Goal: Task Accomplishment & Management: Manage account settings

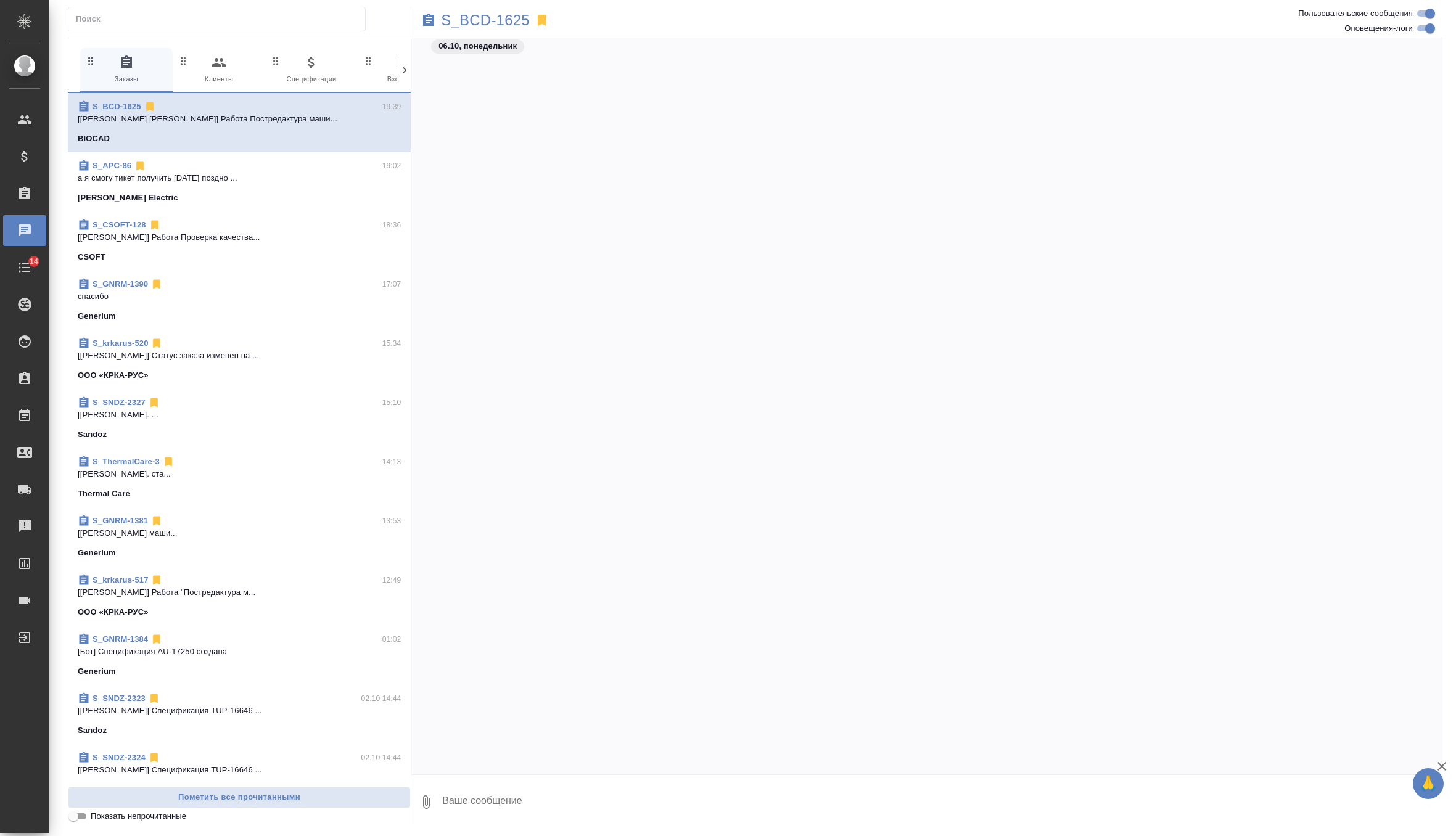
scroll to position [3436, 0]
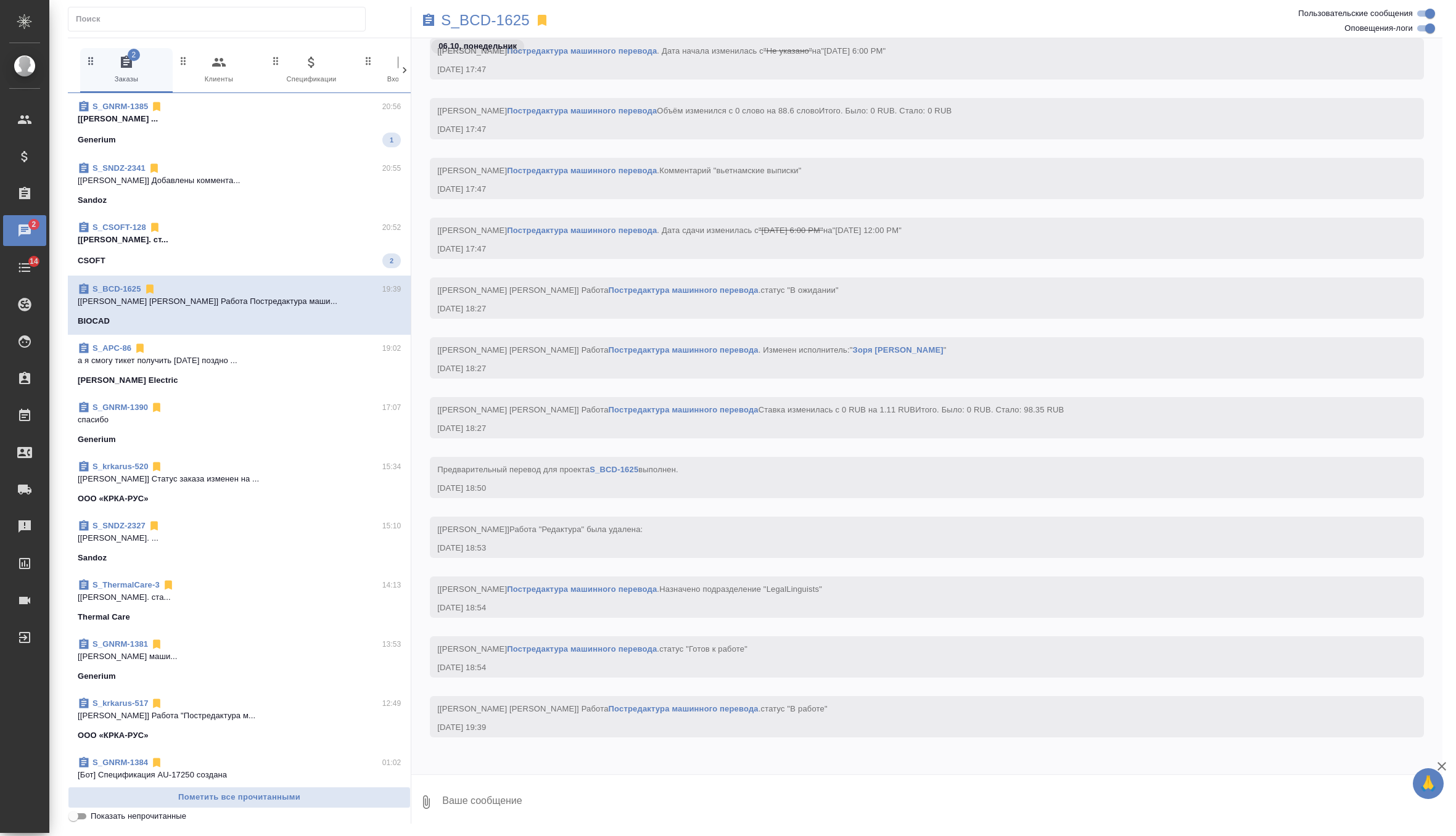
click at [246, 215] on div "S_CSOFT-128 20:52 [Горшкова Валентина] Работа Перевод. ст... CSOFT 2" at bounding box center [239, 245] width 343 height 62
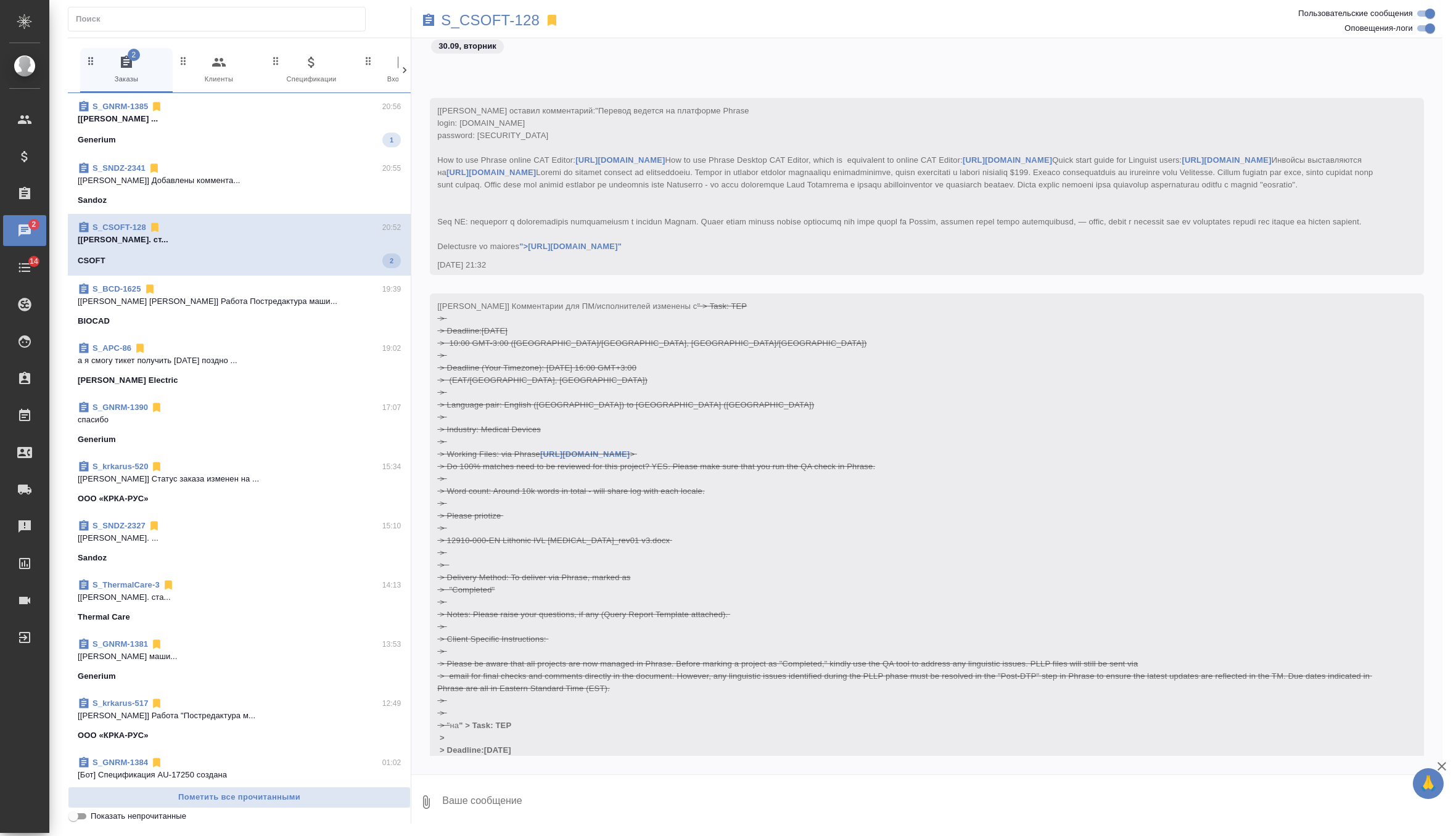
scroll to position [3718, 0]
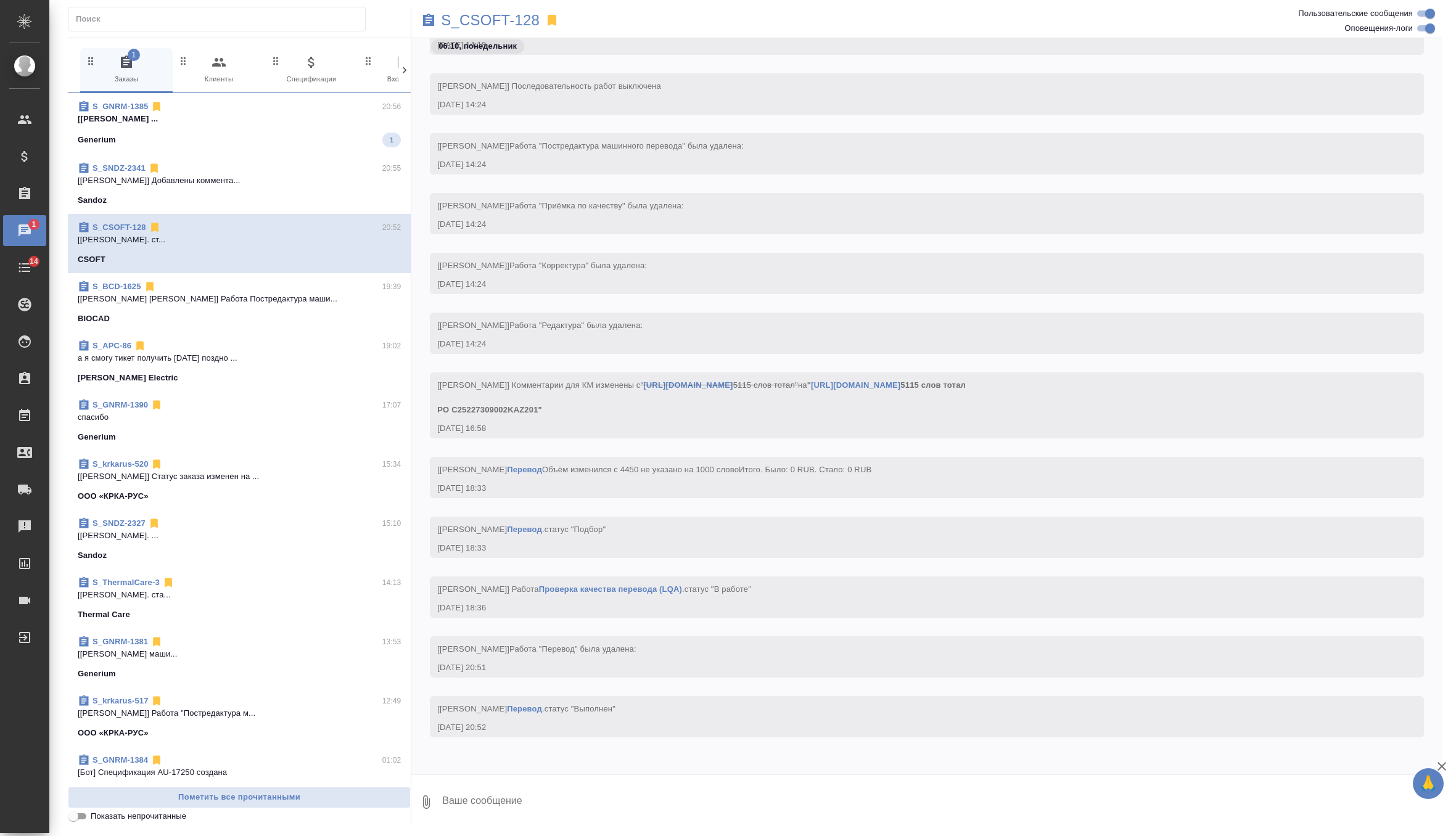
click at [300, 128] on span "S_GNRM-1385 20:56 [Черняева Татьяна] Работа Постредактура ... Generium 1" at bounding box center [239, 124] width 323 height 47
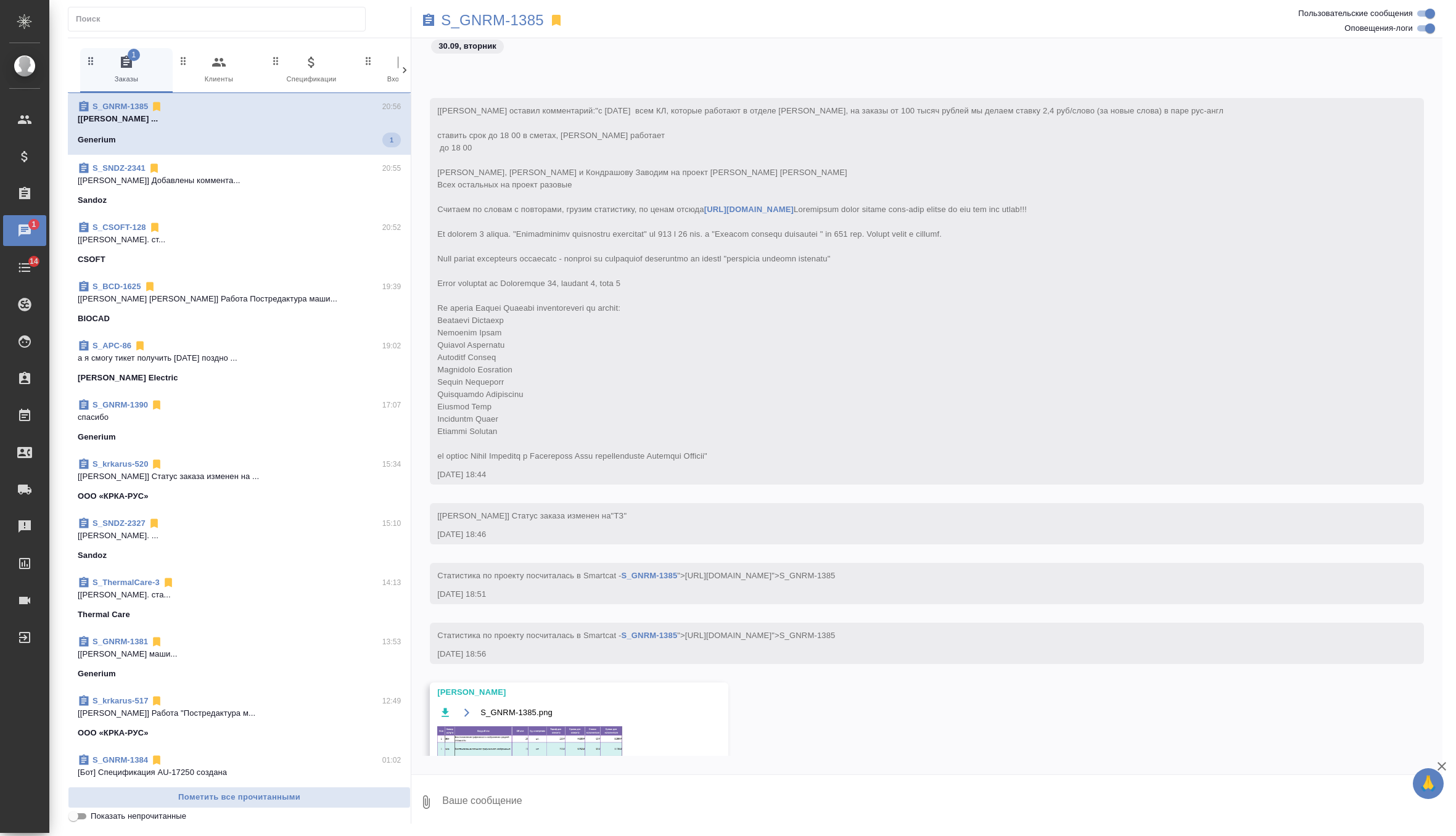
scroll to position [7052, 0]
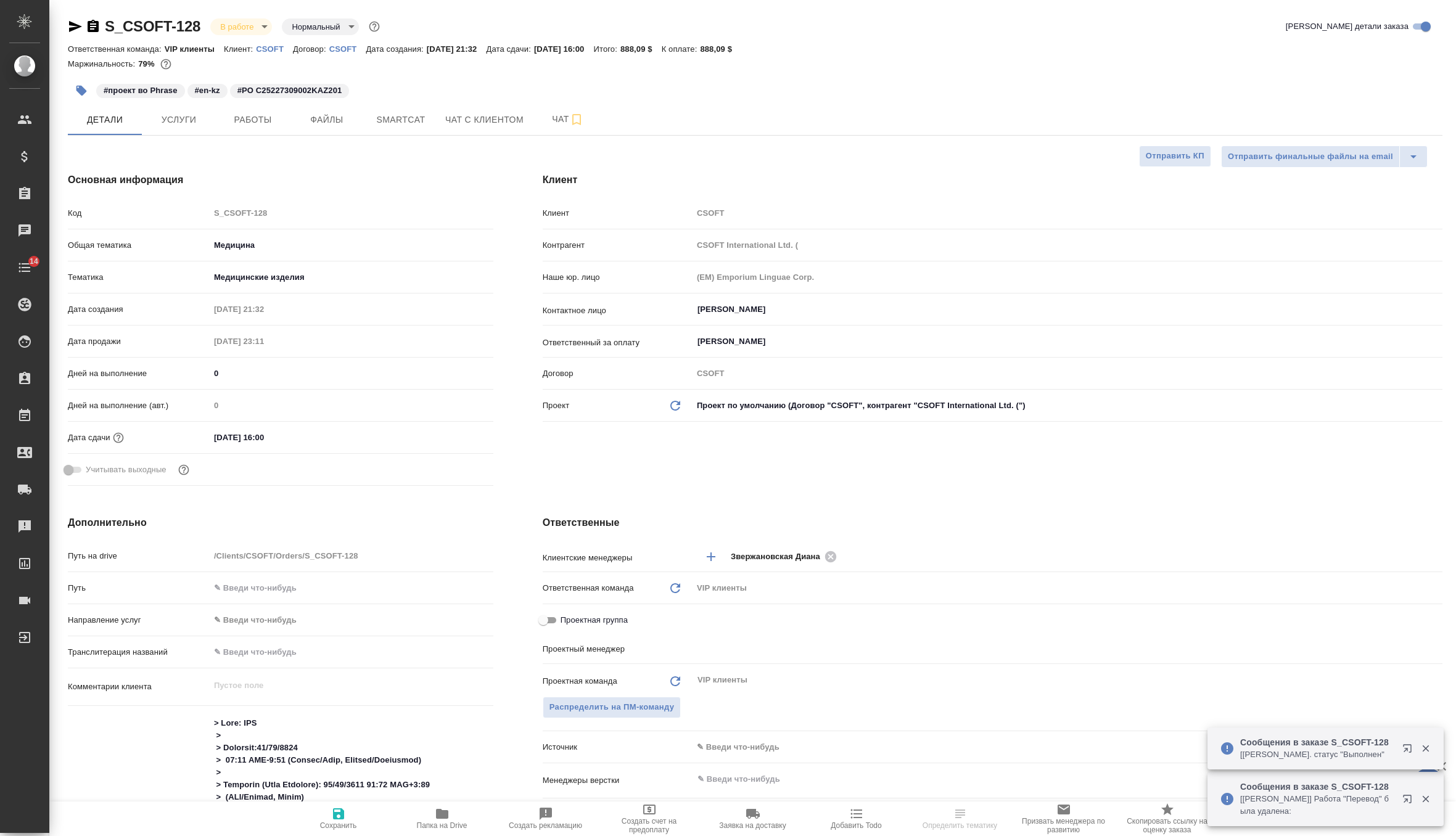
select select "RU"
type input "[PERSON_NAME]"
click at [191, 130] on button "Услуги" at bounding box center [178, 119] width 74 height 30
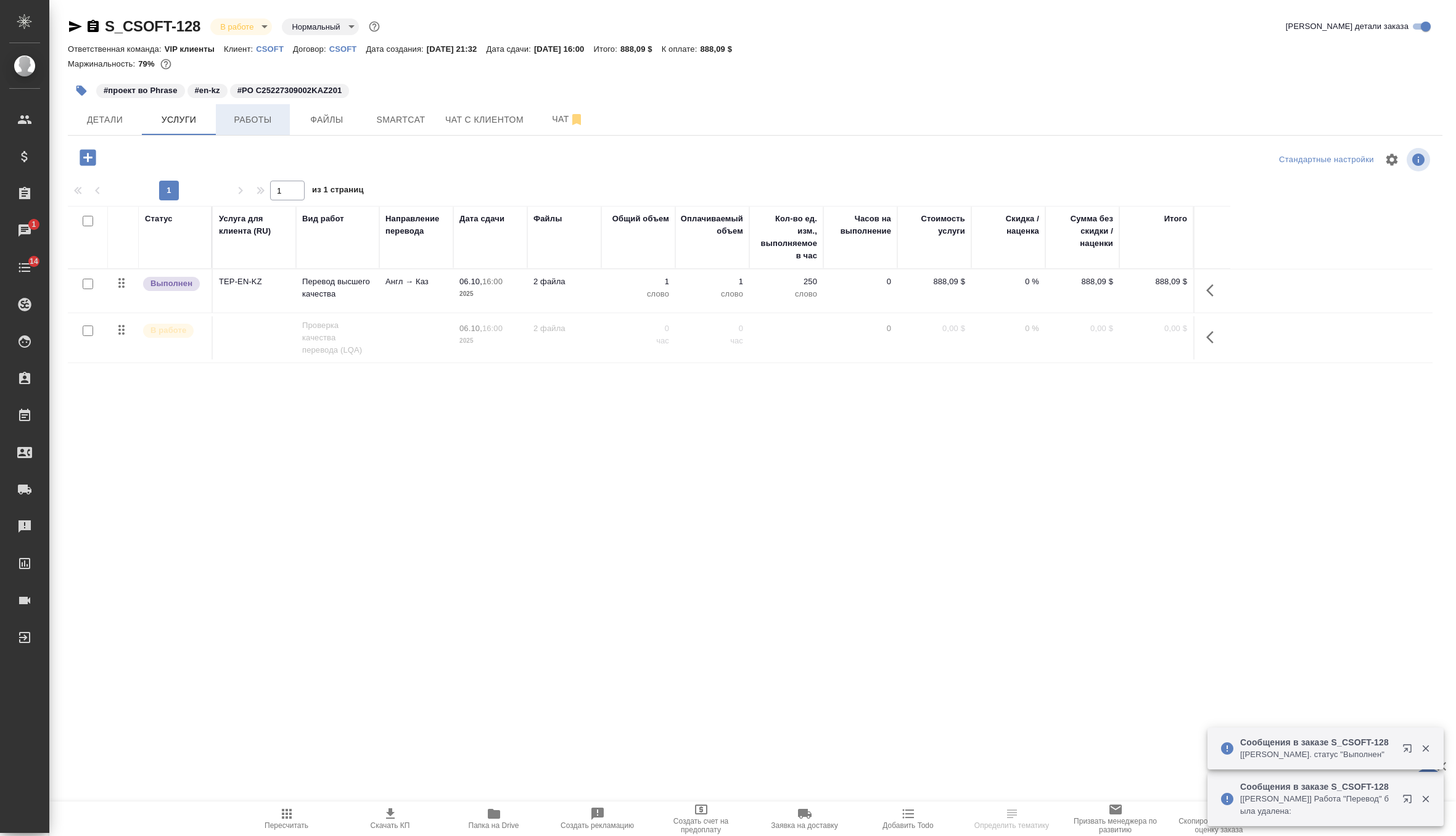
click at [259, 124] on span "Работы" at bounding box center [253, 119] width 59 height 15
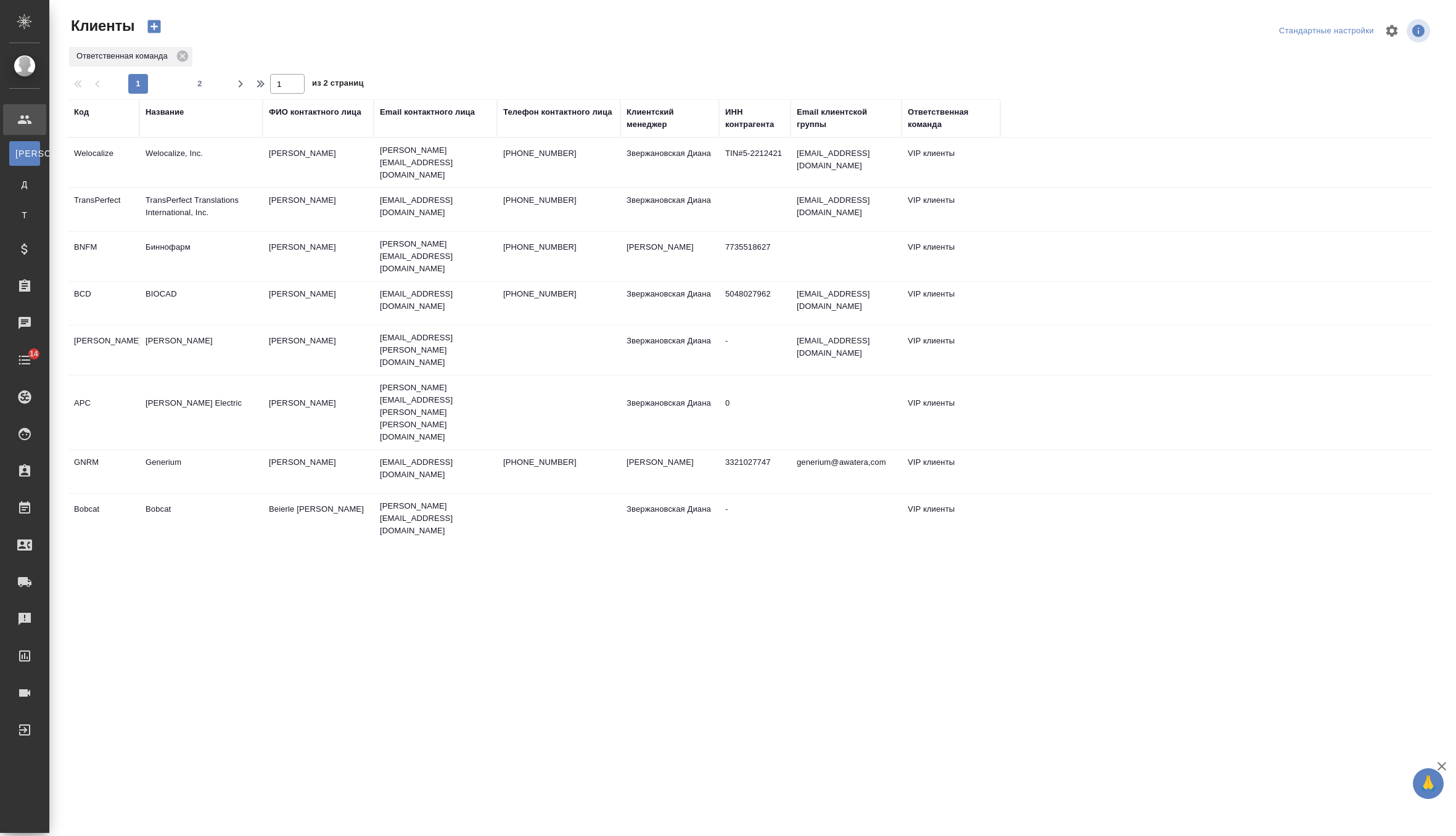
select select "RU"
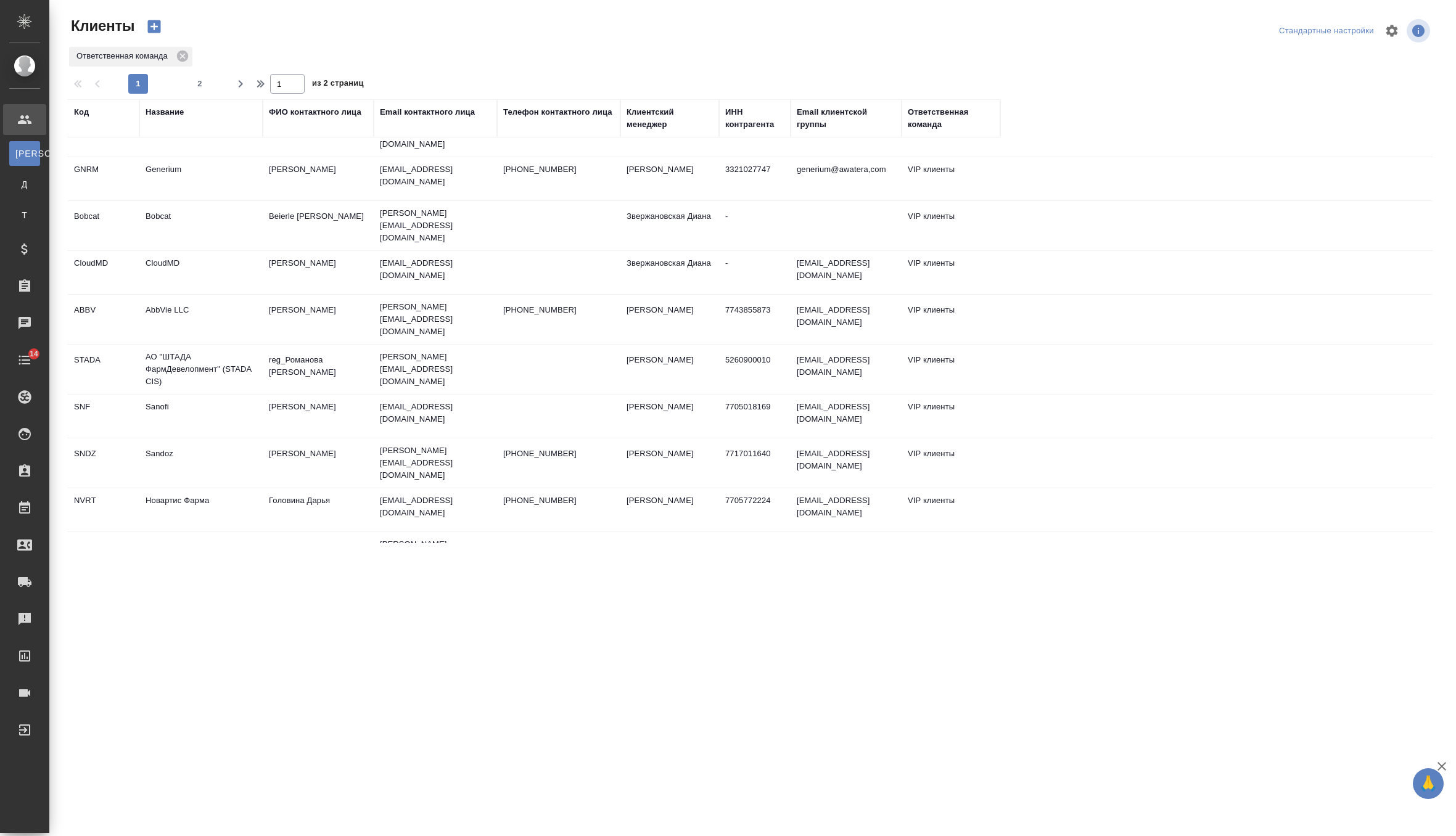
scroll to position [313, 0]
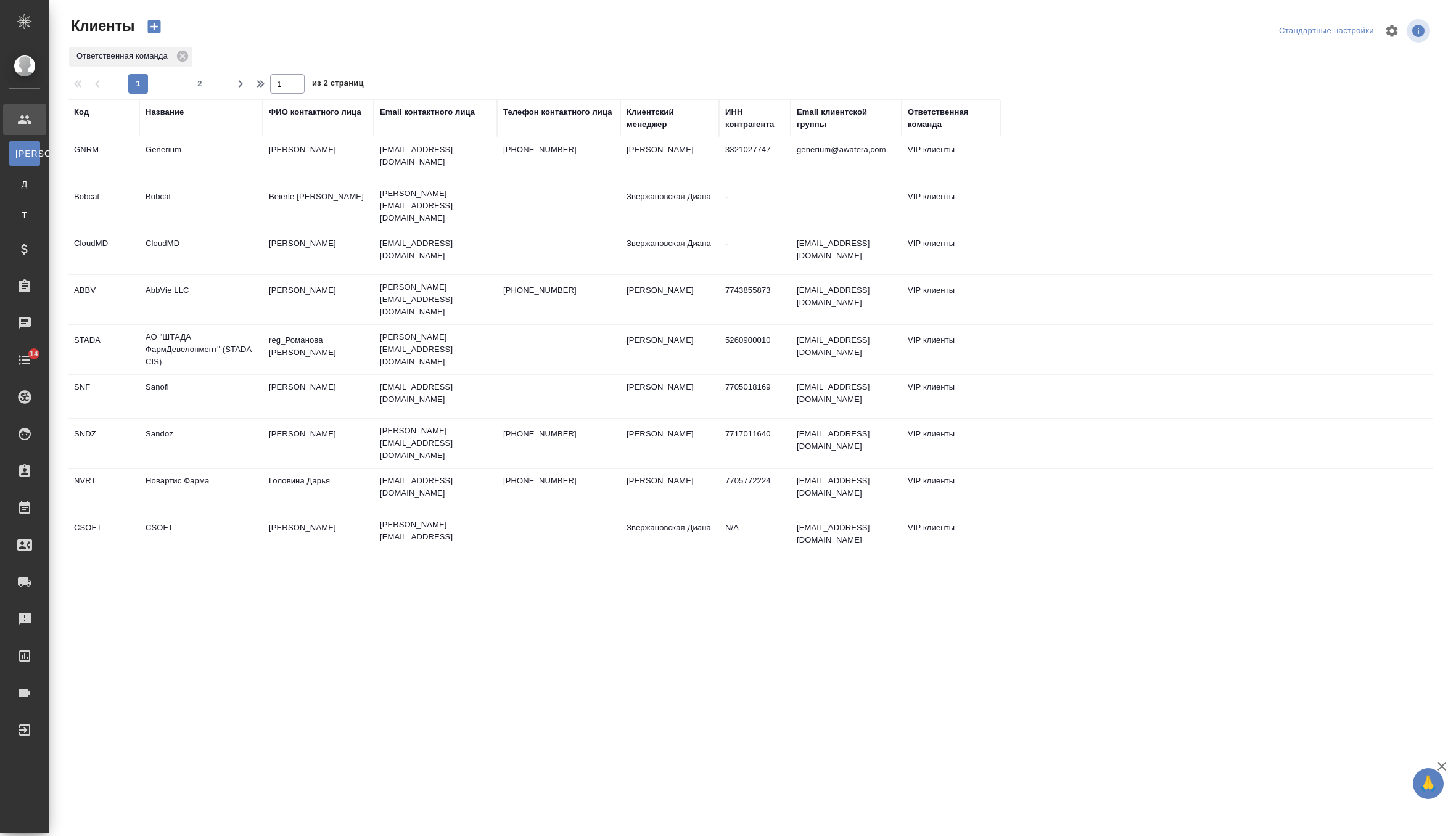
click at [205, 422] on td "Sandoz" at bounding box center [201, 443] width 124 height 43
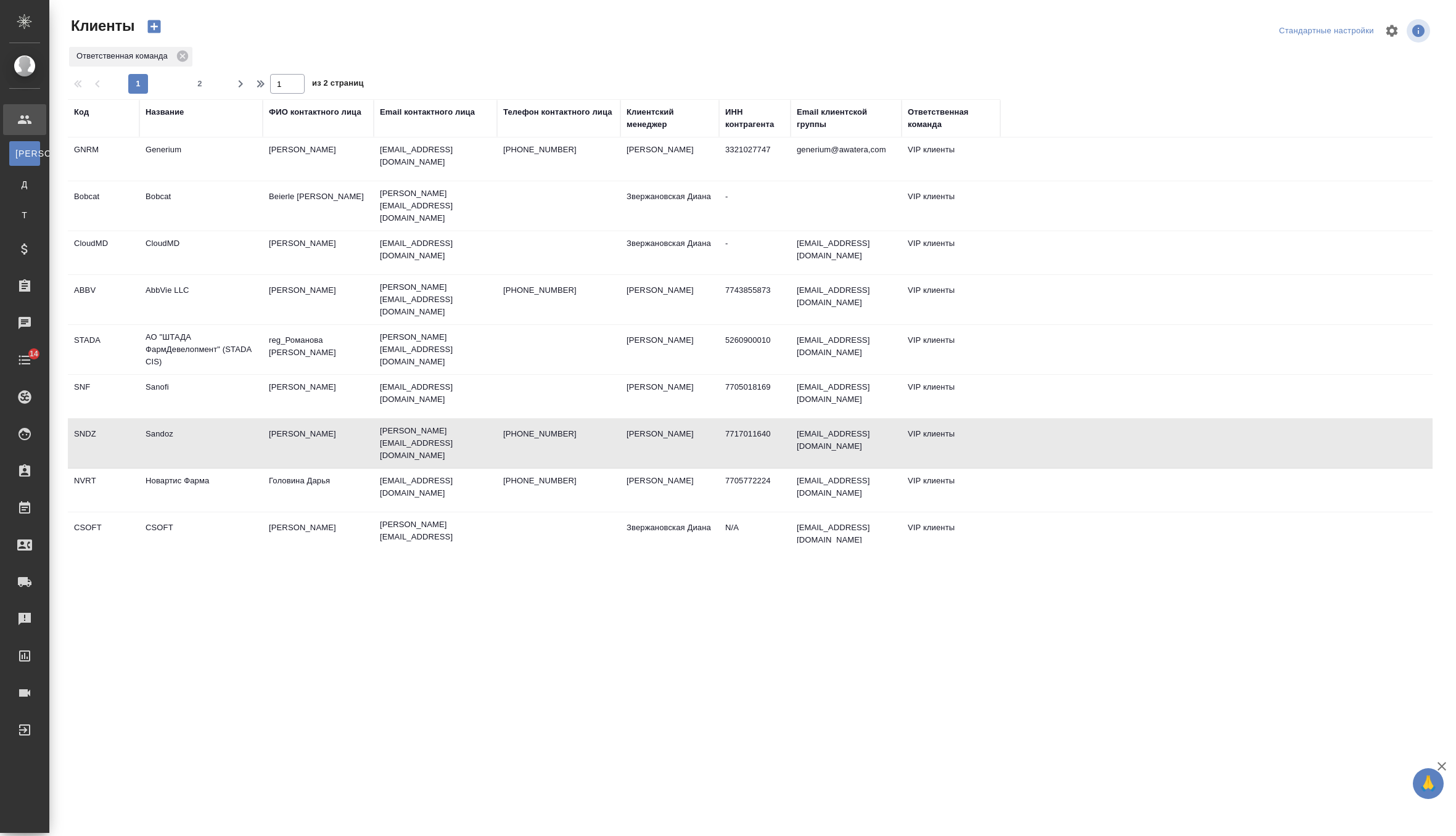
click at [205, 422] on td "Sandoz" at bounding box center [201, 443] width 124 height 43
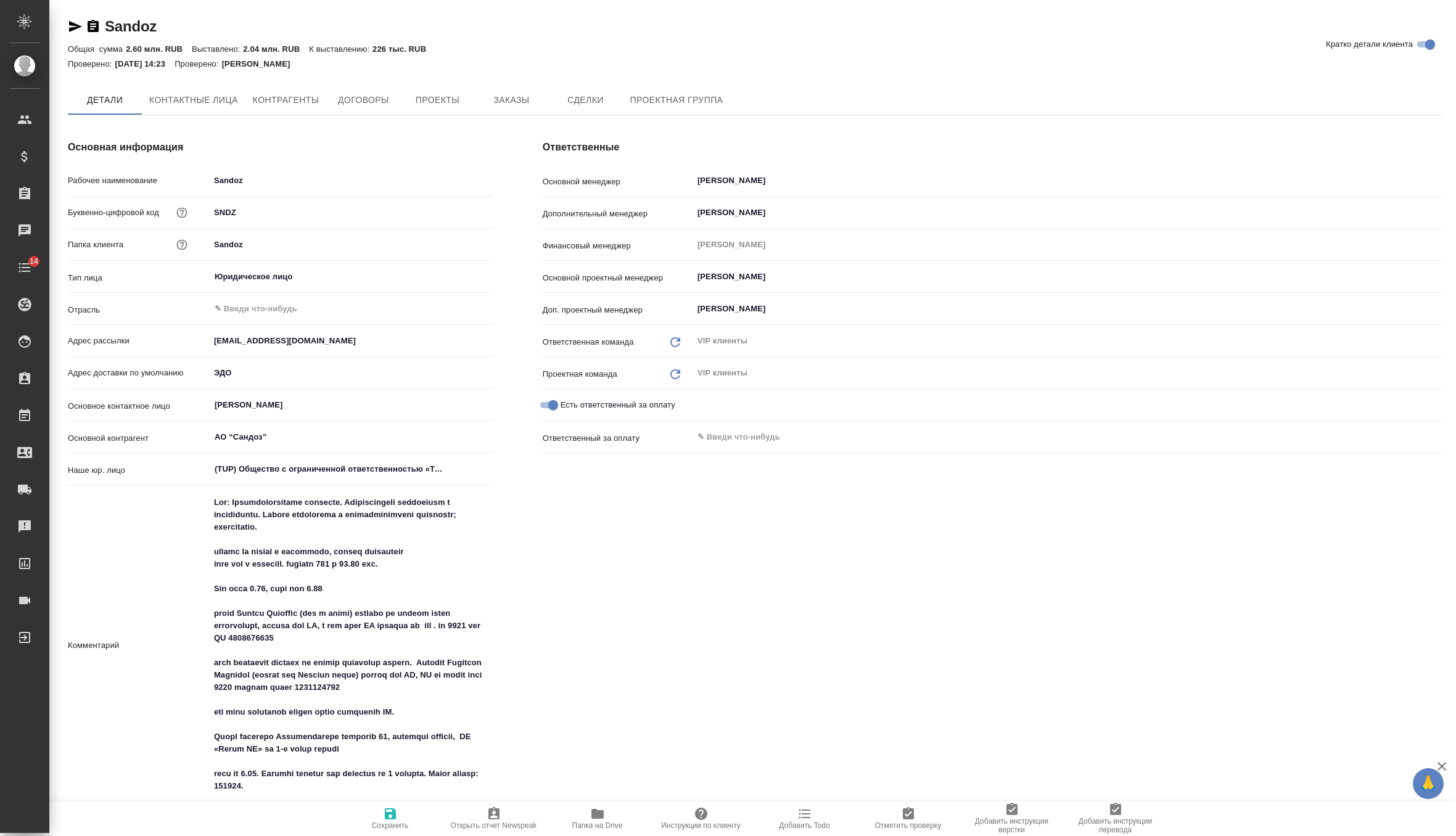
type textarea "x"
click at [504, 97] on span "Заказы" at bounding box center [511, 101] width 59 height 15
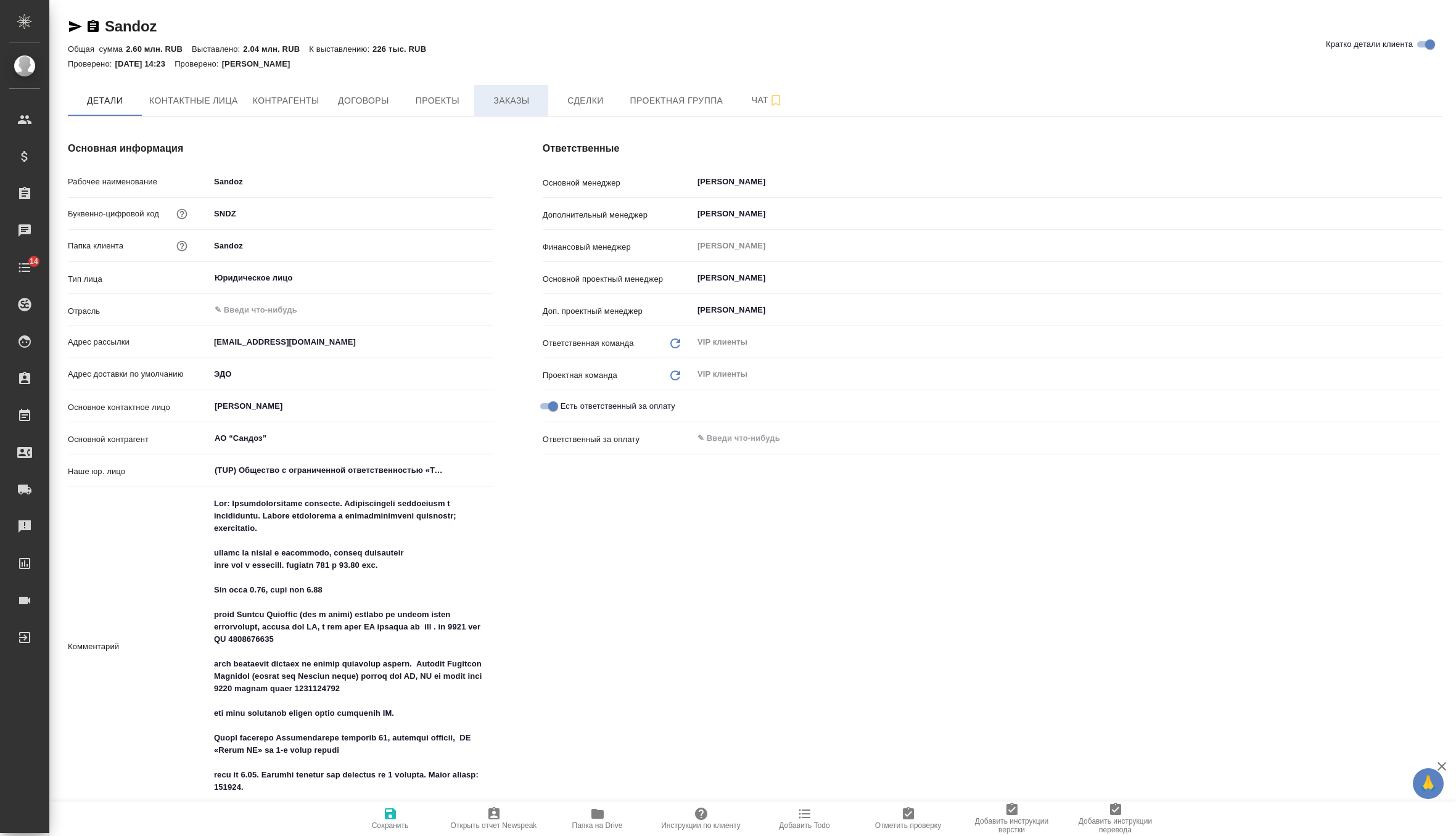
type textarea "x"
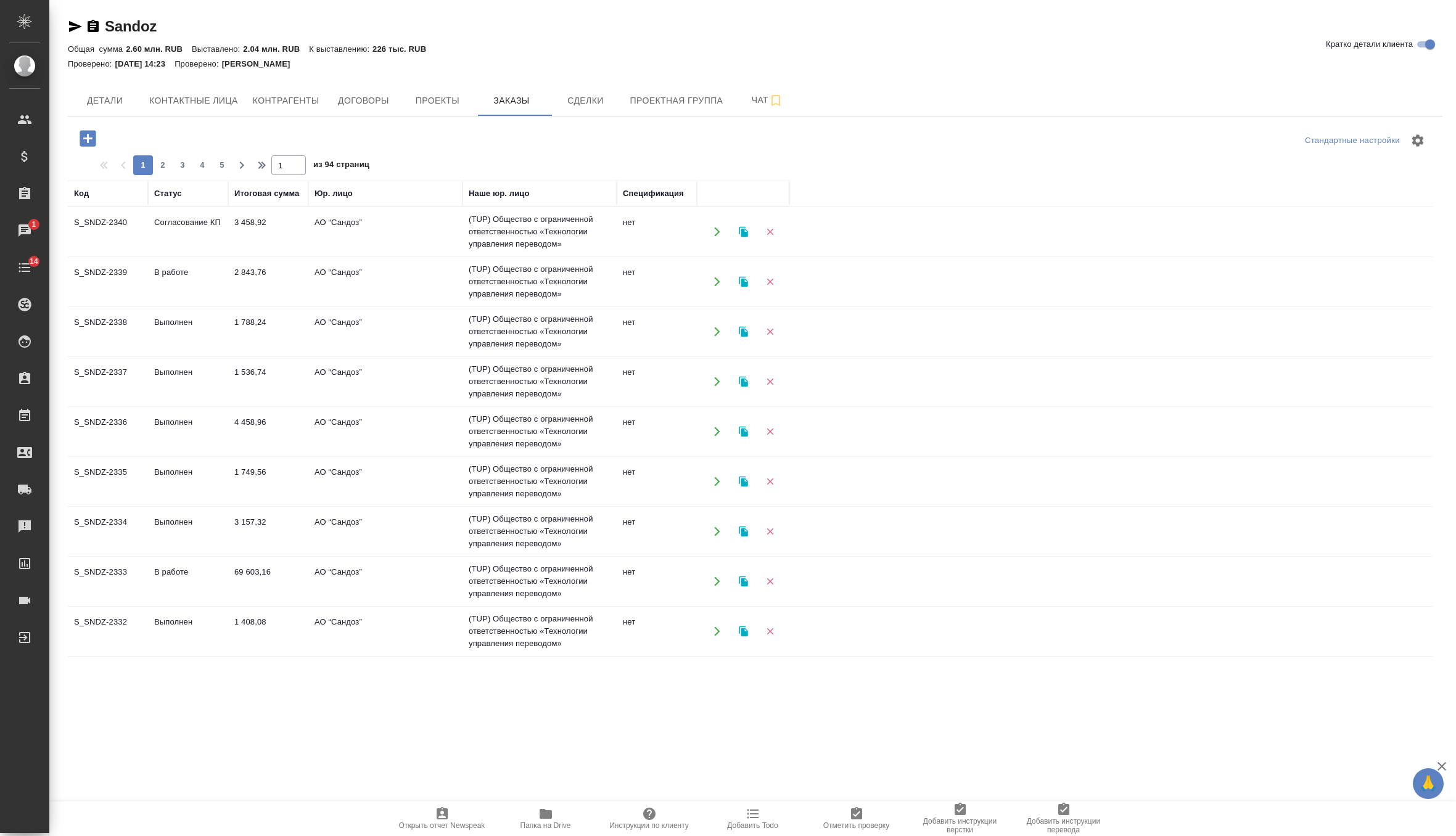
click at [84, 135] on icon "button" at bounding box center [87, 138] width 16 height 16
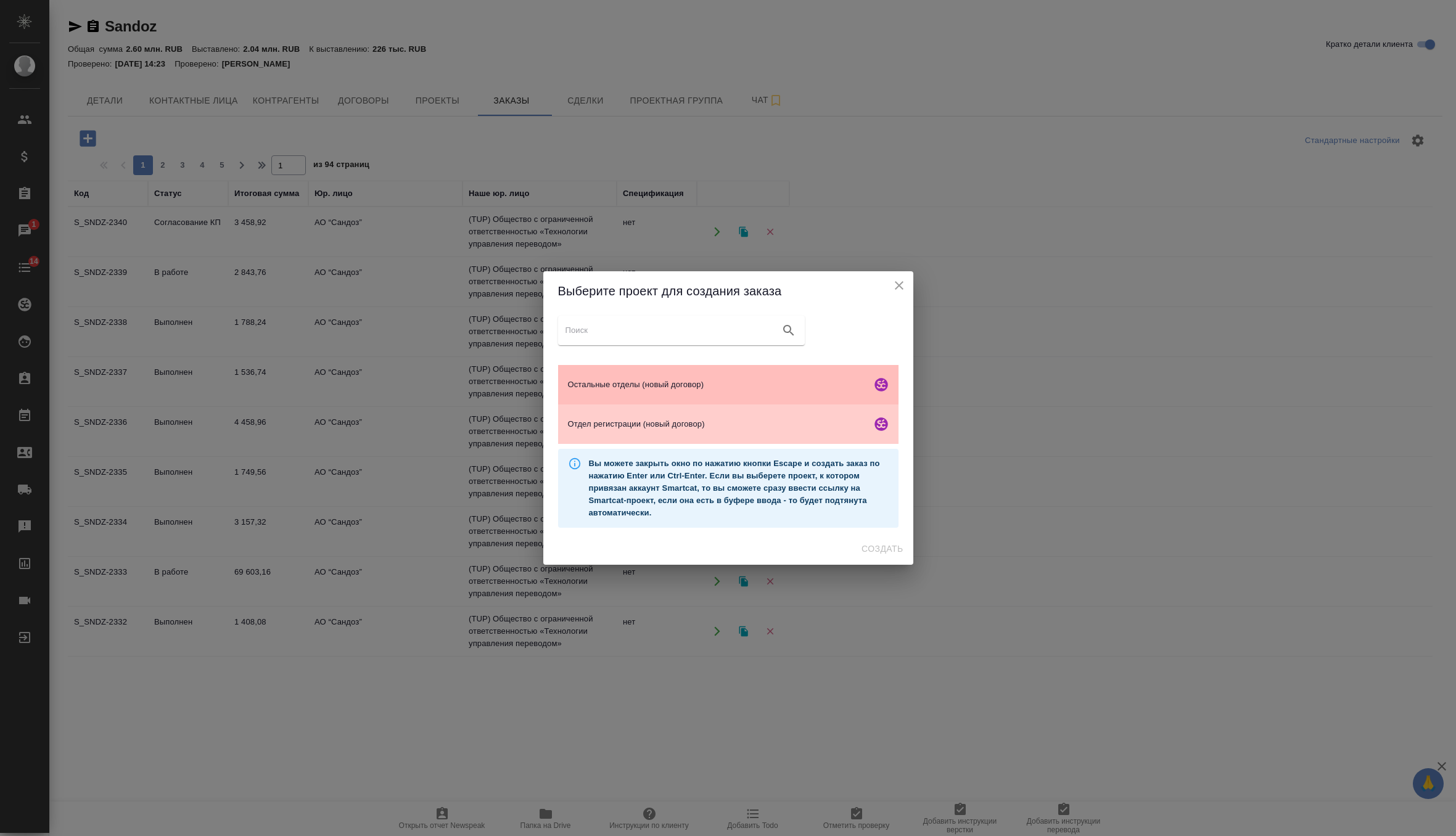
click at [740, 384] on span "Остальные отделы (новый договор)" at bounding box center [717, 385] width 298 height 13
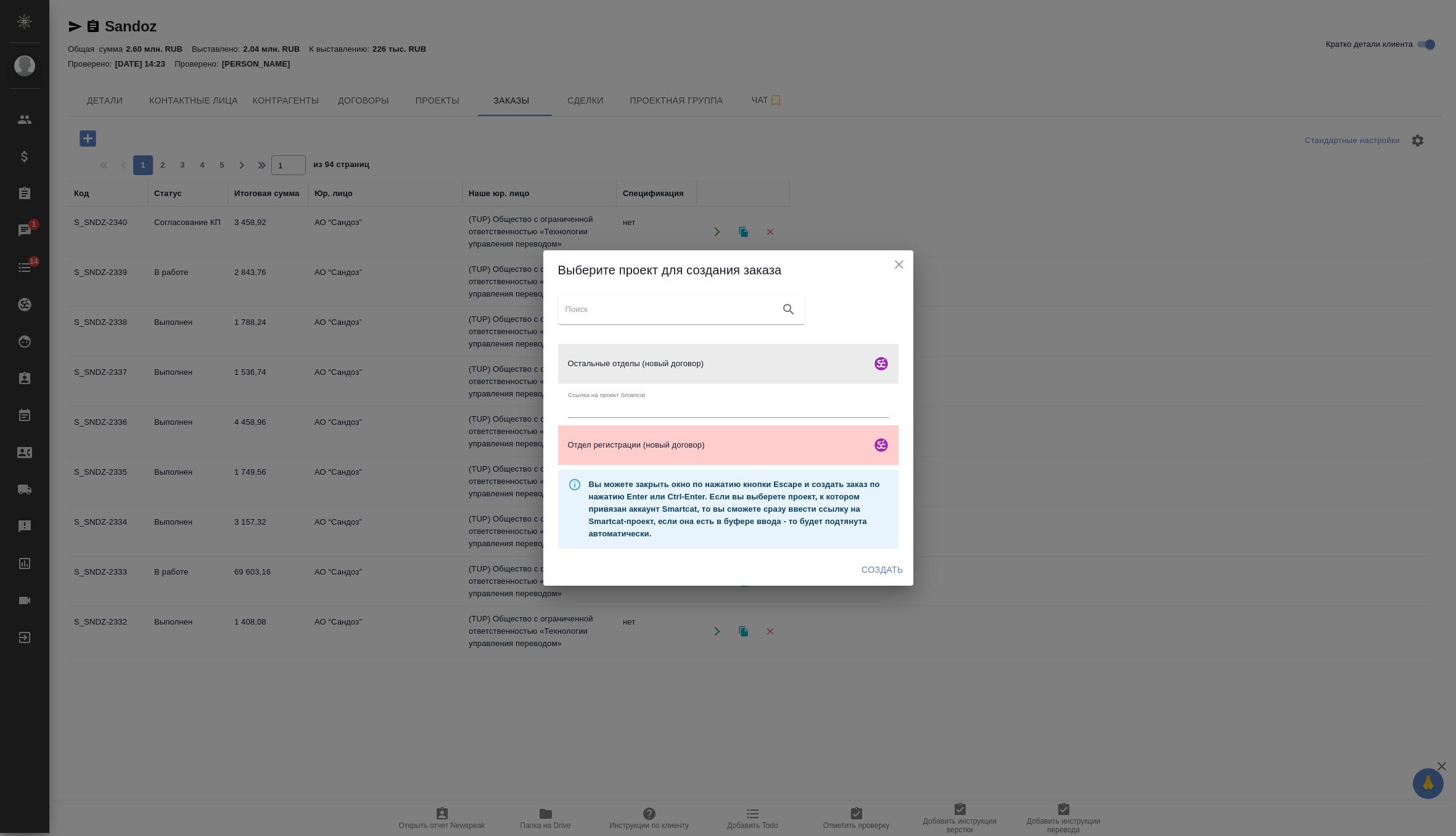
click at [881, 564] on span "Создать" at bounding box center [882, 570] width 42 height 15
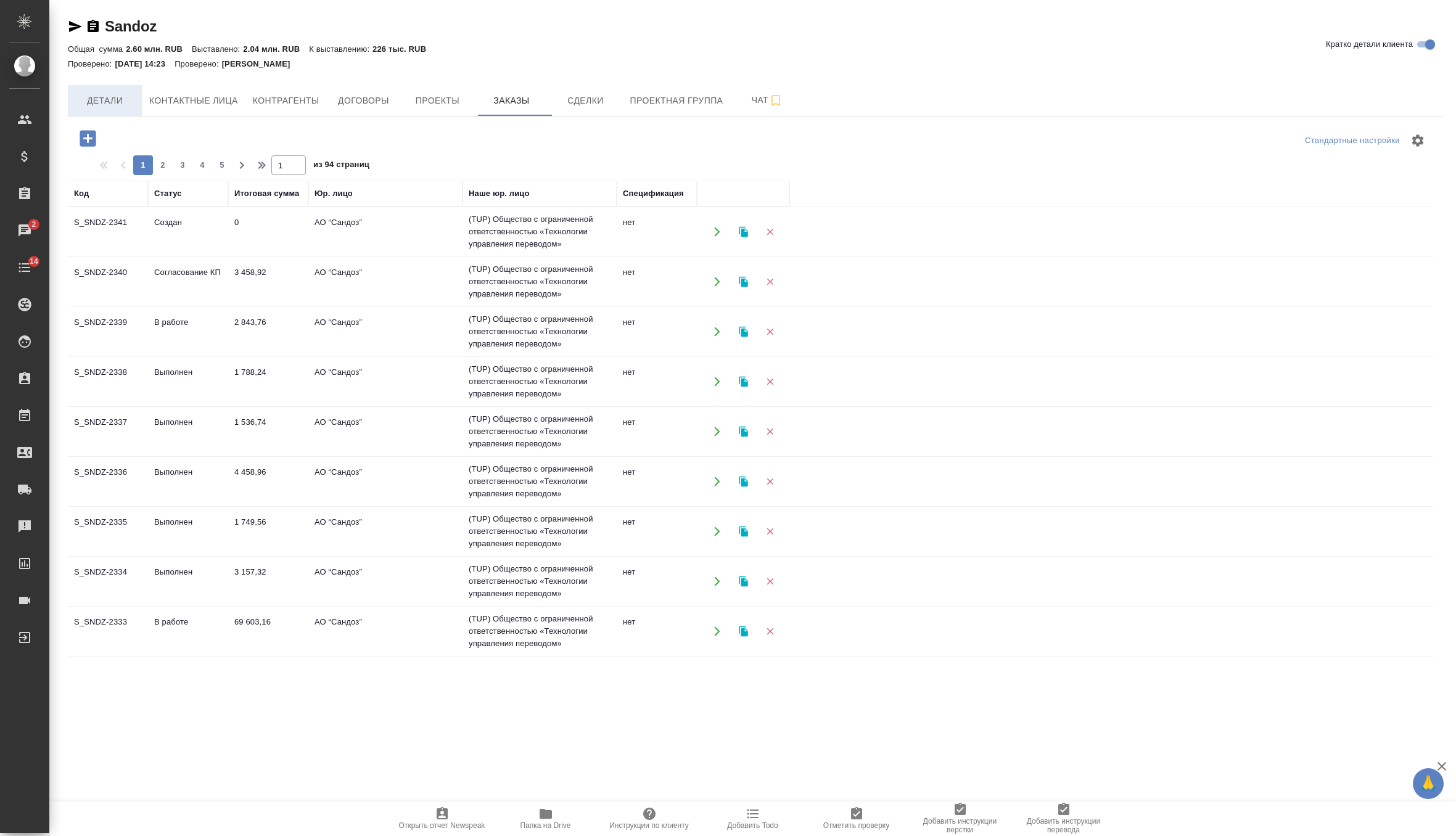
click at [116, 95] on span "Детали" at bounding box center [105, 101] width 59 height 15
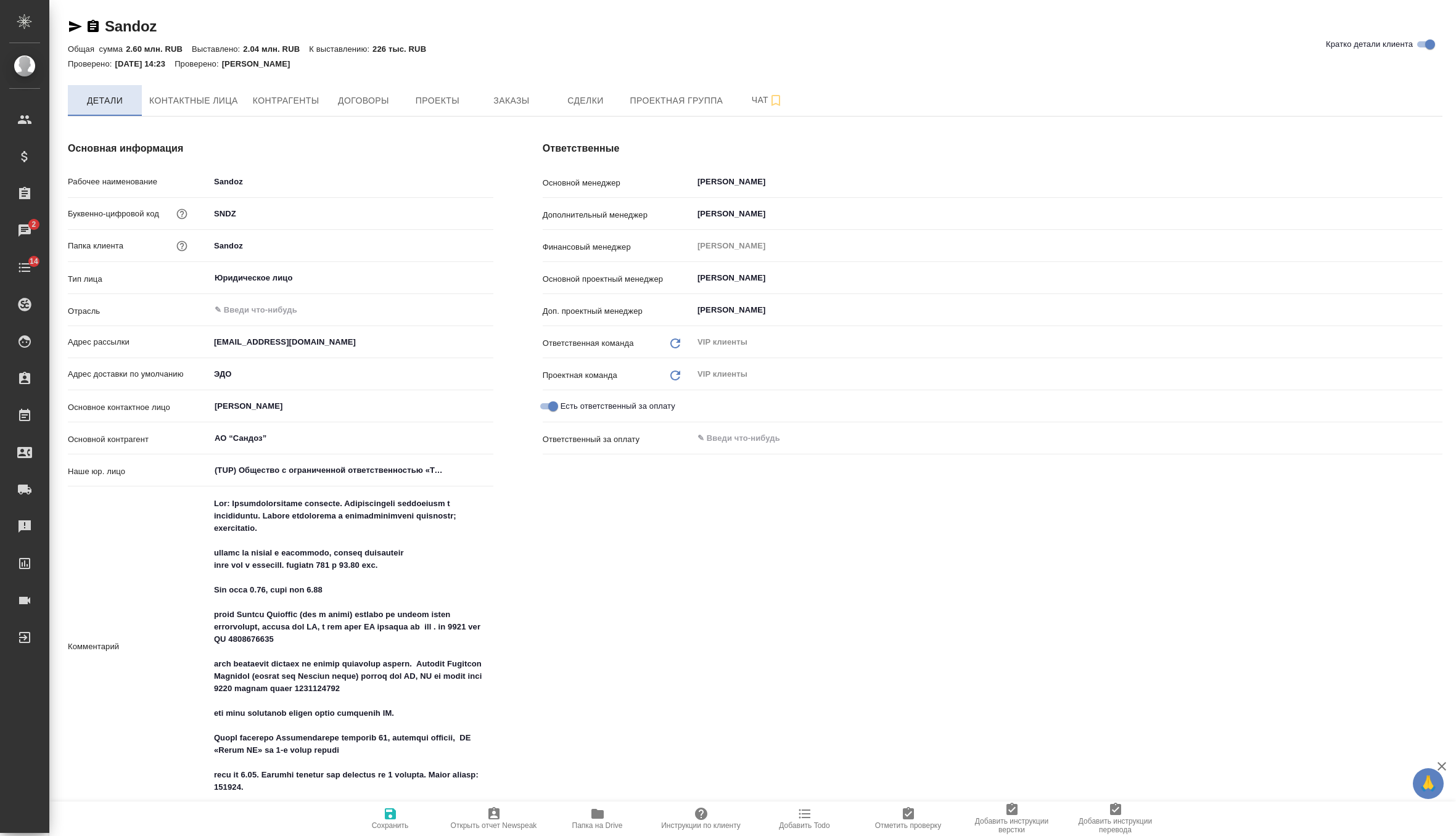
type textarea "x"
click at [211, 101] on span "Контактные лица" at bounding box center [193, 101] width 89 height 15
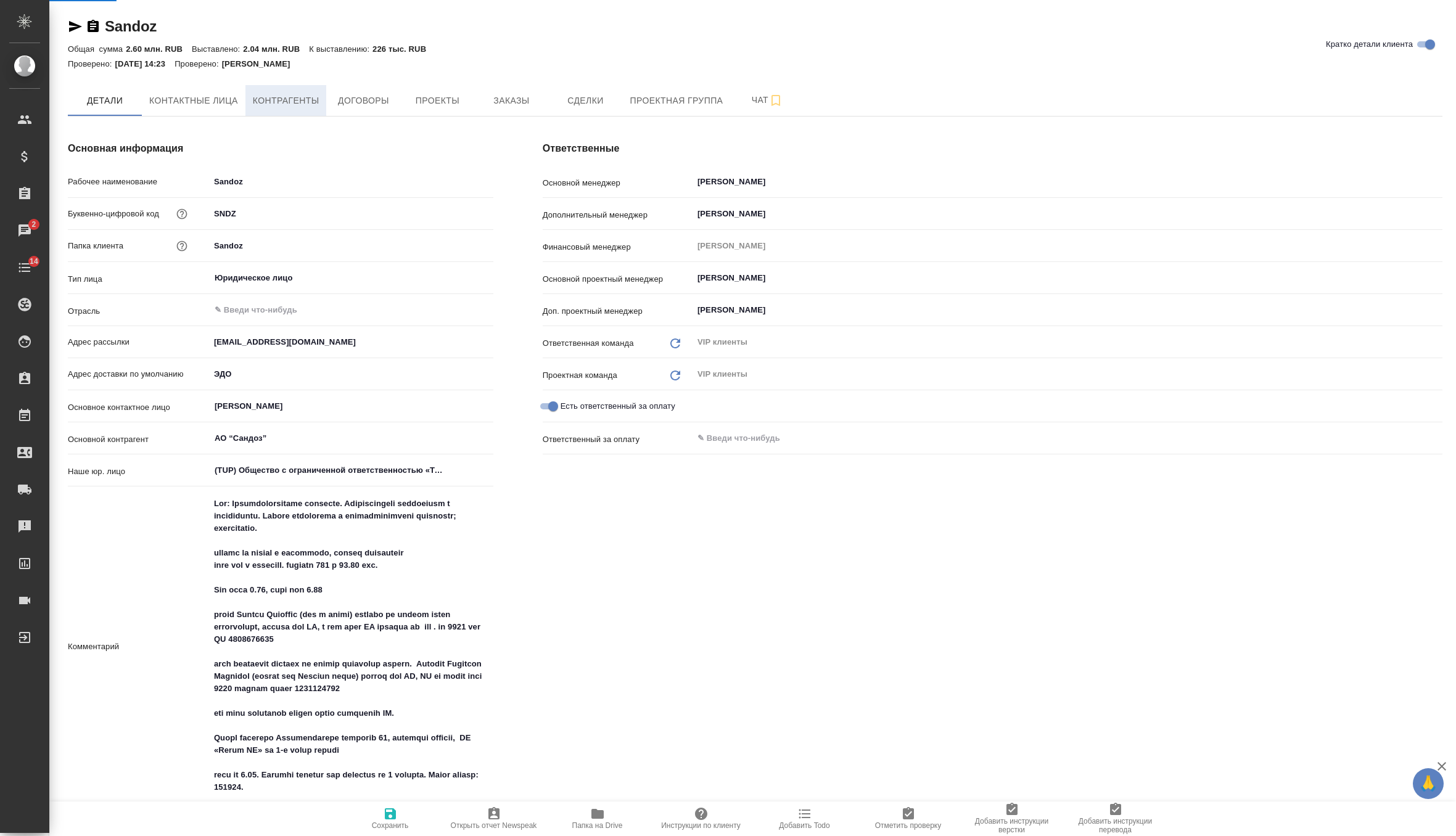
select select "RU"
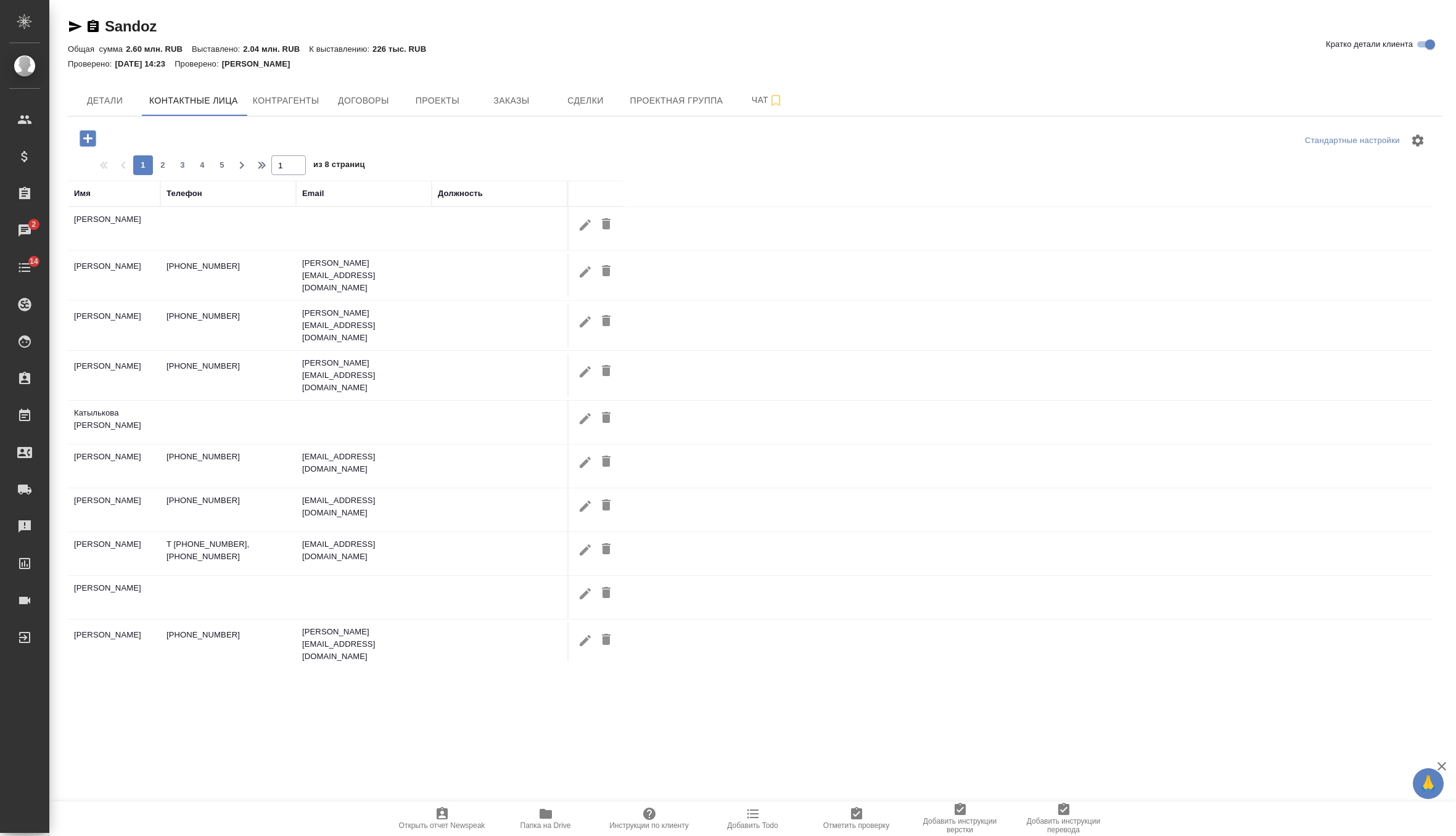
click at [278, 102] on span "Контрагенты" at bounding box center [286, 101] width 67 height 15
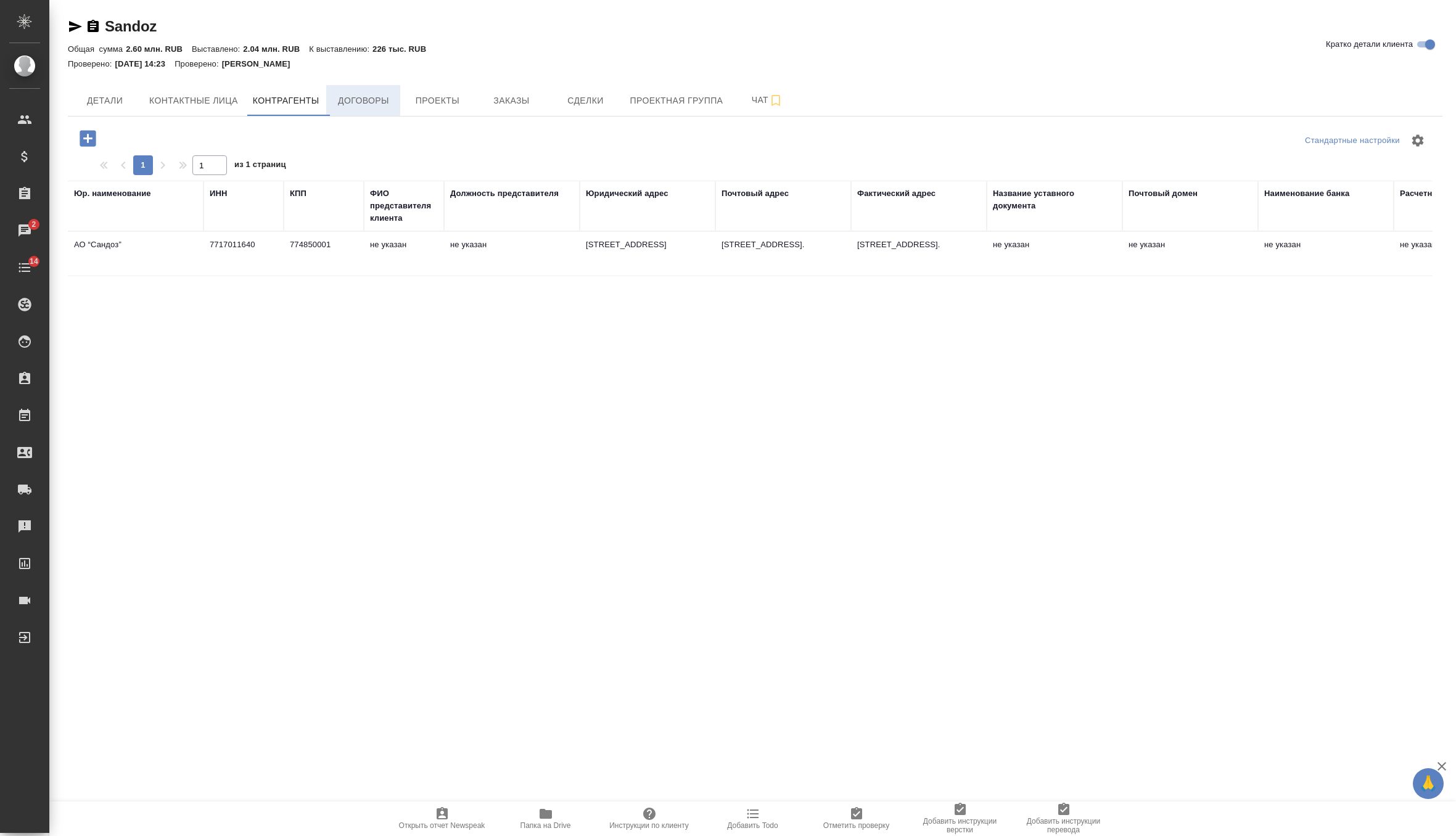
click at [371, 94] on span "Договоры" at bounding box center [364, 101] width 59 height 15
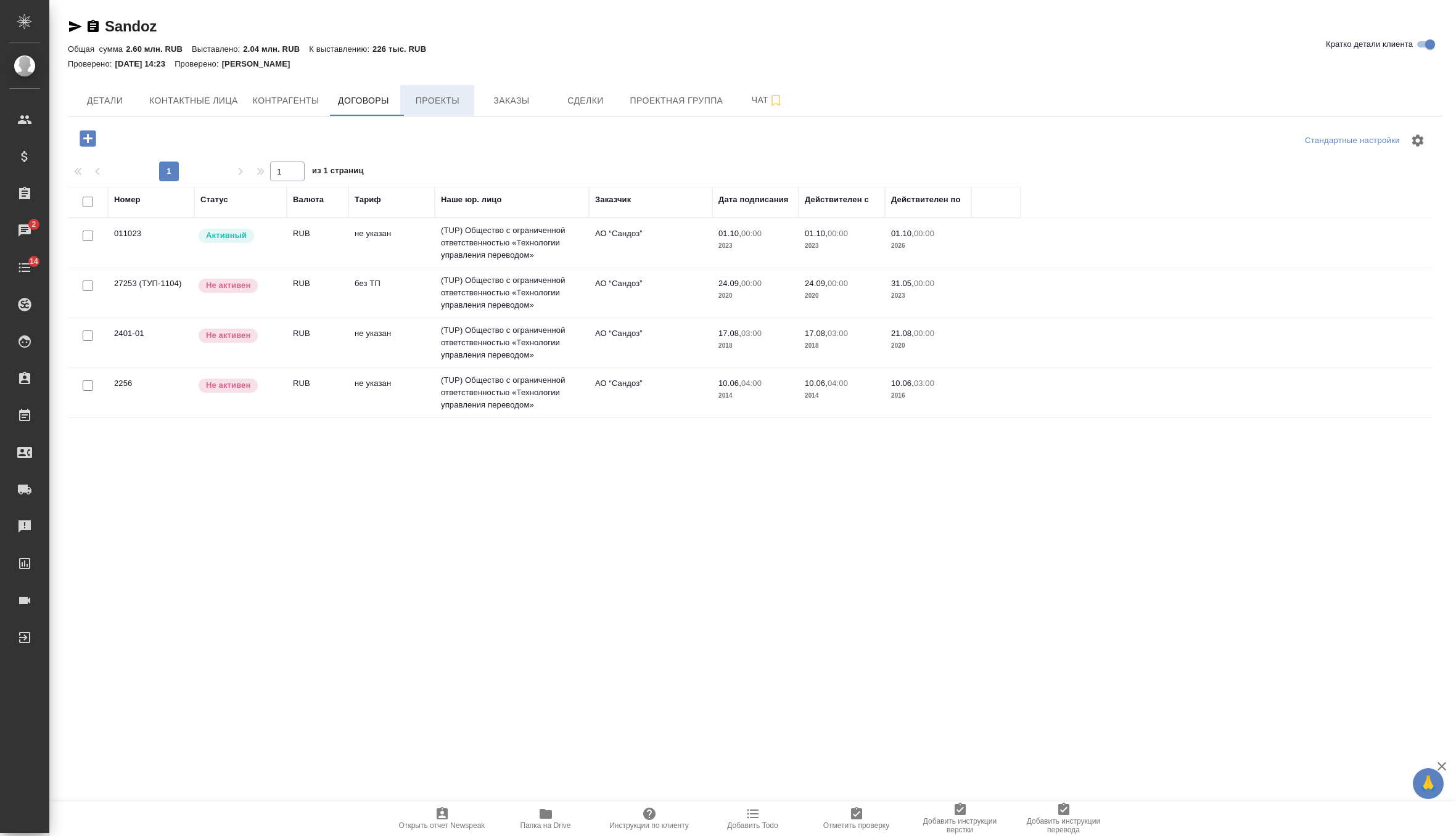
click at [416, 100] on span "Проекты" at bounding box center [437, 101] width 59 height 15
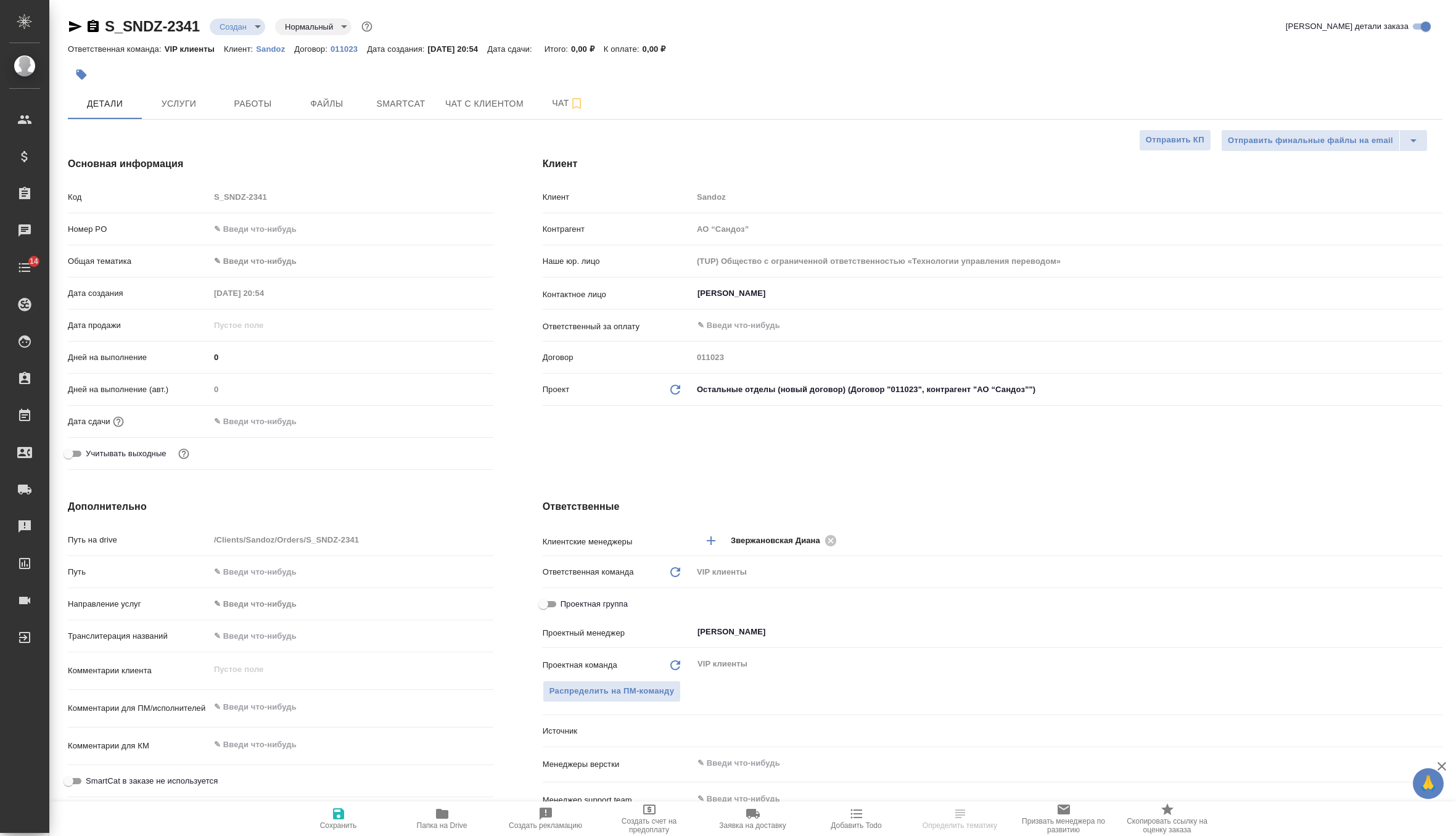
select select "RU"
click at [763, 291] on input "[PERSON_NAME]" at bounding box center [1048, 293] width 702 height 14
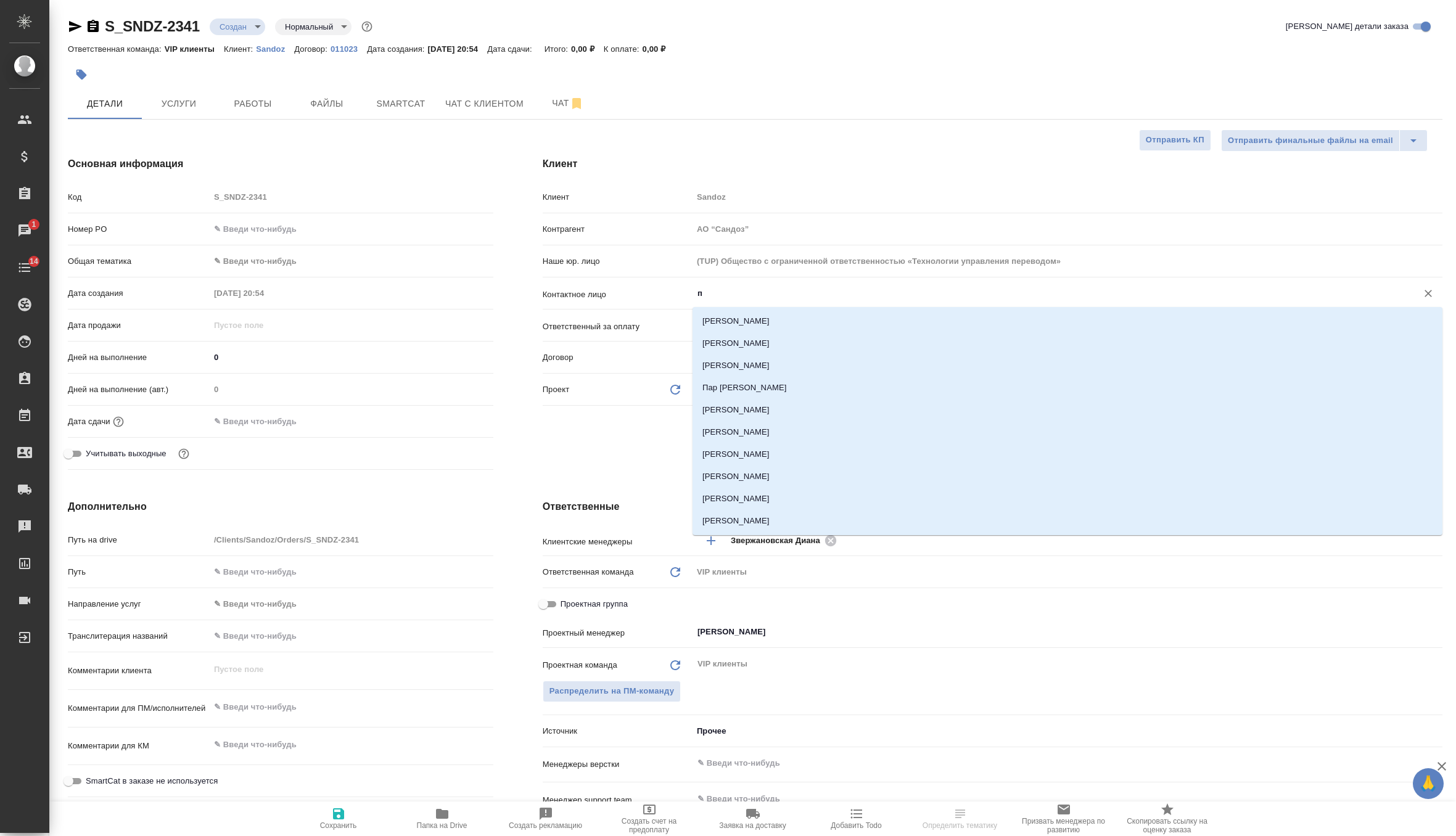
type input "пт"
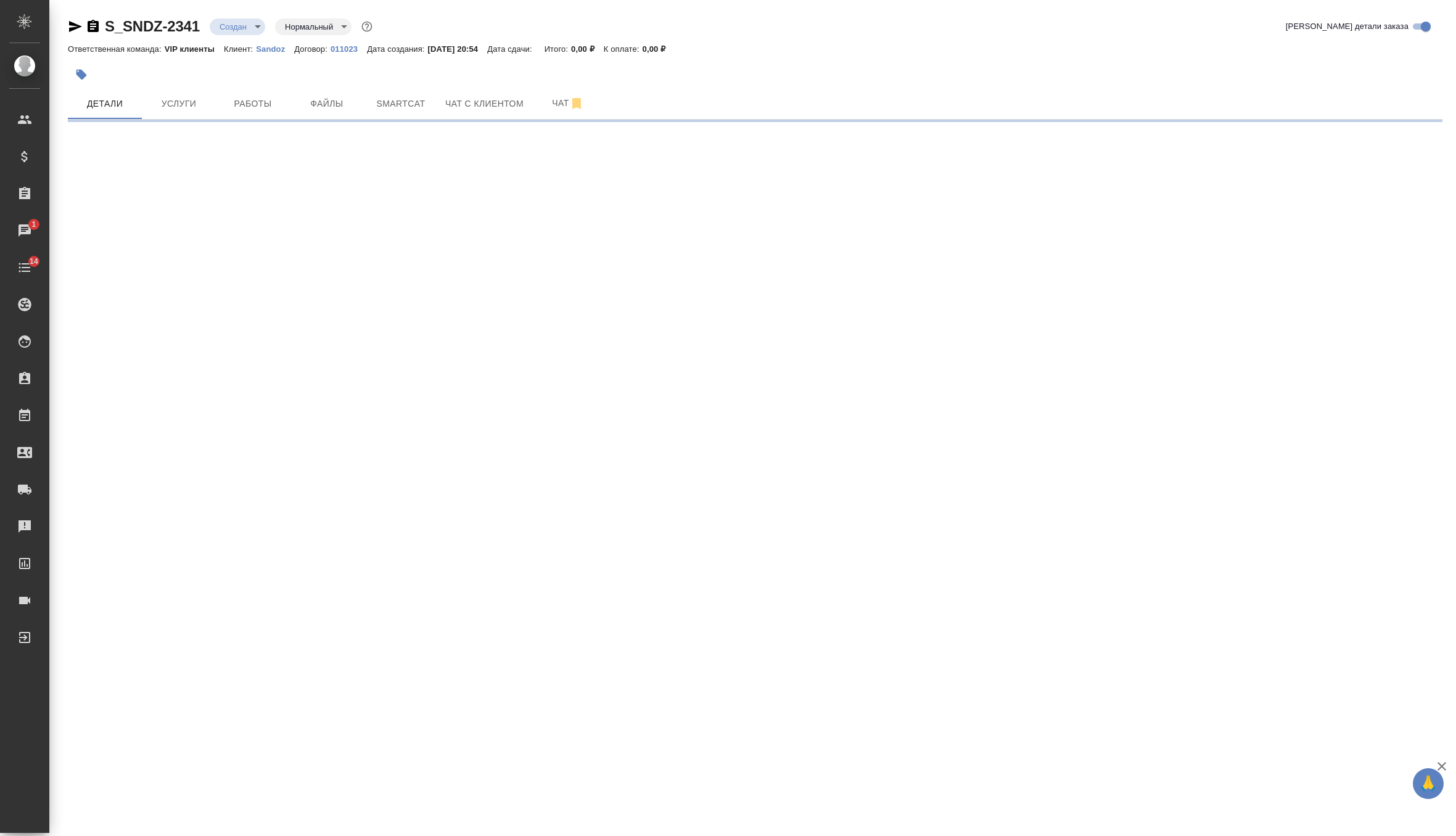
select select "RU"
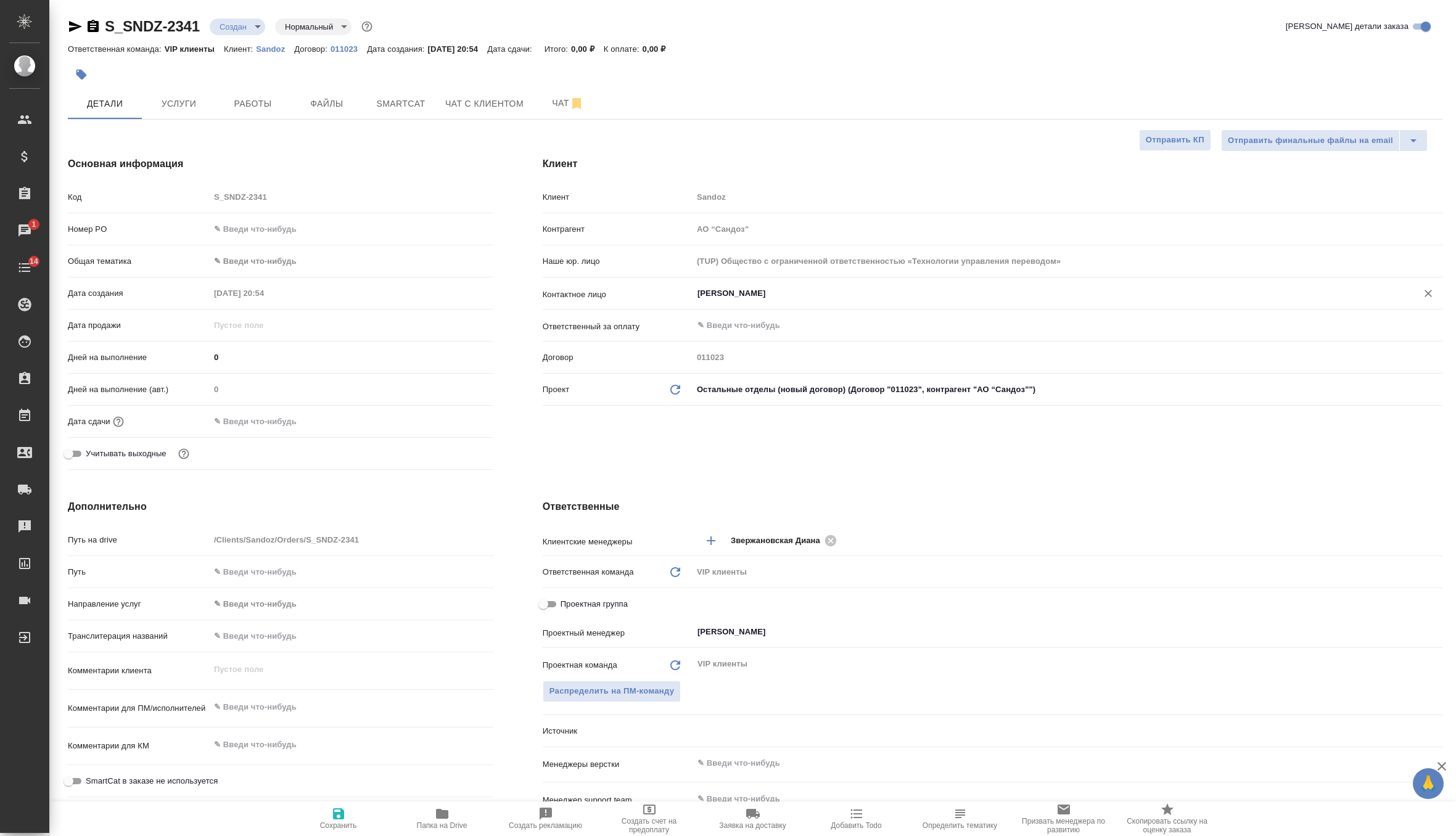
type textarea "x"
click at [750, 288] on input "Ковалец Ирина" at bounding box center [1048, 293] width 702 height 14
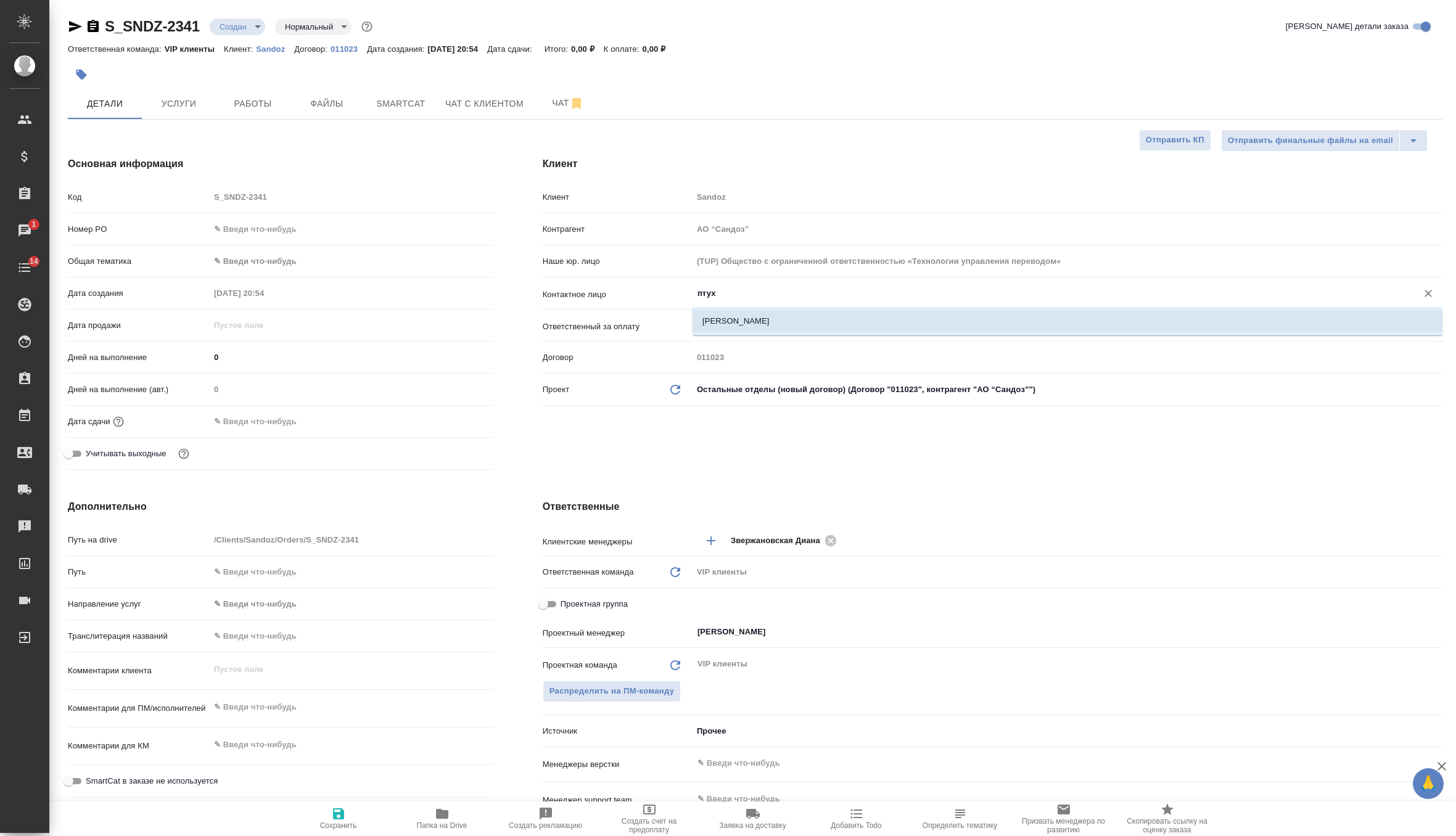
click at [739, 318] on li "Птухина Дарья" at bounding box center [1067, 321] width 750 height 22
type input "Птухина Дарья"
type textarea "x"
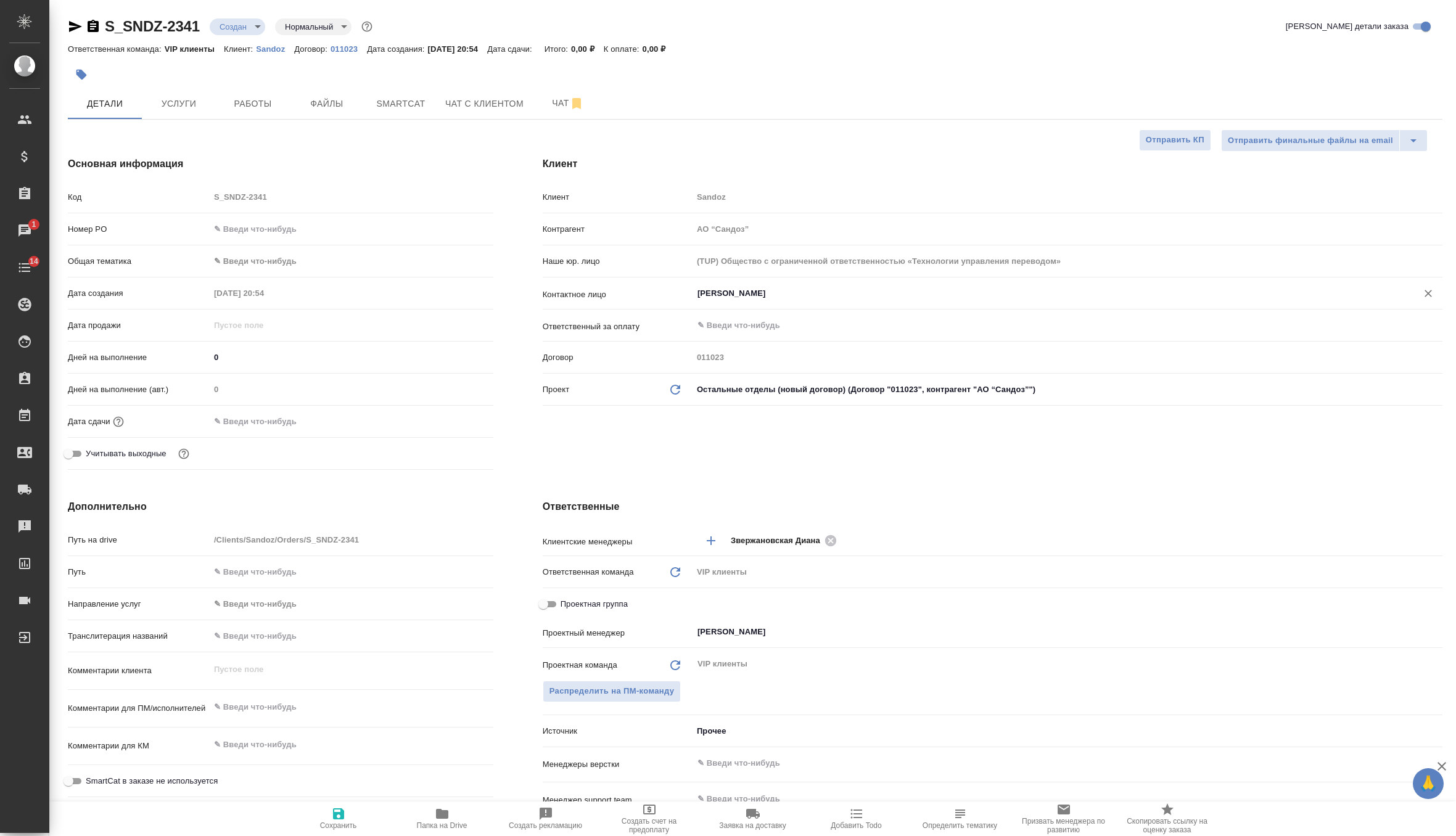
type input "Птухина Дарья"
click at [339, 808] on icon "button" at bounding box center [338, 813] width 14 height 14
type textarea "x"
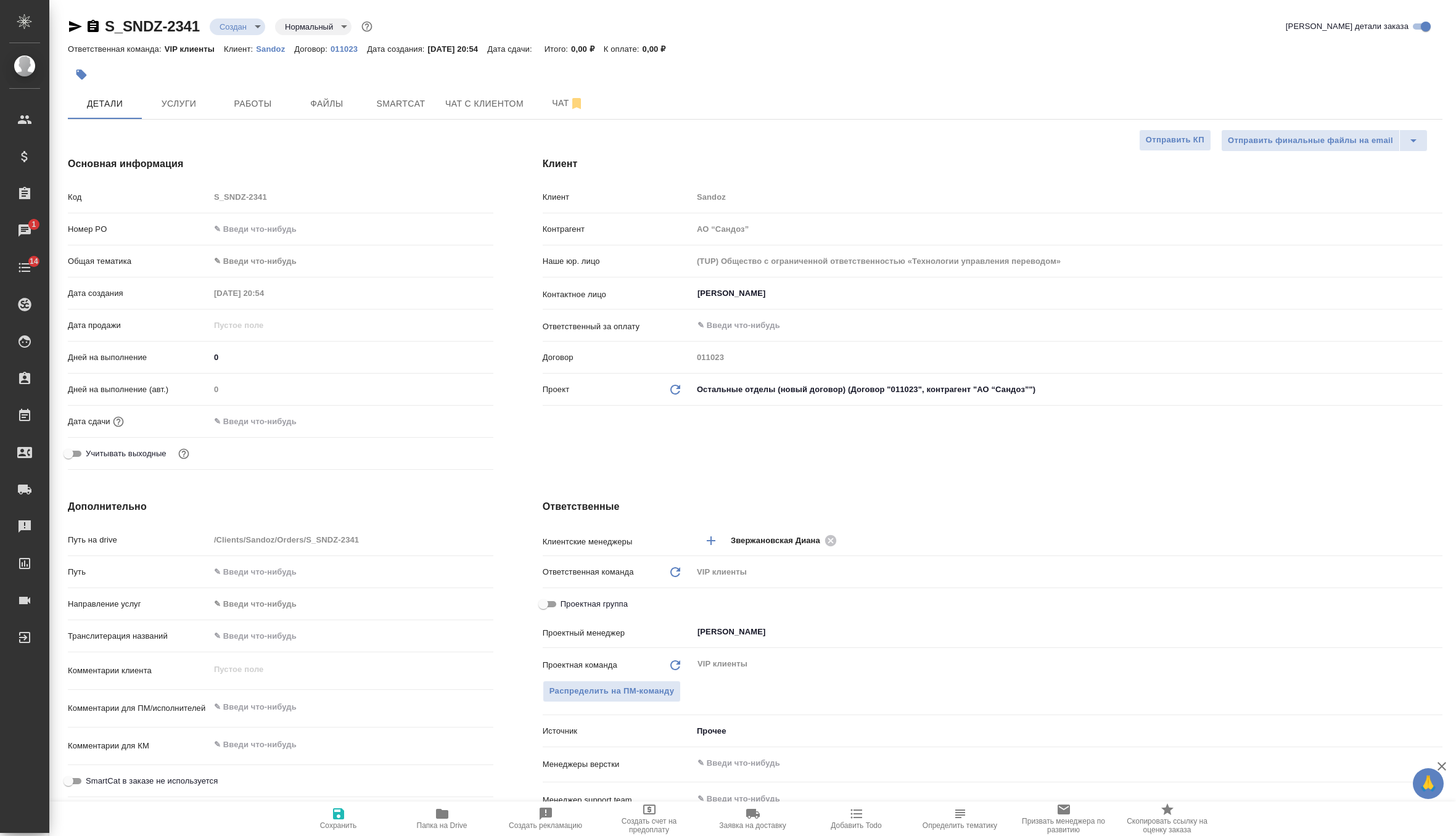
type textarea "x"
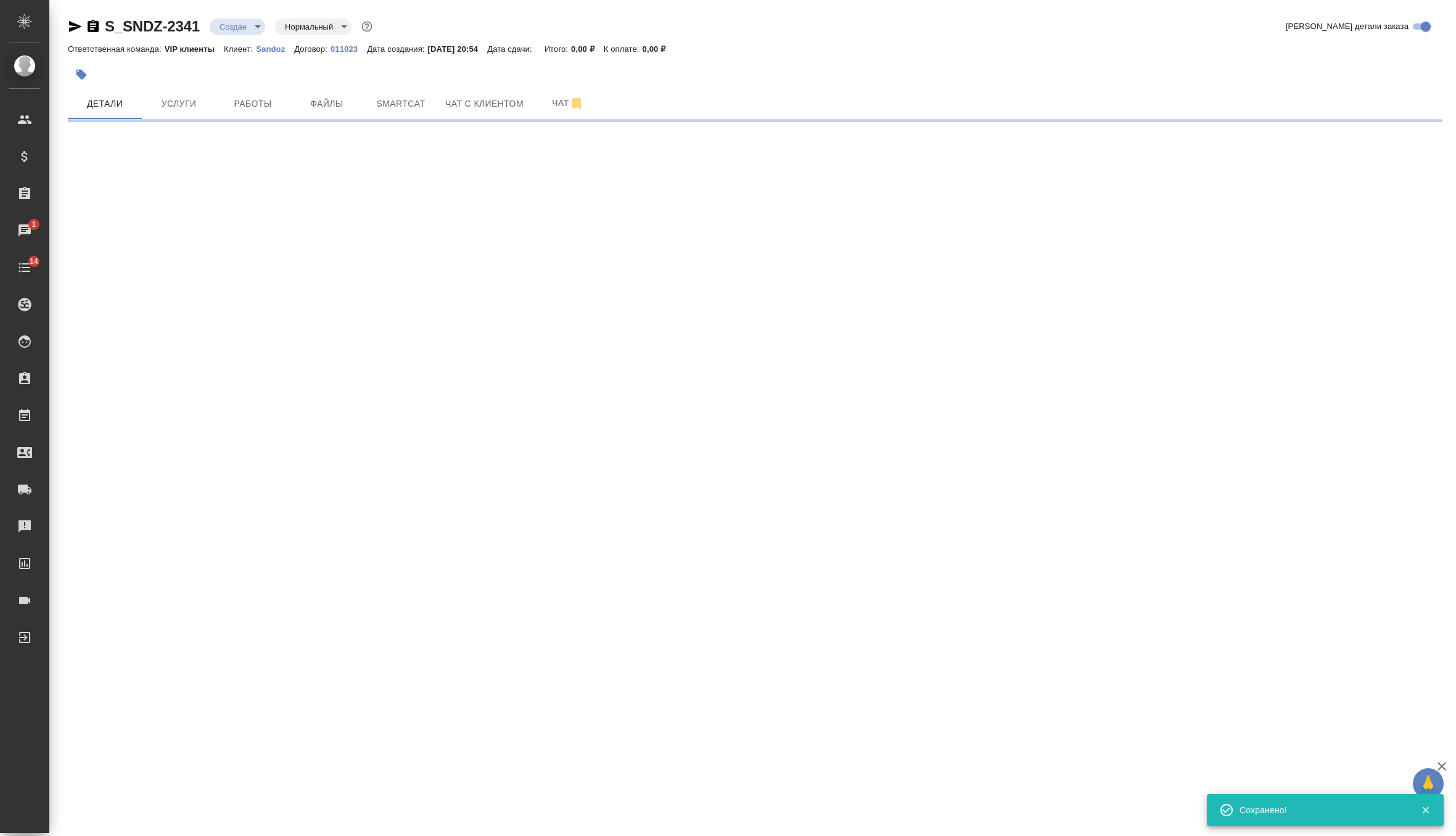
select select "RU"
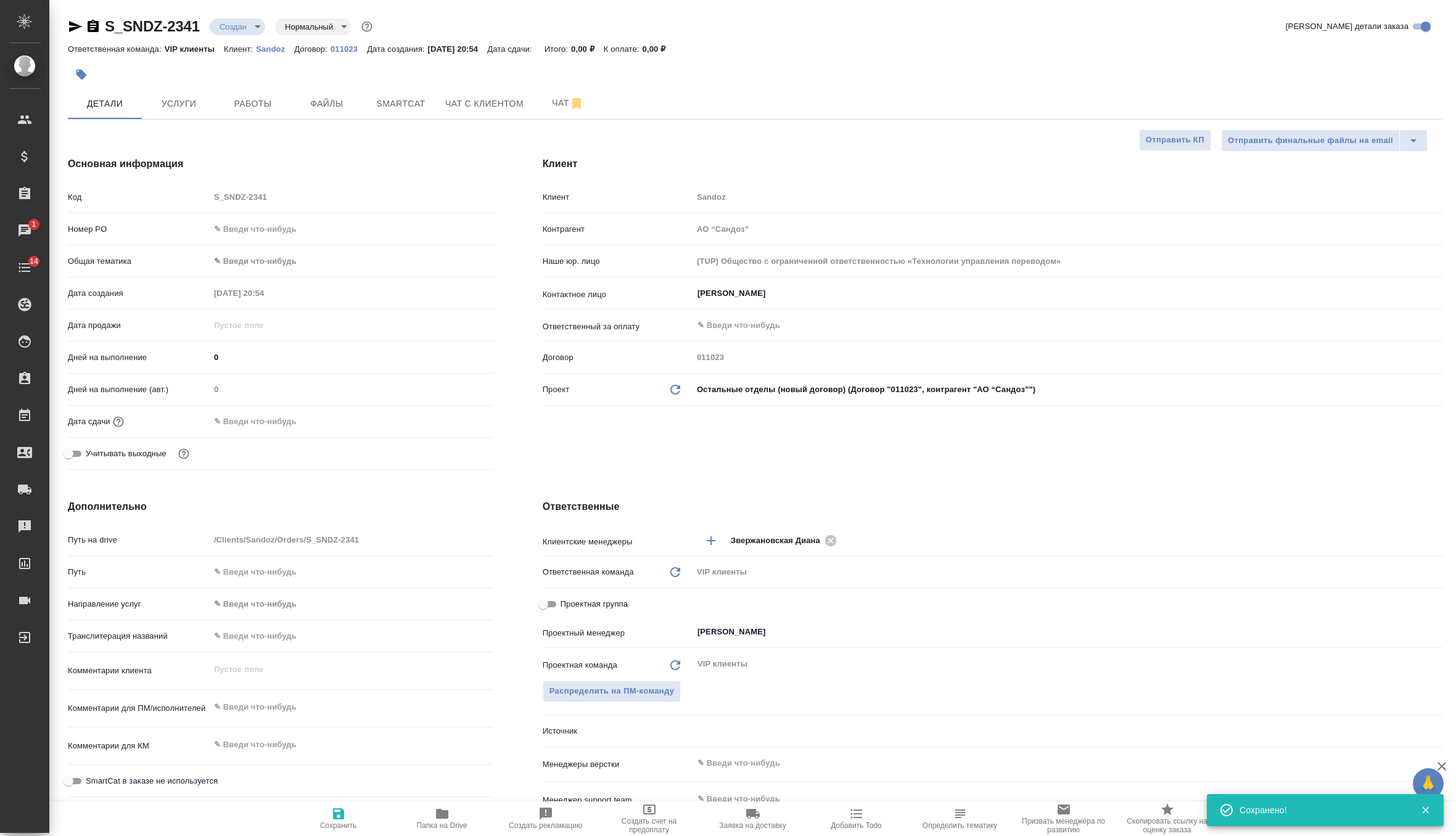
type textarea "x"
click at [779, 638] on input "[PERSON_NAME]" at bounding box center [1048, 631] width 702 height 14
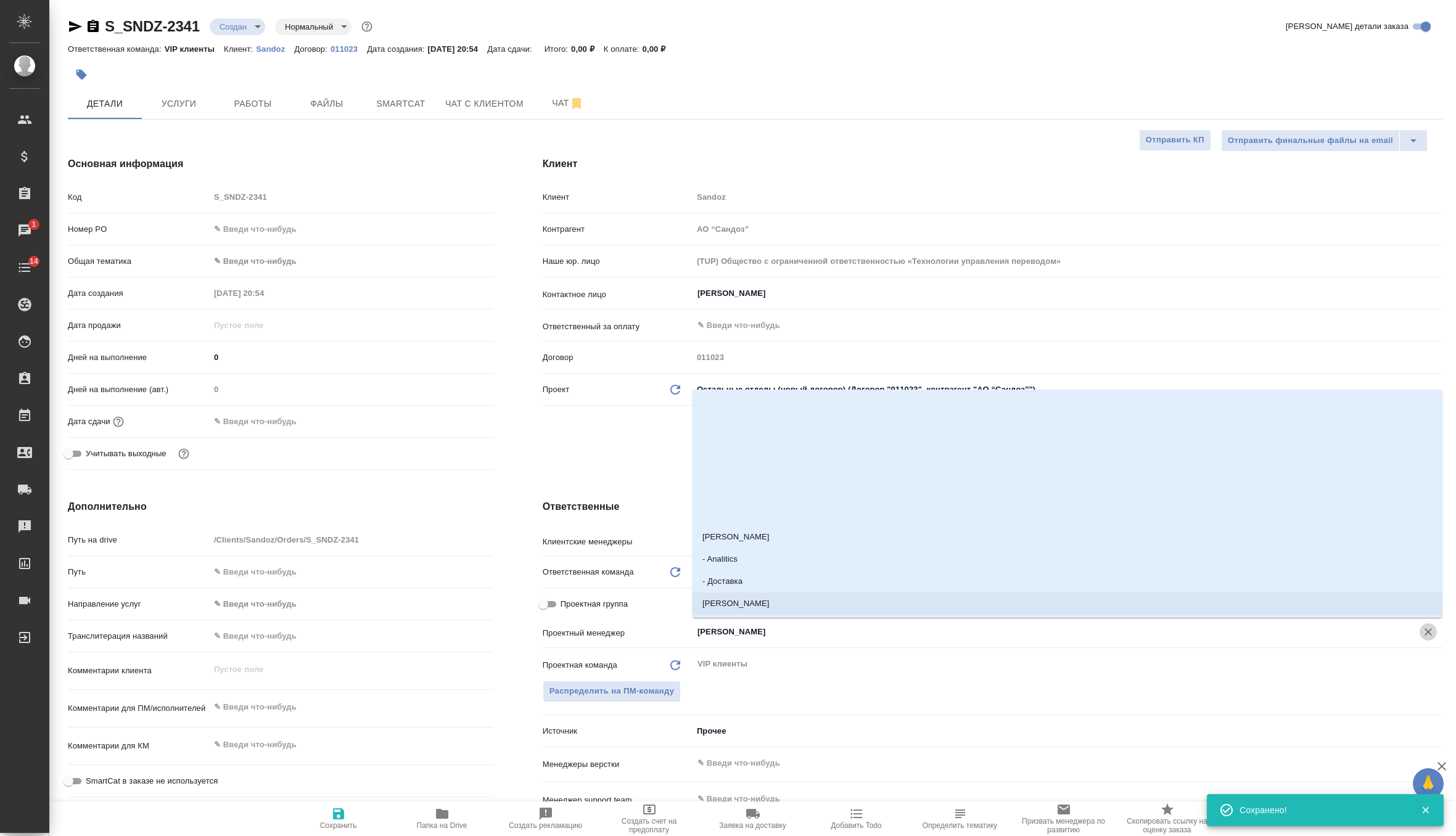
click at [1431, 633] on icon "Очистить" at bounding box center [1428, 632] width 13 height 13
type textarea "x"
click at [337, 814] on icon "button" at bounding box center [338, 813] width 11 height 11
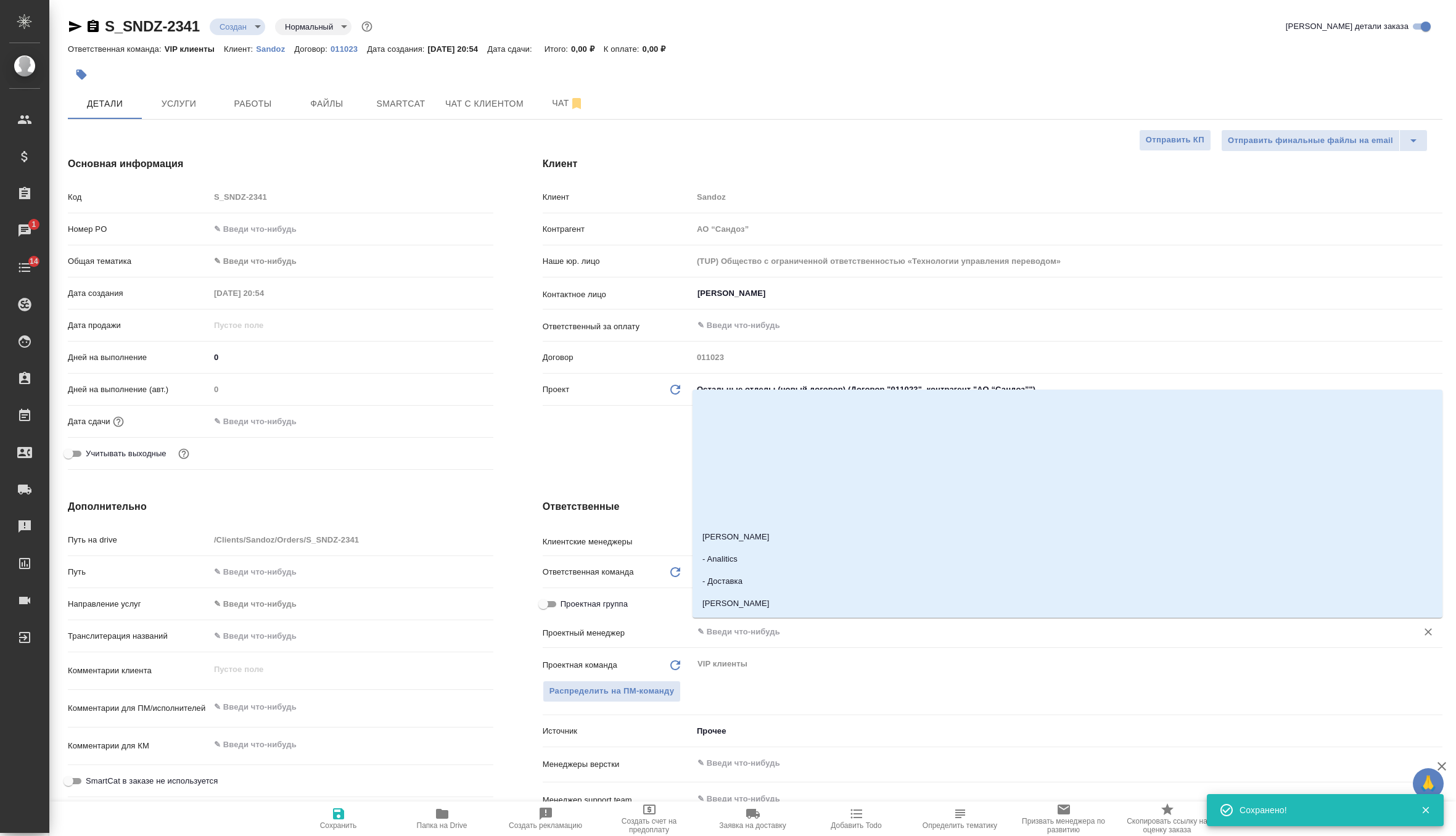
type textarea "x"
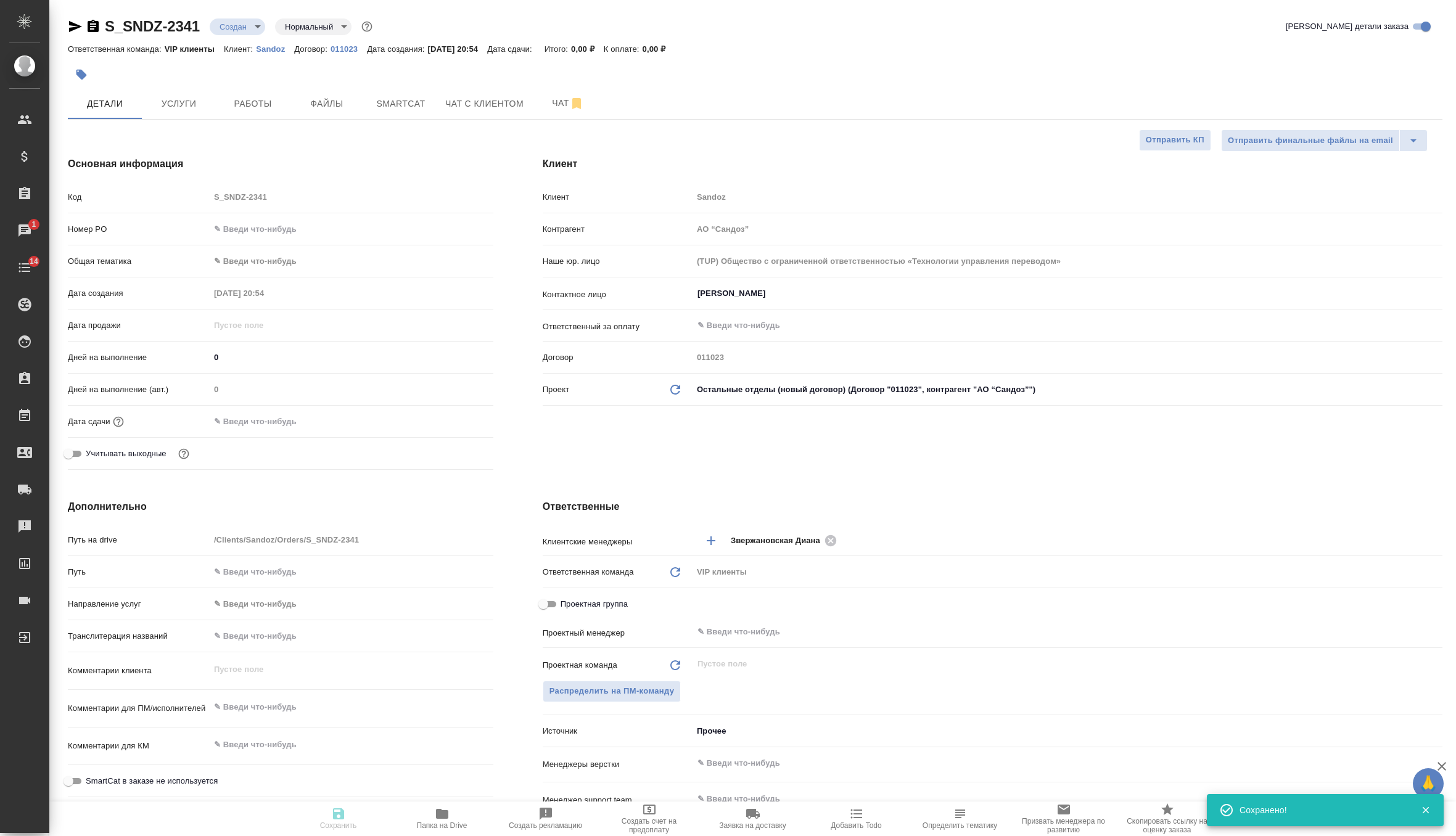
type textarea "x"
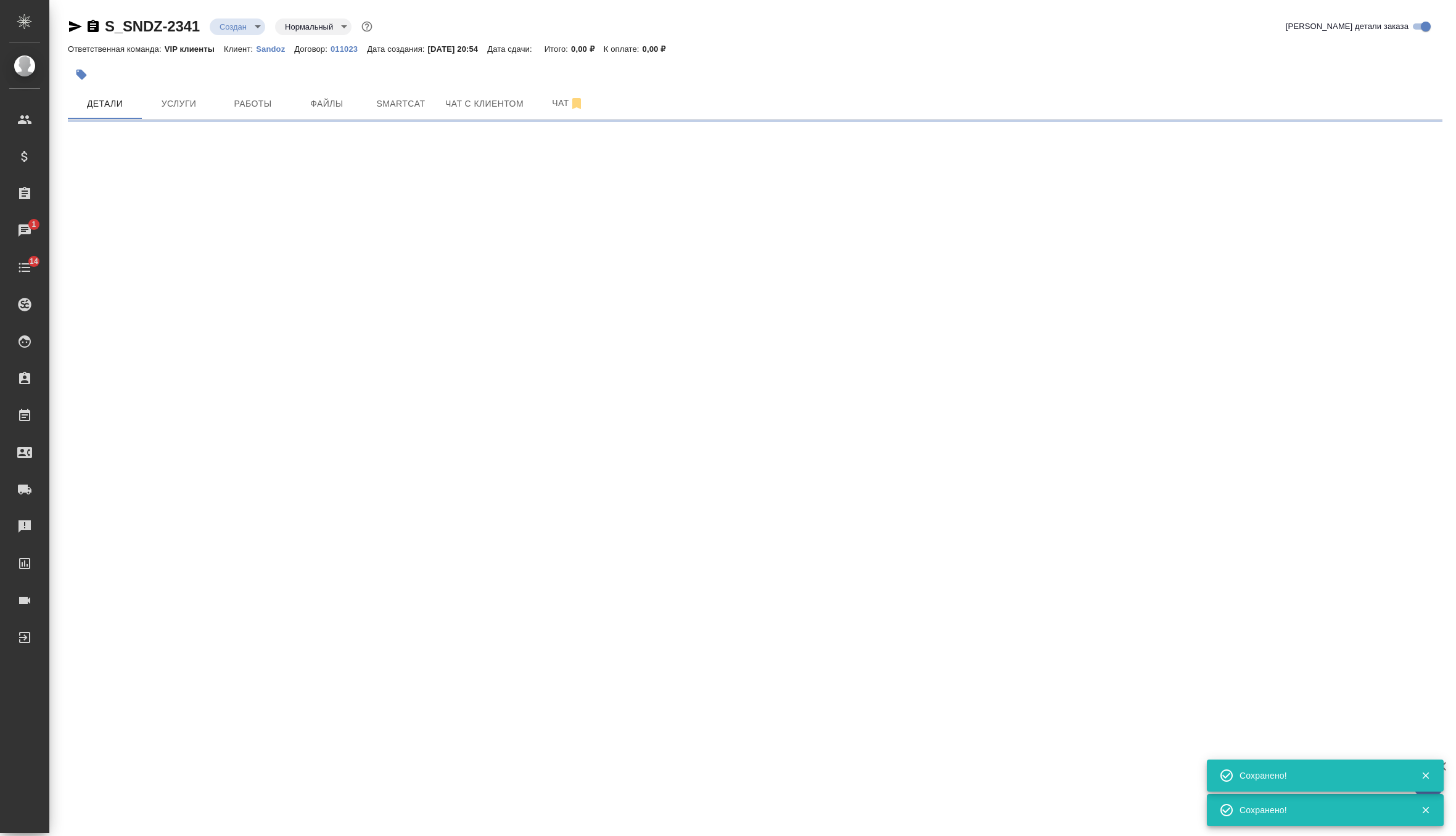
select select "RU"
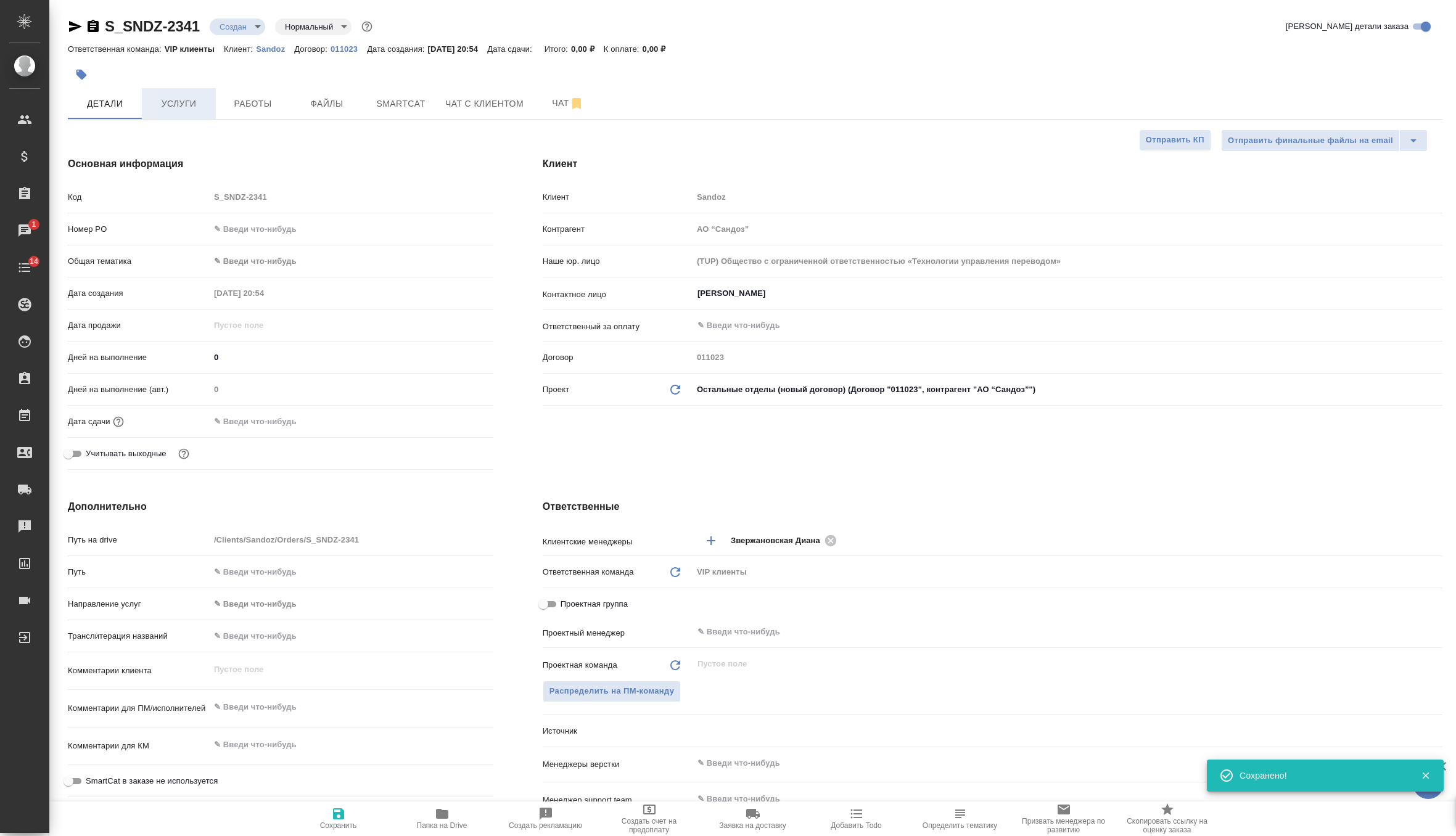
type textarea "x"
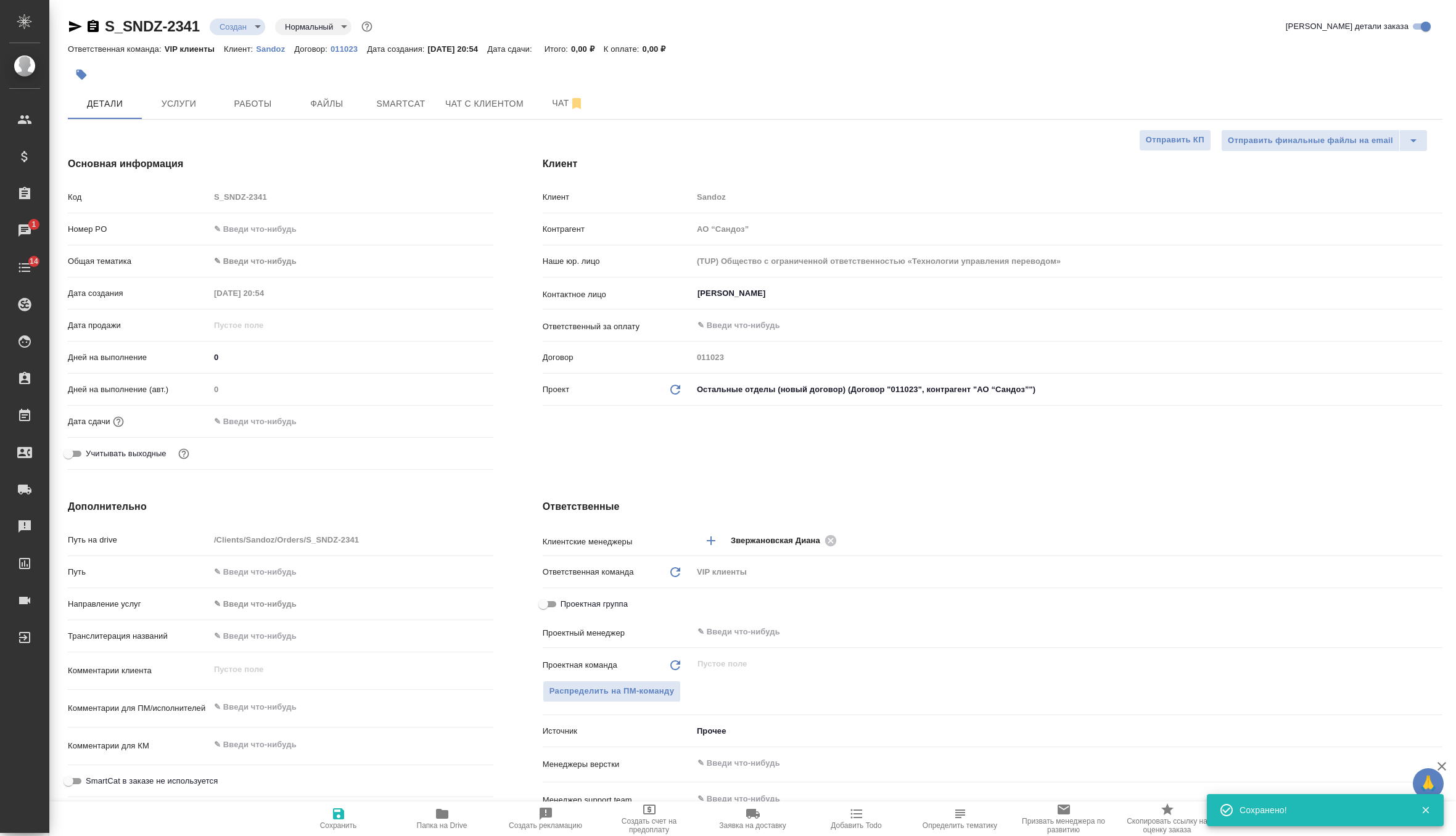
click at [622, 664] on div "Проектная команда Обновить" at bounding box center [613, 665] width 140 height 14
click at [674, 668] on icon at bounding box center [675, 666] width 10 height 10
type textarea "x"
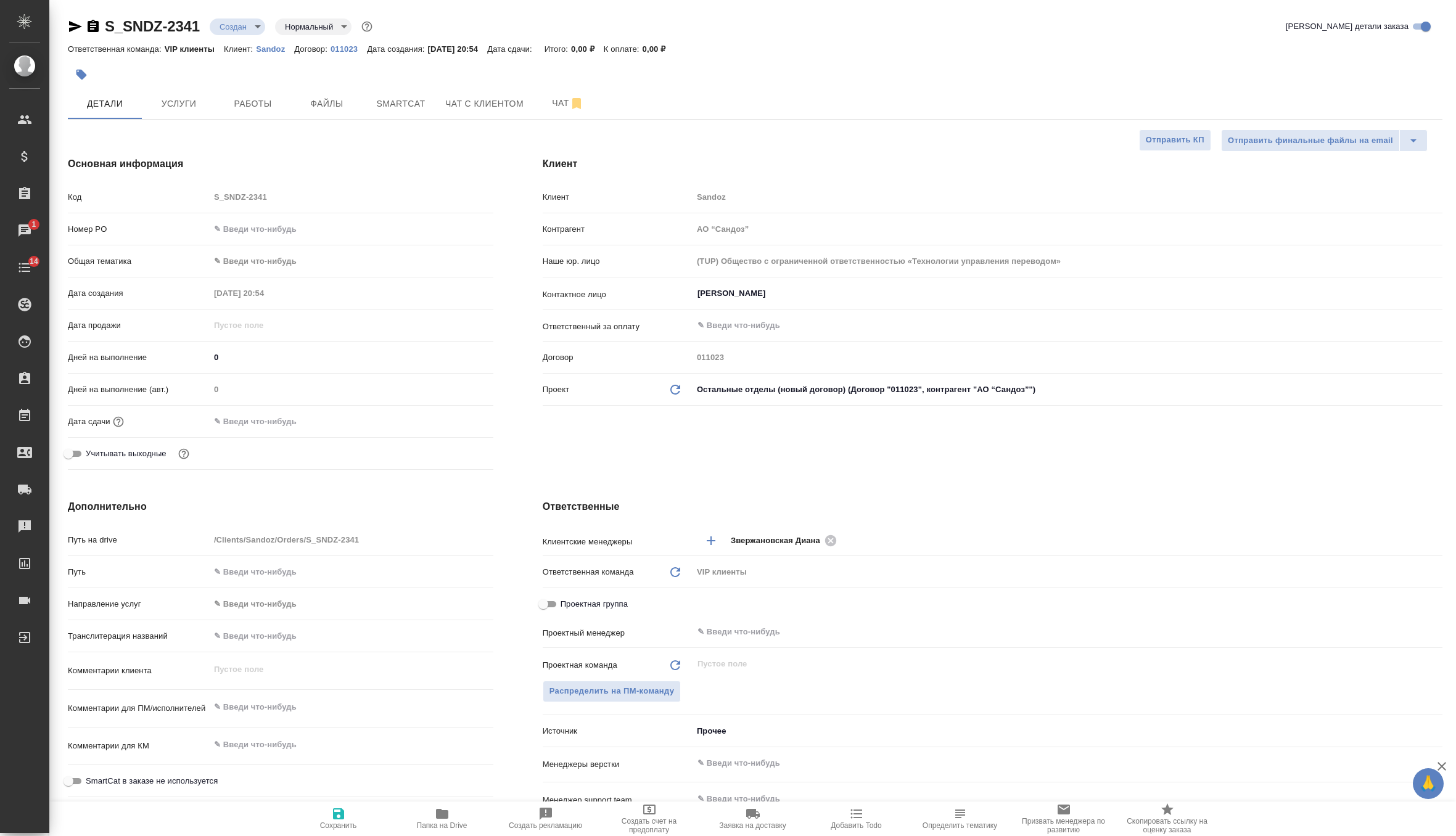
click at [91, 71] on button "button" at bounding box center [81, 75] width 27 height 27
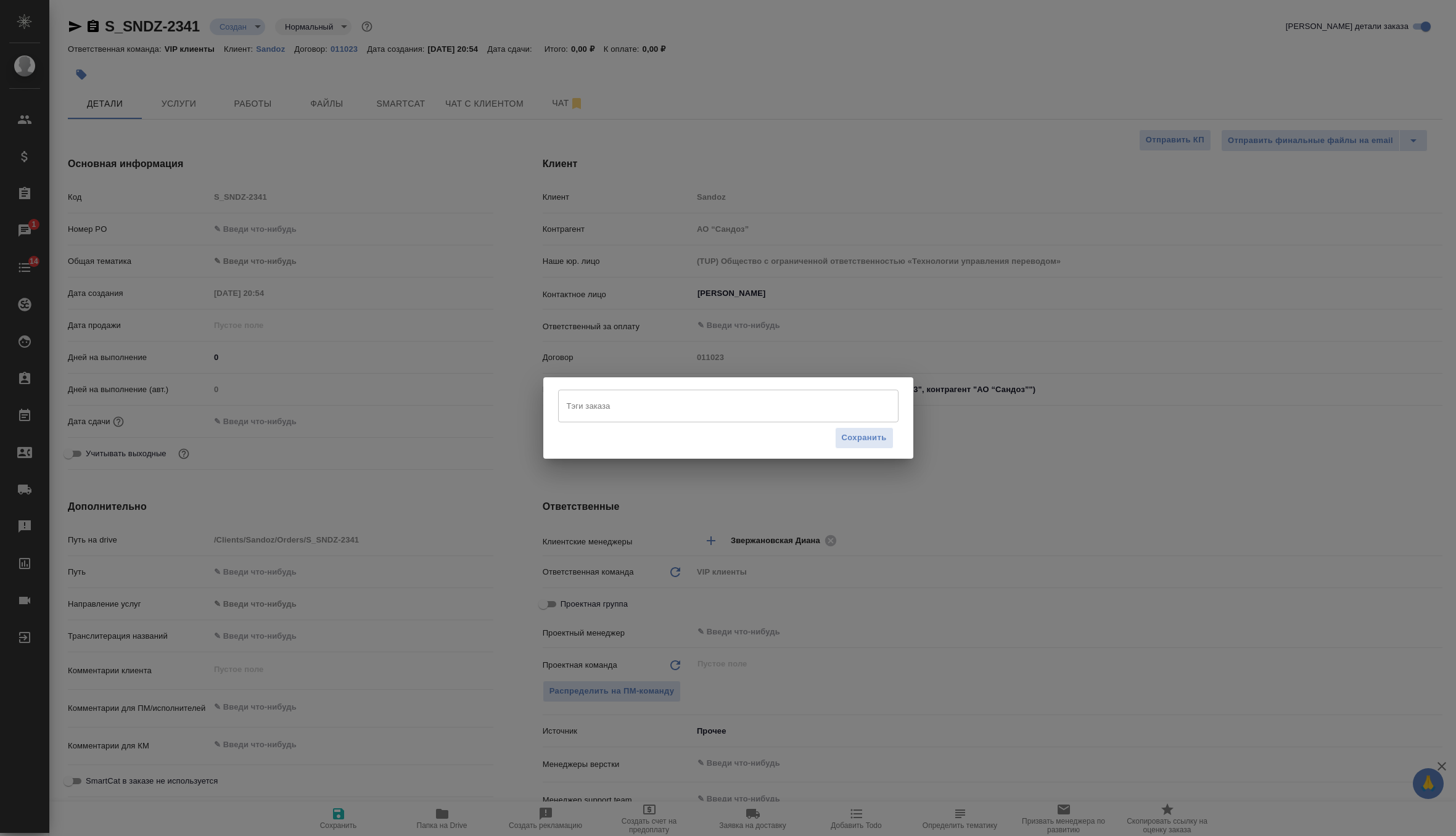
click at [599, 403] on input "Тэги заказа" at bounding box center [716, 406] width 306 height 21
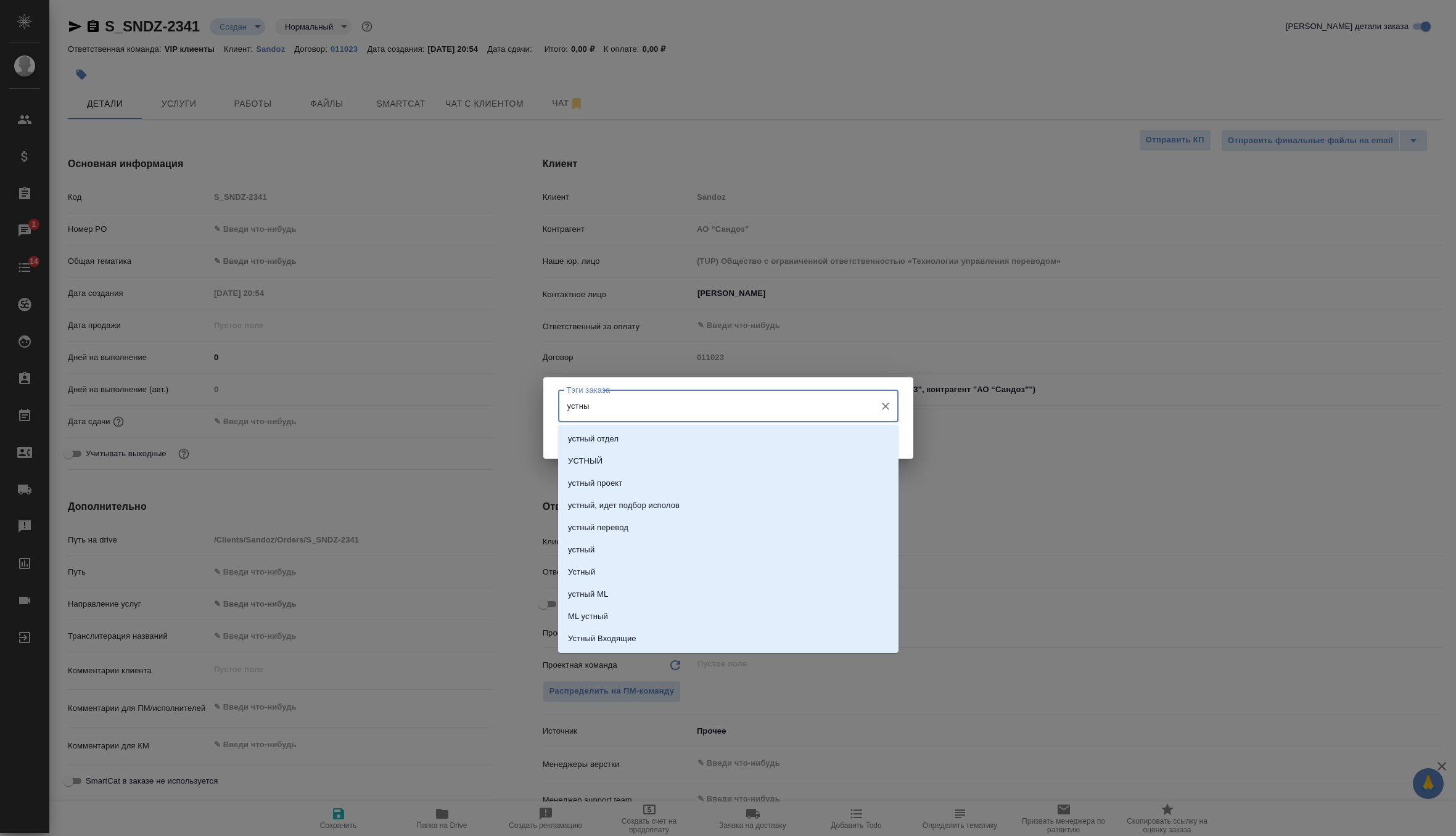
type input "устный"
click at [614, 457] on li "УСТНЫЙ" at bounding box center [729, 461] width 341 height 22
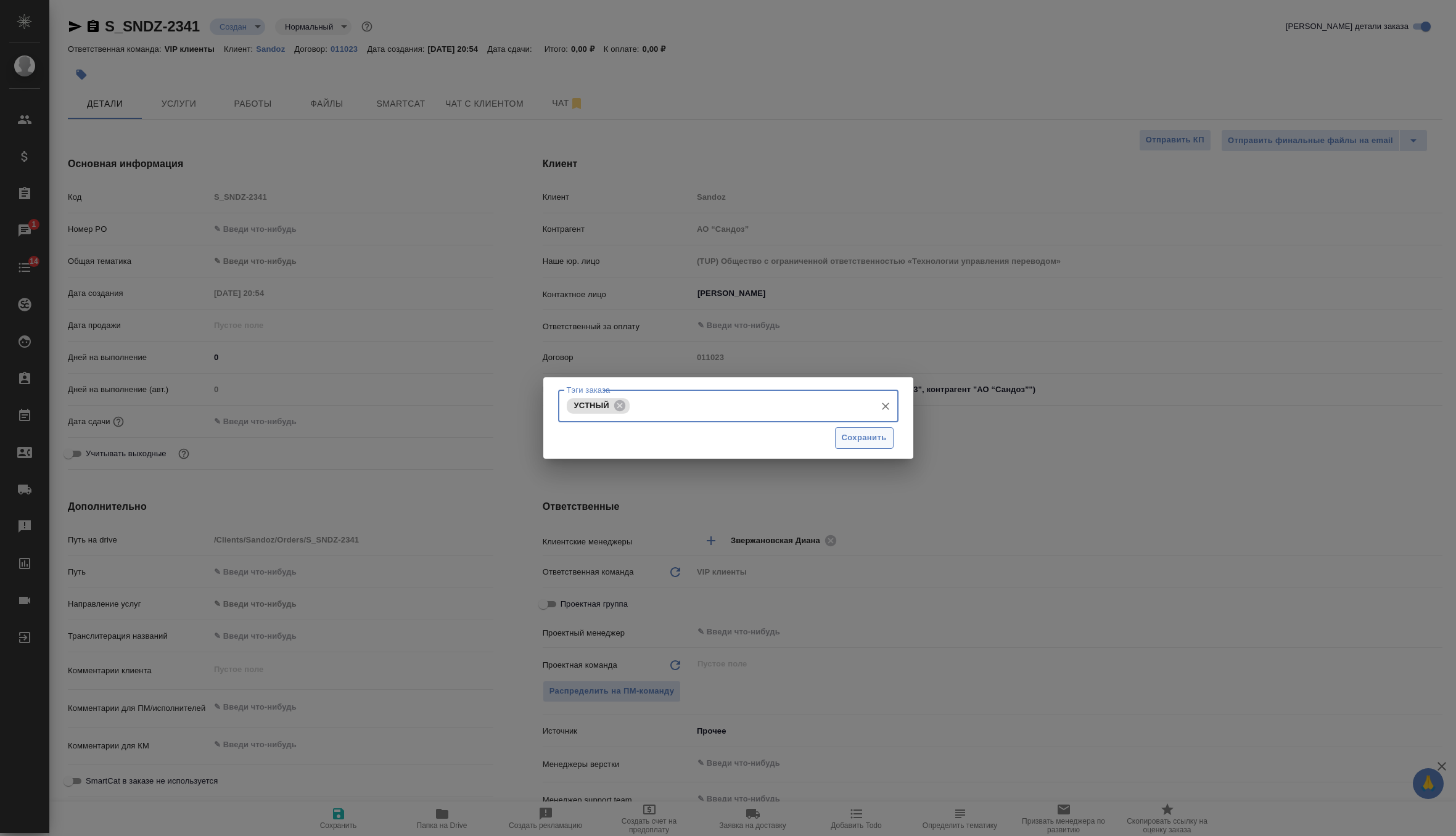
click at [847, 435] on span "Сохранить" at bounding box center [864, 438] width 45 height 14
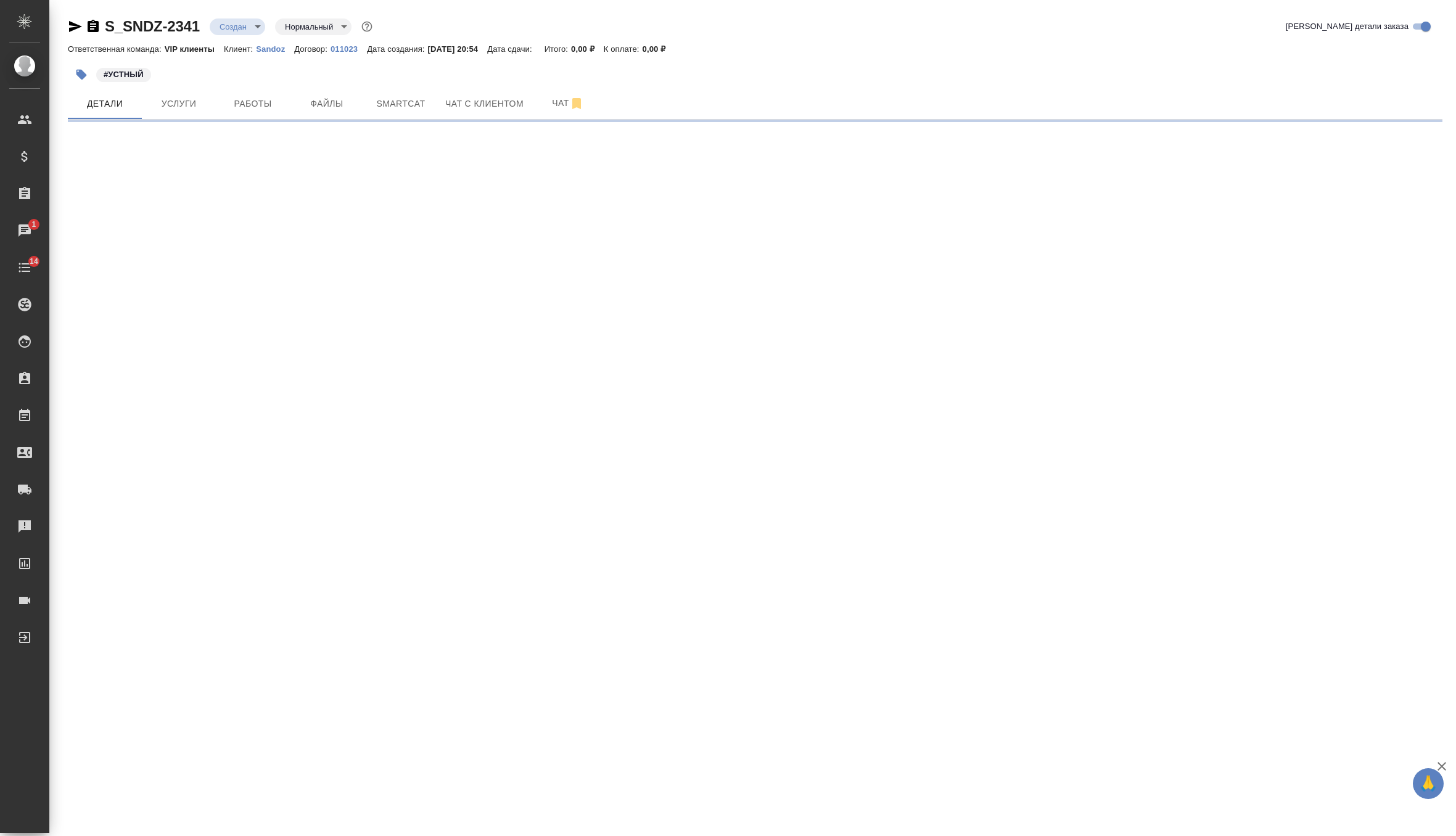
select select "RU"
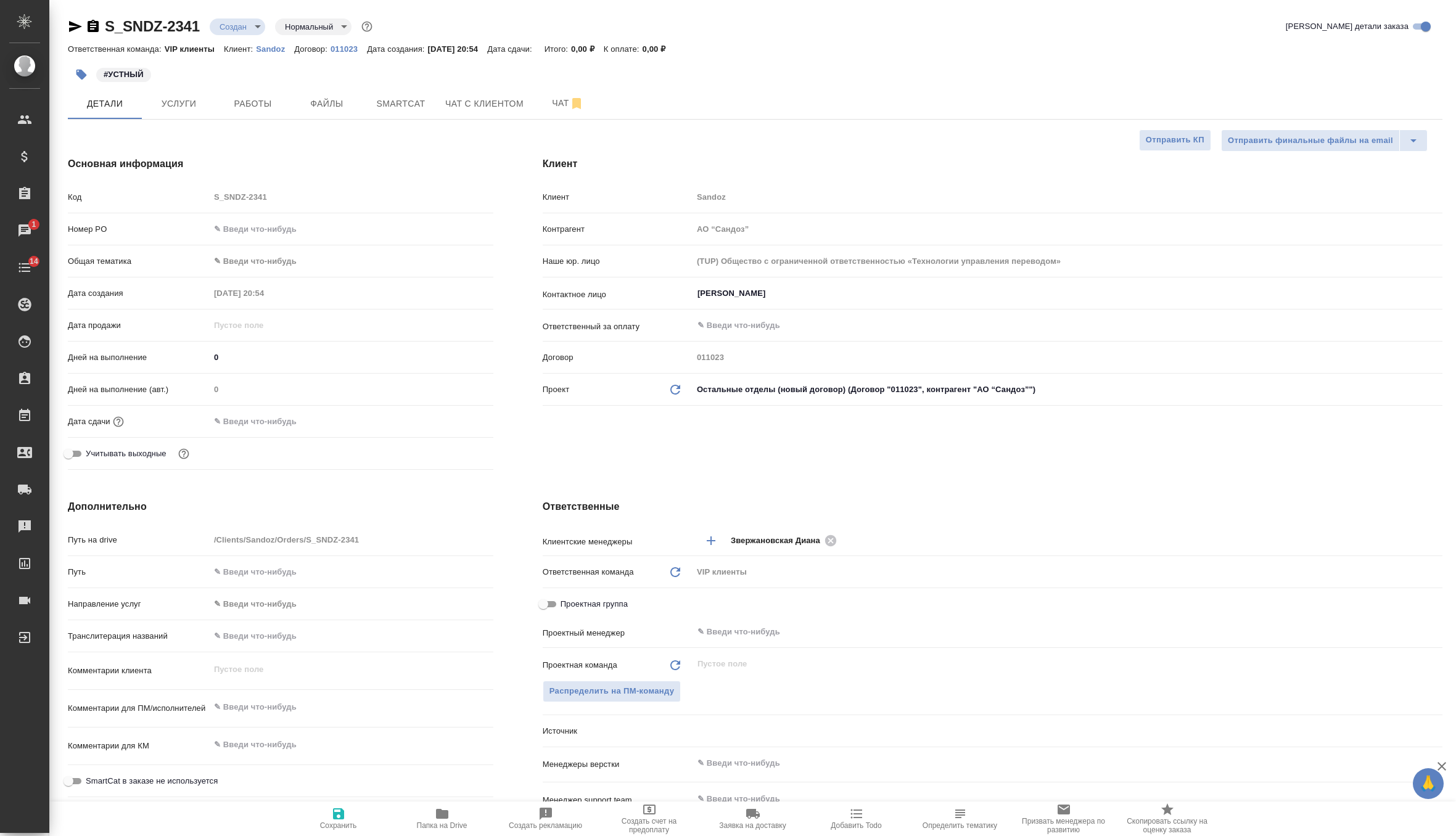
type textarea "x"
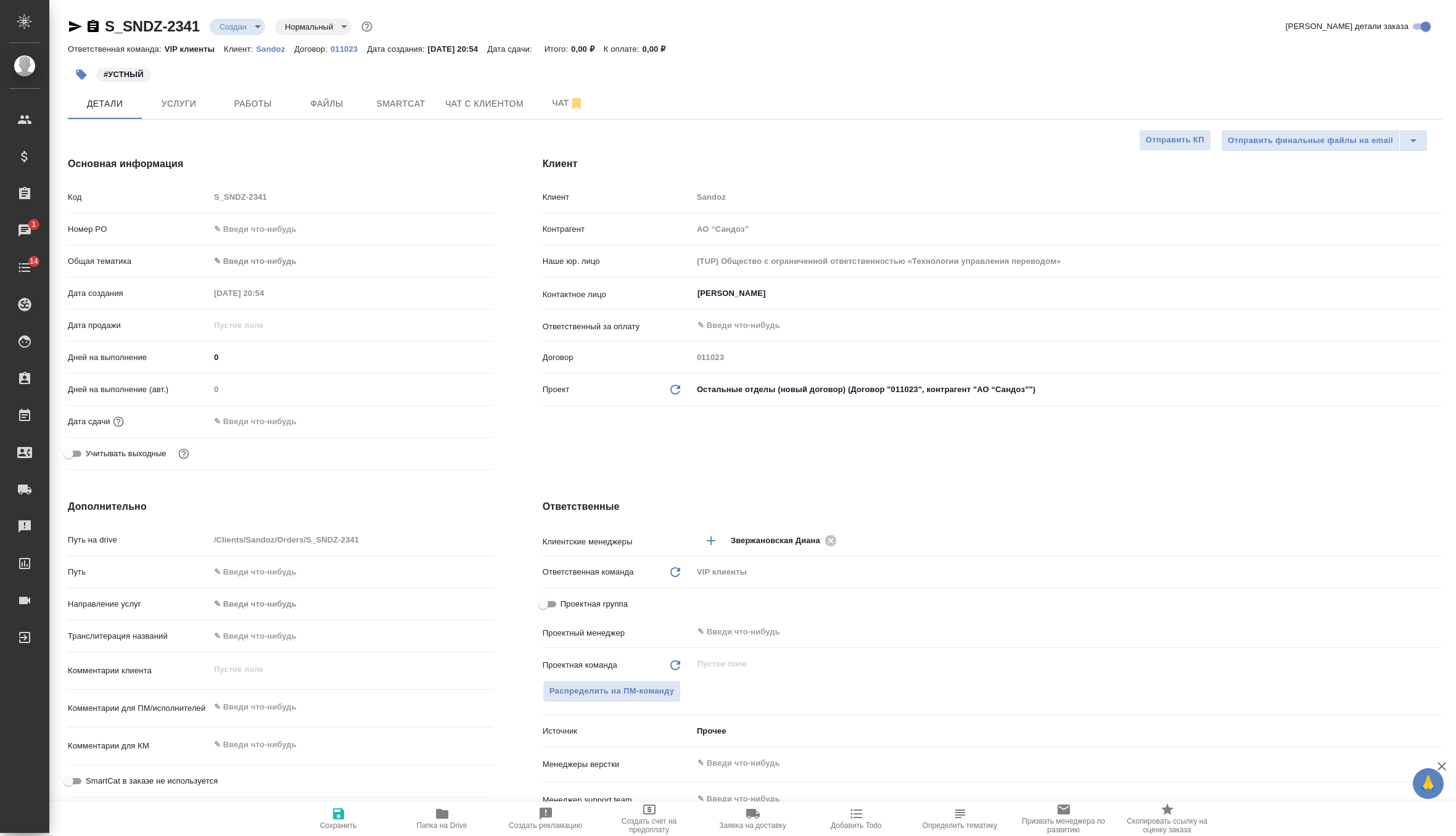
type textarea "x"
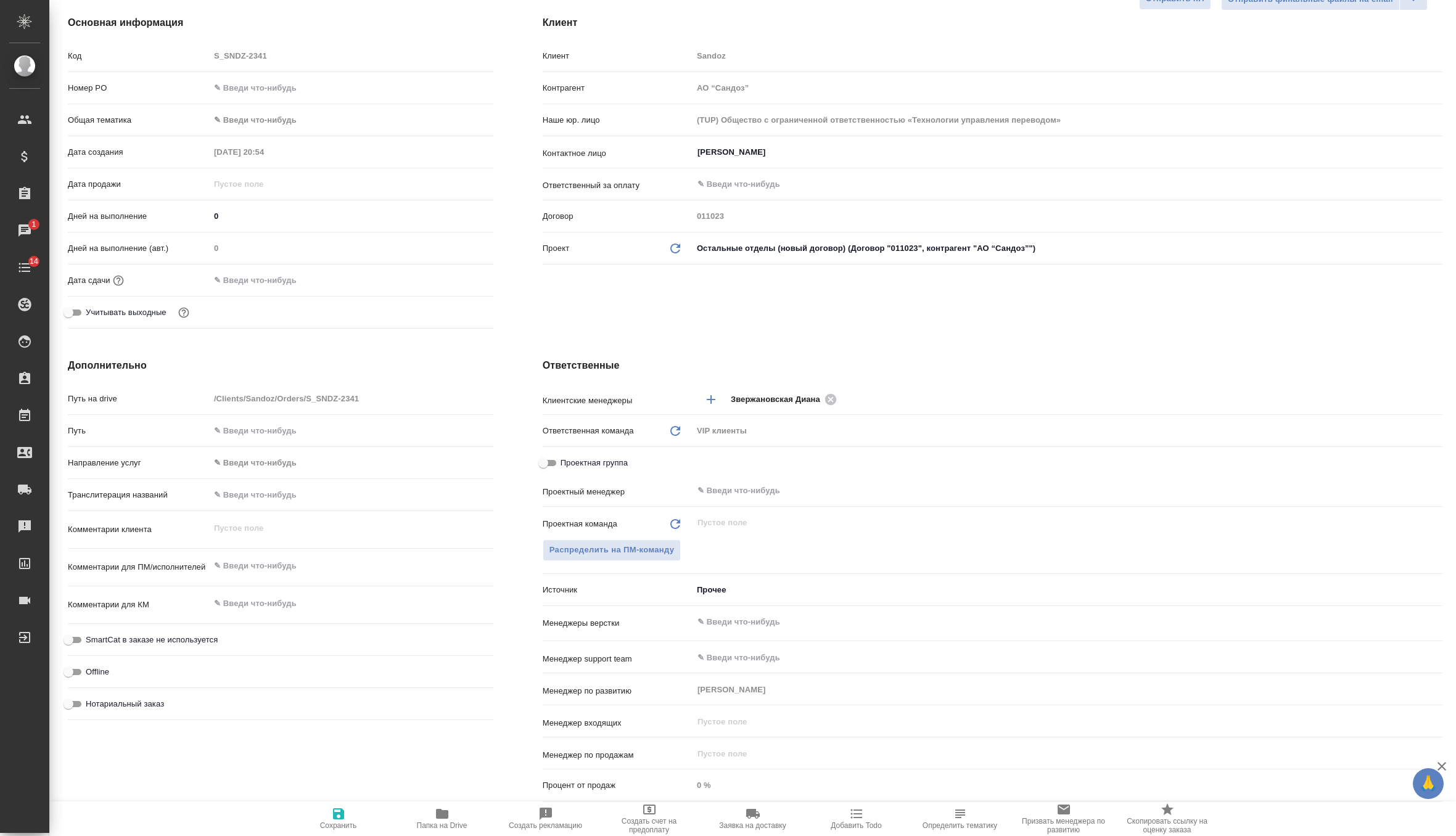
scroll to position [174, 0]
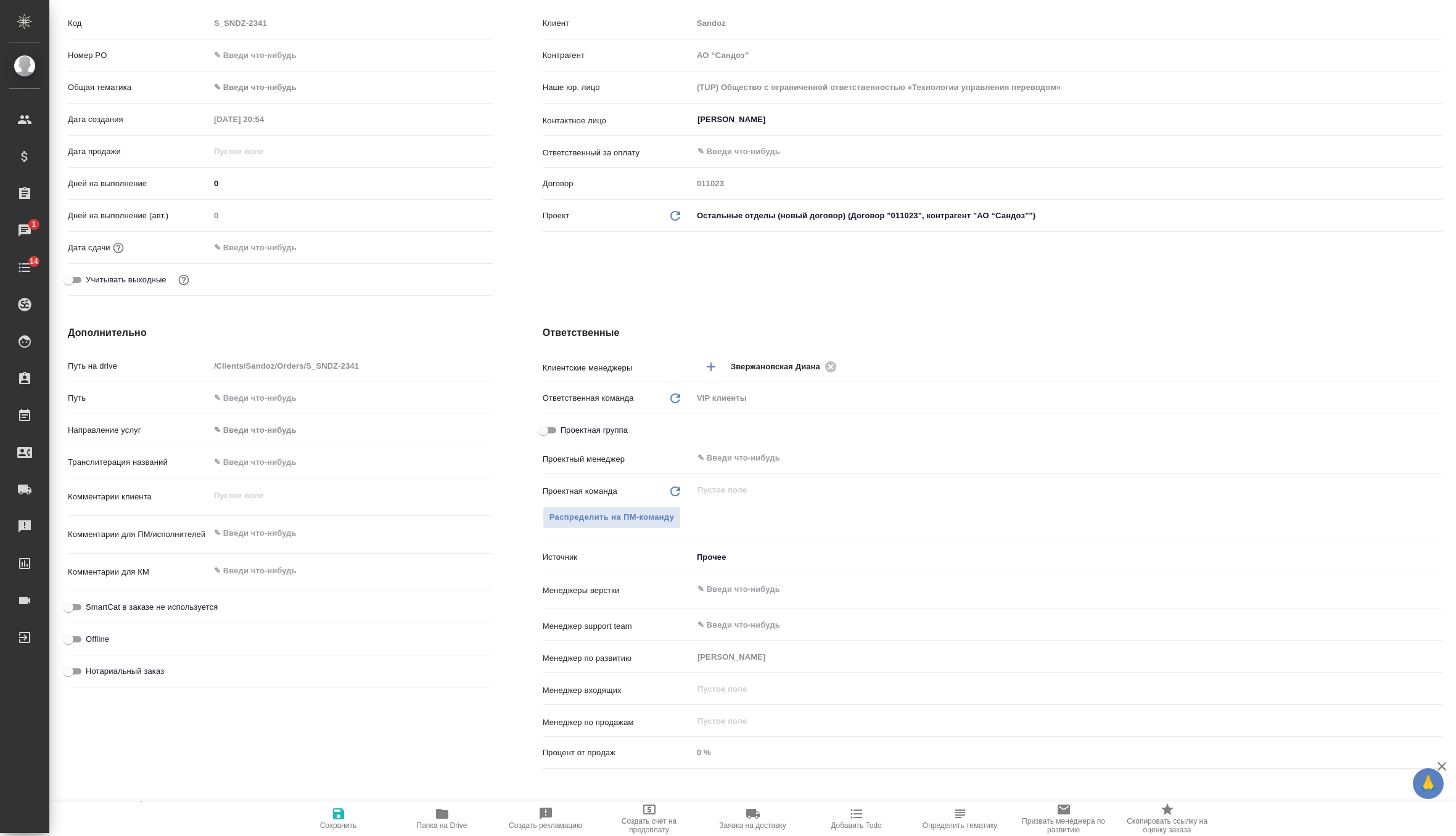
type textarea "x"
click at [264, 529] on textarea at bounding box center [351, 534] width 282 height 21
paste textarea "15 октября в турецком офисе Сандоз пройдет таунхолл с глобальным CEO, и нам важ…"
type textarea "x"
type textarea "15 октября в турецком офисе Сандоз пройдет таунхолл с глобальным CEO, и нам важ…"
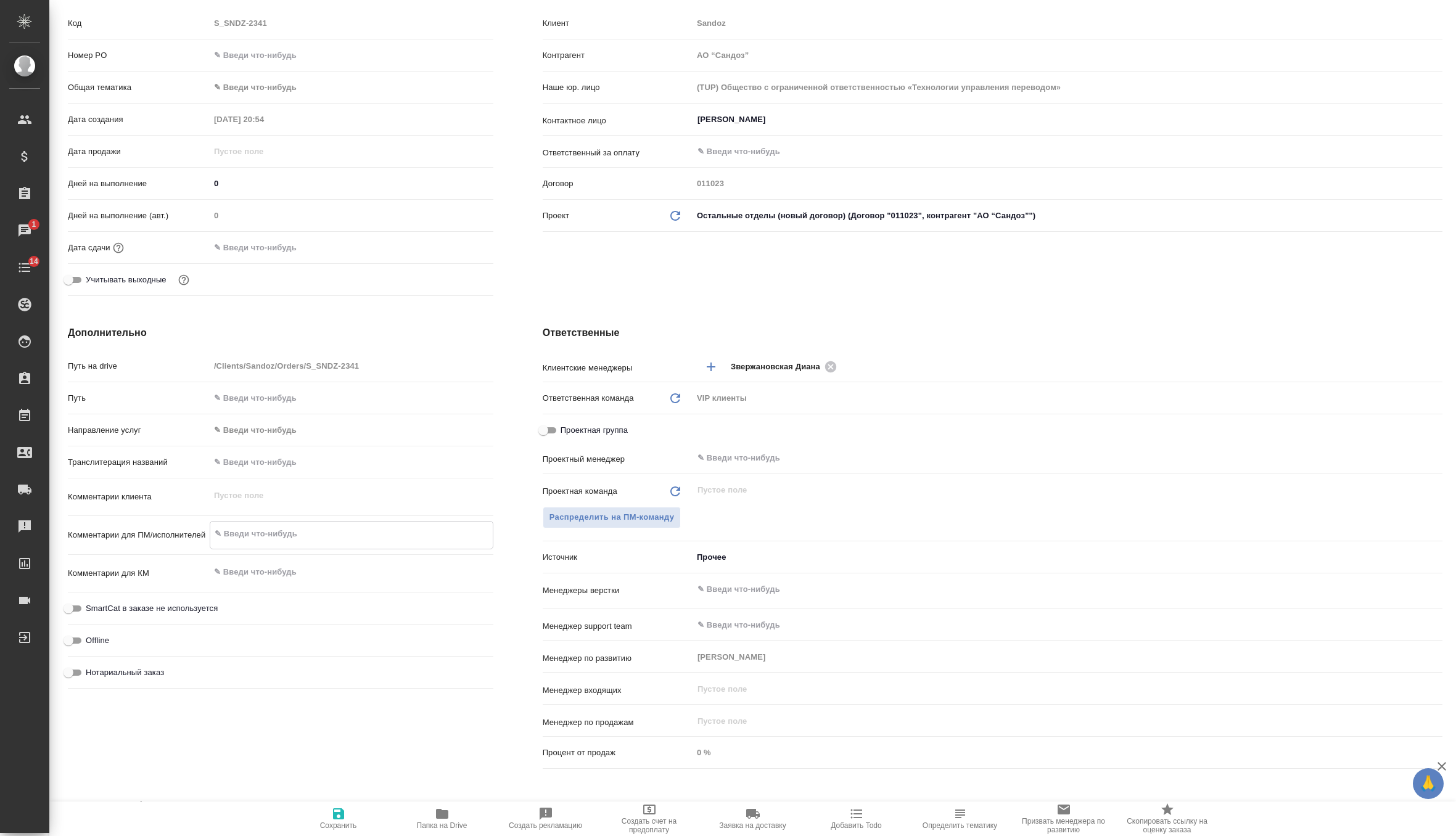
type textarea "x"
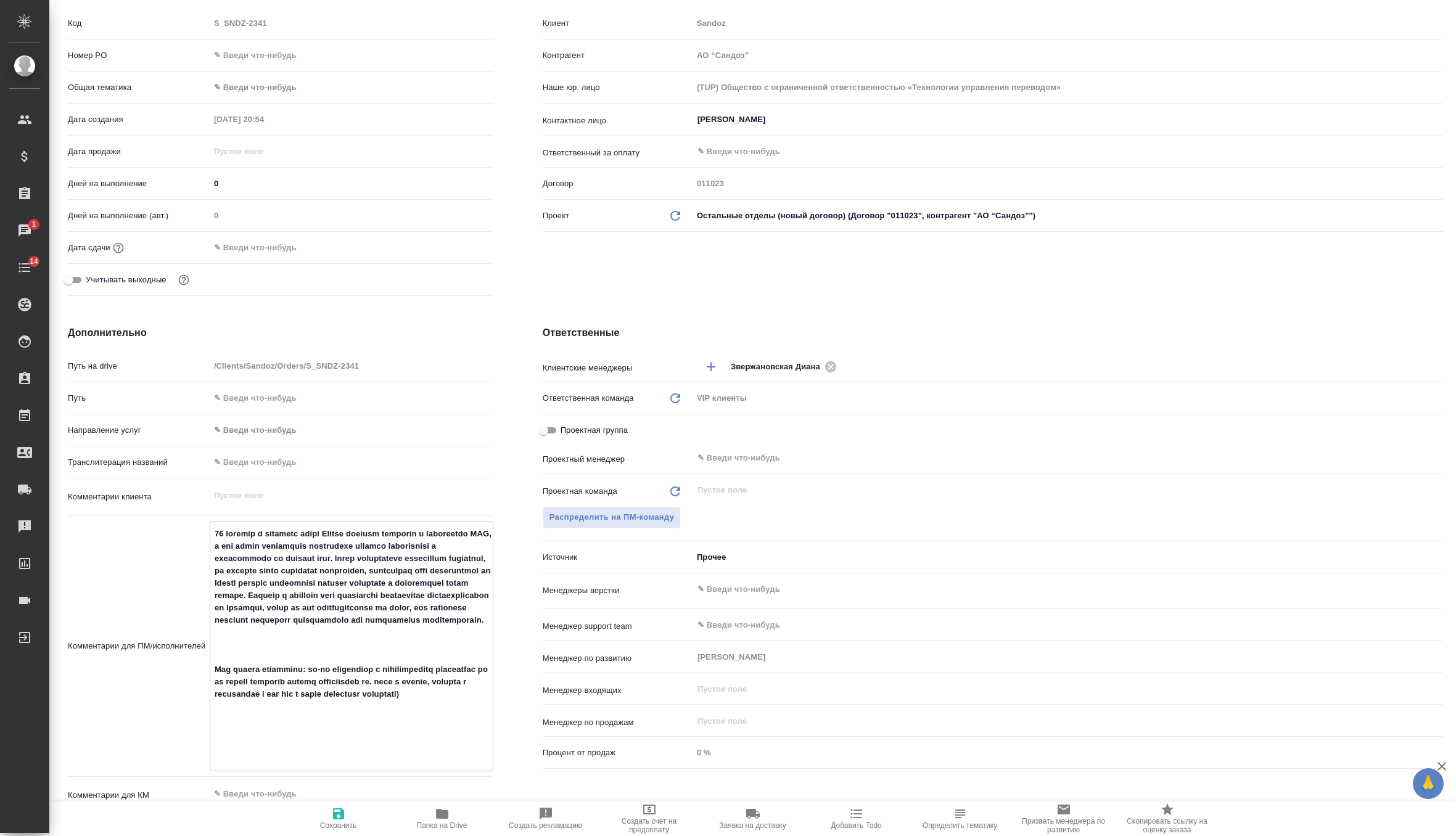
type textarea "15 октября в турецком офисе Сандоз пройдет таунхолл с глобальным CEO, и нам важ…"
type textarea "x"
type textarea "15 октября в турецком офисе Сандоз пройдет таунхолл с глобальным CEO, и нам важ…"
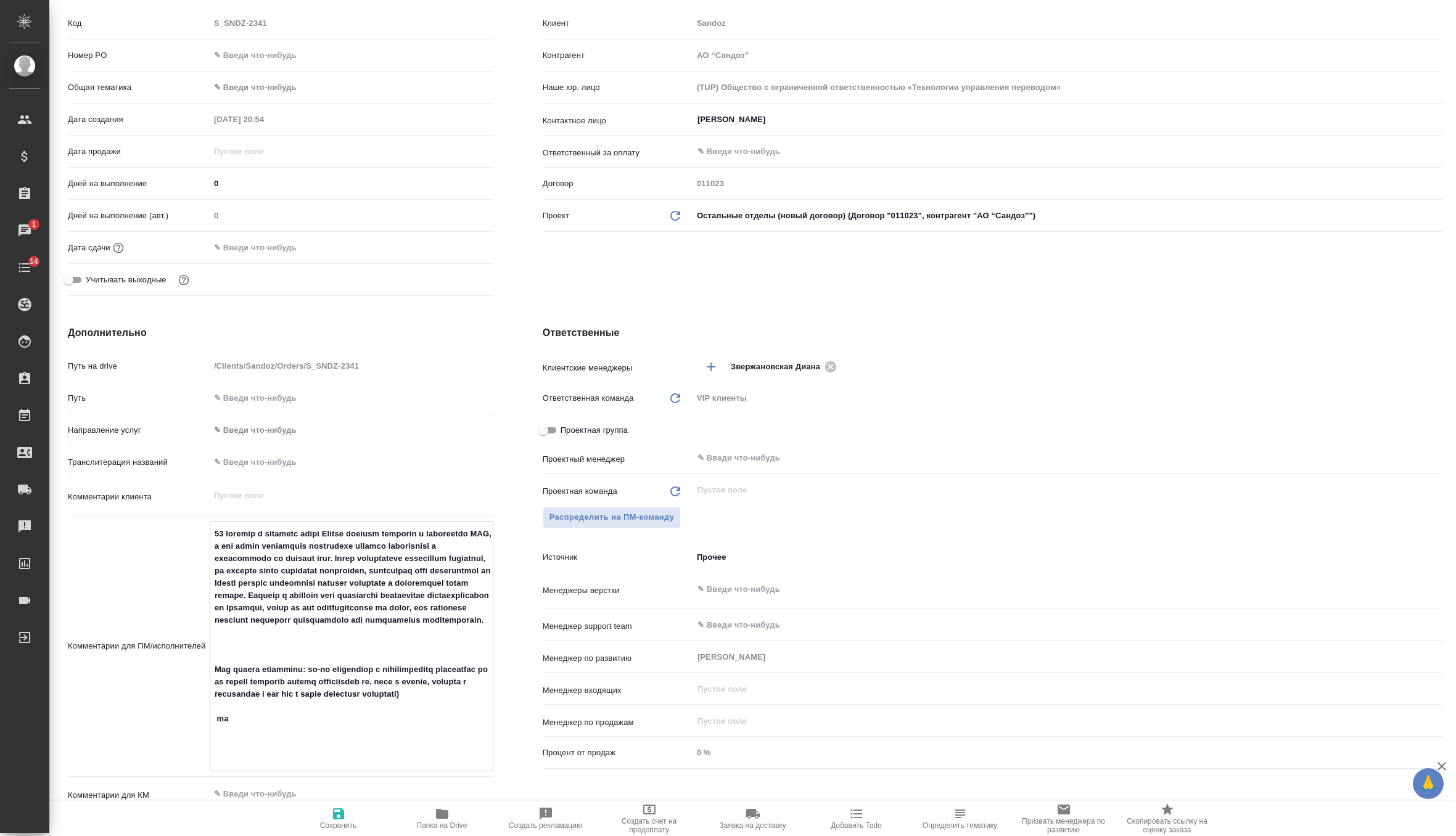
type textarea "x"
type textarea "15 октября в турецком офисе Сандоз пройдет таунхолл с глобальным CEO, и нам важ…"
type textarea "x"
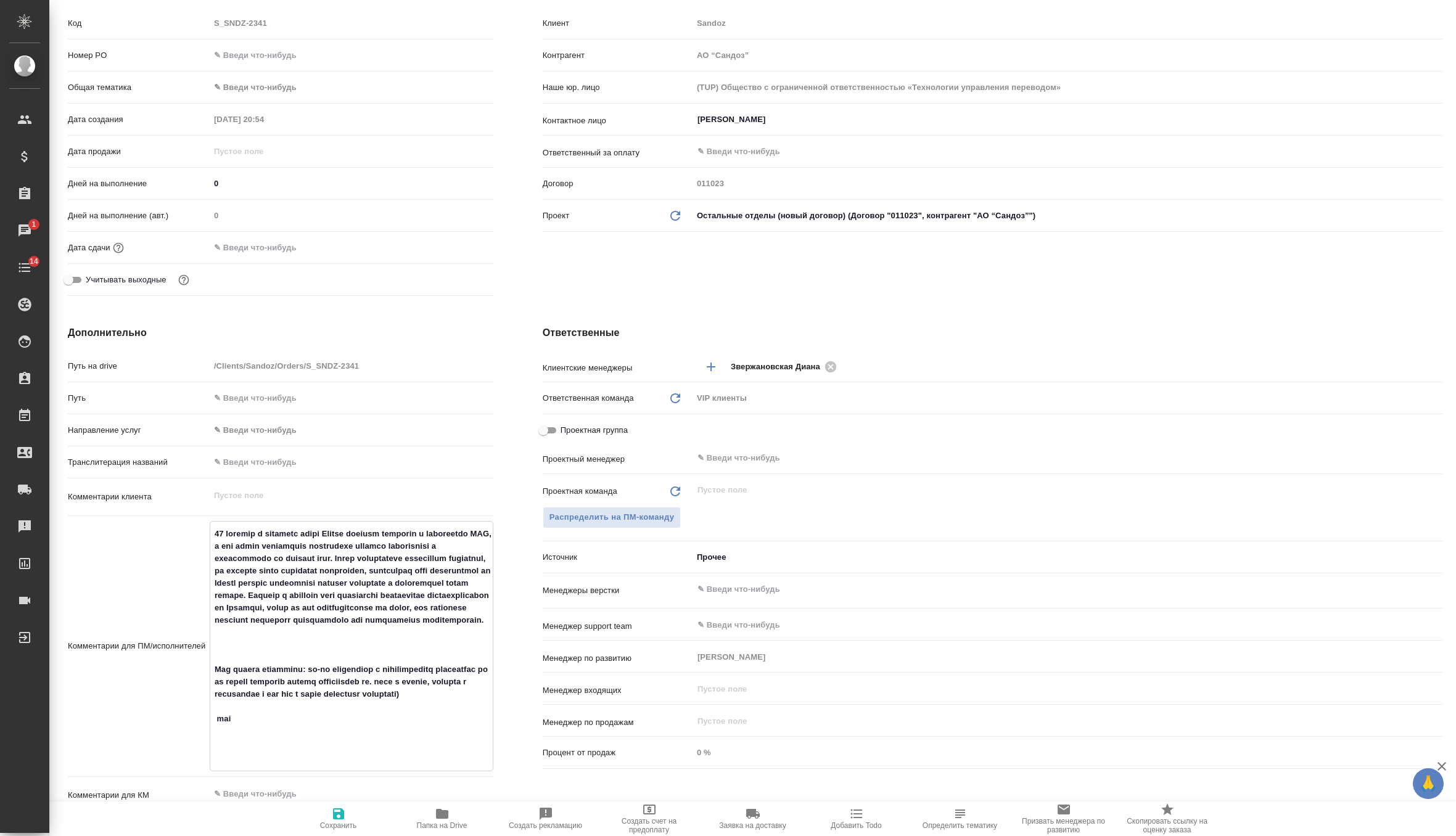
type textarea "x"
type textarea "15 октября в турецком офисе Сандоз пройдет таунхолл с глобальным CEO, и нам важ…"
type textarea "x"
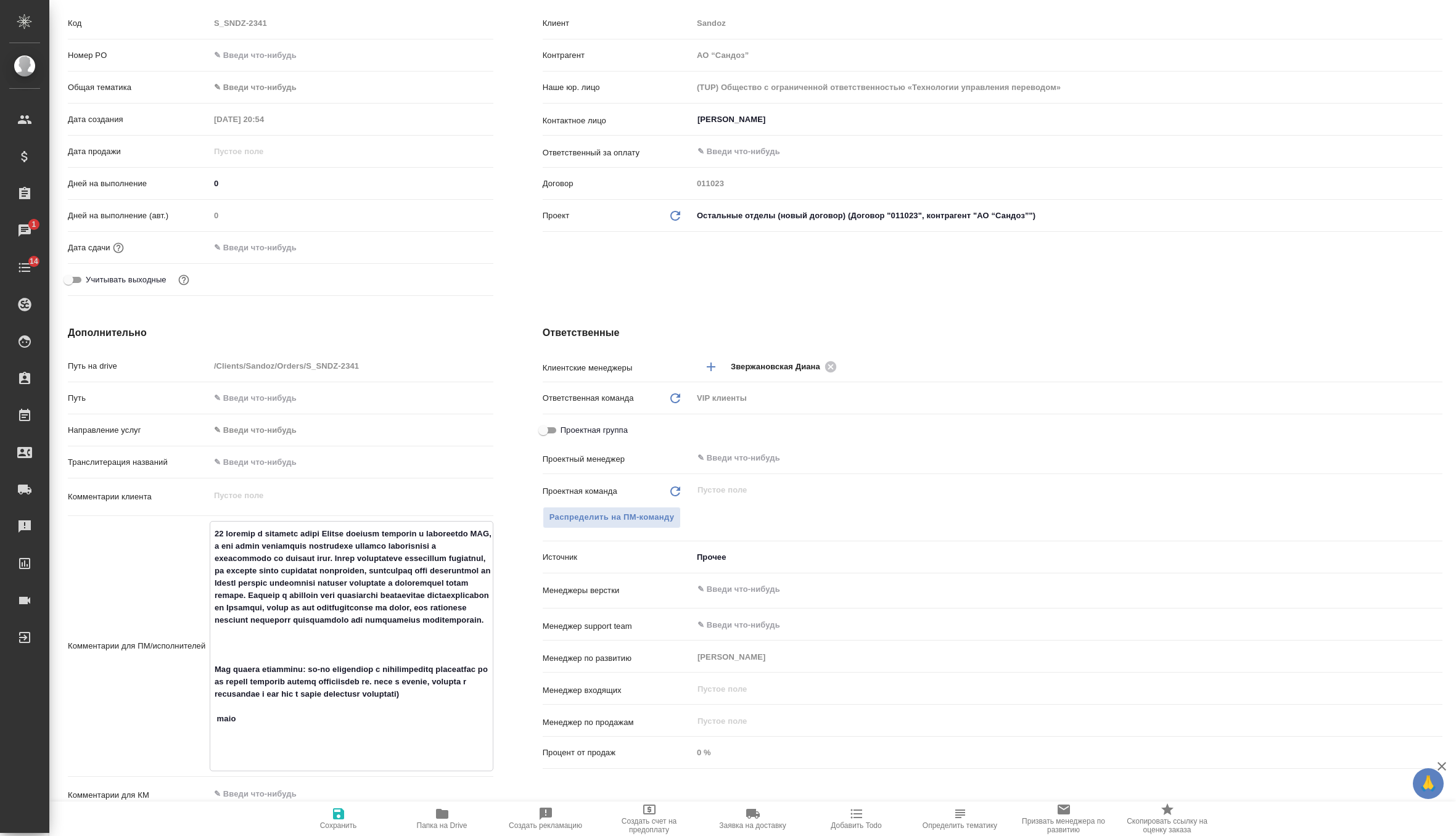
type textarea "x"
type textarea "15 октября в турецком офисе Сандоз пройдет таунхолл с глобальным CEO, и нам важ…"
type textarea "x"
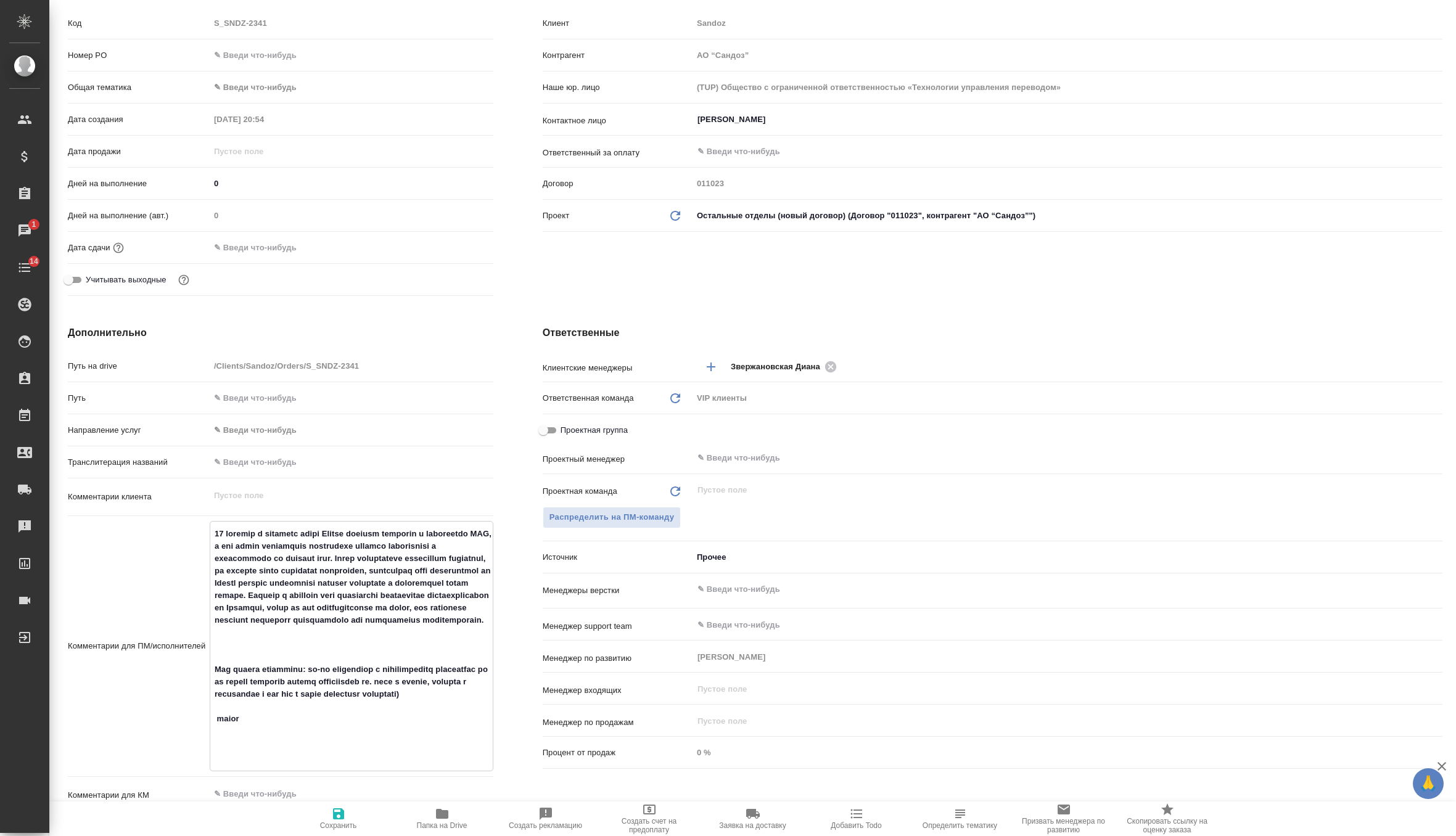
type textarea "15 октября в турецком офисе Сандоз пройдет таунхолл с глобальным CEO, и нам важ…"
type textarea "x"
type textarea "15 октября в турецком офисе Сандоз пройдет таунхолл с глобальным CEO, и нам важ…"
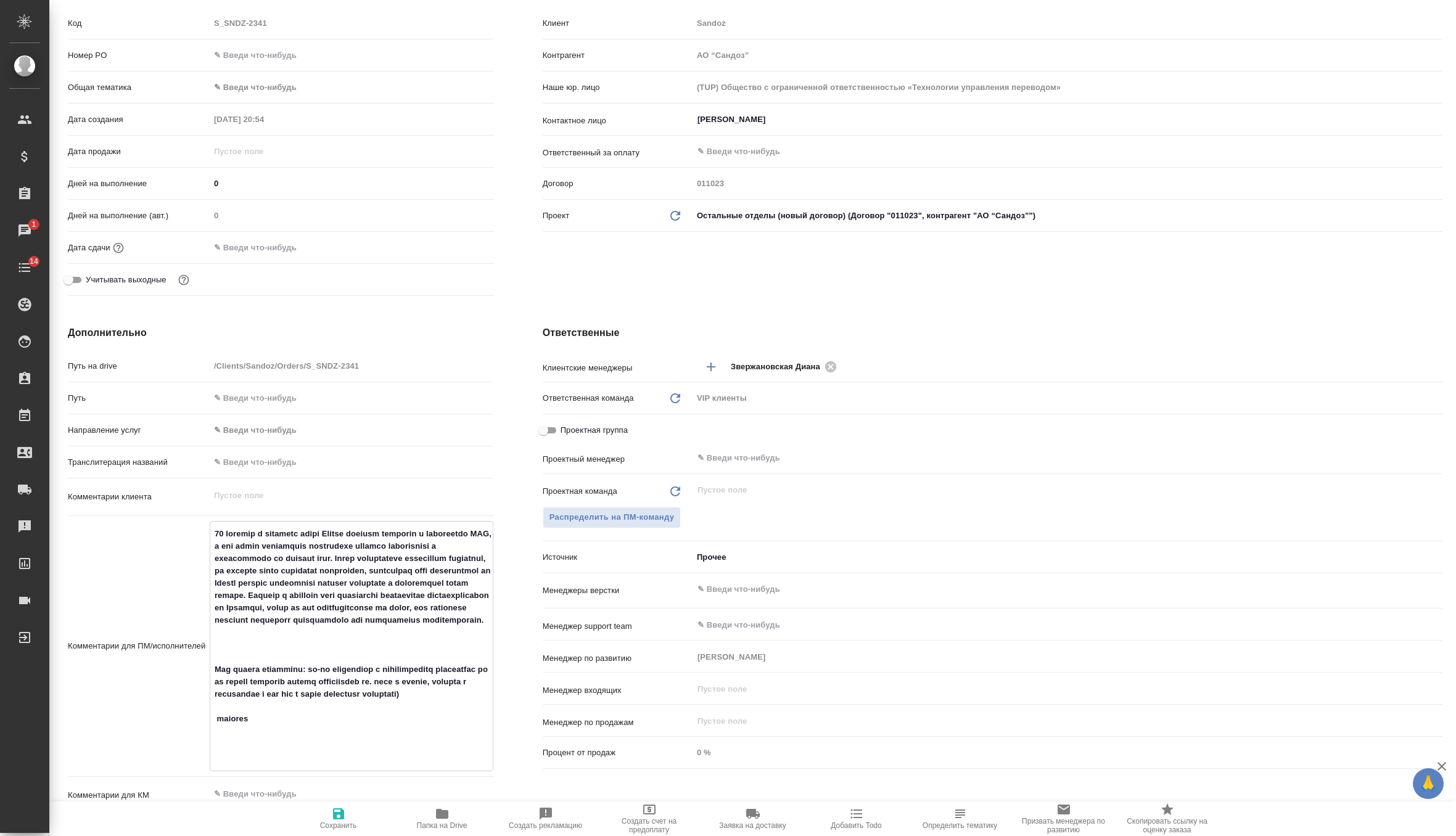
type textarea "x"
type textarea "15 октября в турецком офисе Сандоз пройдет таунхолл с глобальным CEO, и нам важ…"
type textarea "x"
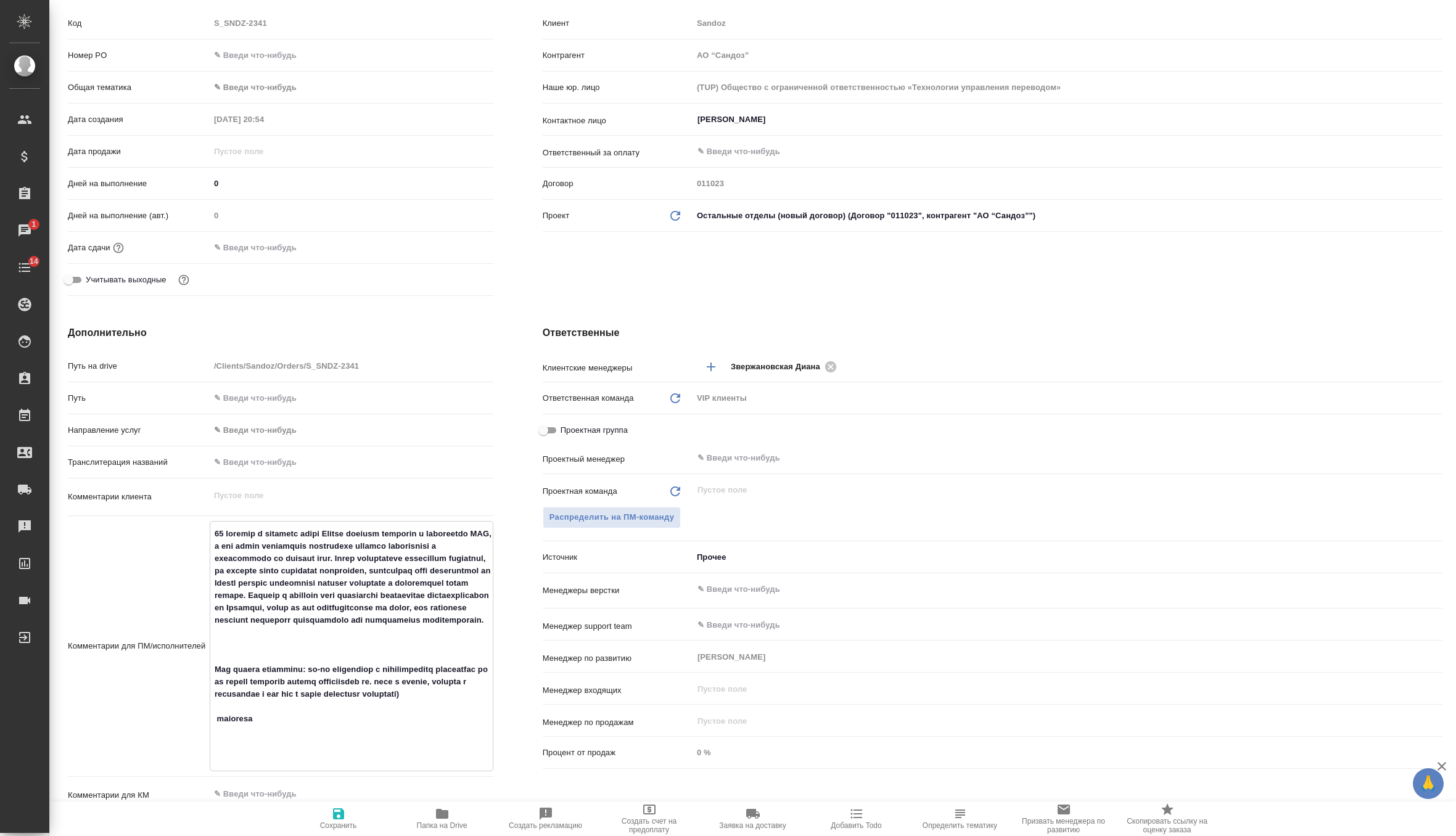
type textarea "x"
type textarea "15 октября в турецком офисе Сандоз пройдет таунхолл с глобальным CEO, и нам важ…"
type textarea "x"
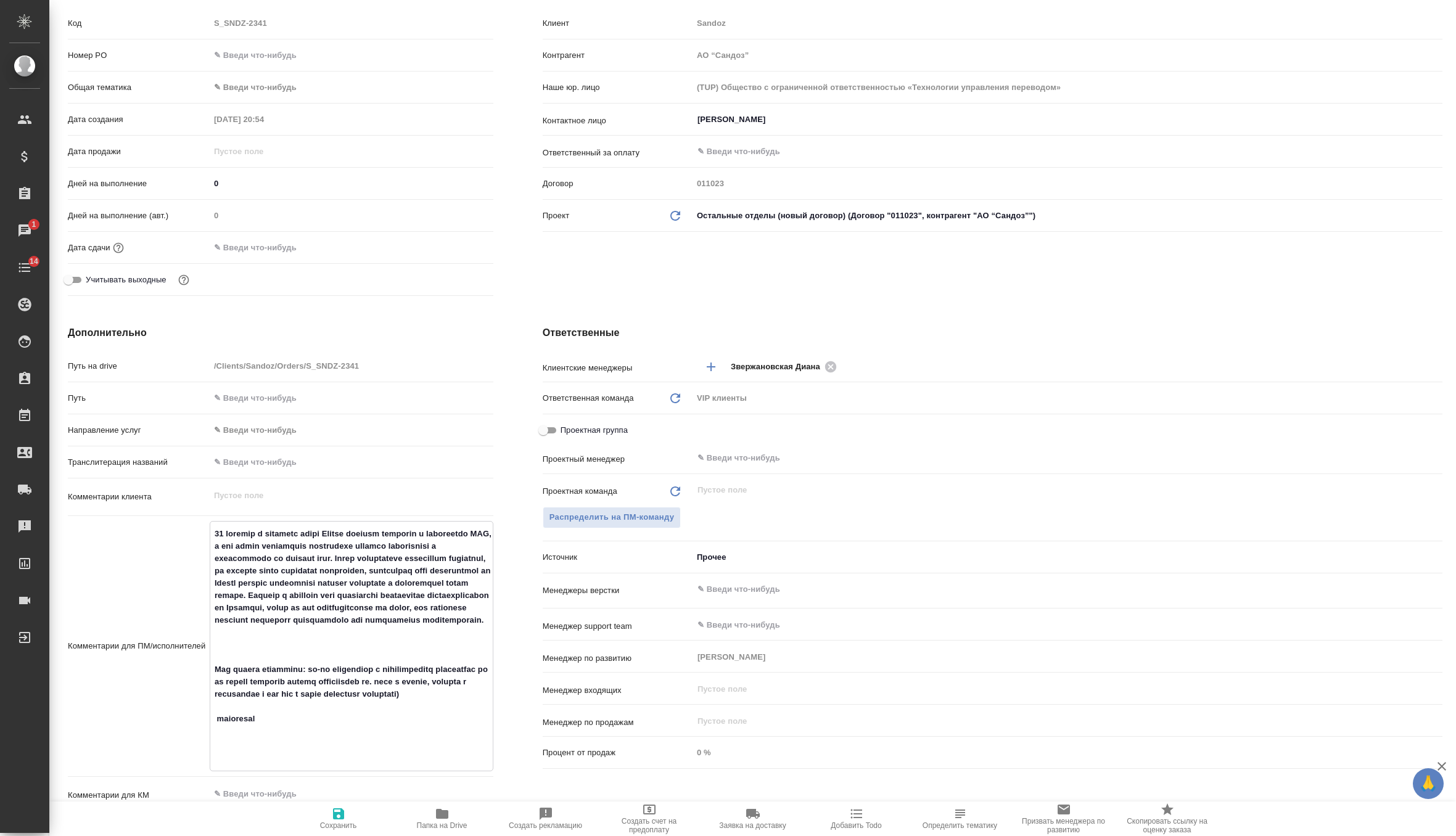
type textarea "x"
type textarea "15 октября в турецком офисе Сандоз пройдет таунхолл с глобальным CEO, и нам важ…"
type textarea "x"
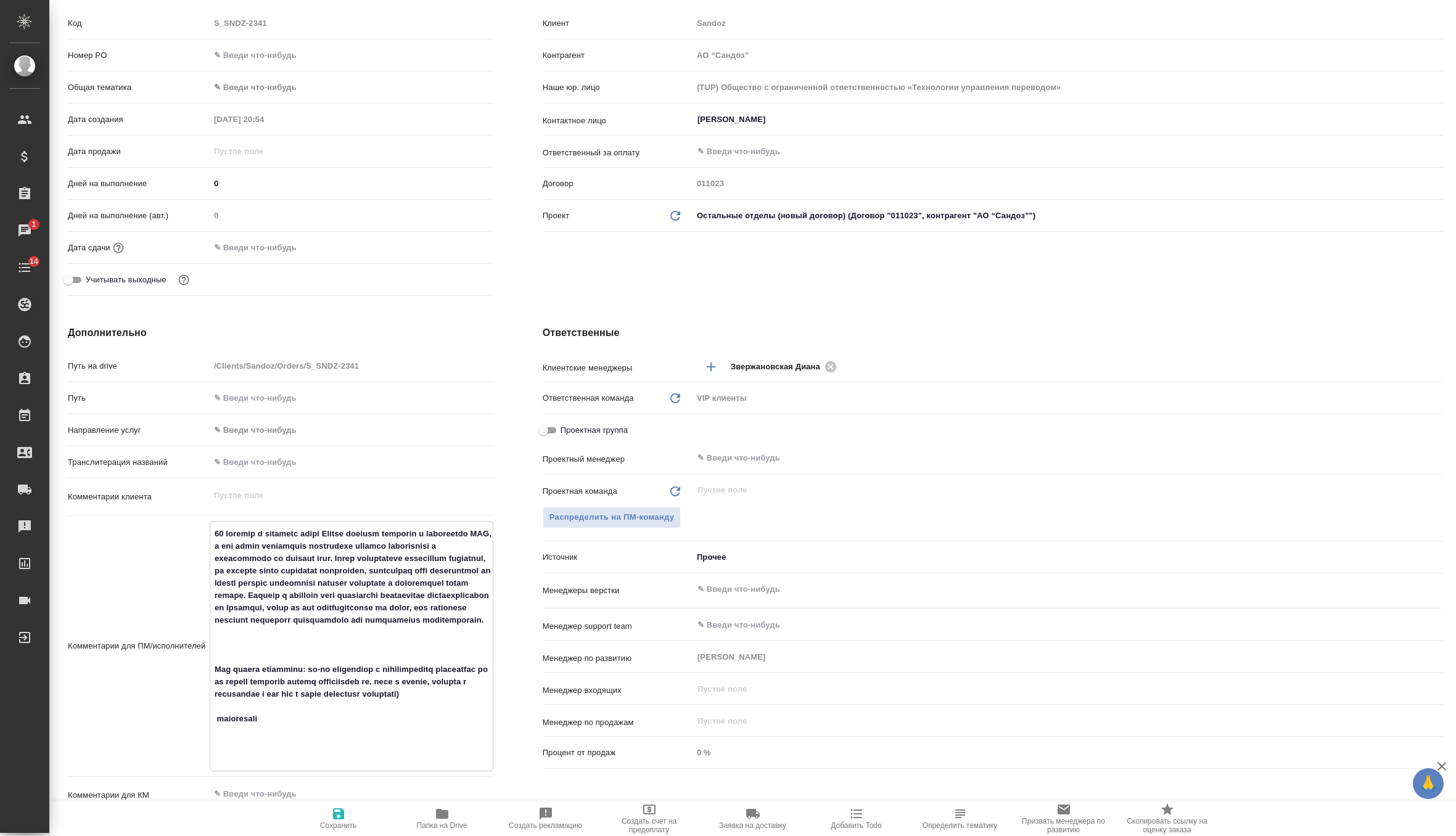
type textarea "15 октября в турецком офисе Сандоз пройдет таунхолл с глобальным CEO, и нам важ…"
type textarea "x"
type textarea "15 октября в турецком офисе Сандоз пройдет таунхолл с глобальным CEO, и нам важ…"
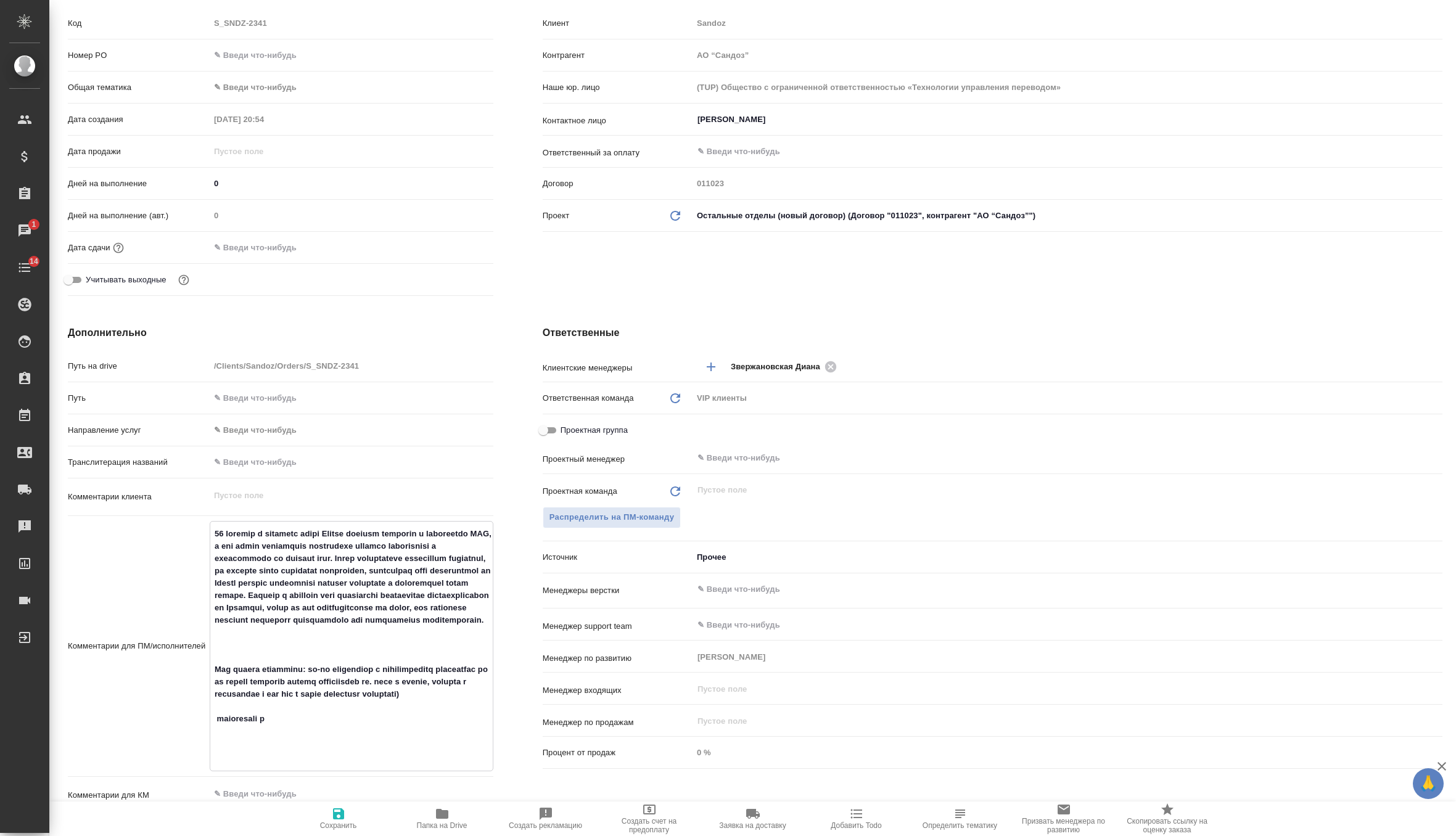
type textarea "x"
type textarea "15 октября в турецком офисе Сандоз пройдет таунхолл с глобальным CEO, и нам важ…"
type textarea "x"
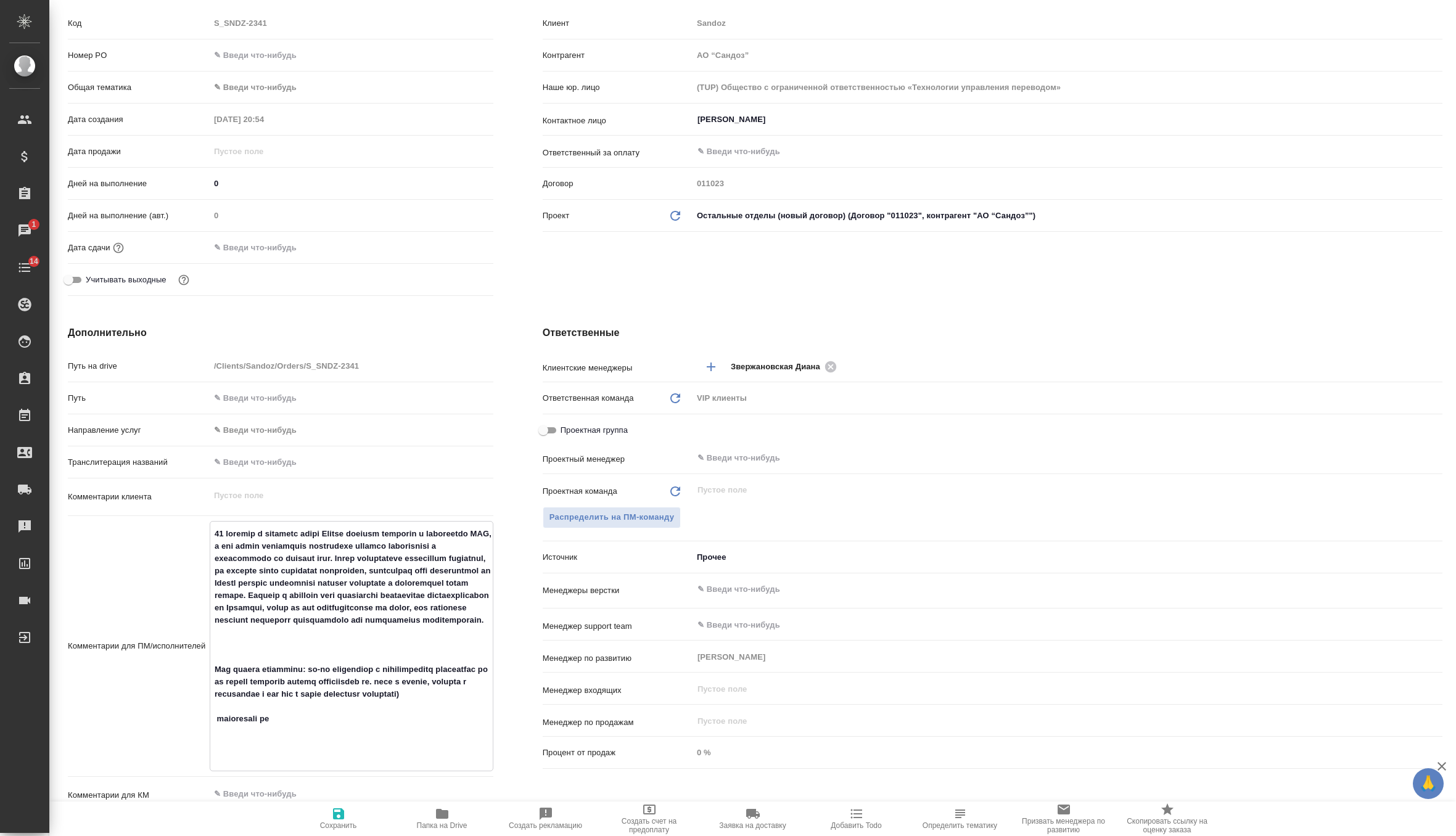
type textarea "x"
type textarea "15 октября в турецком офисе Сандоз пройдет таунхолл с глобальным CEO, и нам важ…"
type textarea "x"
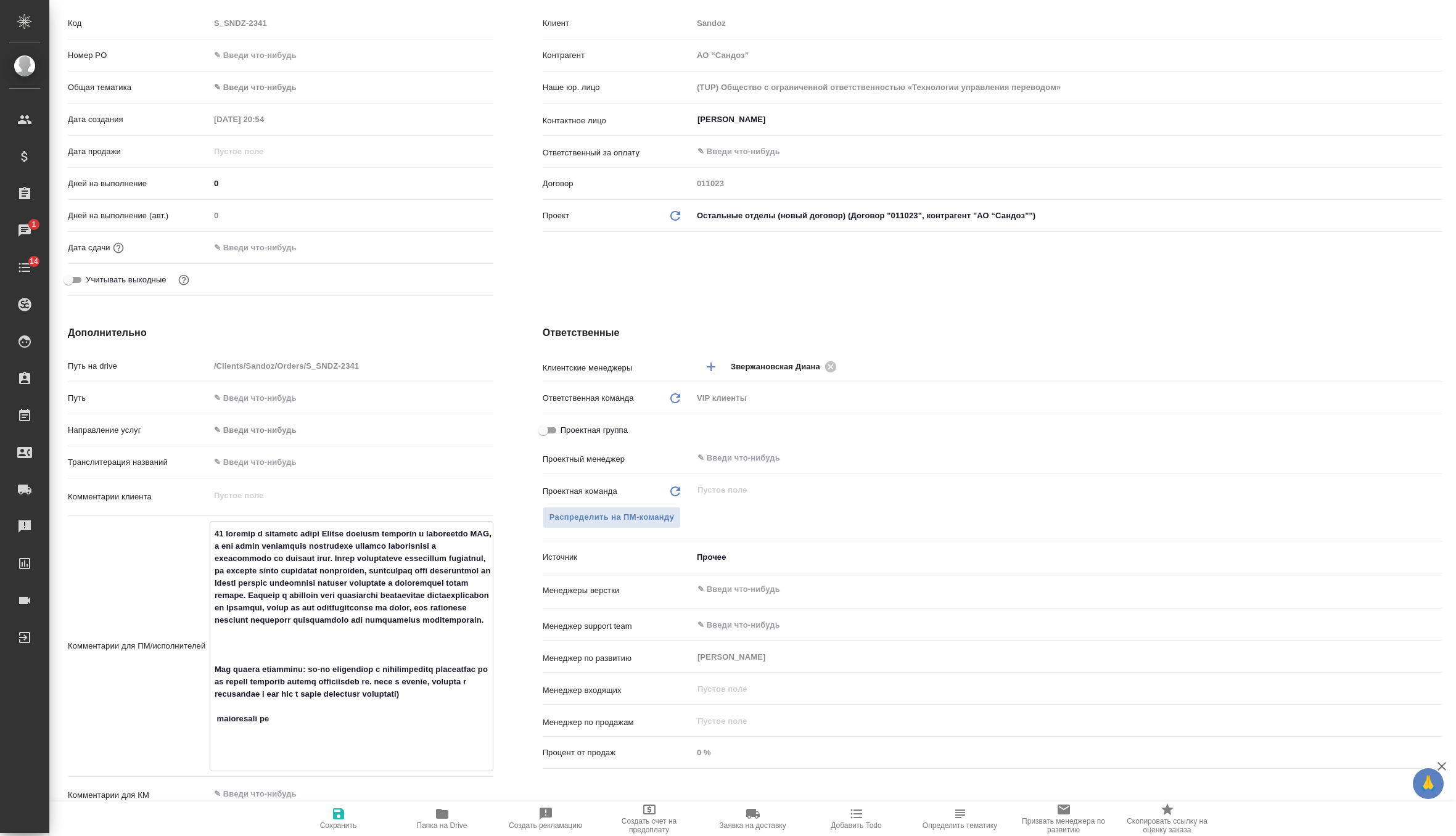
type textarea "x"
type textarea "15 октября в турецком офисе Сандоз пройдет таунхолл с глобальным CEO, и нам важ…"
type textarea "x"
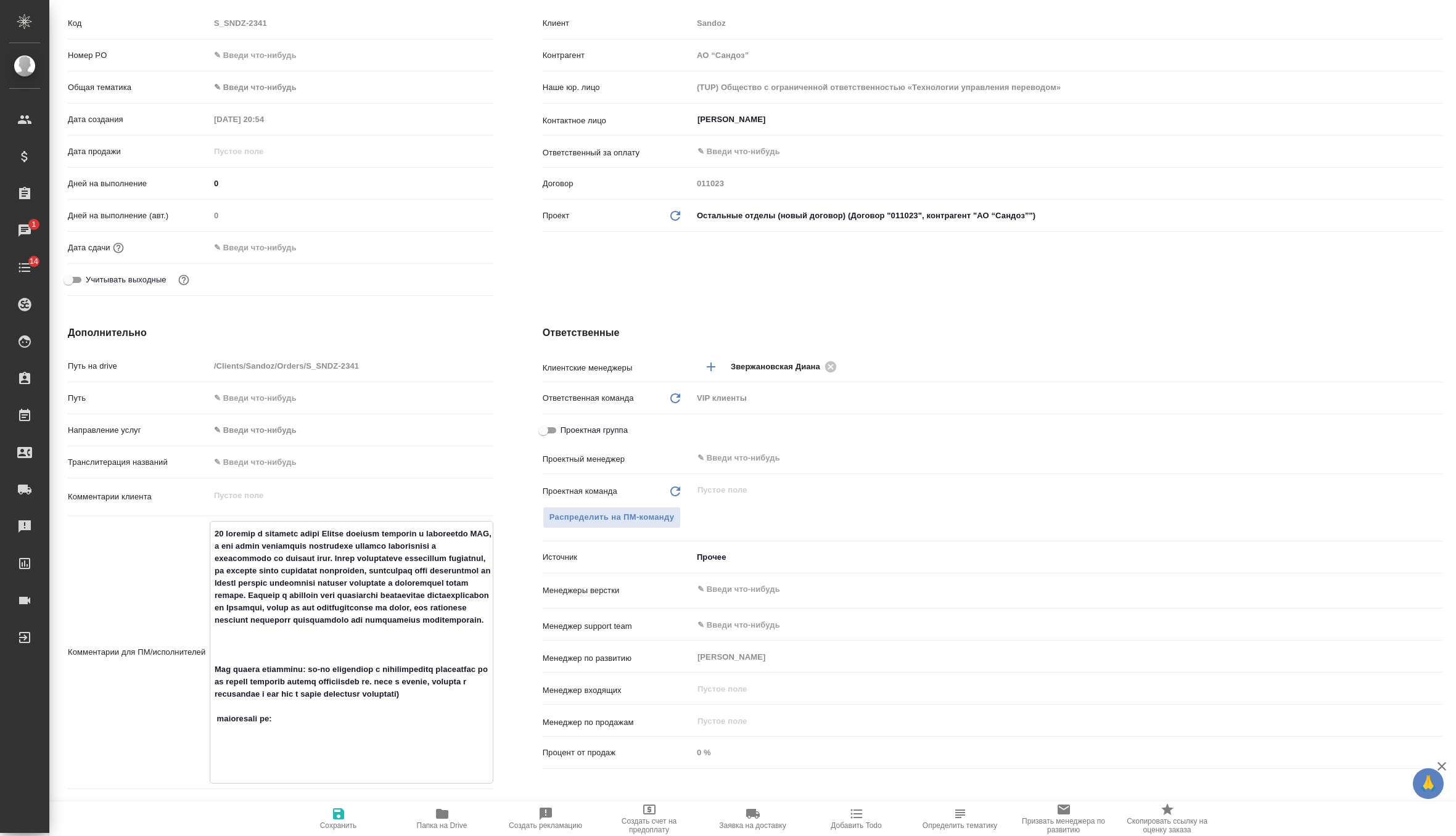
type textarea "15 октября в турецком офисе Сандоз пройдет таунхолл с глобальным CEO, и нам важ…"
type textarea "x"
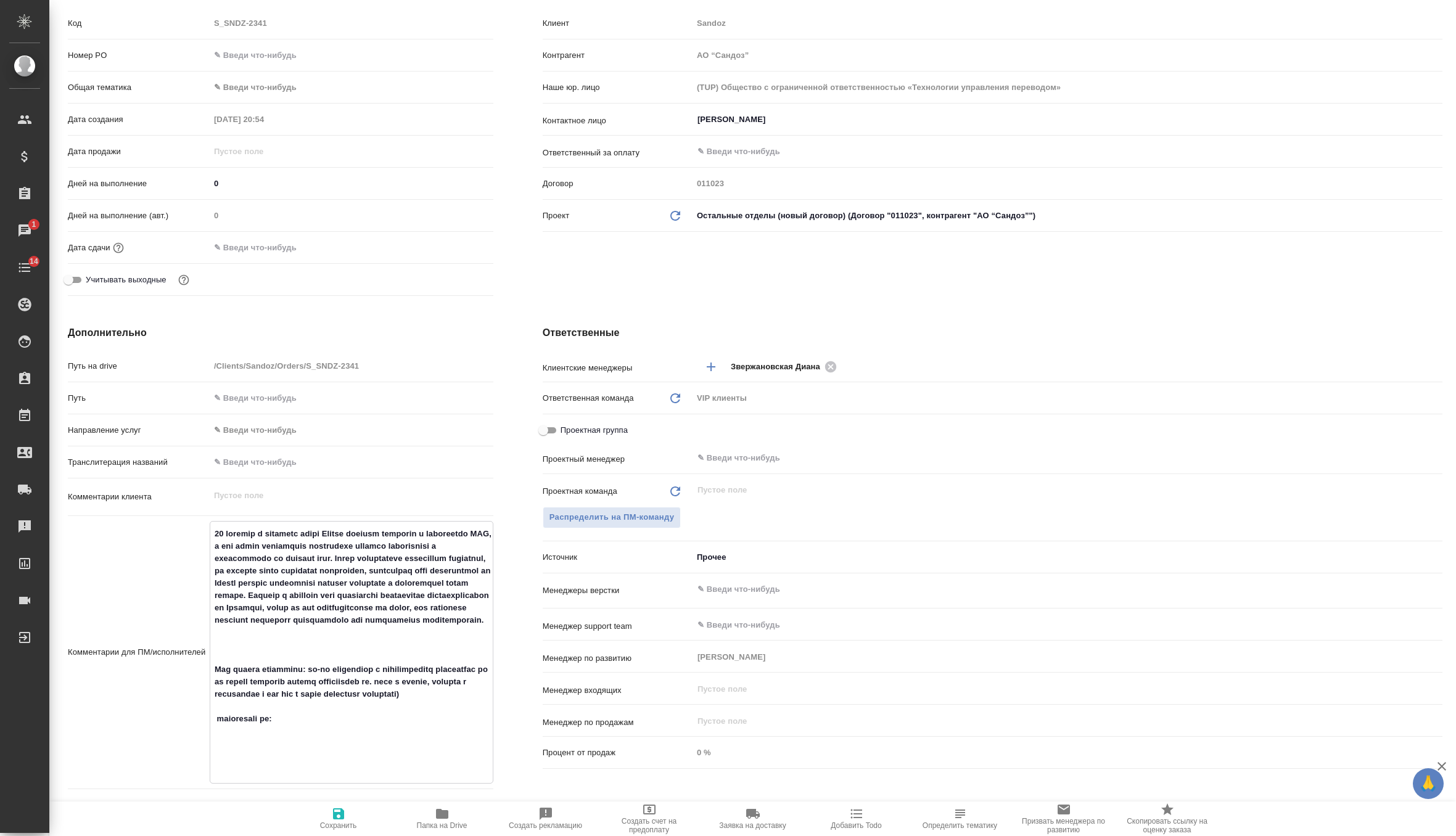
type textarea "x"
paste textarea "Правильно ли мы понимаем, что требуется синхронный переводчик англ-рус на месте…"
type textarea "x"
type textarea "15 октября в турецком офисе Сандоз пройдет таунхолл с глобальным CEO, и нам важ…"
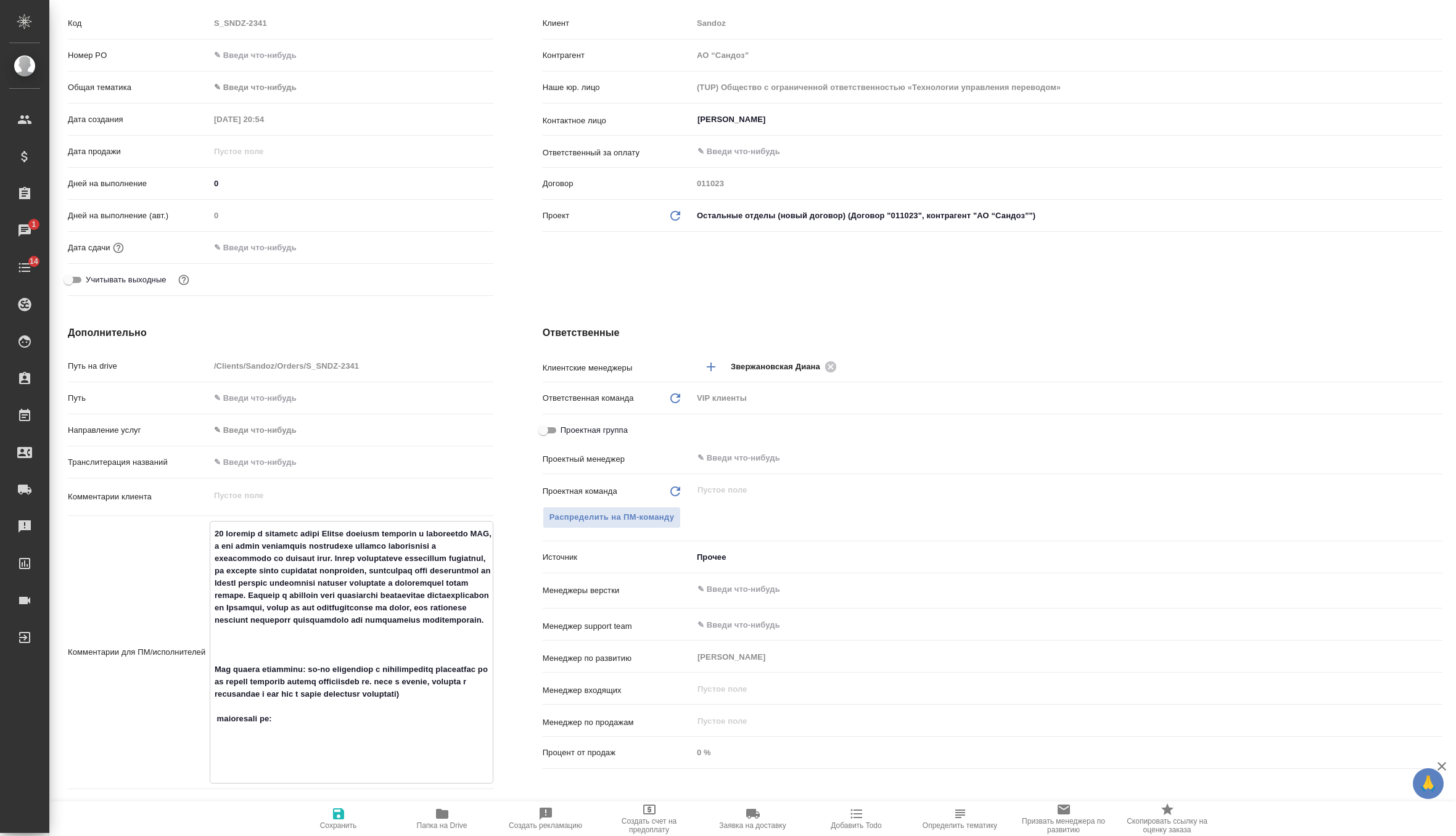
type textarea "x"
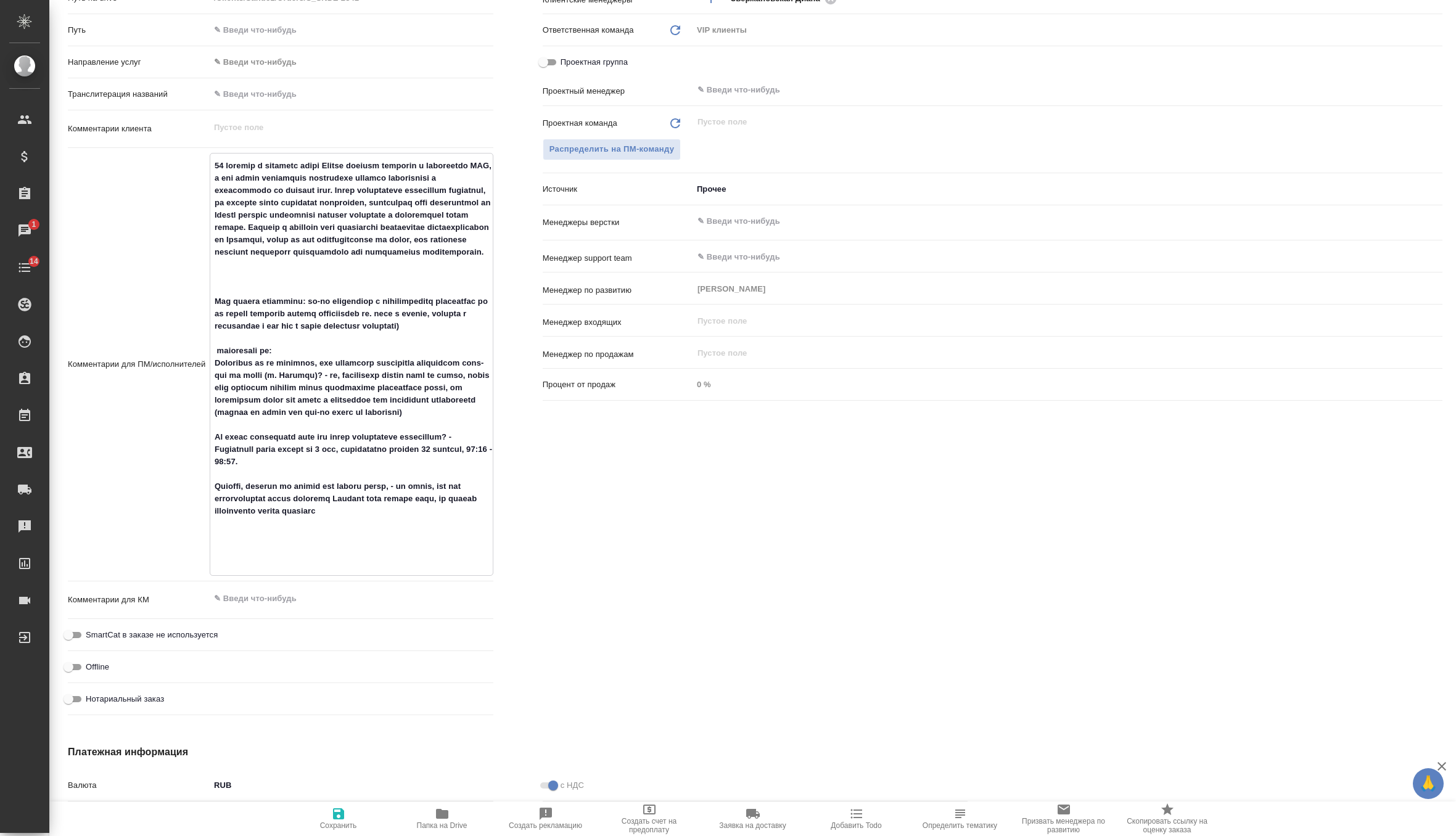
scroll to position [543, 0]
type textarea "15 октября в турецком офисе Сандоз пройдет таунхолл с глобальным CEO, и нам важ…"
type textarea "x"
click at [328, 809] on span "Сохранить" at bounding box center [338, 818] width 89 height 24
type textarea "x"
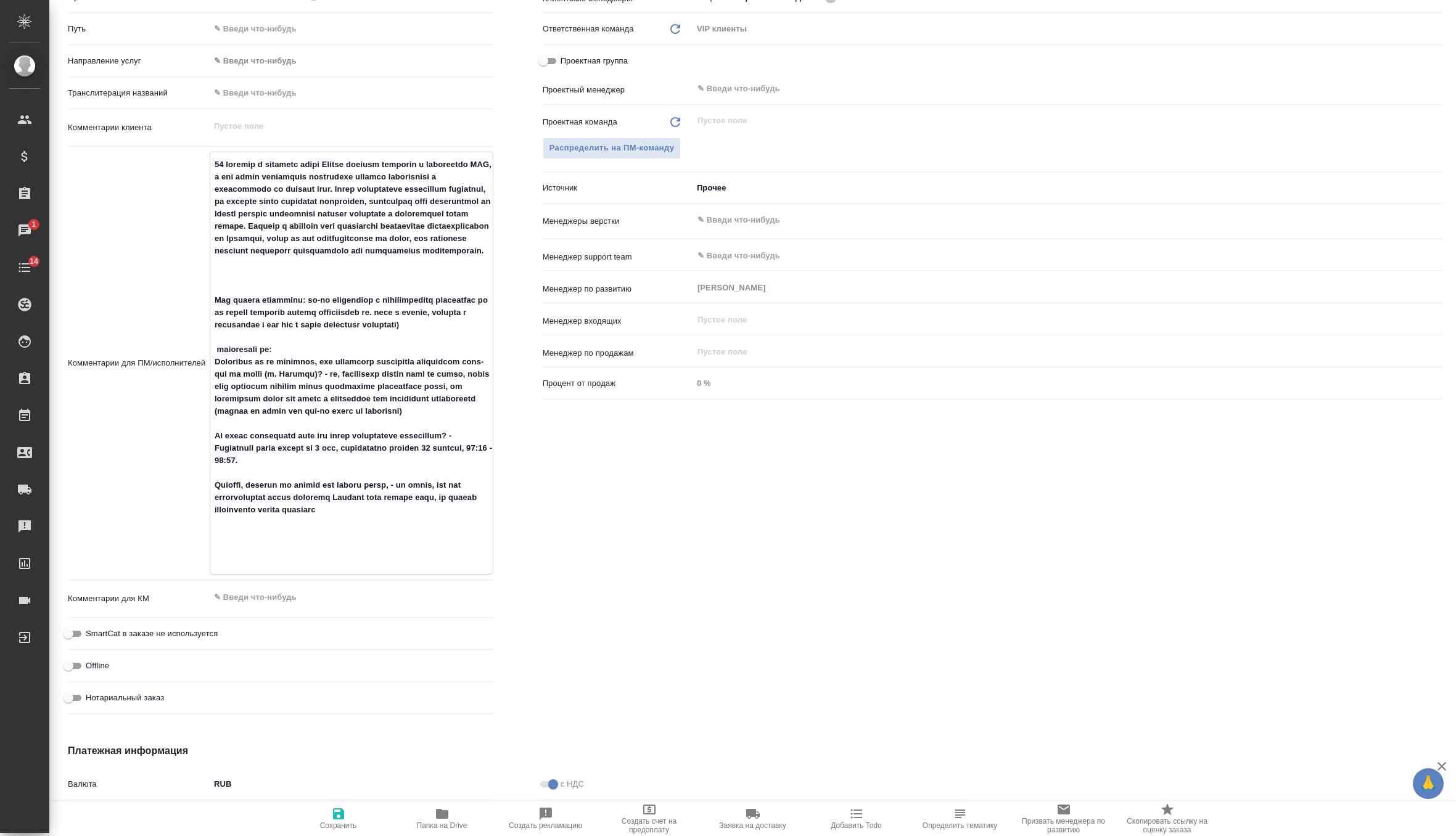
type textarea "x"
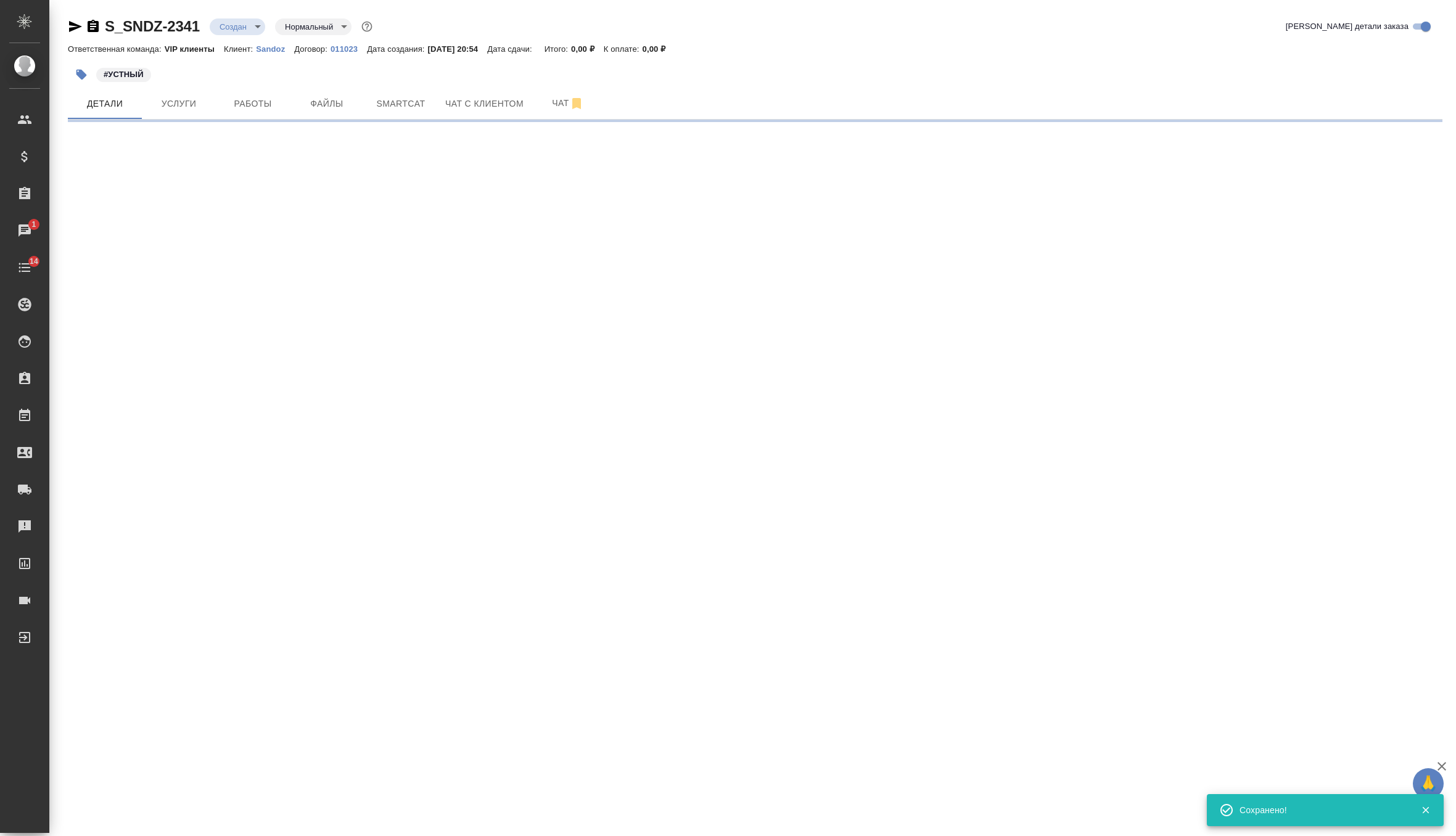
scroll to position [0, 0]
select select "RU"
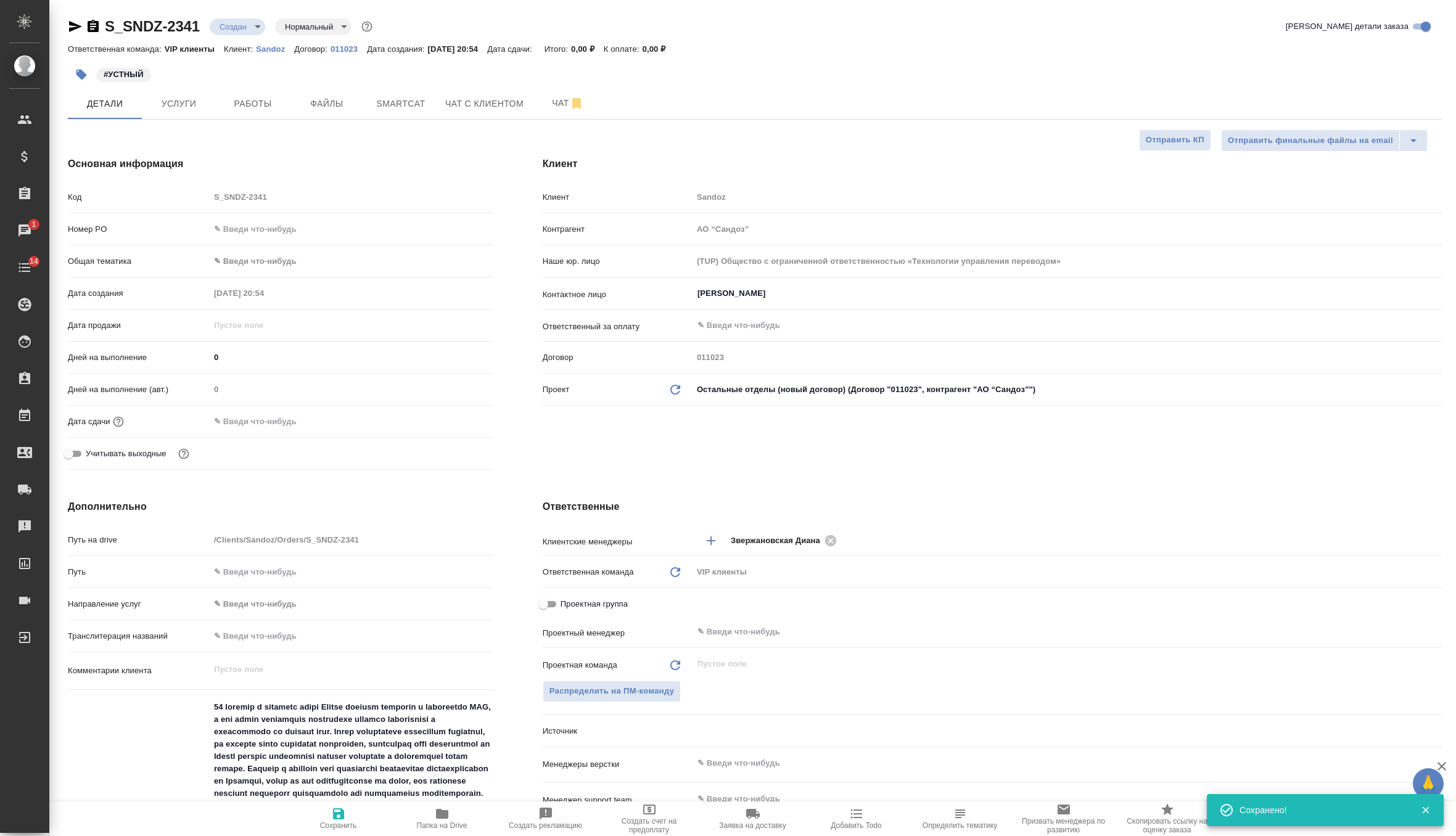
type textarea "x"
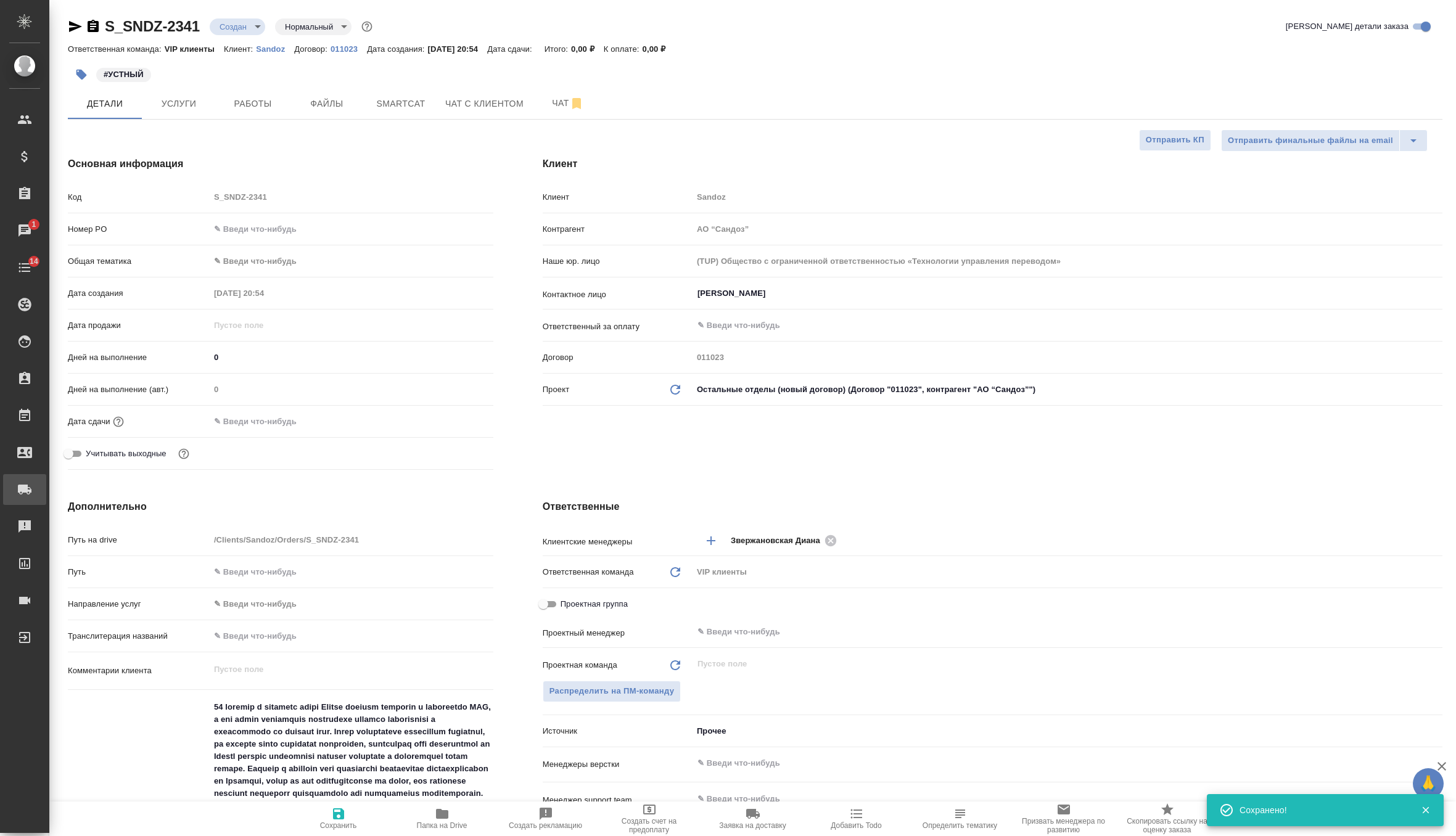
type textarea "x"
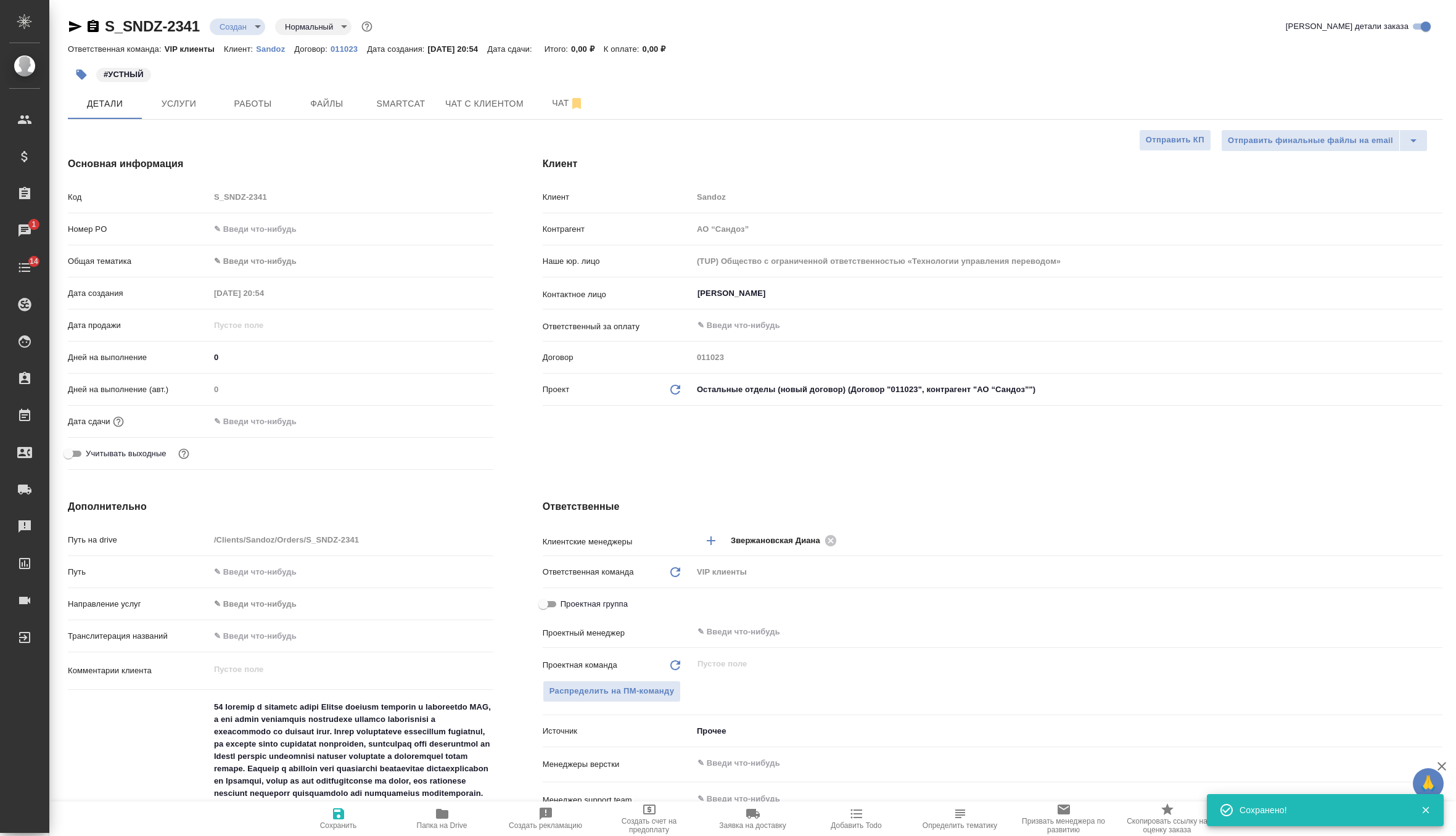
type textarea "x"
click at [329, 828] on span "Сохранить" at bounding box center [339, 826] width 37 height 8
type textarea "x"
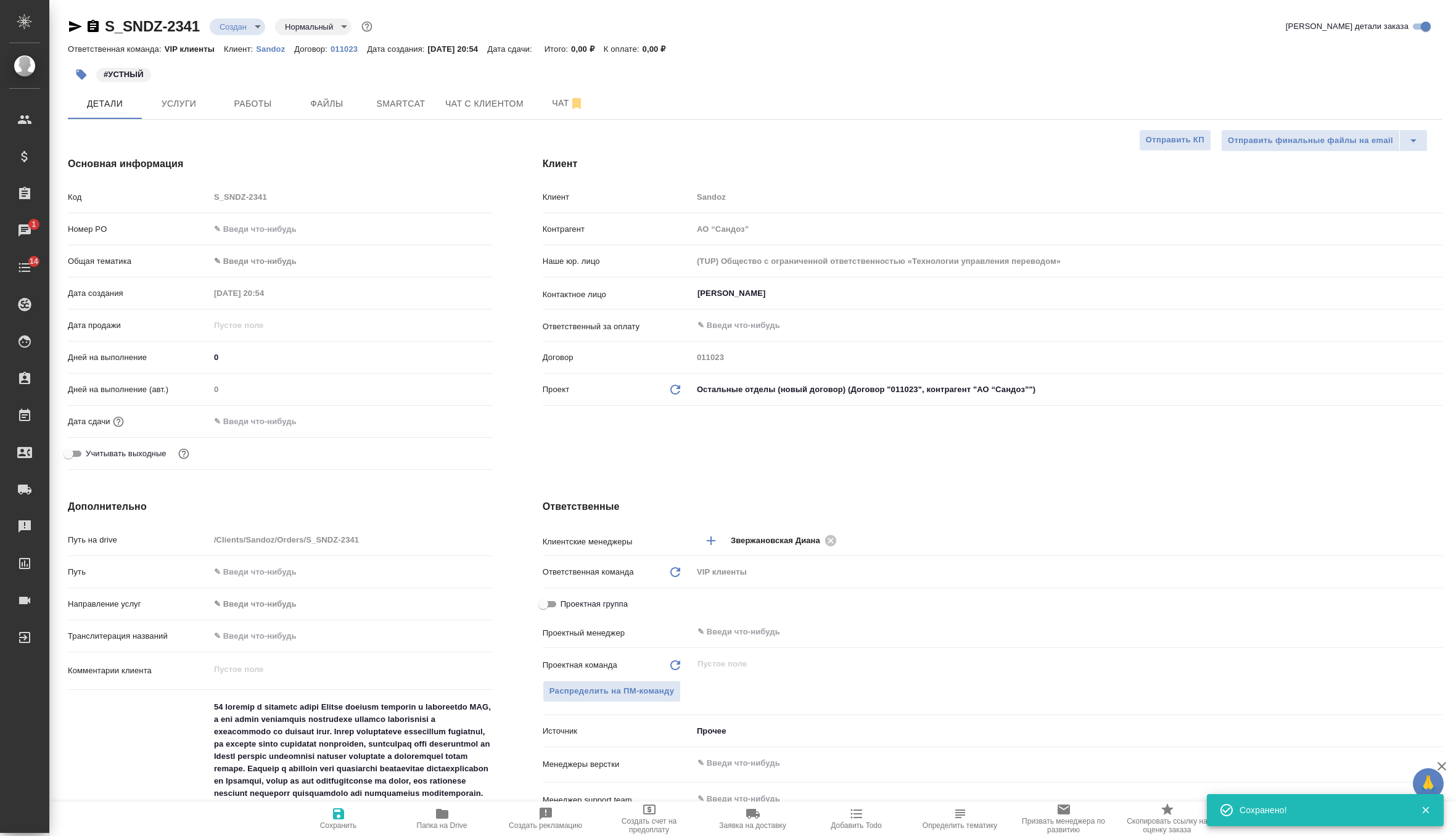
type textarea "x"
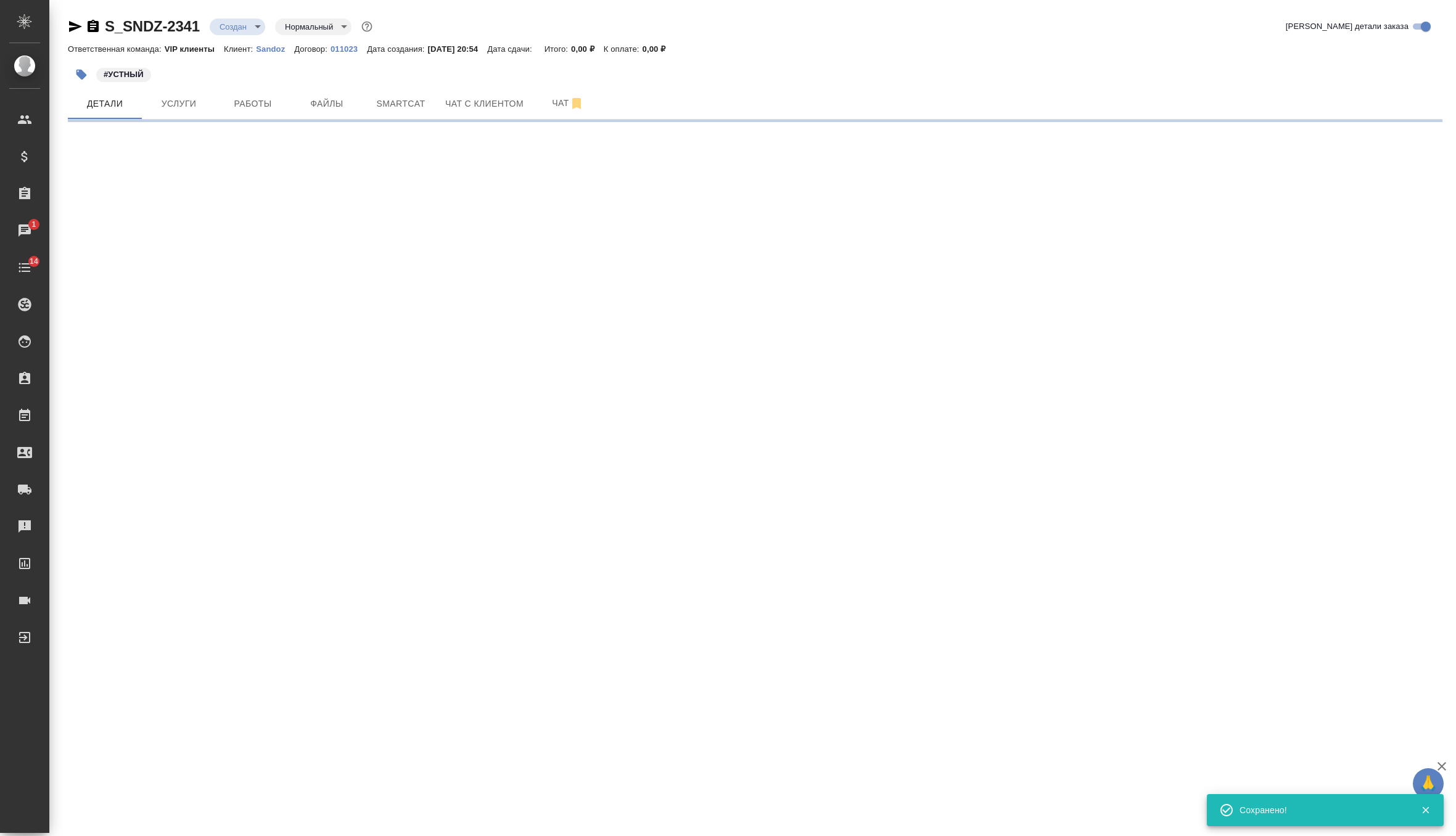
select select "RU"
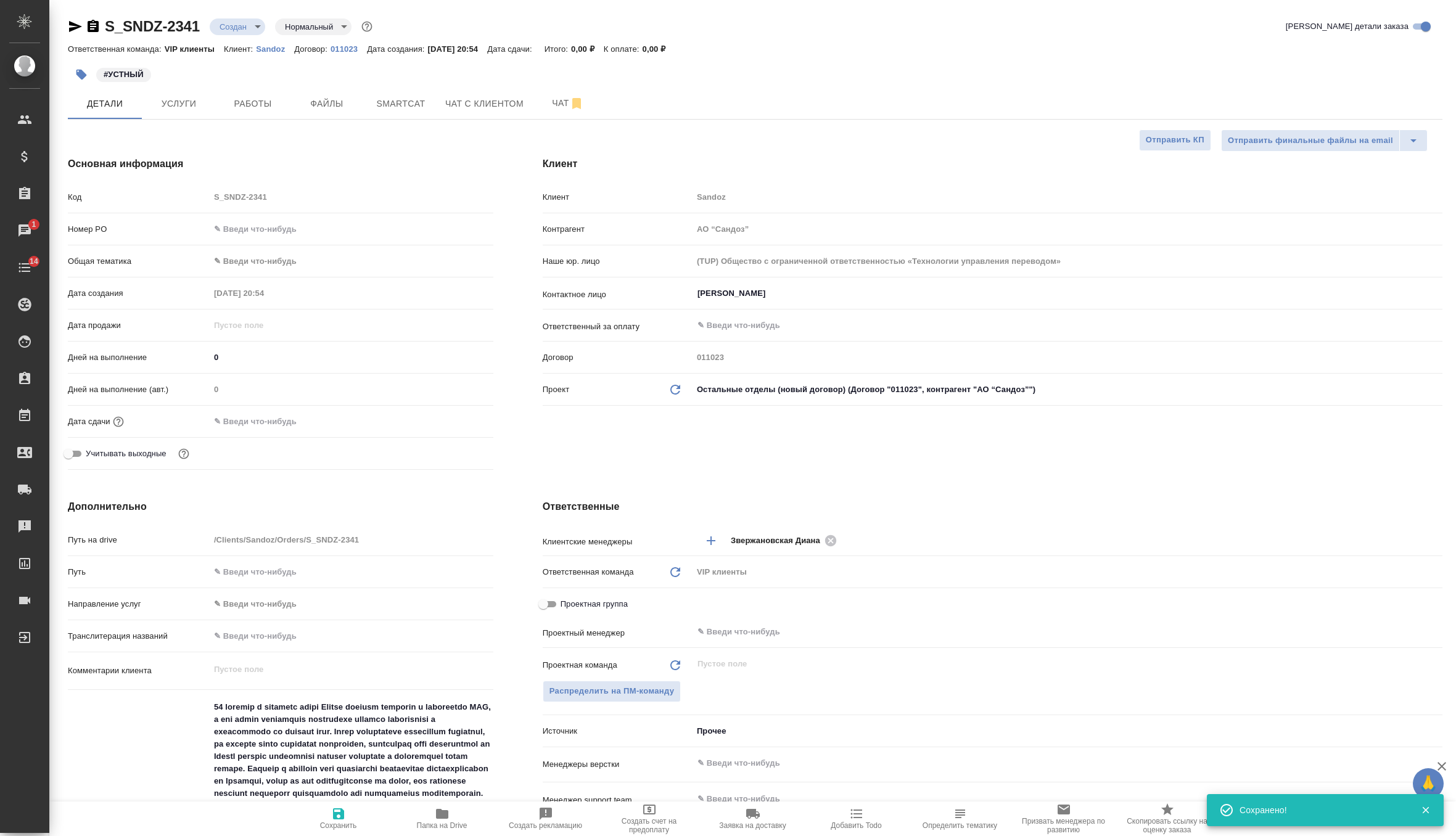
type textarea "x"
click at [267, 423] on input "text" at bounding box center [264, 421] width 108 height 18
click at [455, 419] on icon "button" at bounding box center [457, 420] width 14 height 14
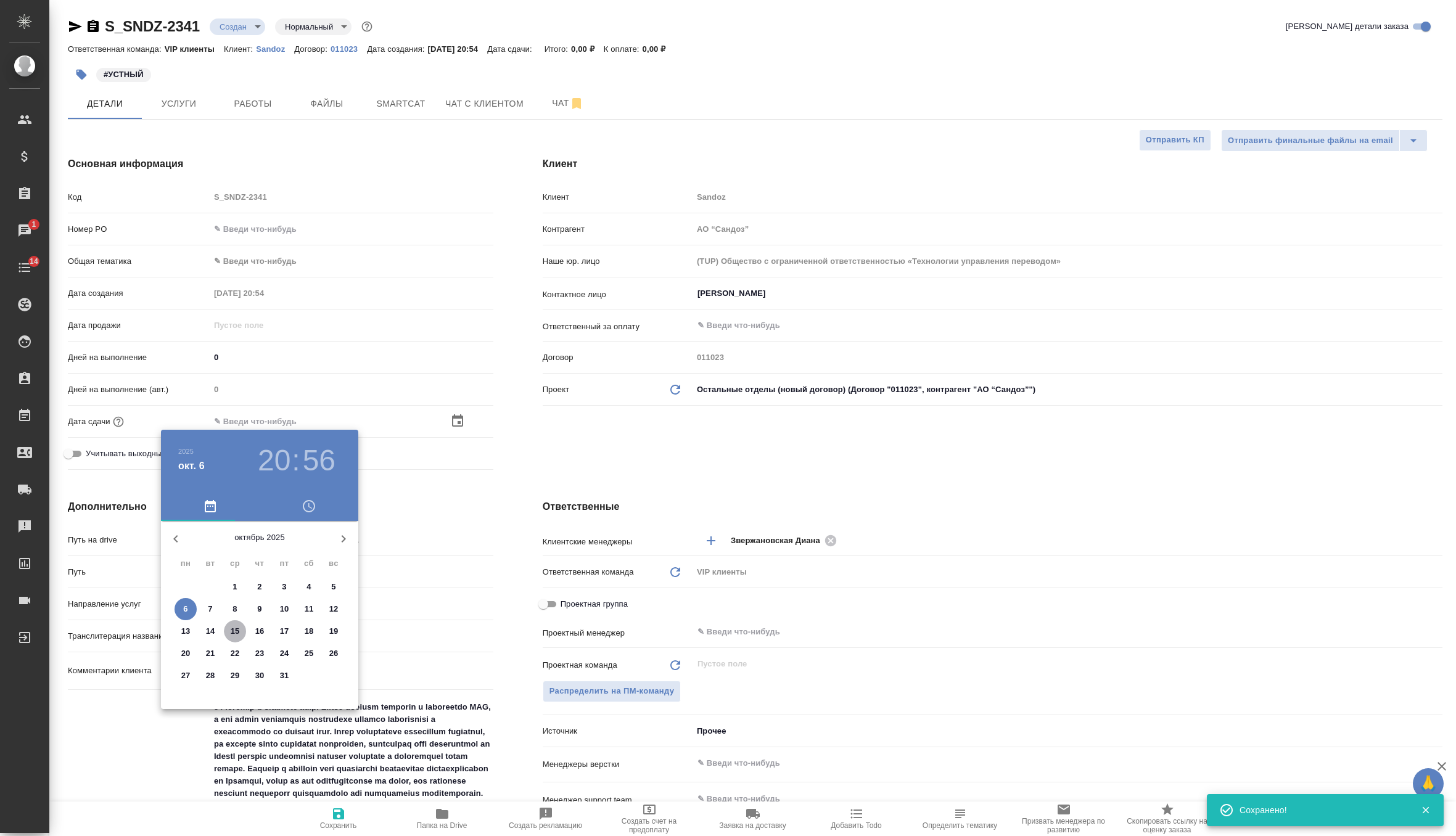
click at [234, 631] on p "15" at bounding box center [235, 631] width 9 height 13
type input "15.10.2025 20:56"
type textarea "x"
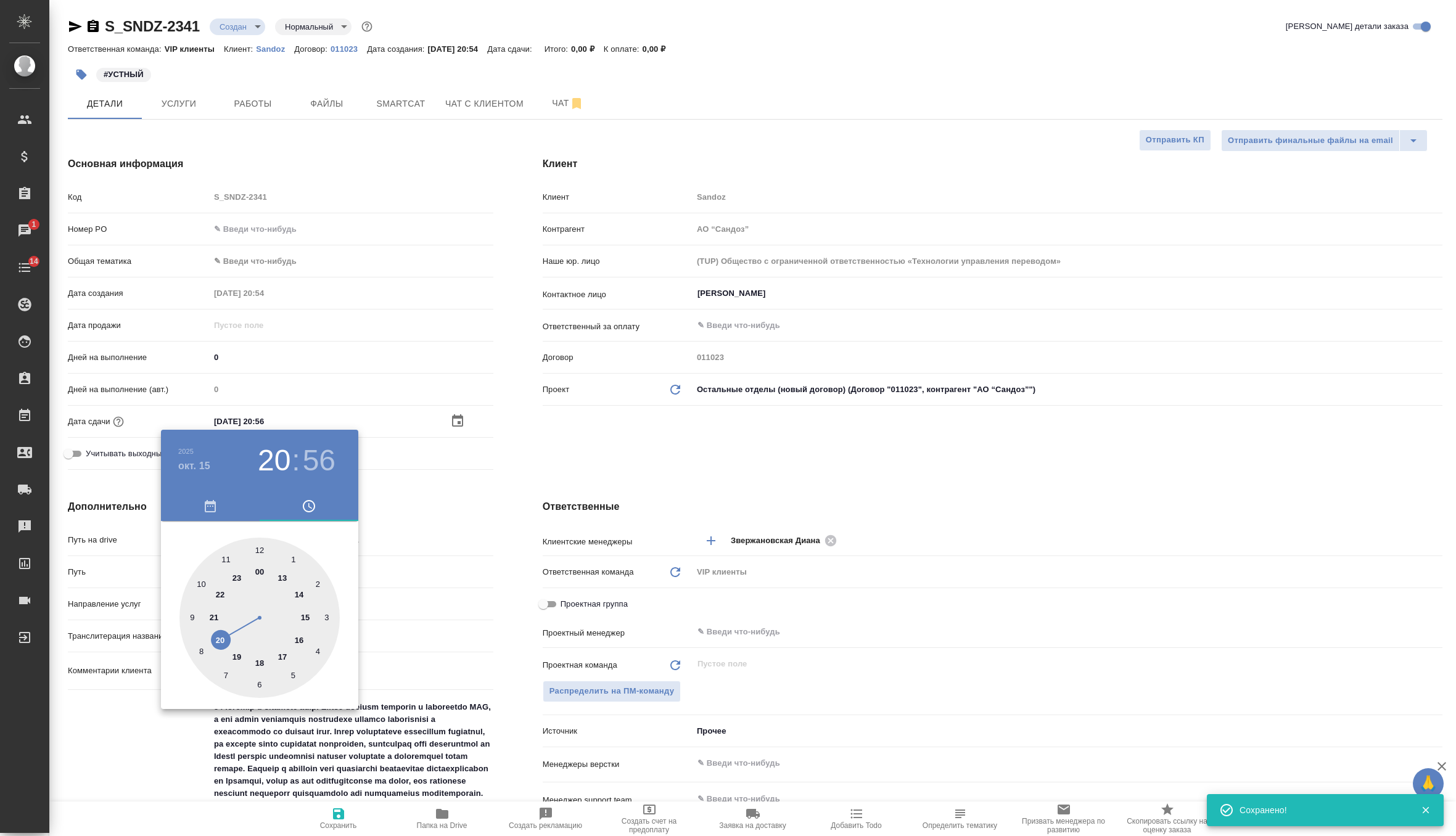
click at [305, 617] on div at bounding box center [259, 617] width 160 height 160
type input "15.10.2025 15:56"
type textarea "x"
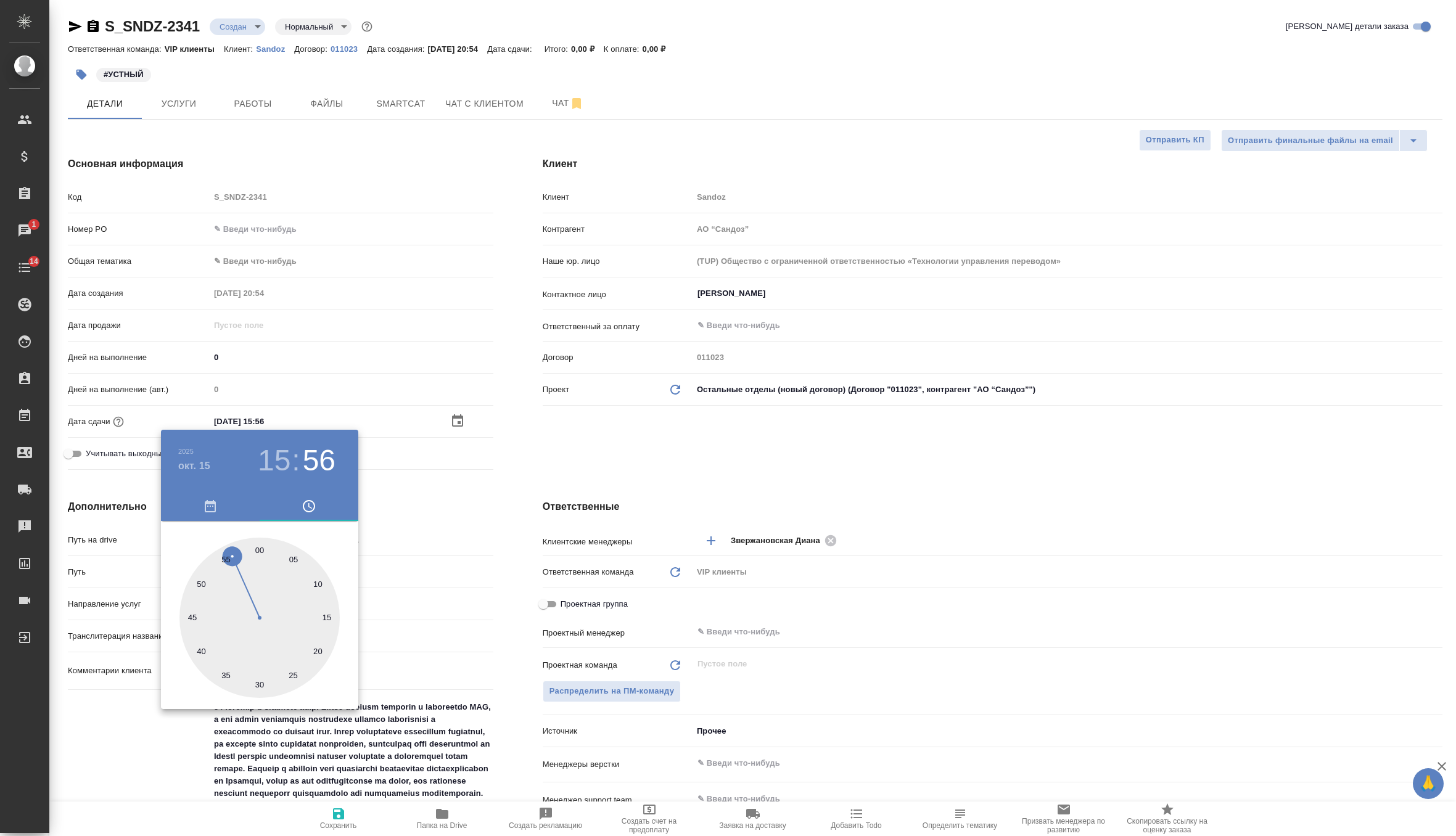
click at [261, 681] on div at bounding box center [259, 617] width 160 height 160
type input "15.10.2025 15:30"
type textarea "x"
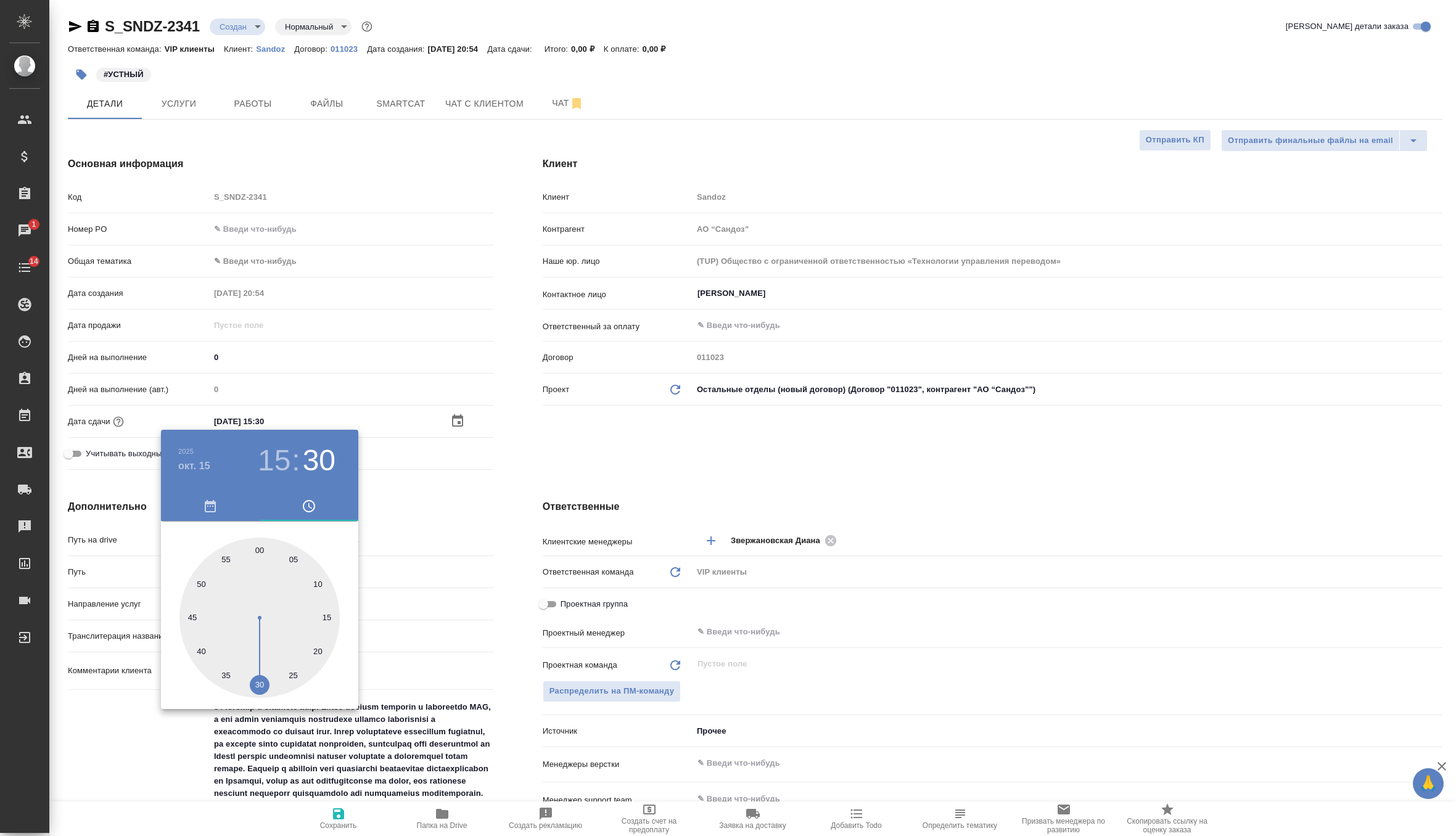
click at [547, 452] on div at bounding box center [728, 418] width 1456 height 836
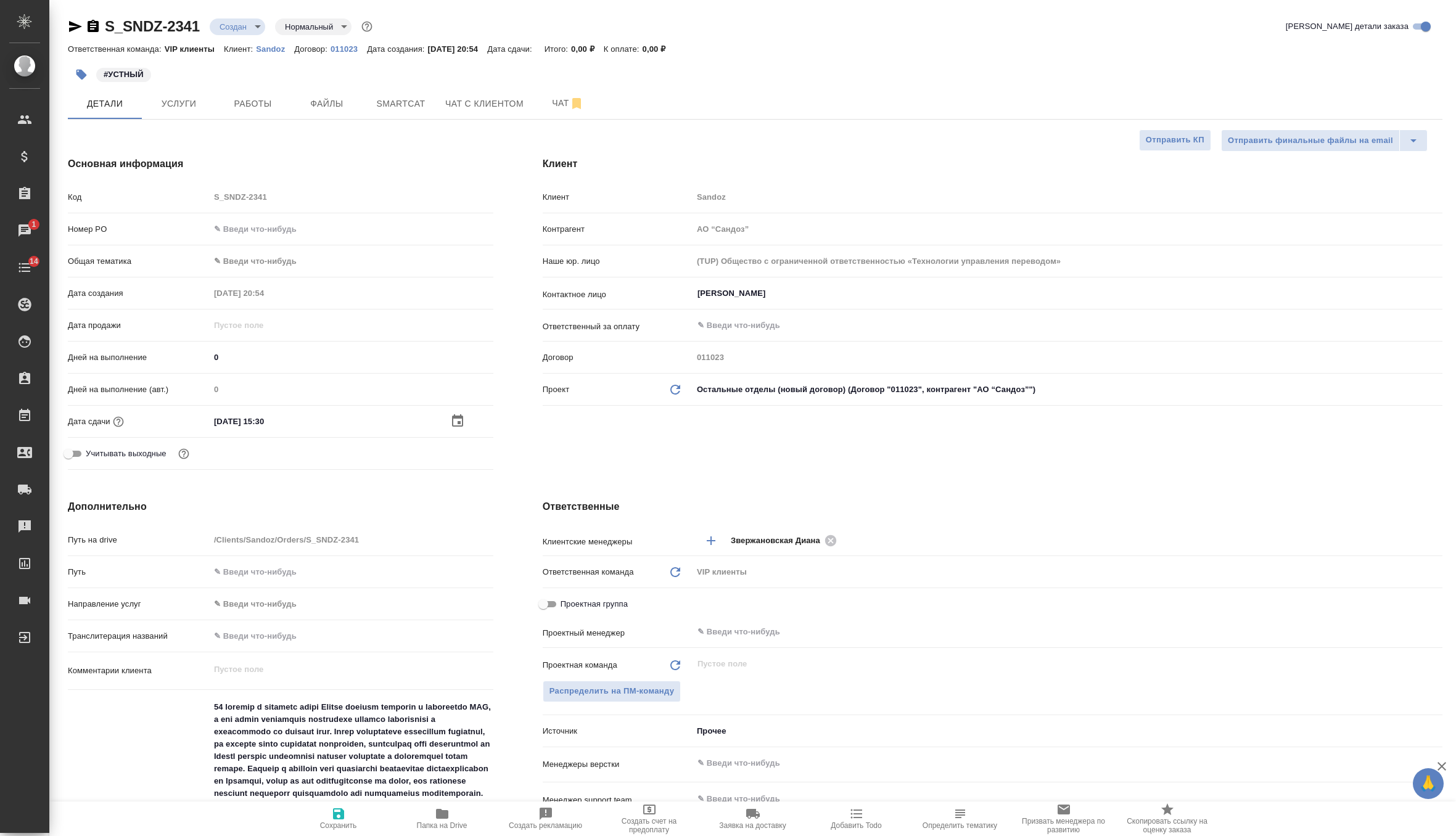
click at [339, 810] on icon "button" at bounding box center [338, 813] width 14 height 14
type textarea "x"
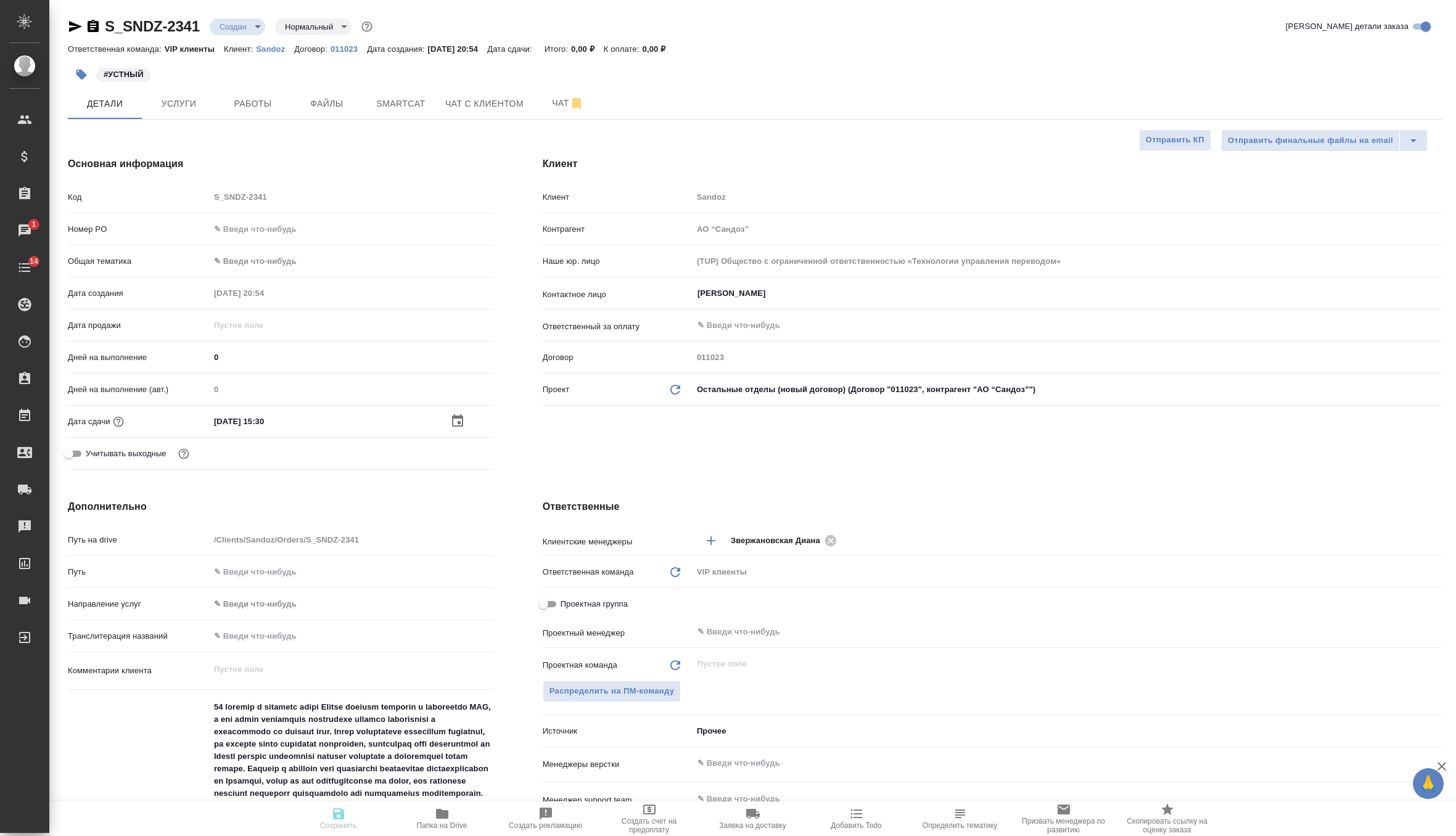
type textarea "x"
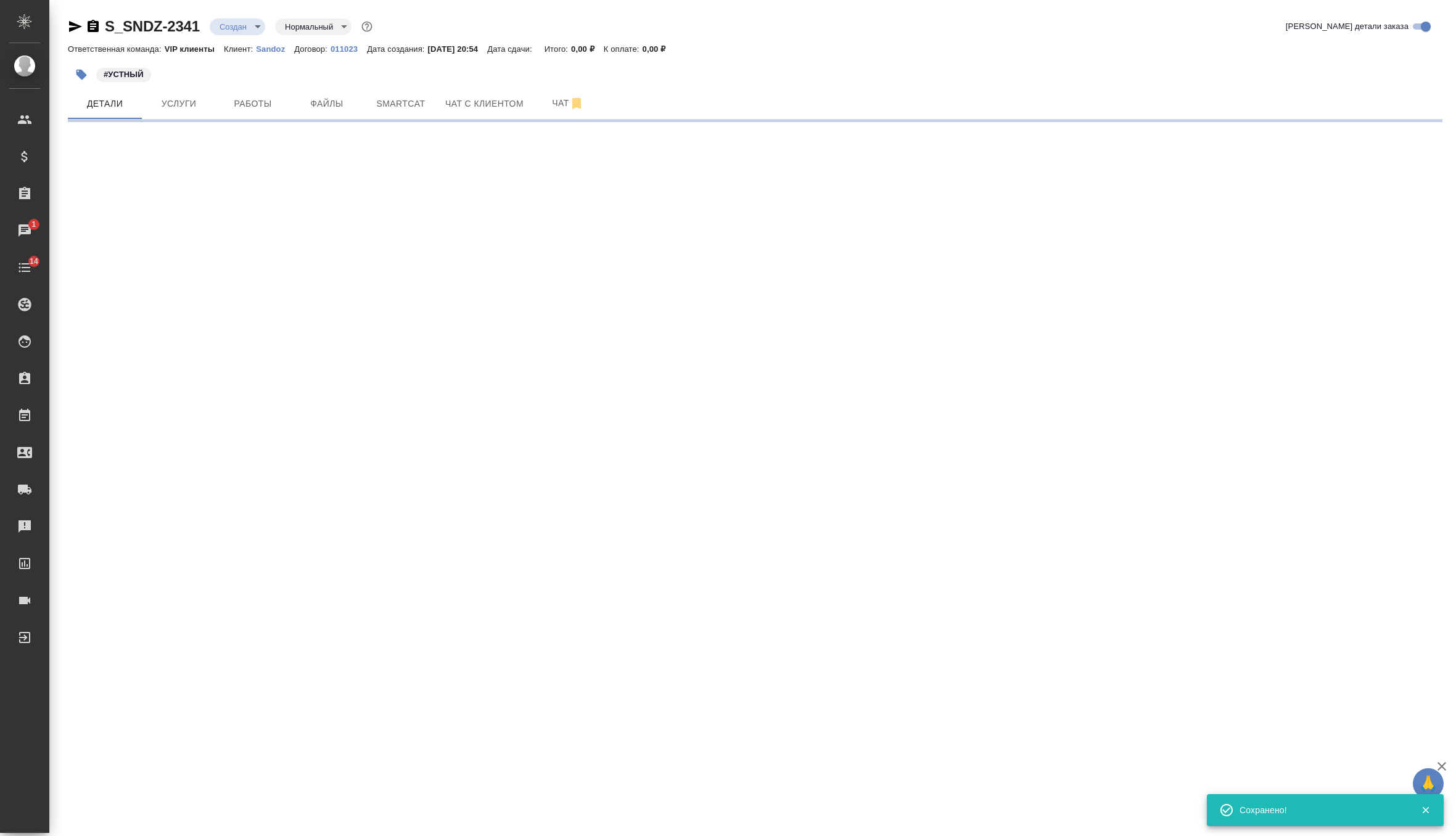
select select "RU"
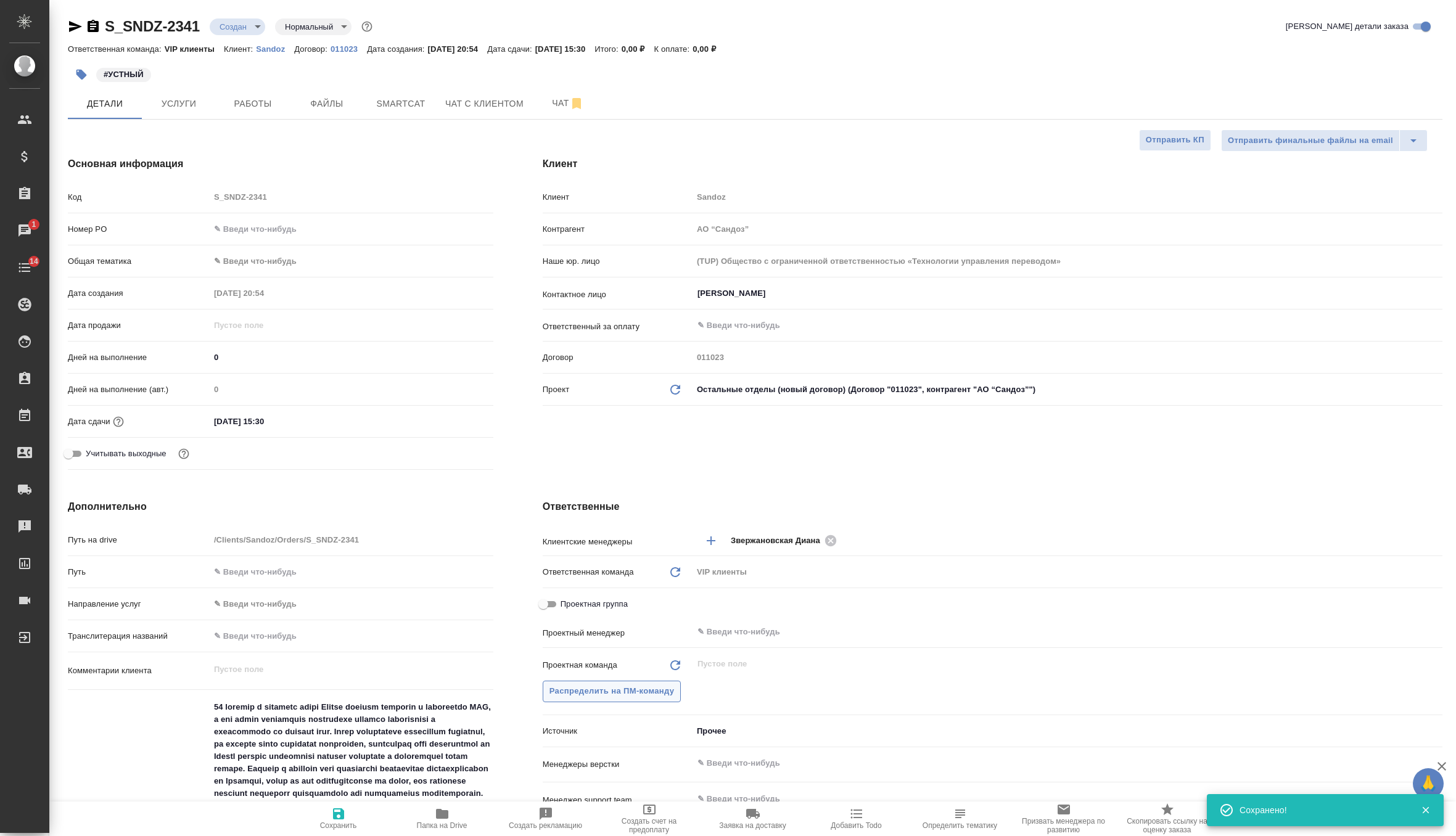
type textarea "x"
click at [725, 628] on input "text" at bounding box center [1048, 631] width 702 height 14
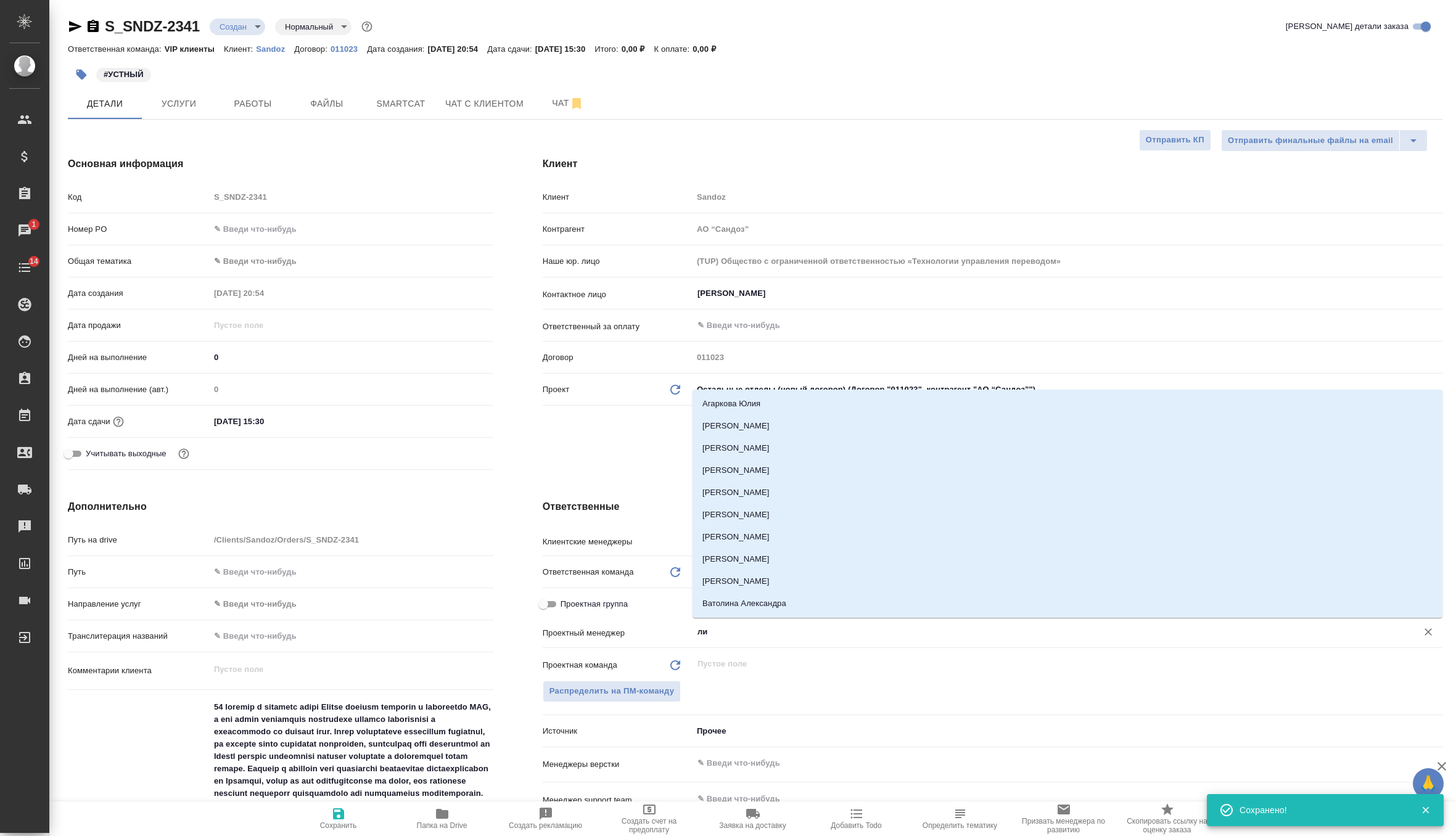
type input "л"
type textarea "x"
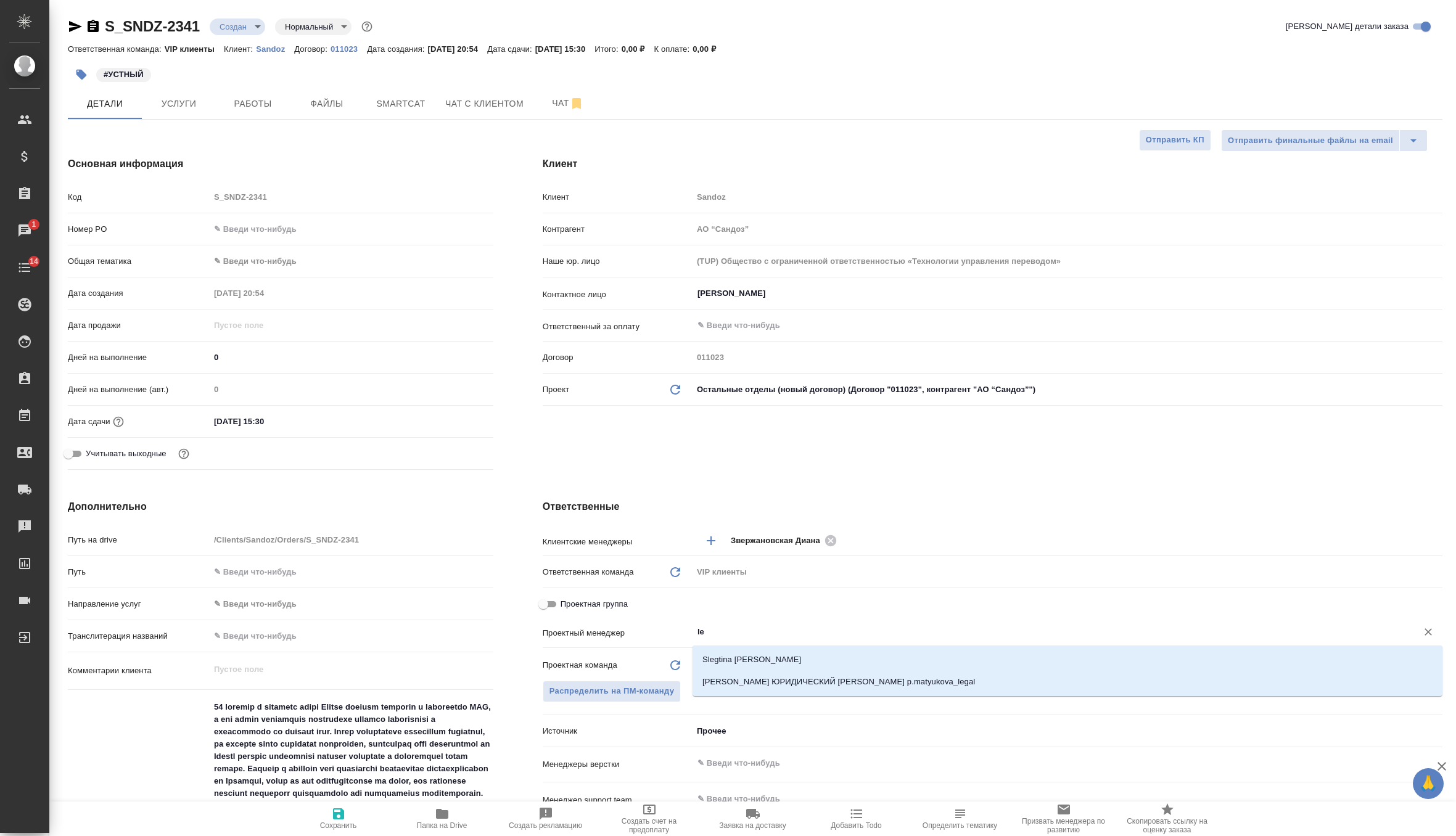
type input "l"
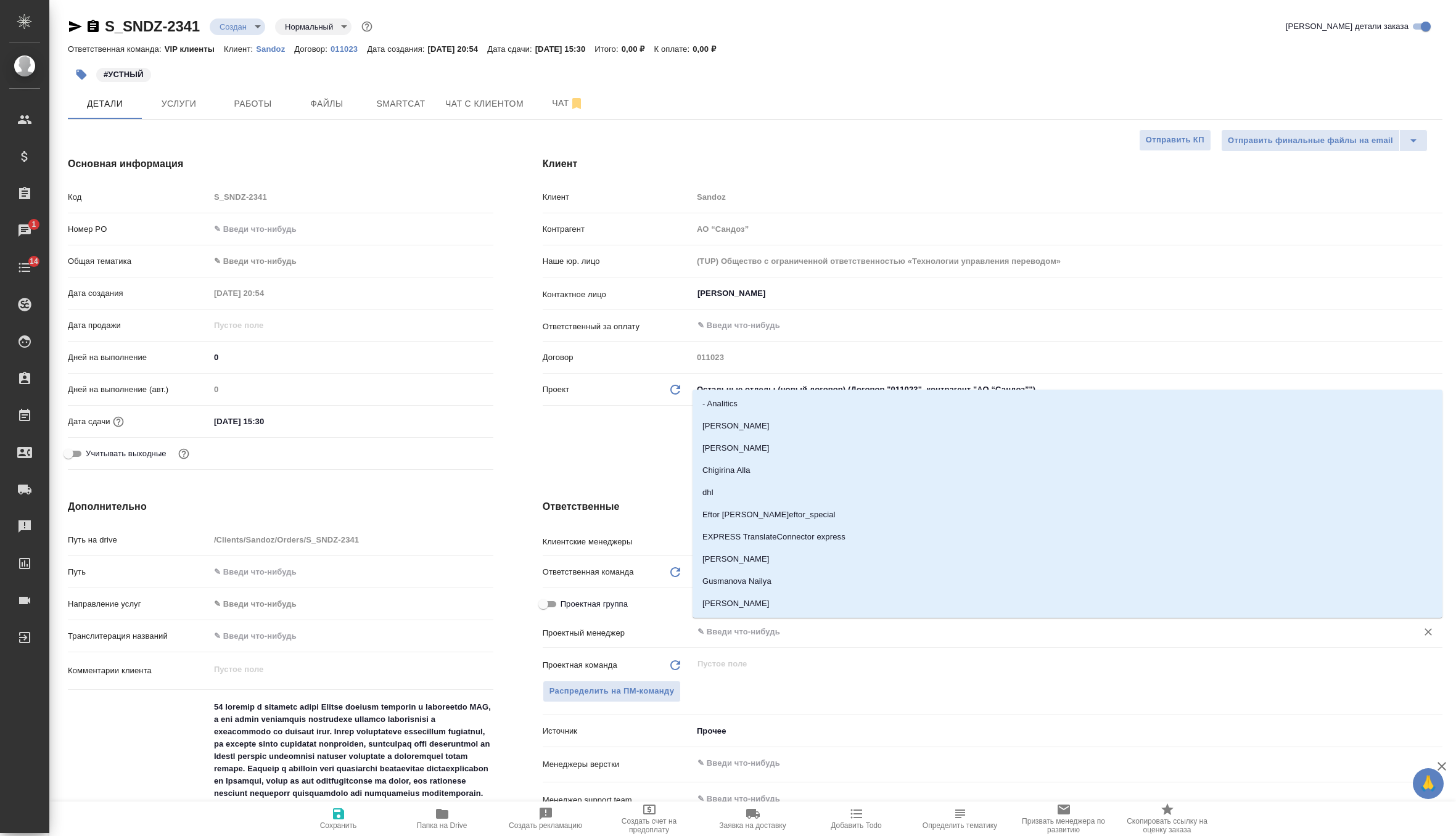
type textarea "x"
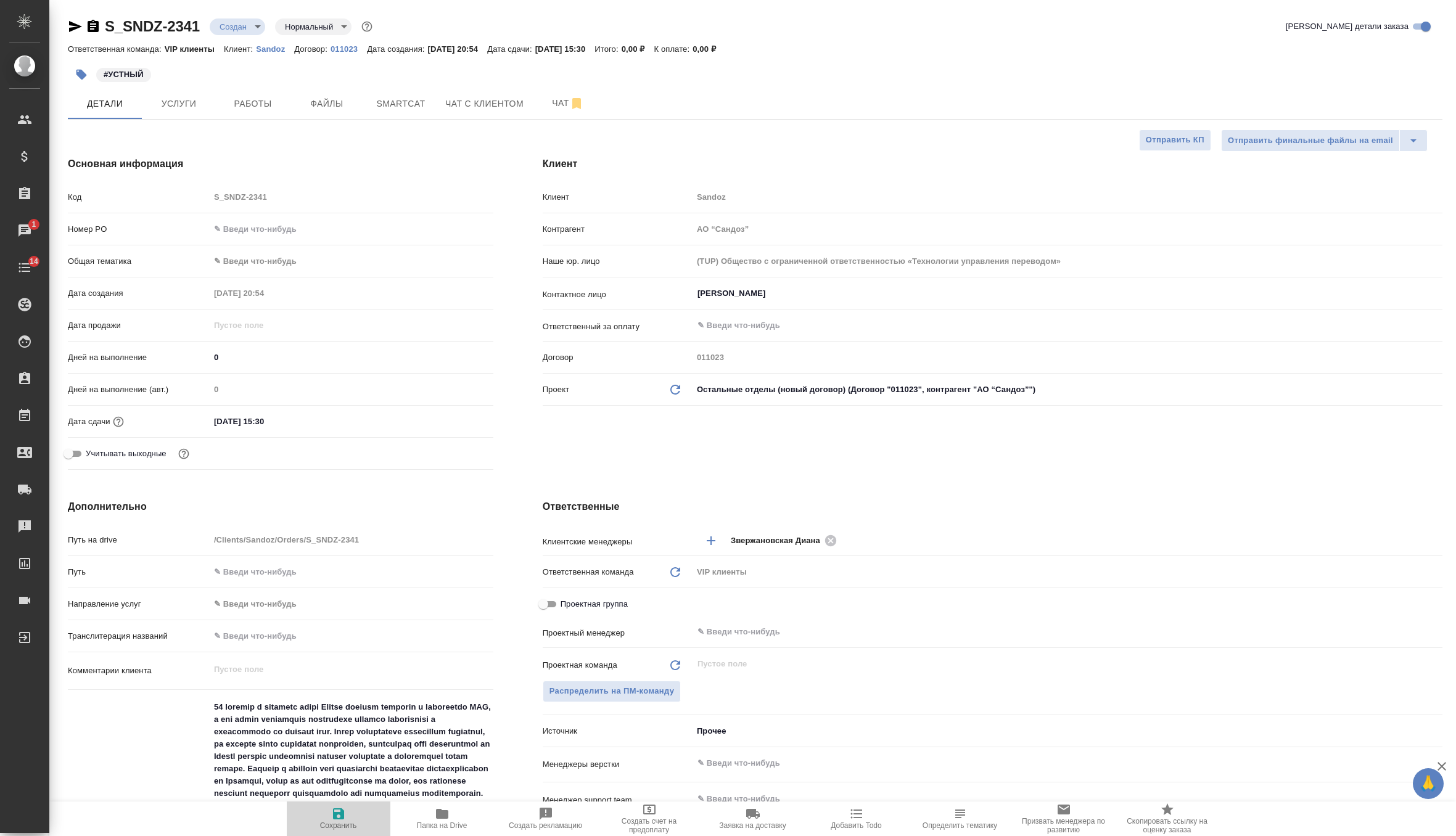
click at [332, 825] on span "Сохранить" at bounding box center [339, 826] width 37 height 8
type textarea "x"
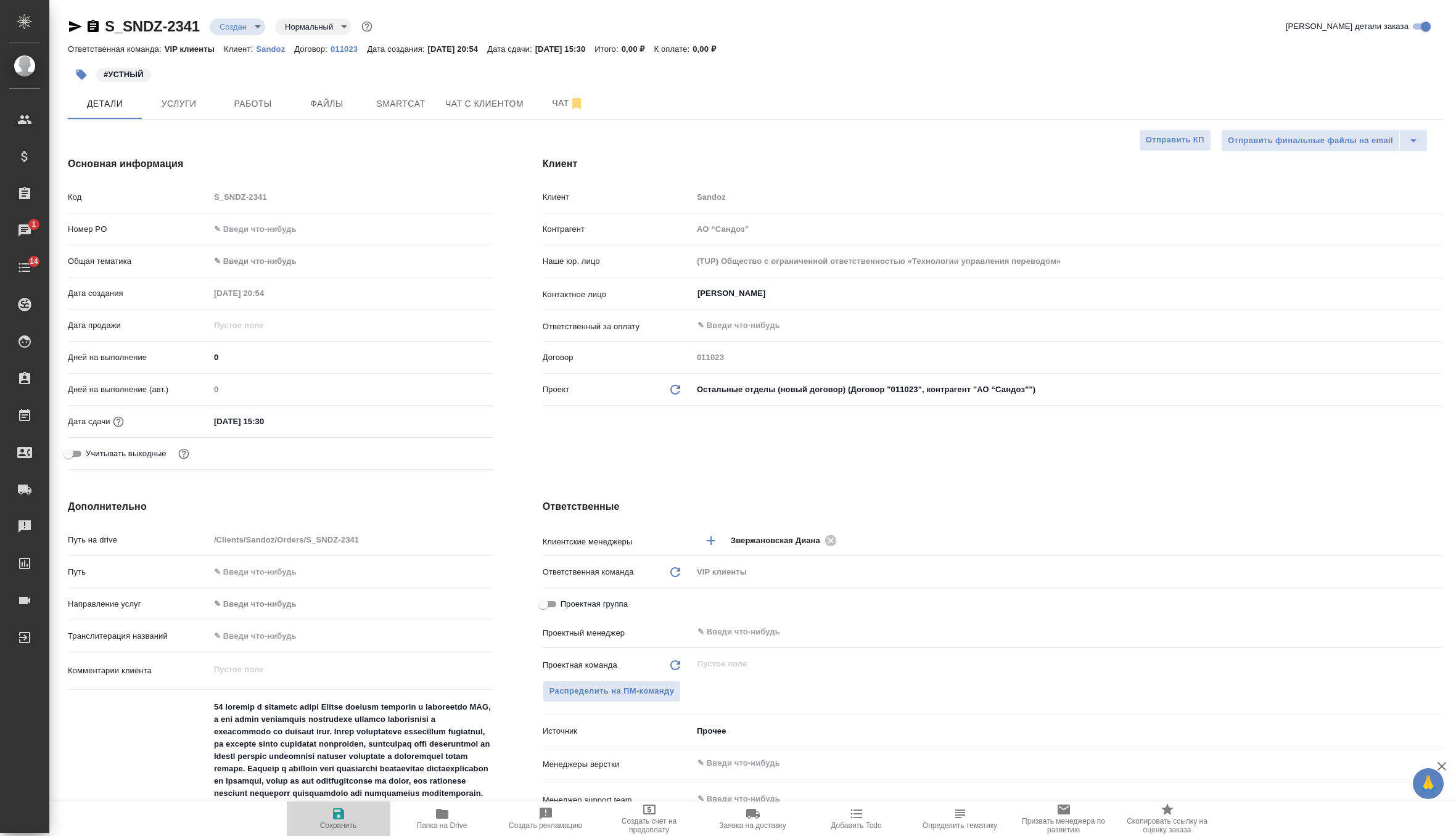
type textarea "x"
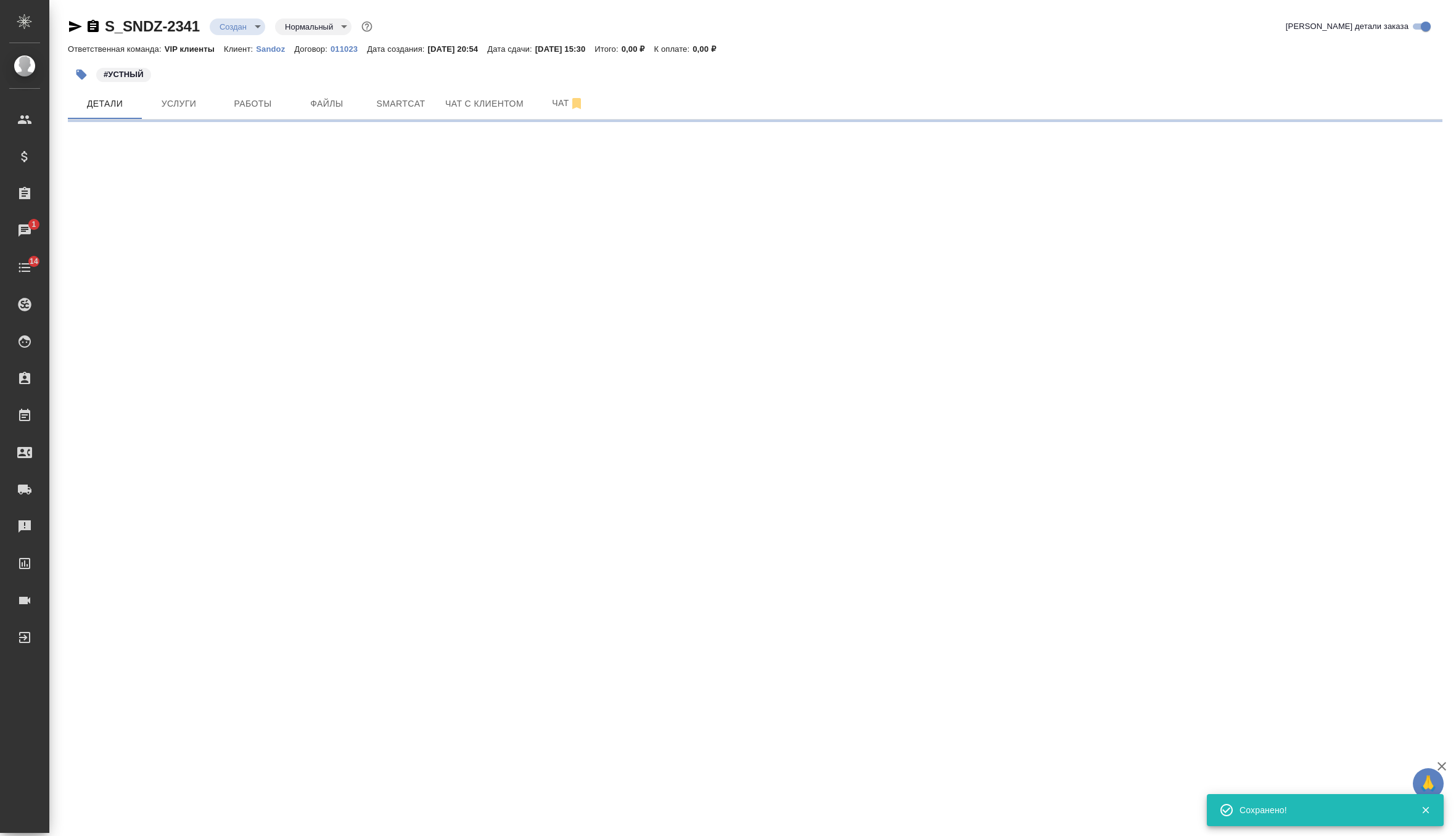
select select "RU"
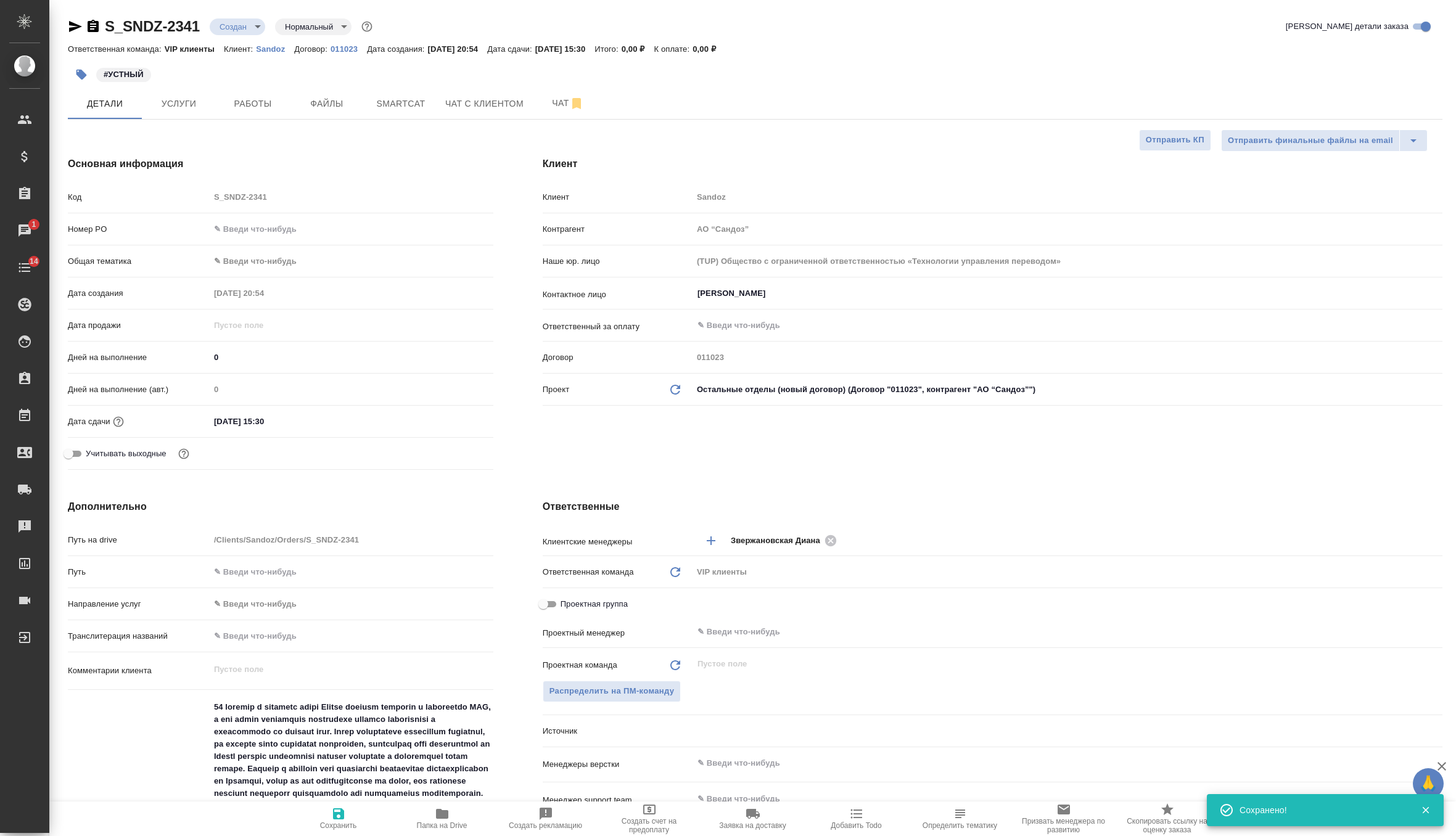
type textarea "x"
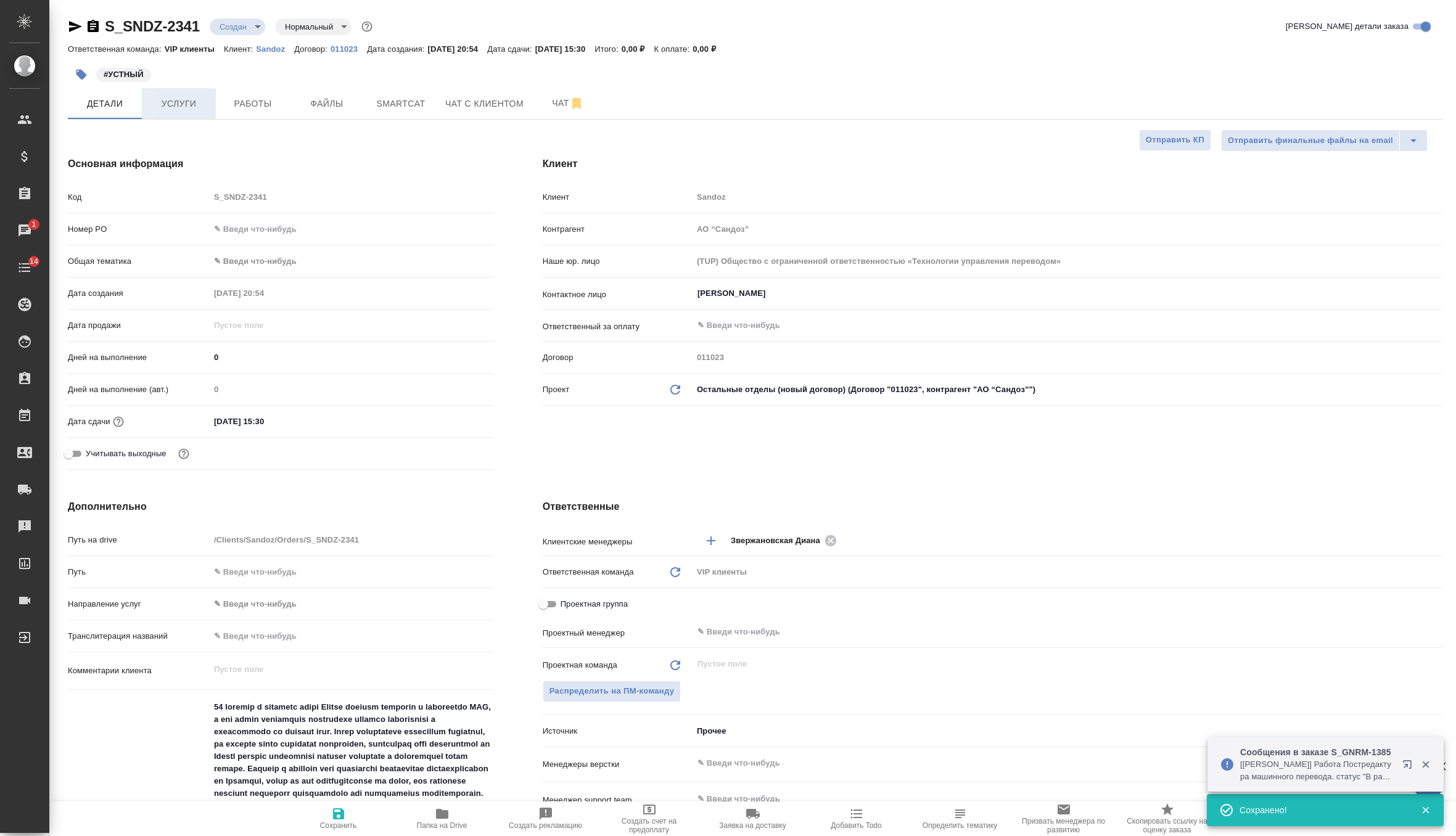
click at [205, 105] on span "Услуги" at bounding box center [179, 104] width 59 height 15
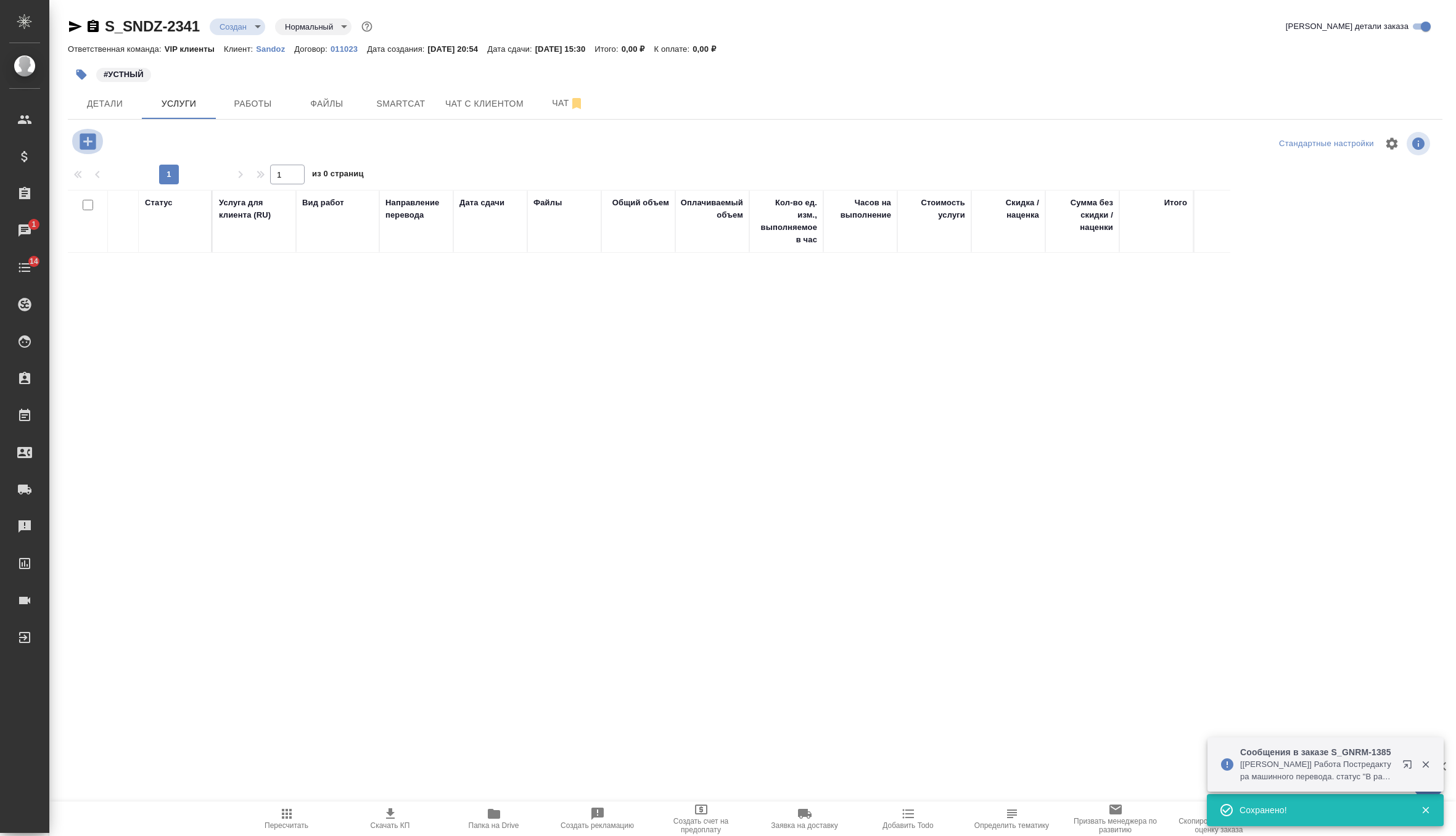
click at [89, 135] on icon "button" at bounding box center [87, 141] width 16 height 16
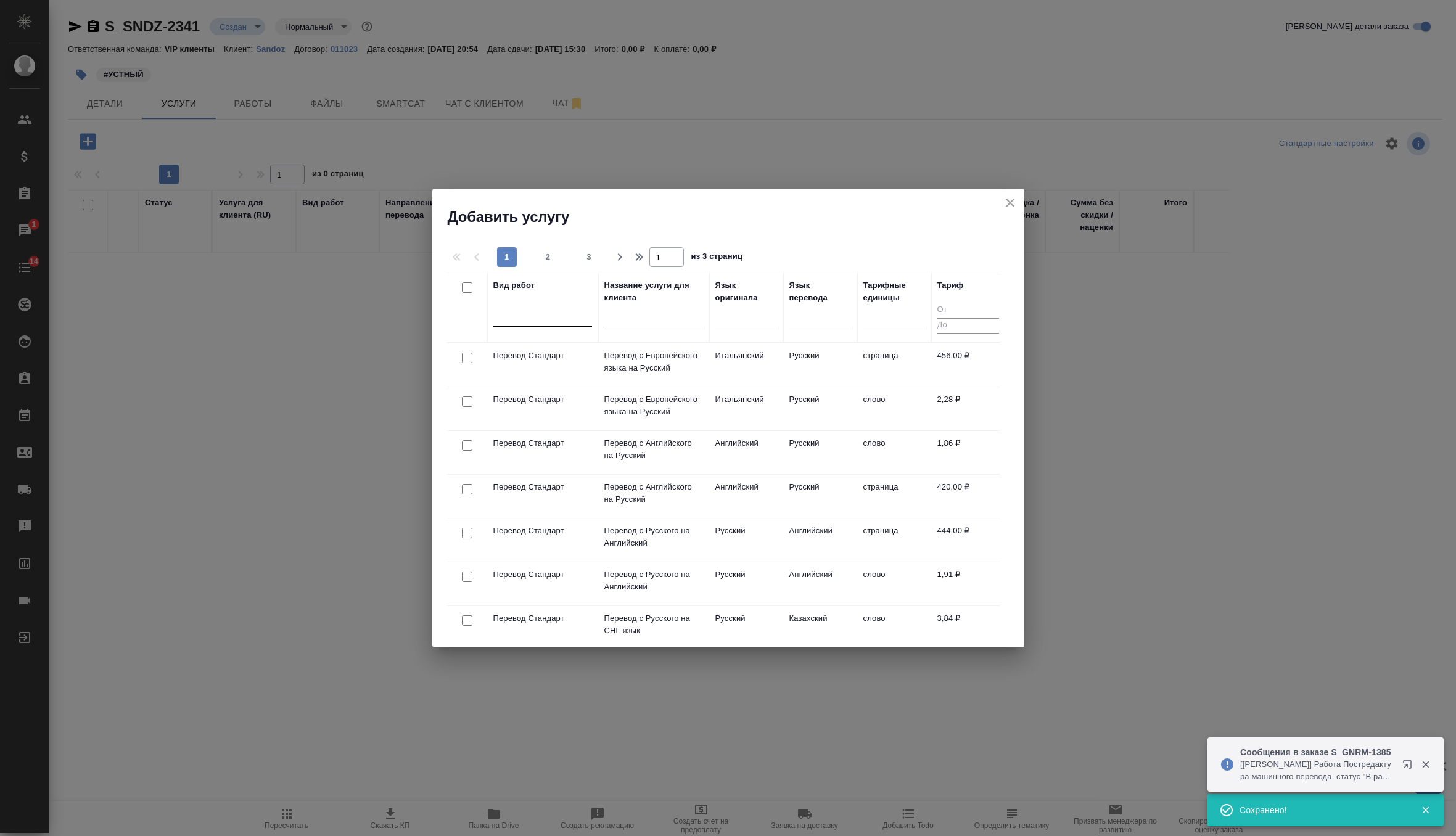
click at [531, 314] on div at bounding box center [542, 314] width 98 height 18
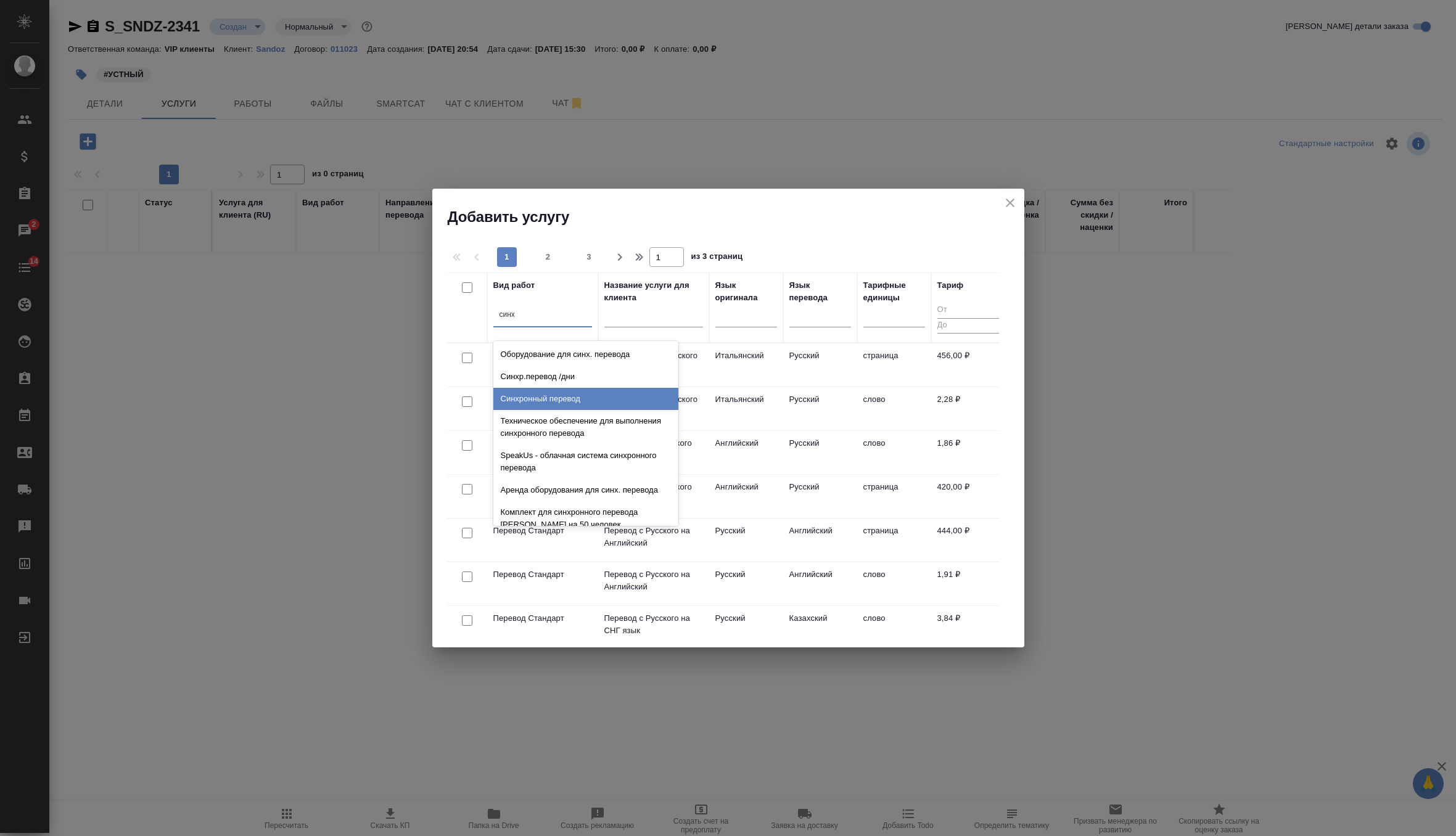
click at [551, 391] on div "Синхронный перевод" at bounding box center [586, 399] width 185 height 22
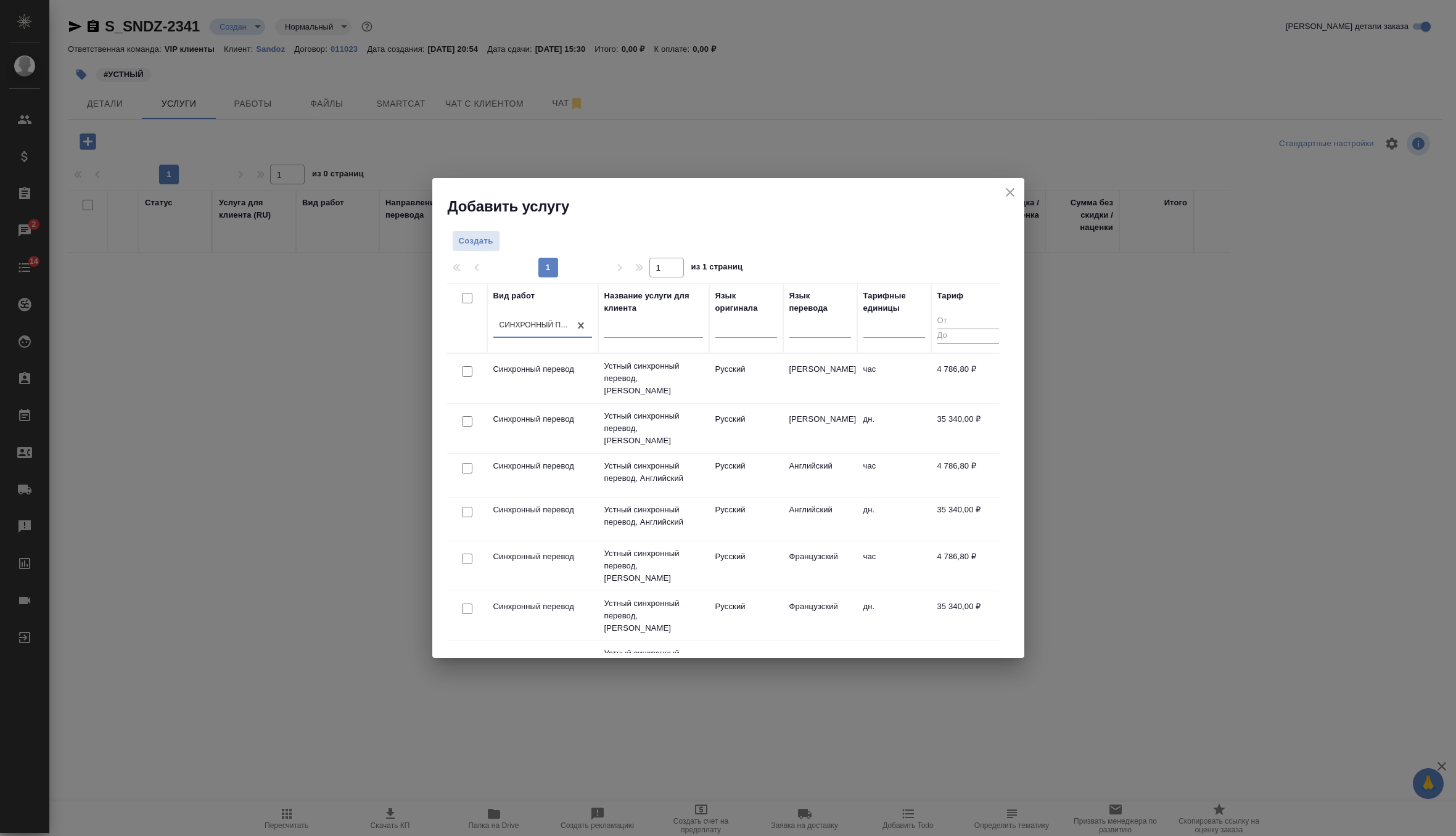
click at [1010, 191] on icon "close" at bounding box center [1010, 191] width 14 height 14
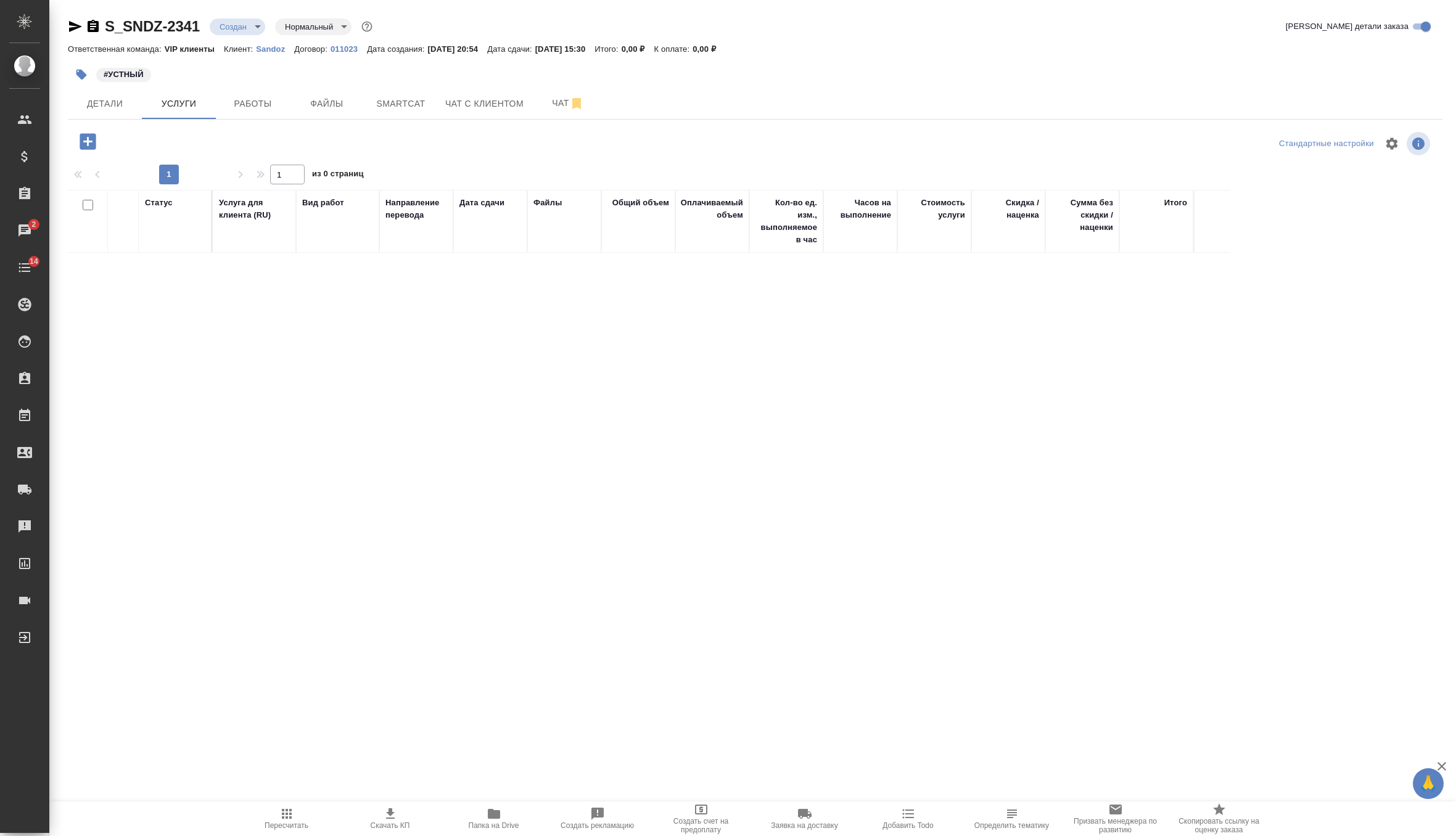
click at [487, 819] on icon "button" at bounding box center [493, 813] width 14 height 14
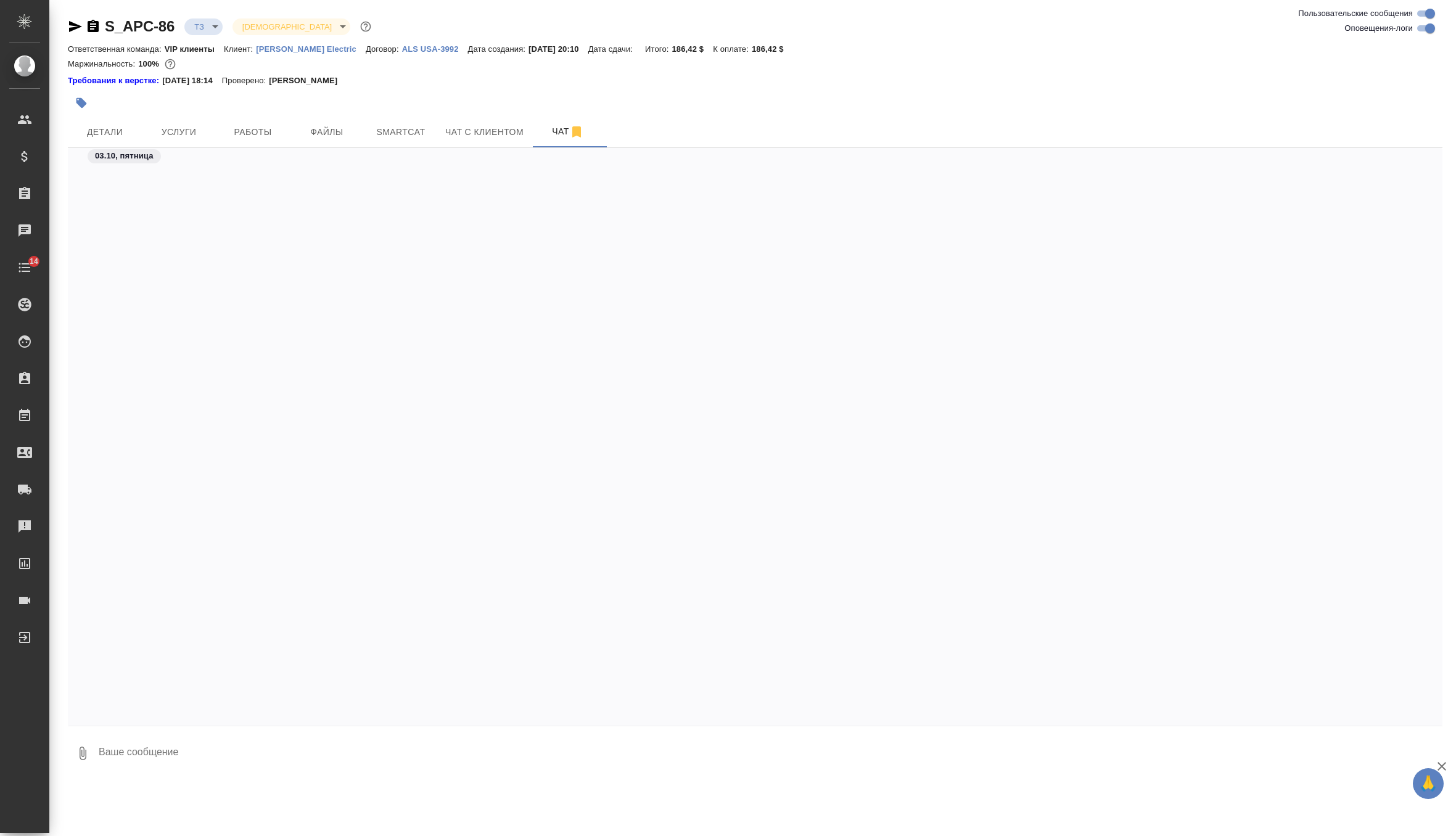
scroll to position [2541, 0]
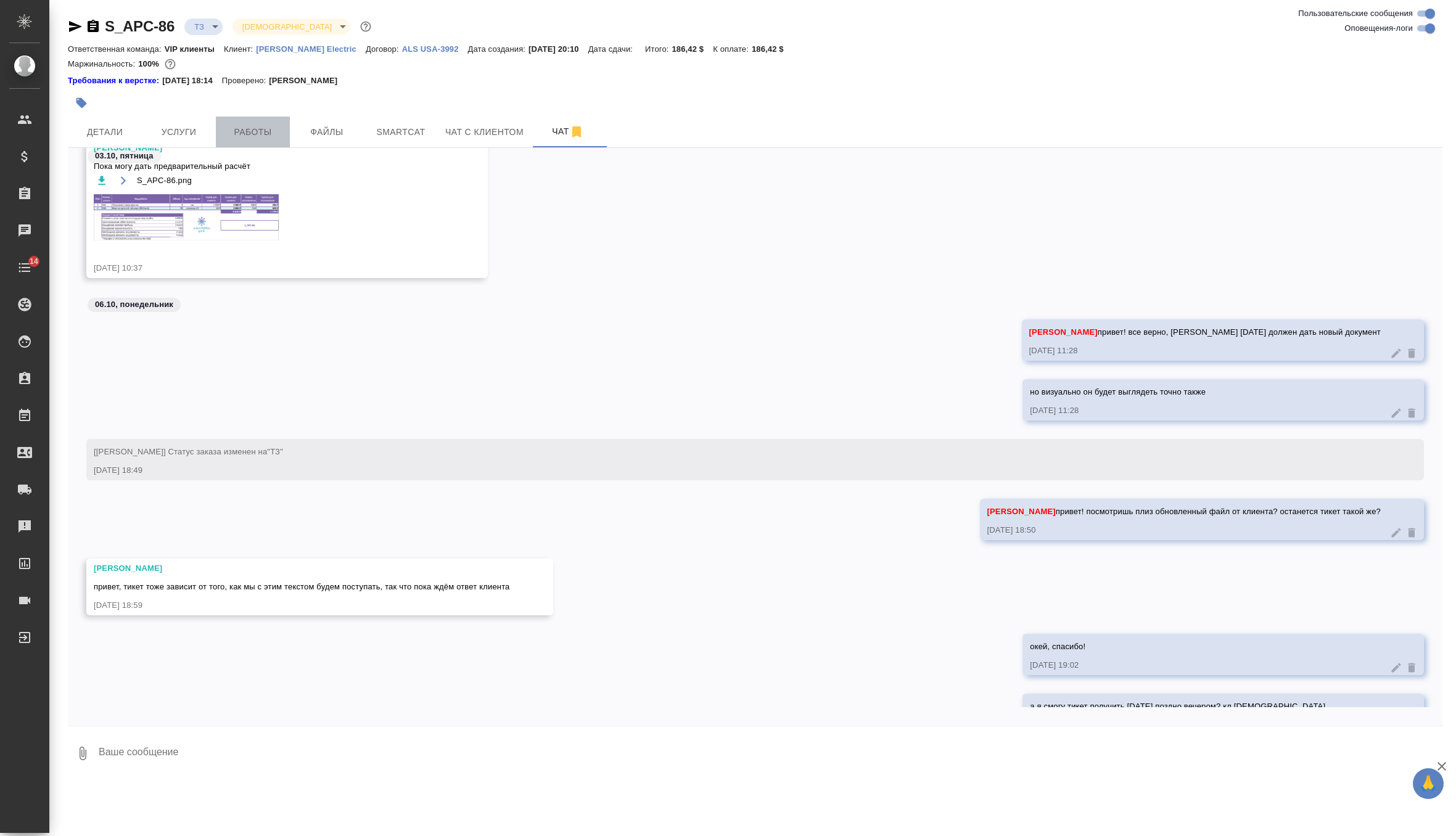
click at [242, 138] on span "Работы" at bounding box center [253, 132] width 59 height 15
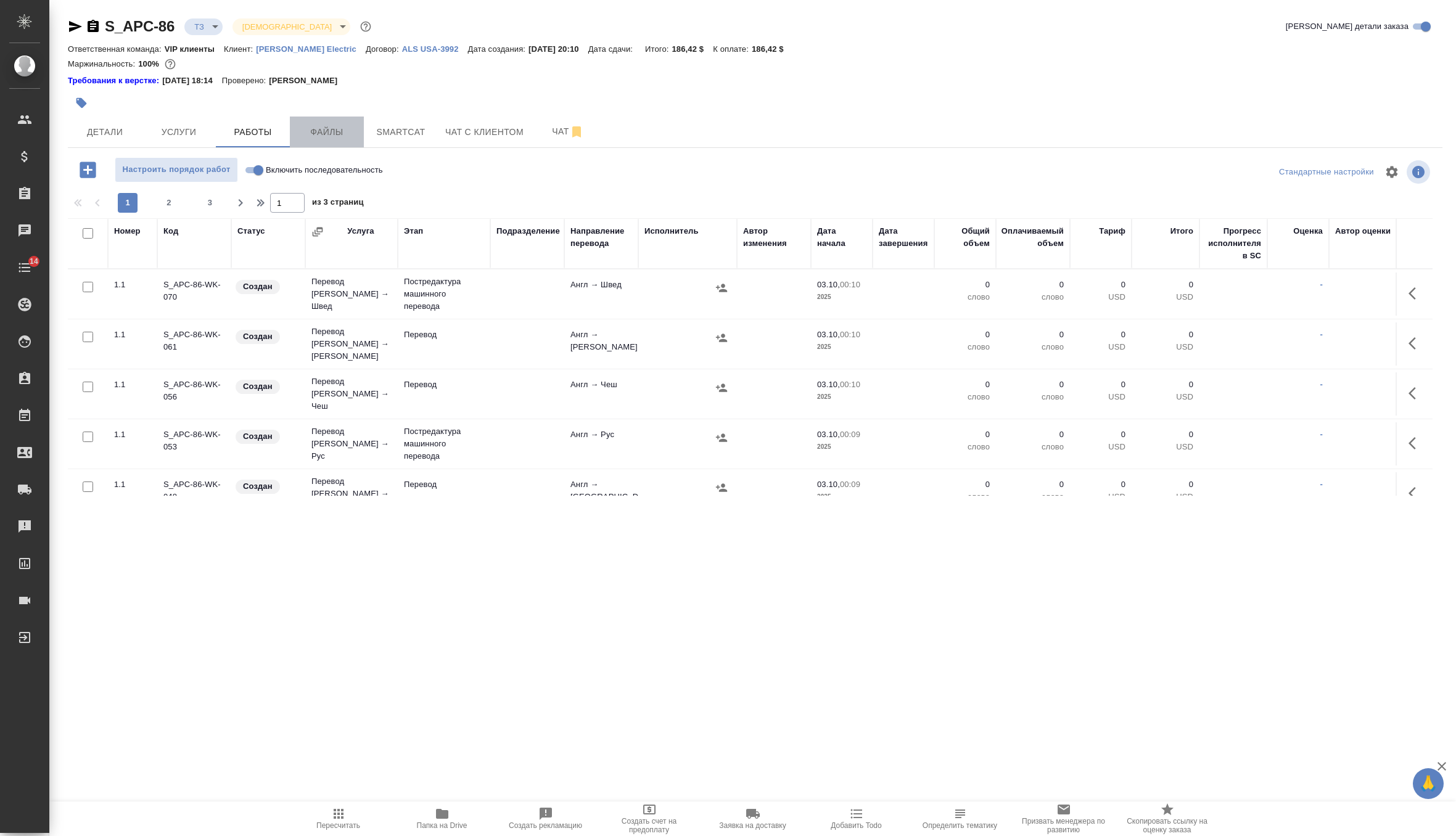
click at [339, 125] on span "Файлы" at bounding box center [327, 132] width 59 height 15
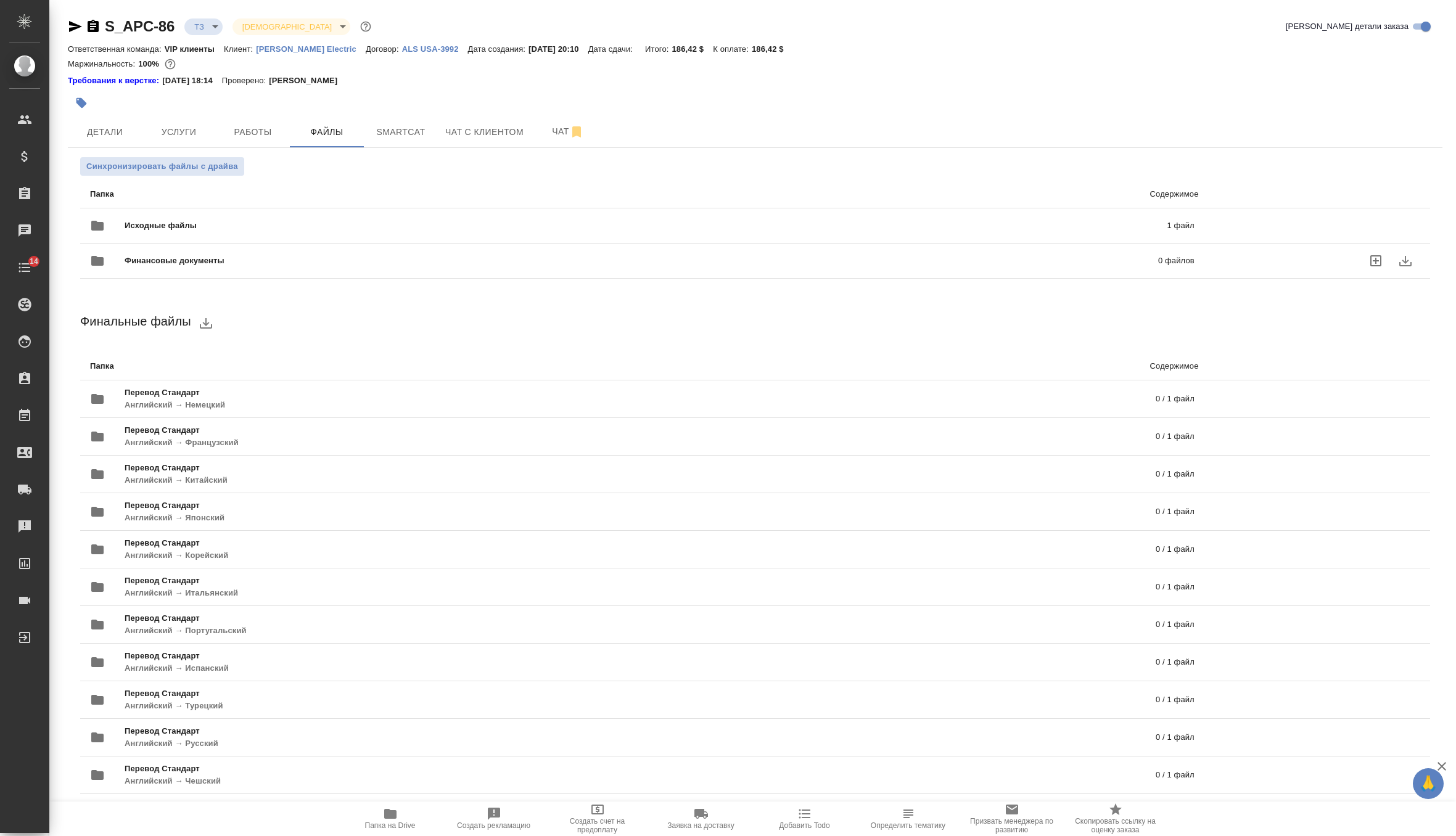
click at [175, 227] on span "Исходные файлы" at bounding box center [403, 225] width 558 height 13
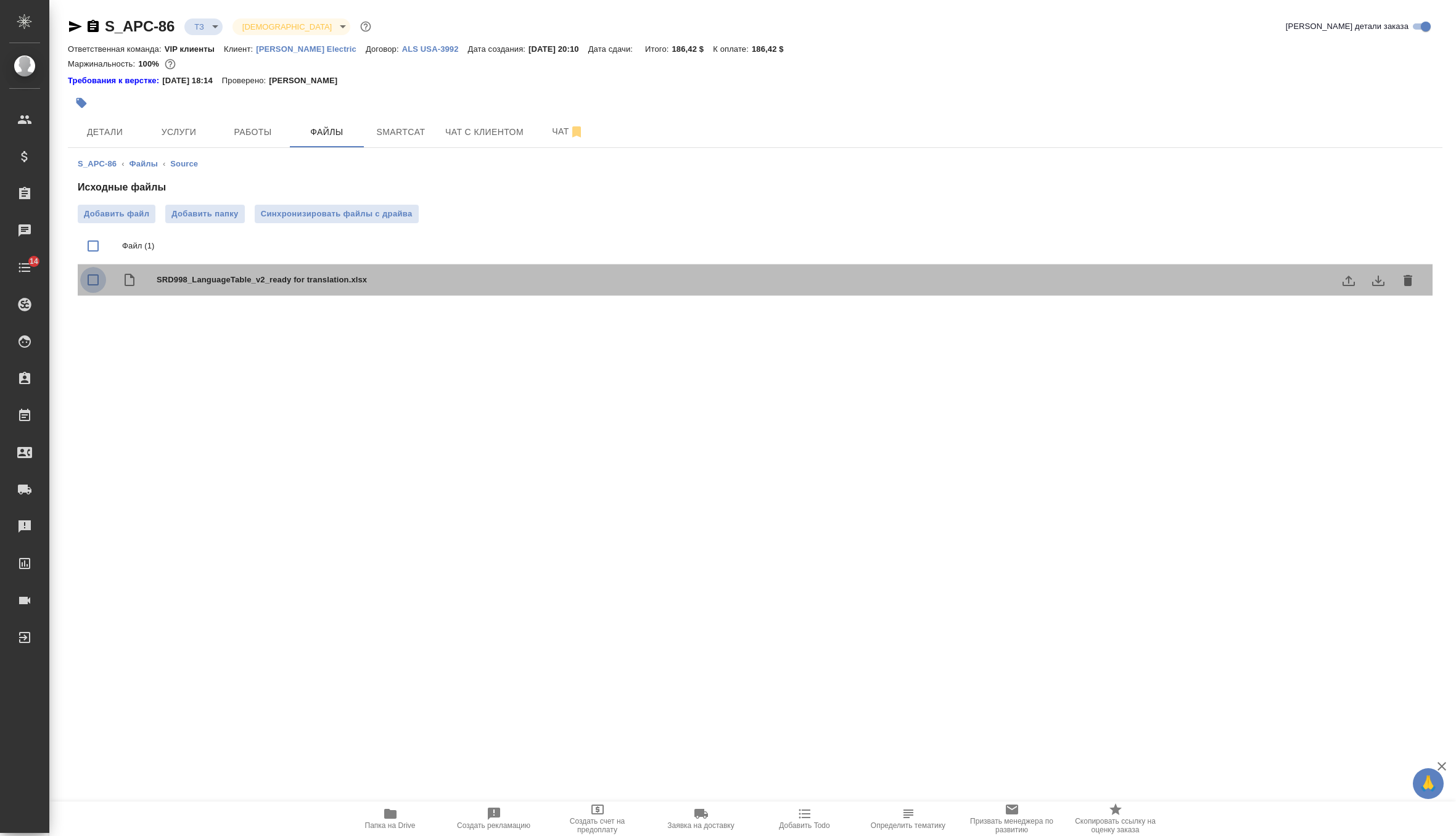
click at [92, 282] on input "checkbox" at bounding box center [93, 280] width 26 height 26
checkbox input "true"
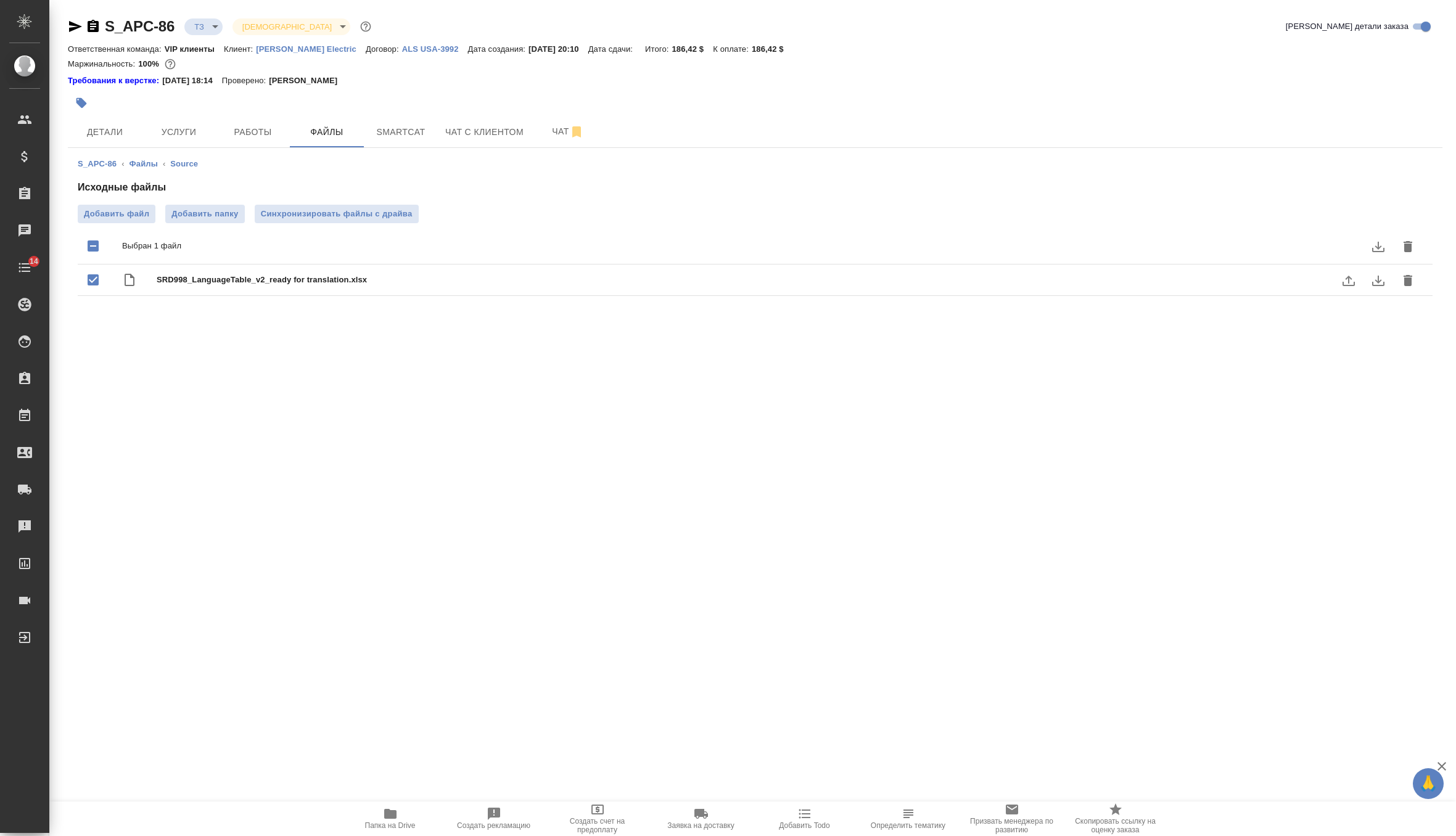
click at [1409, 280] on icon "delete" at bounding box center [1409, 280] width 8 height 11
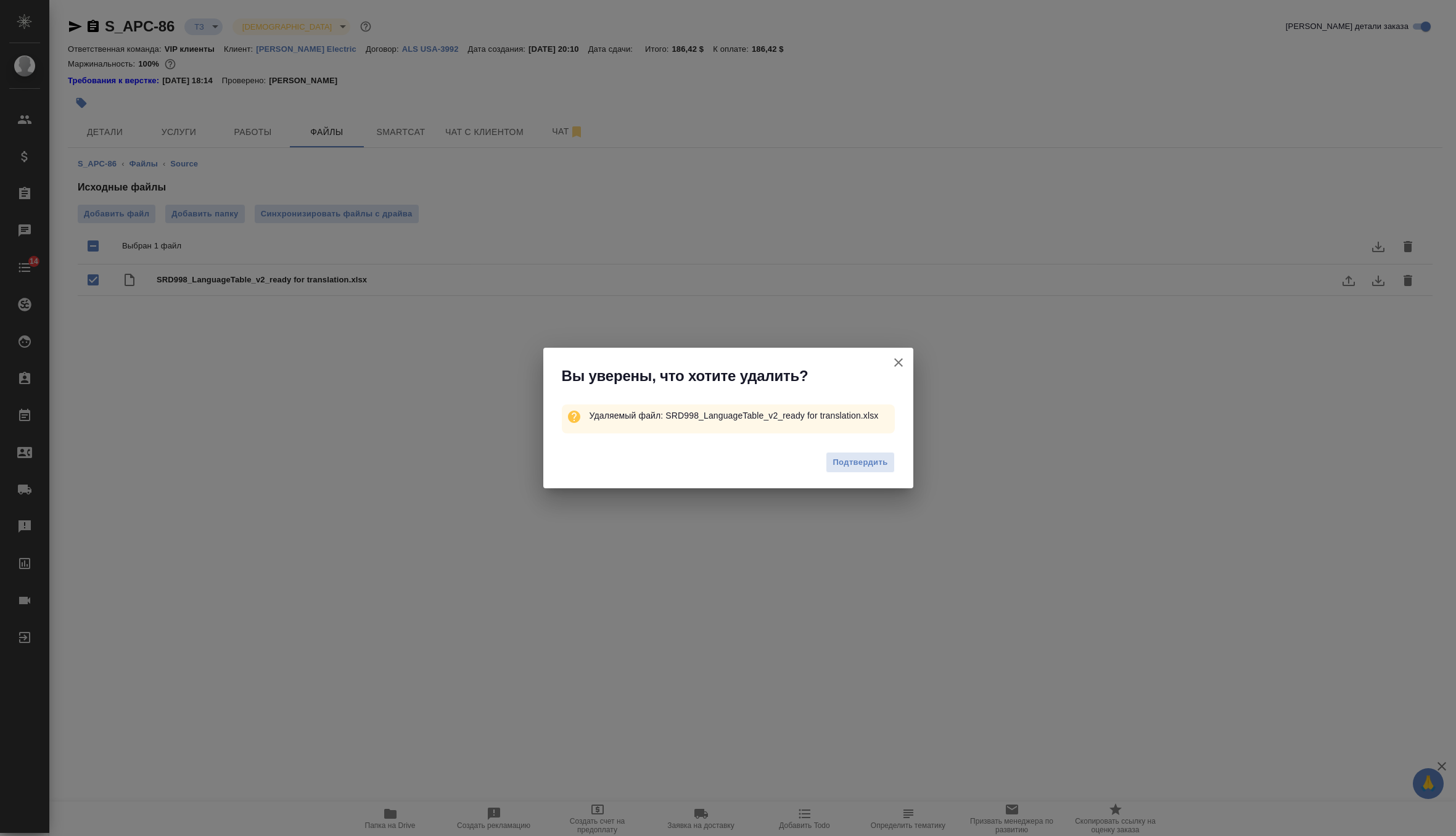
click at [852, 479] on div "Подтвердить" at bounding box center [728, 464] width 370 height 49
click at [859, 463] on span "Подтвердить" at bounding box center [860, 462] width 55 height 14
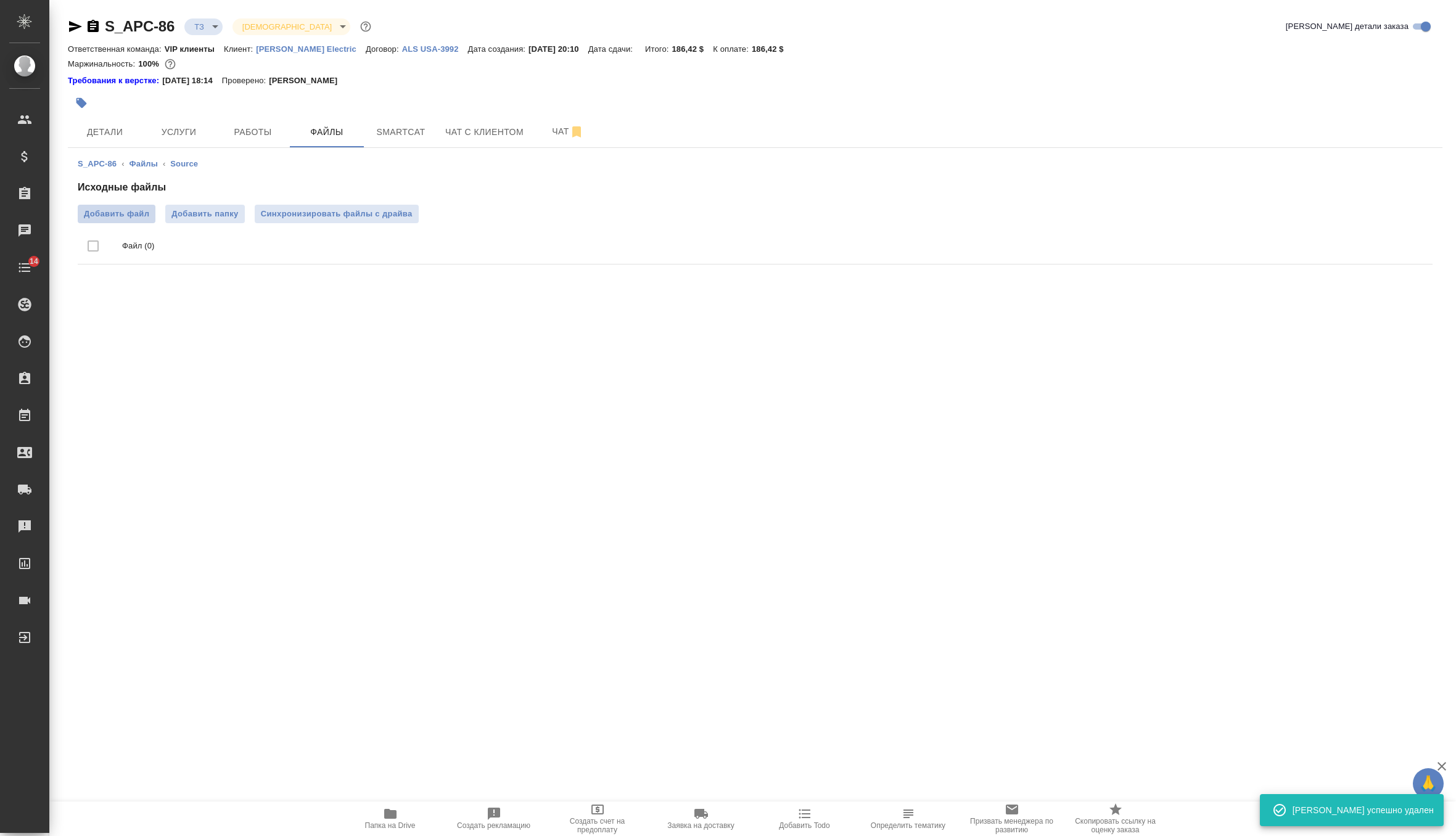
click at [111, 214] on span "Добавить файл" at bounding box center [116, 213] width 65 height 13
click at [0, 0] on input "Добавить файл" at bounding box center [0, 0] width 0 height 0
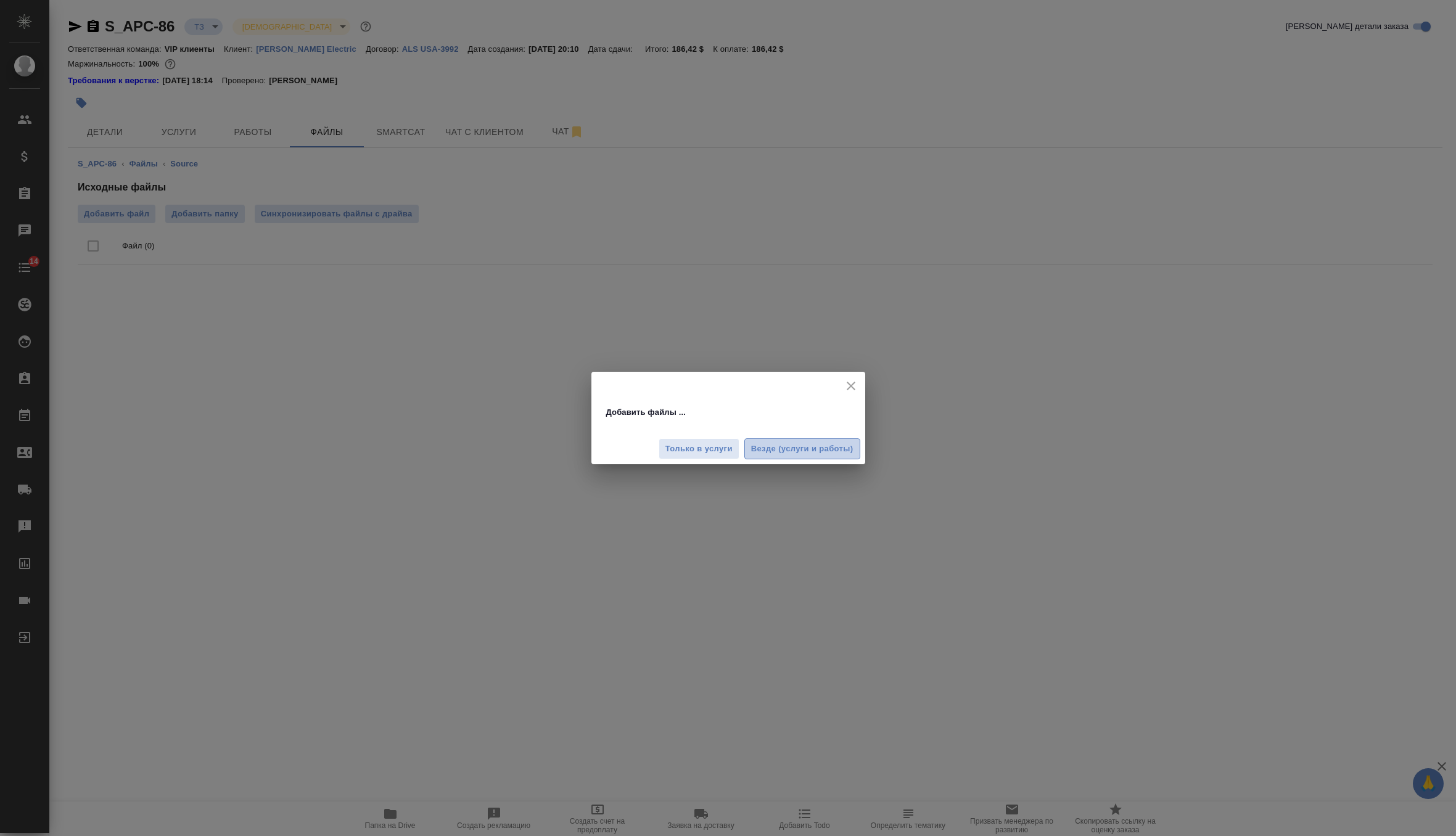
click at [776, 454] on span "Везде (услуги и работы)" at bounding box center [803, 449] width 103 height 14
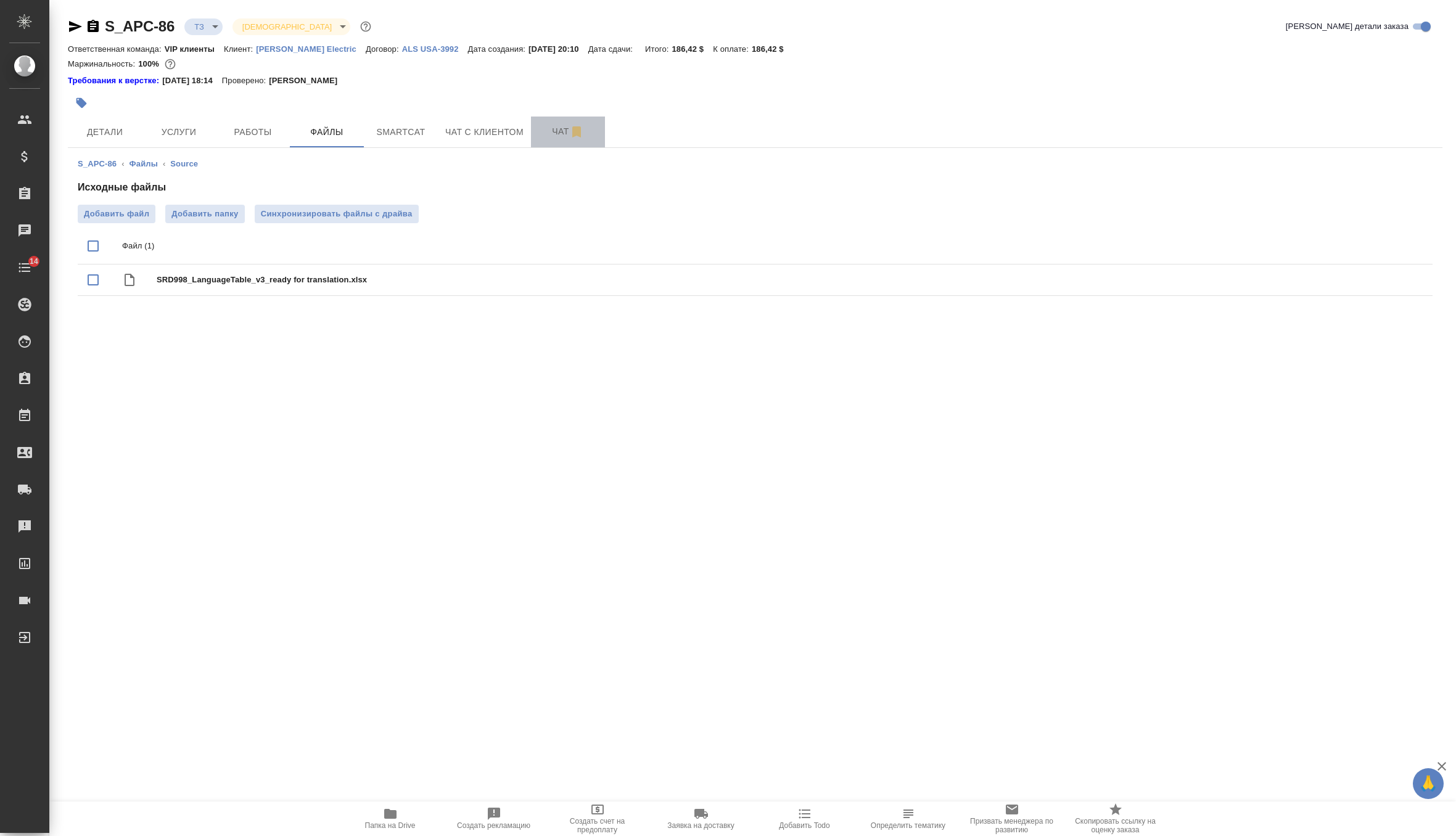
click at [550, 139] on button "Чат" at bounding box center [568, 132] width 74 height 30
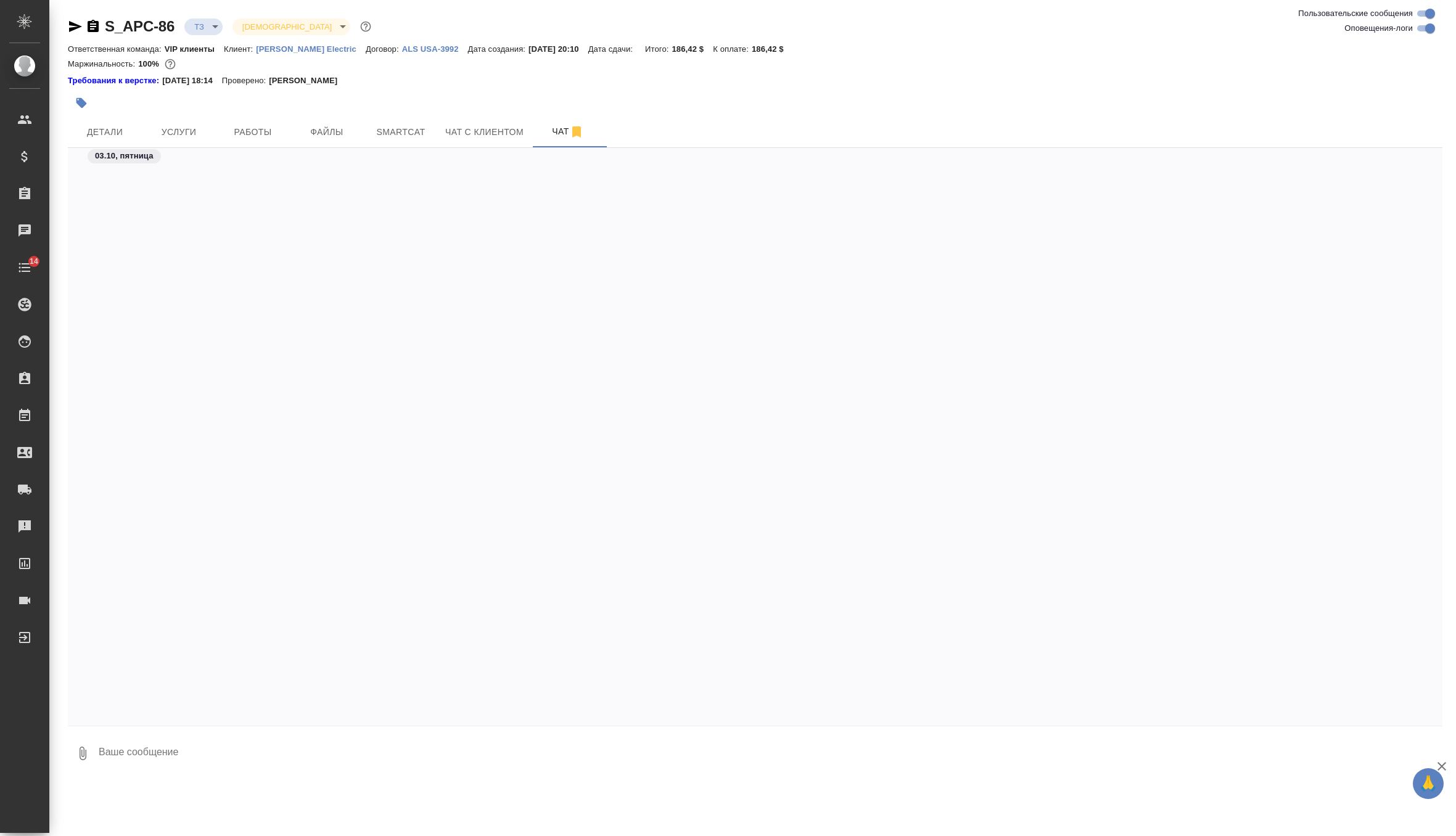
scroll to position [3668, 0]
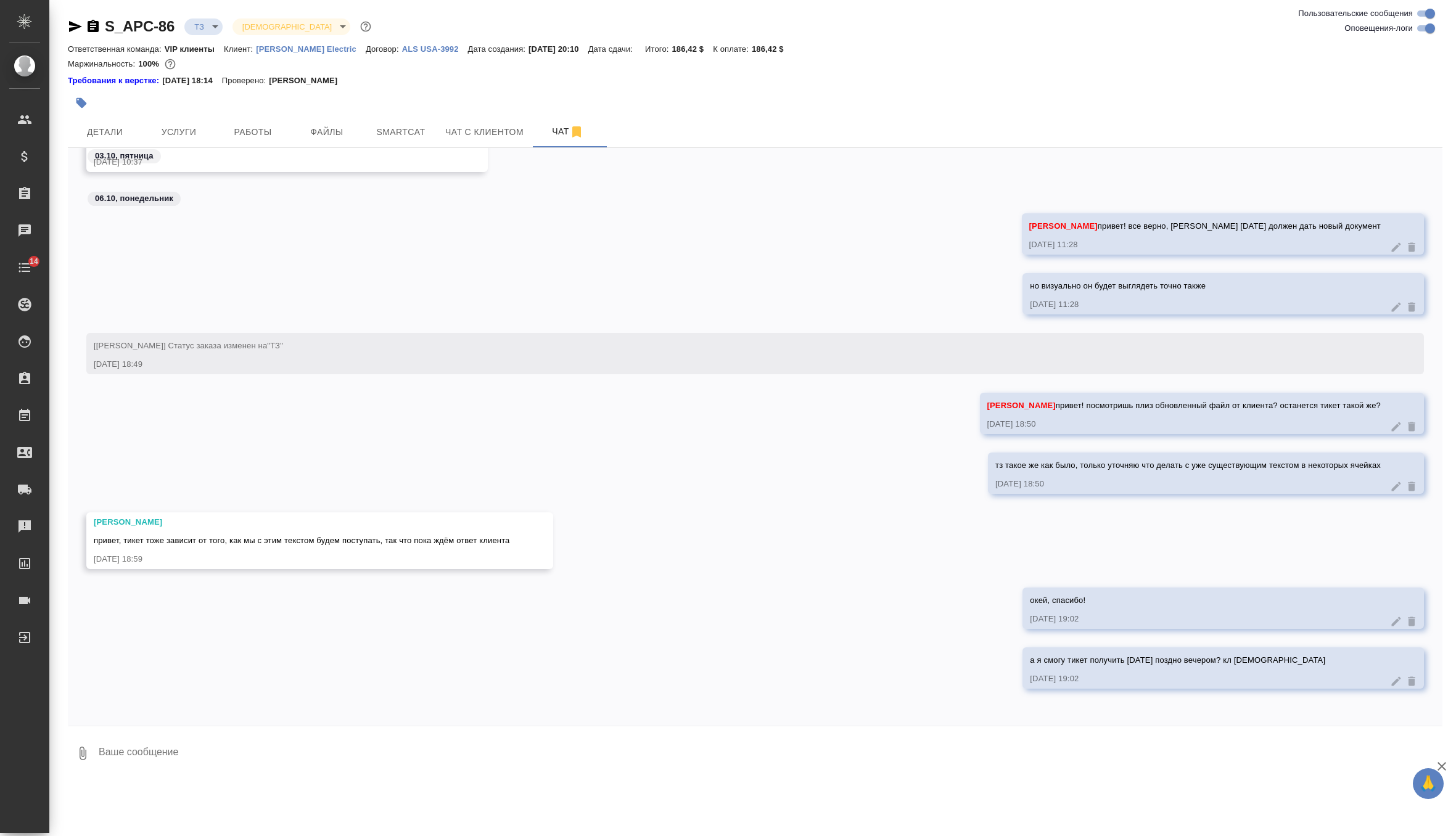
click at [263, 760] on textarea at bounding box center [770, 753] width 1345 height 42
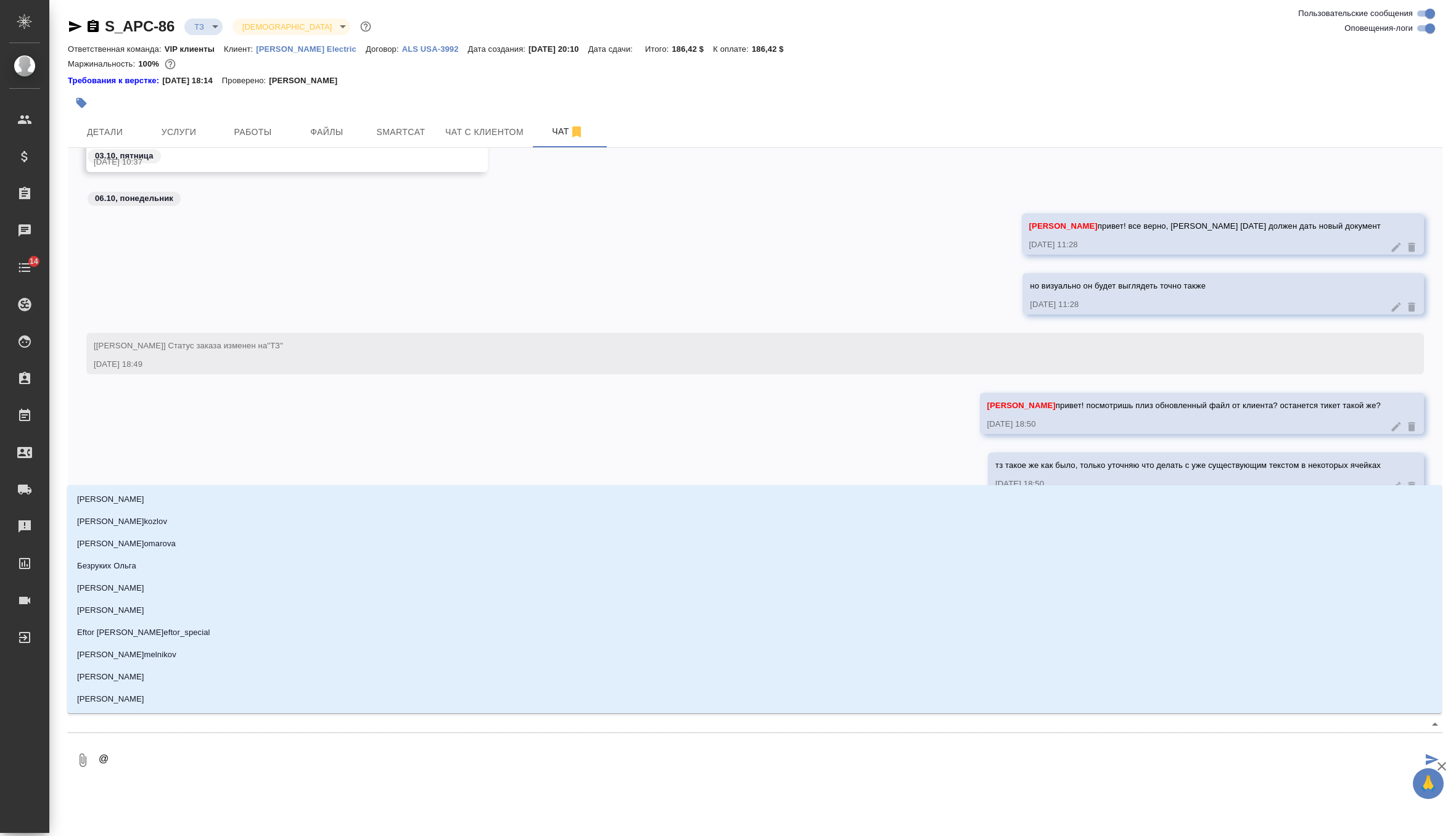
type textarea "@м"
type input "м"
type textarea "@ма"
type input "ма"
type textarea "@мал"
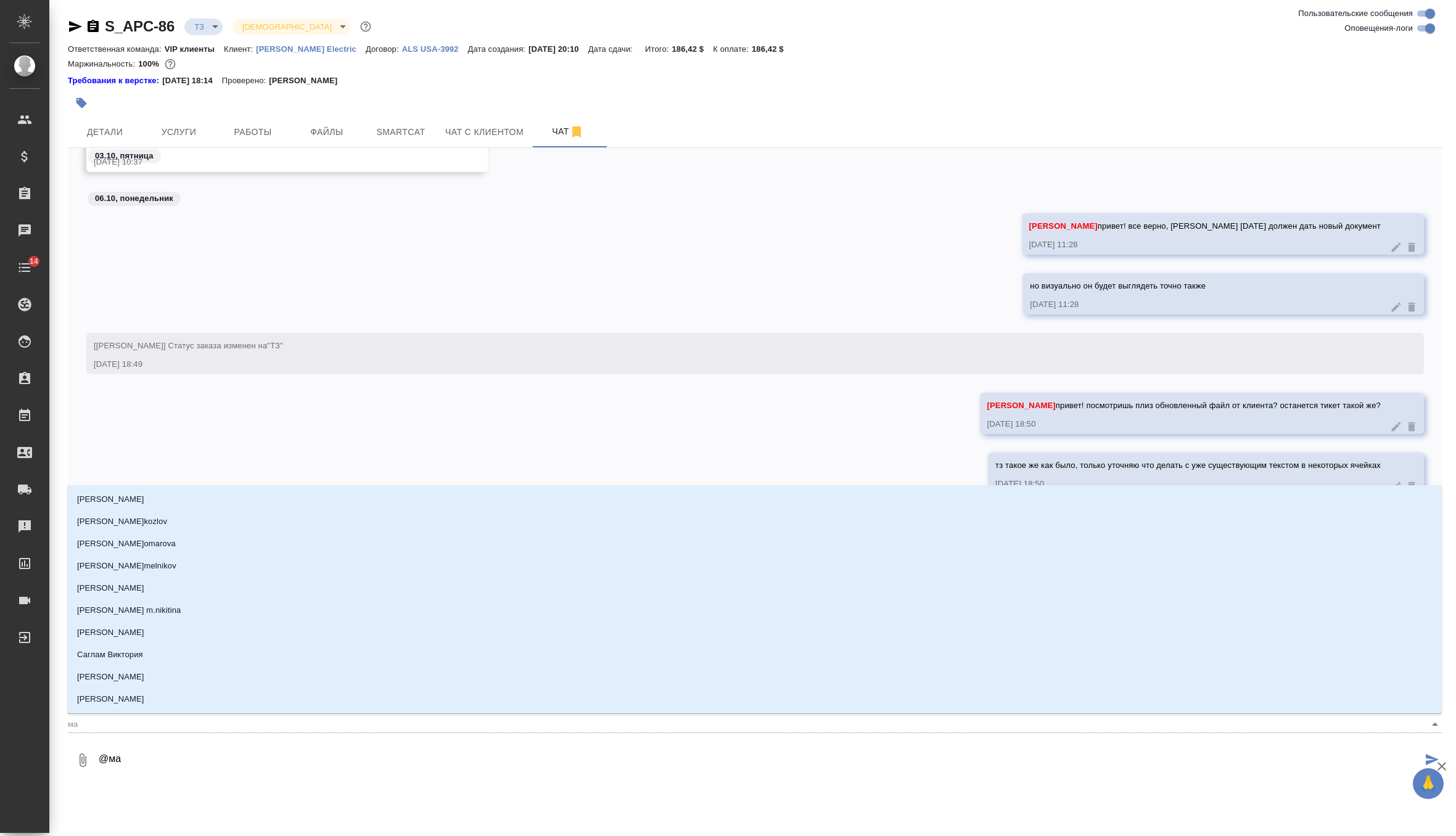
type input "мал"
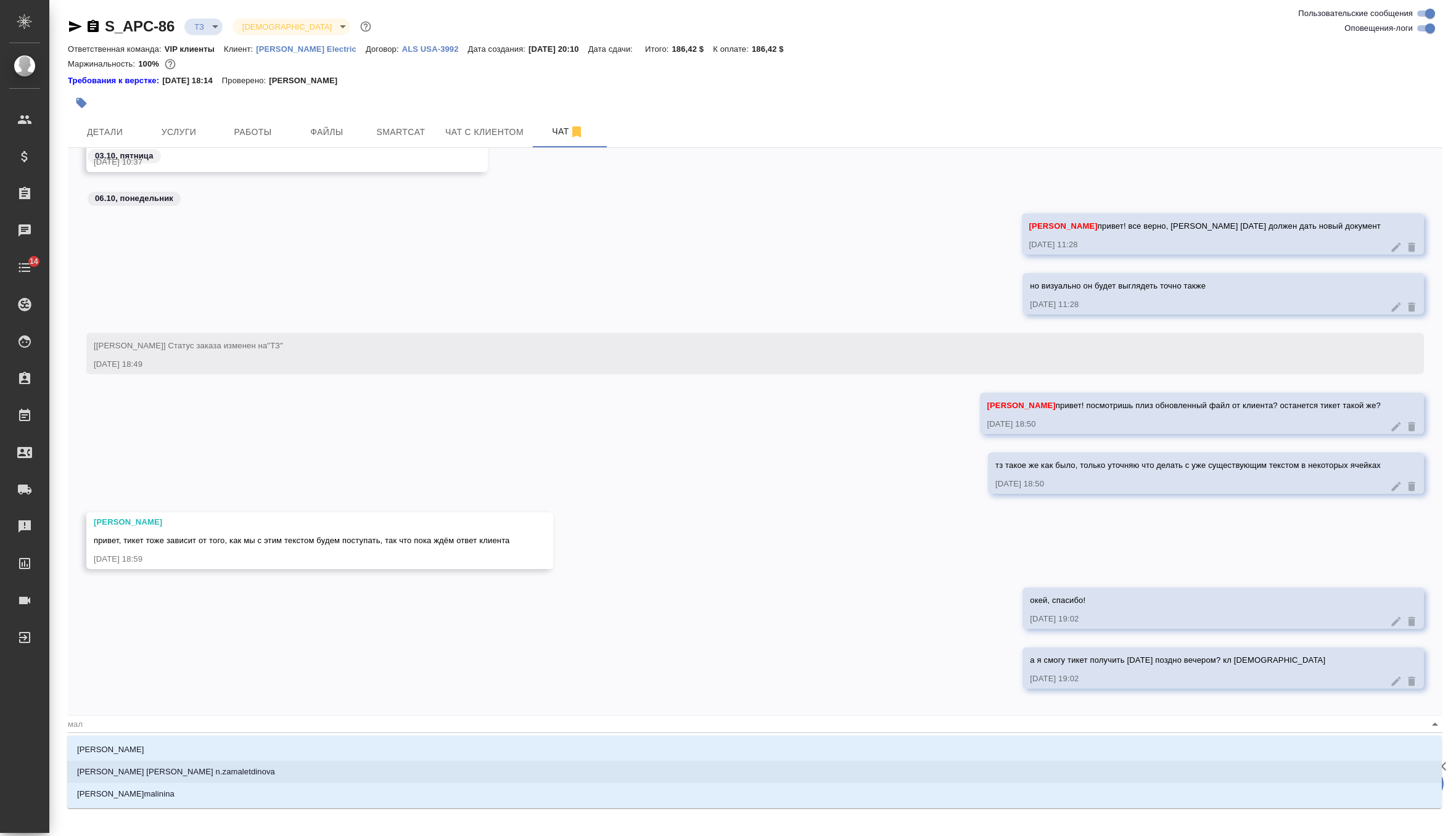
type textarea "@мало"
type input "мало"
type textarea "@малоф"
type input "малоф"
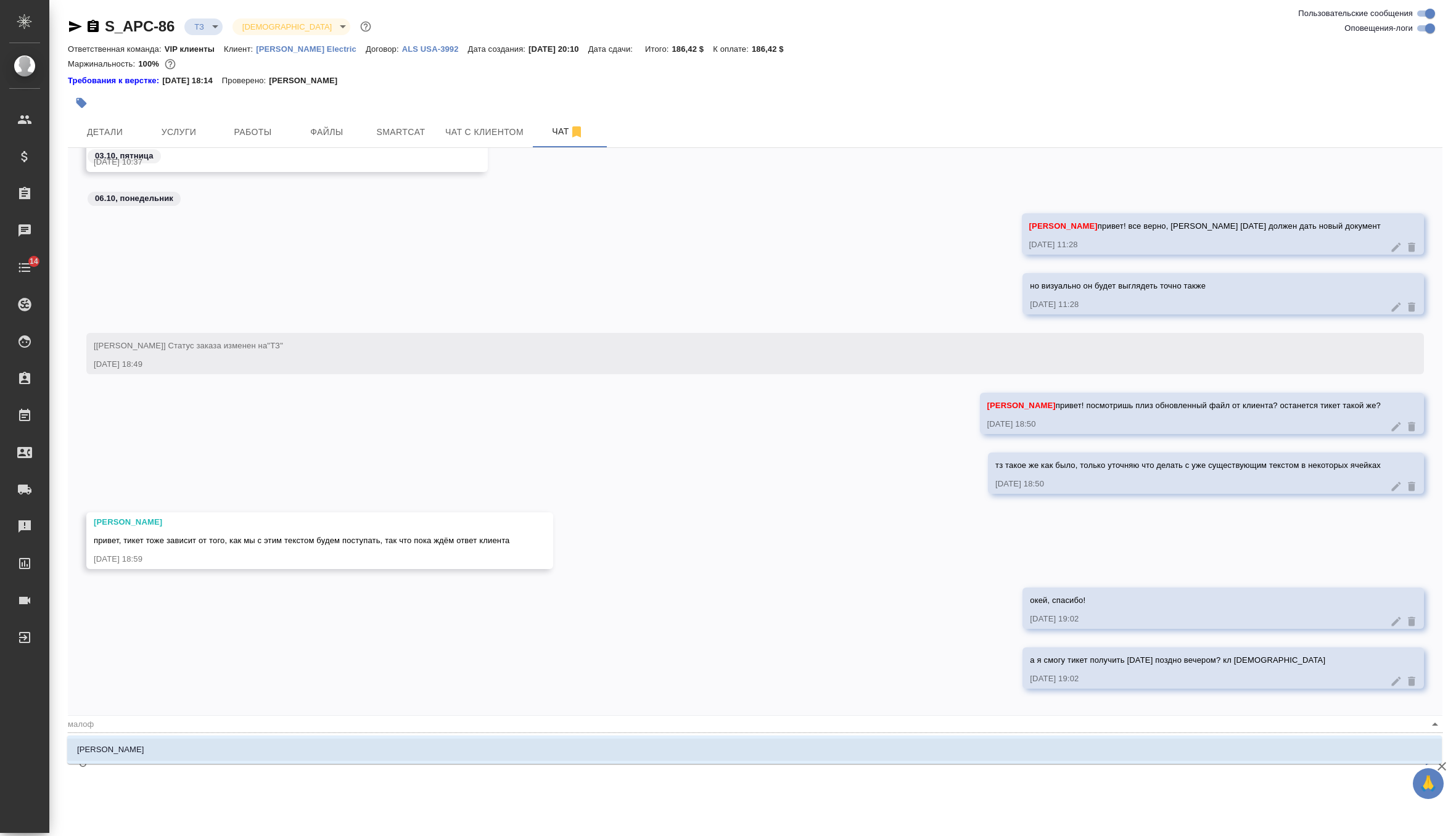
click at [208, 756] on li "Малофеева Екатерина" at bounding box center [754, 750] width 1375 height 22
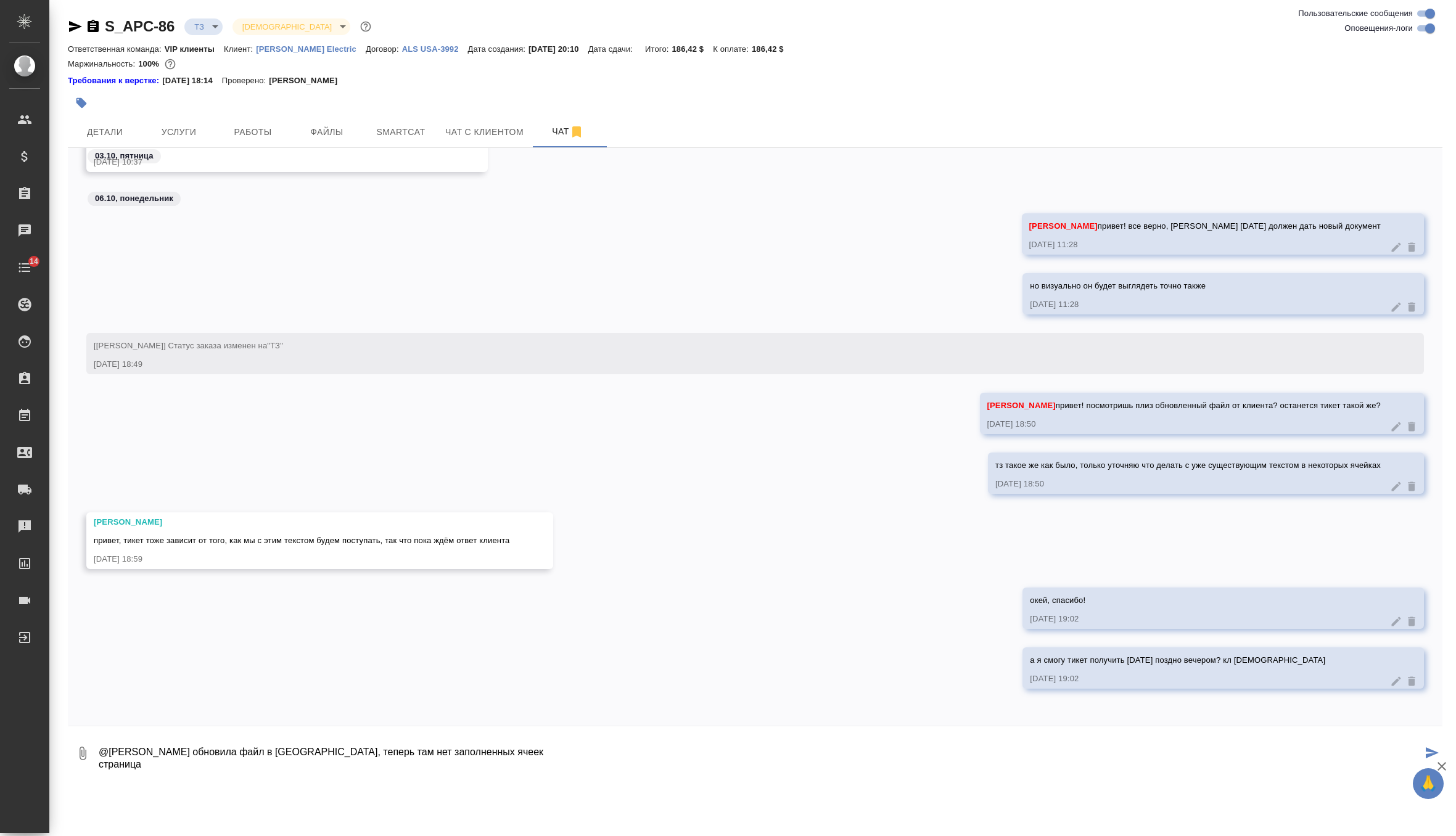
paste textarea "Pressure_Status_48_new"
paste textarea "LCD_Pressure_Display"
click at [378, 766] on textarea "@Малофеева Екатерина обновила файл в сорсе, теперь там нет заполненных ячеек ст…" at bounding box center [759, 753] width 1325 height 42
click at [387, 768] on textarea "@Малофеева Екатерина обновила файл в сорсе, теперь там нет заполненных ячеек ст…" at bounding box center [759, 753] width 1325 height 42
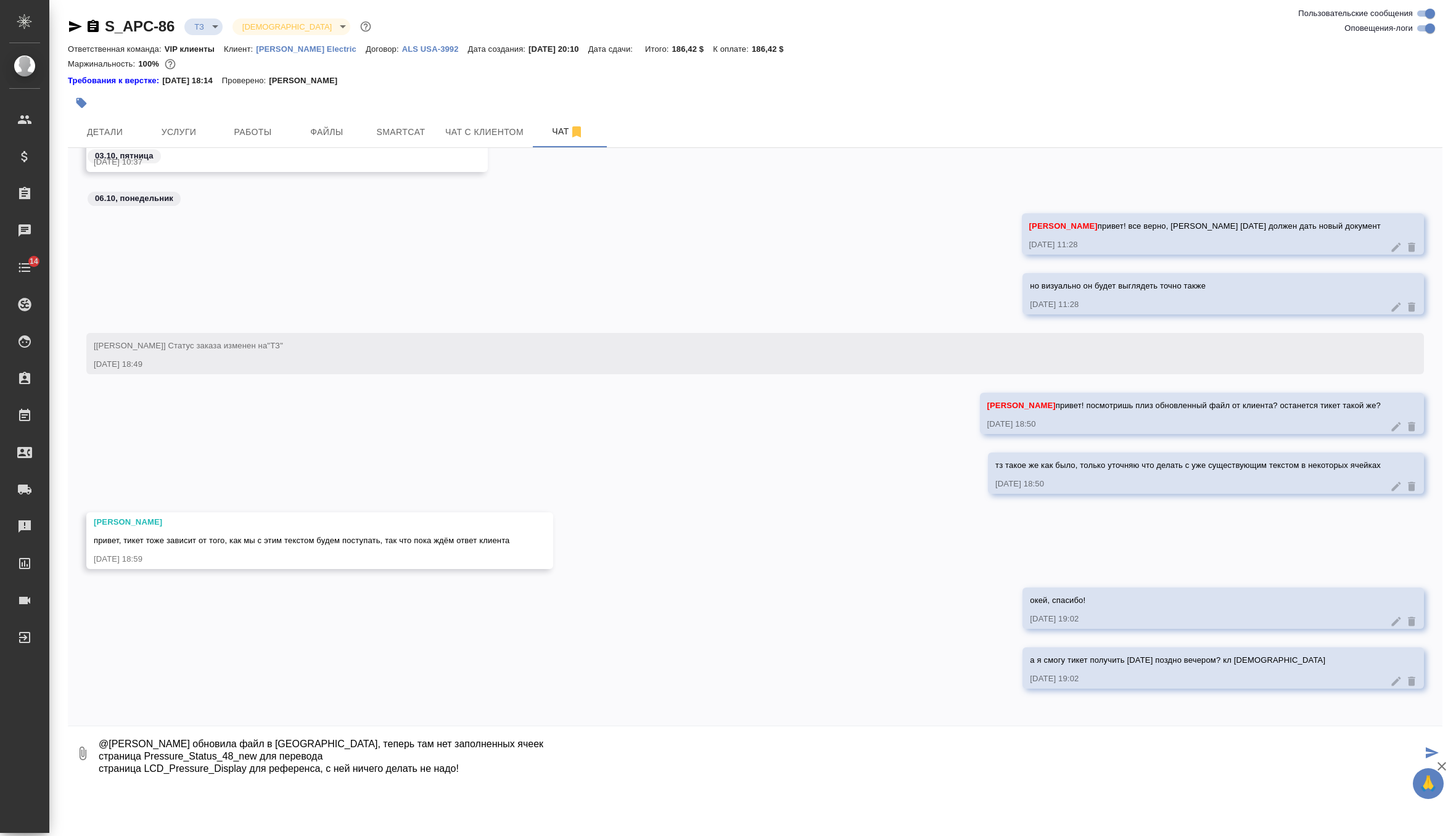
click at [368, 758] on textarea "@Малофеева Екатерина обновила файл в сорсе, теперь там нет заполненных ячеек ст…" at bounding box center [759, 753] width 1325 height 42
click at [481, 772] on textarea "@Малофеева Екатерина обновила файл в сорсе, теперь там нет заполненных ячеек ст…" at bounding box center [759, 753] width 1325 height 42
type textarea "@Малофеева Екатерина обновила файл в сорсе, теперь там нет заполненных ячеек ст…"
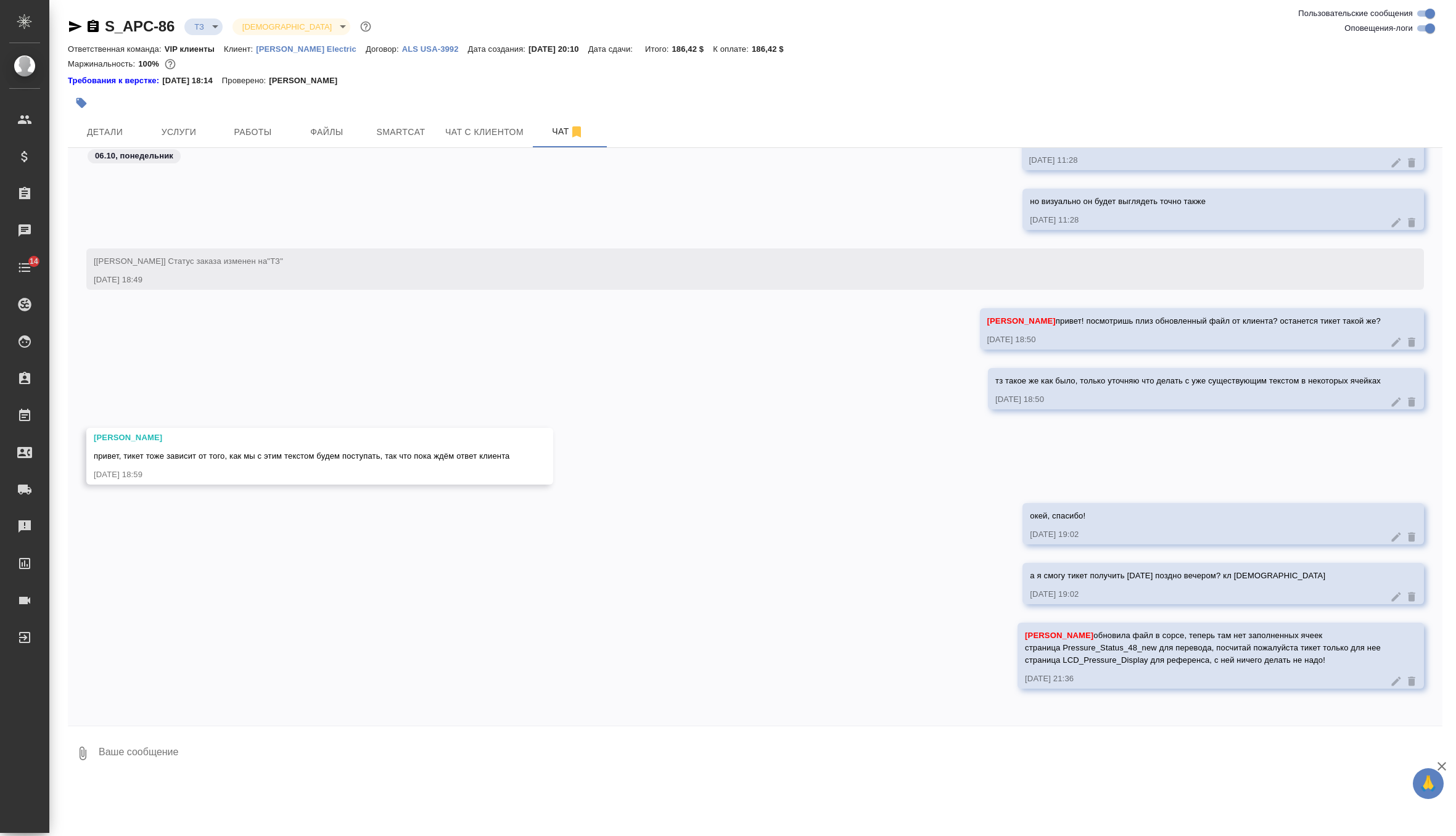
click at [75, 25] on icon "button" at bounding box center [75, 26] width 13 height 11
drag, startPoint x: 1019, startPoint y: 649, endPoint x: 1335, endPoint y: 658, distance: 316.1
click at [1335, 658] on div "Малофеева Екатерина обновила файл в сорсе, теперь там нет заполненных ячеек стр…" at bounding box center [1203, 646] width 356 height 40
copy span "страница Pressure_Status_48_new для перевода, посчитай пожалуйста тикет только …"
click at [108, 130] on span "Детали" at bounding box center [105, 132] width 59 height 15
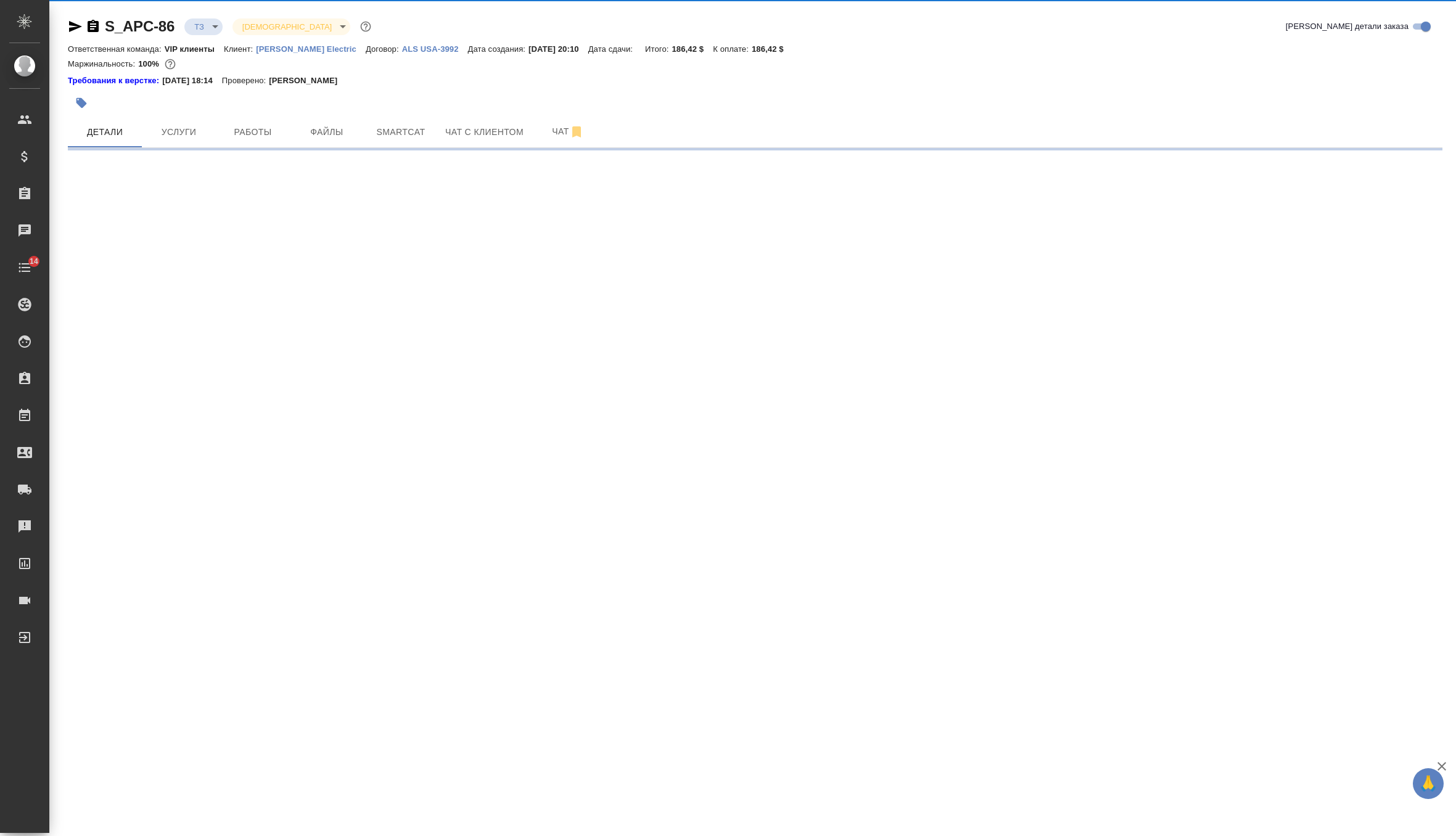
select select "RU"
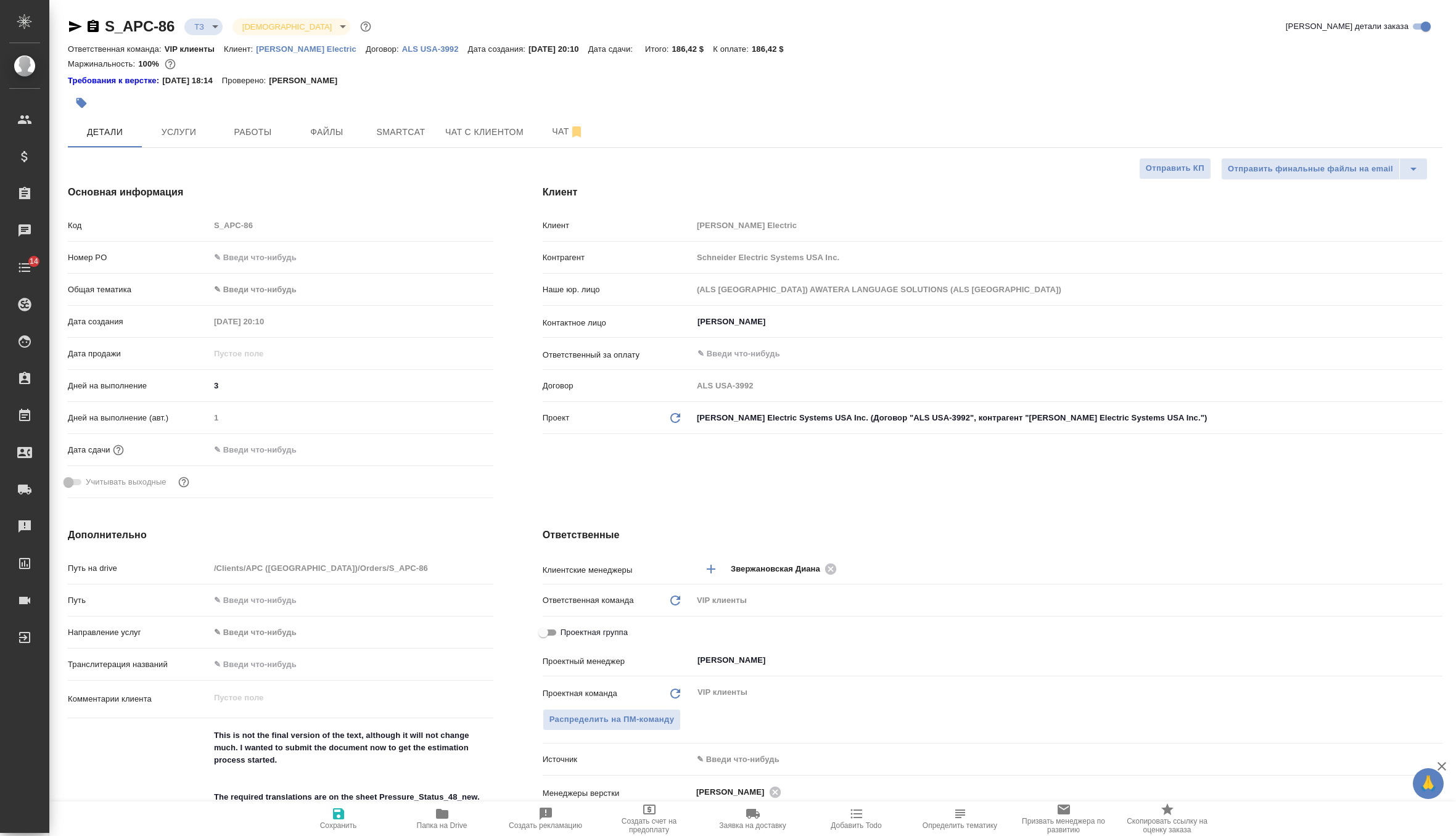
type textarea "x"
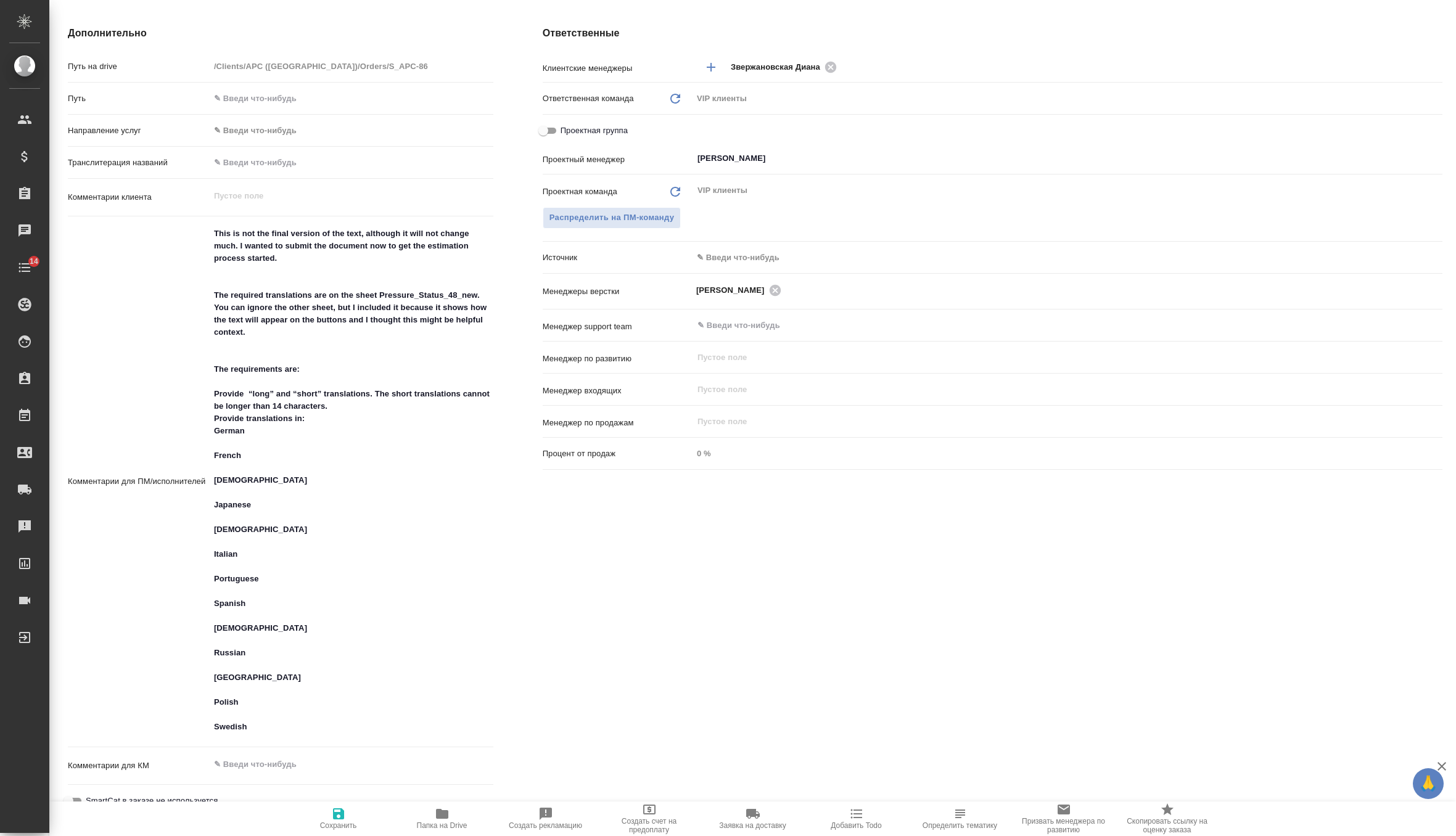
scroll to position [503, 0]
click at [276, 737] on div "This is not the final version of the text, although it will not change much. I …" at bounding box center [351, 480] width 284 height 520
type textarea "x"
click at [278, 726] on textarea "This is not the final version of the text, although it will not change much. I …" at bounding box center [351, 479] width 282 height 514
type textarea "x"
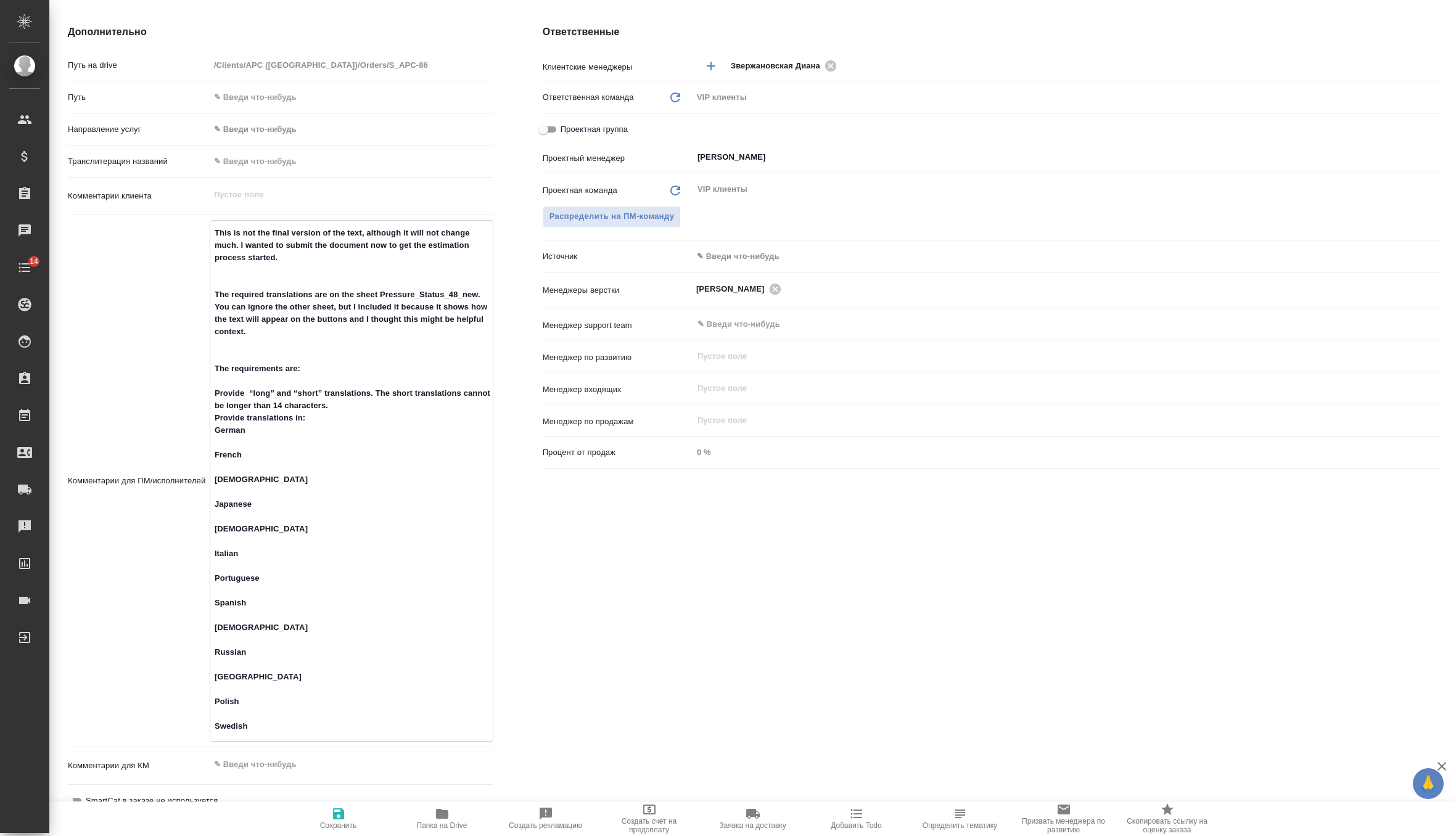
type textarea "This is not the final version of the text, although it will not change much. I …"
type textarea "x"
type textarea "This is not the final version of the text, although it will not change much. I …"
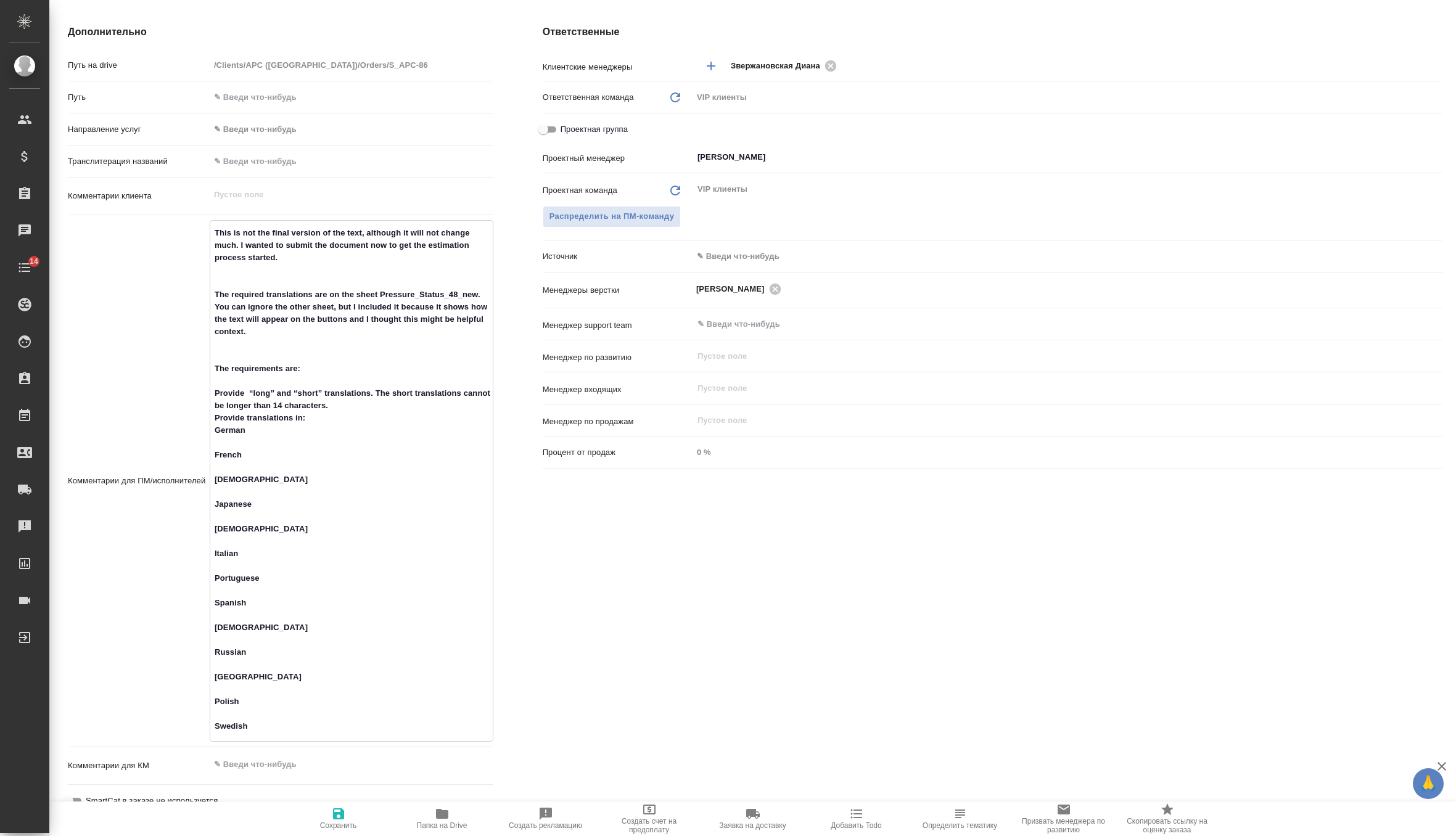
type textarea "x"
paste textarea "страница Pressure_Status_48_new для перевода, посчитай пожалуйста тикет только …"
type textarea "x"
type textarea "This is not the final version of the text, although it will not change much. I …"
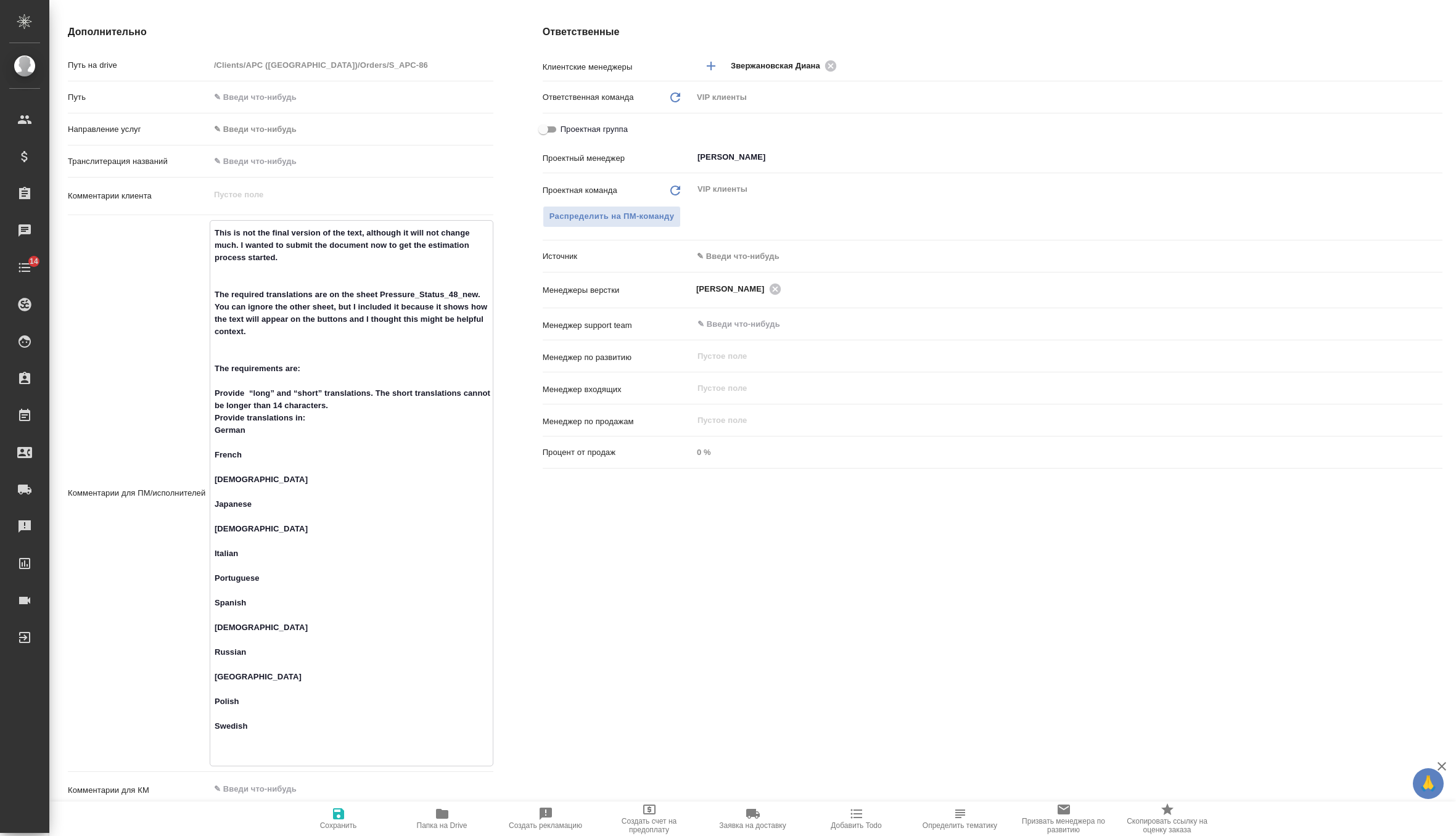
type textarea "x"
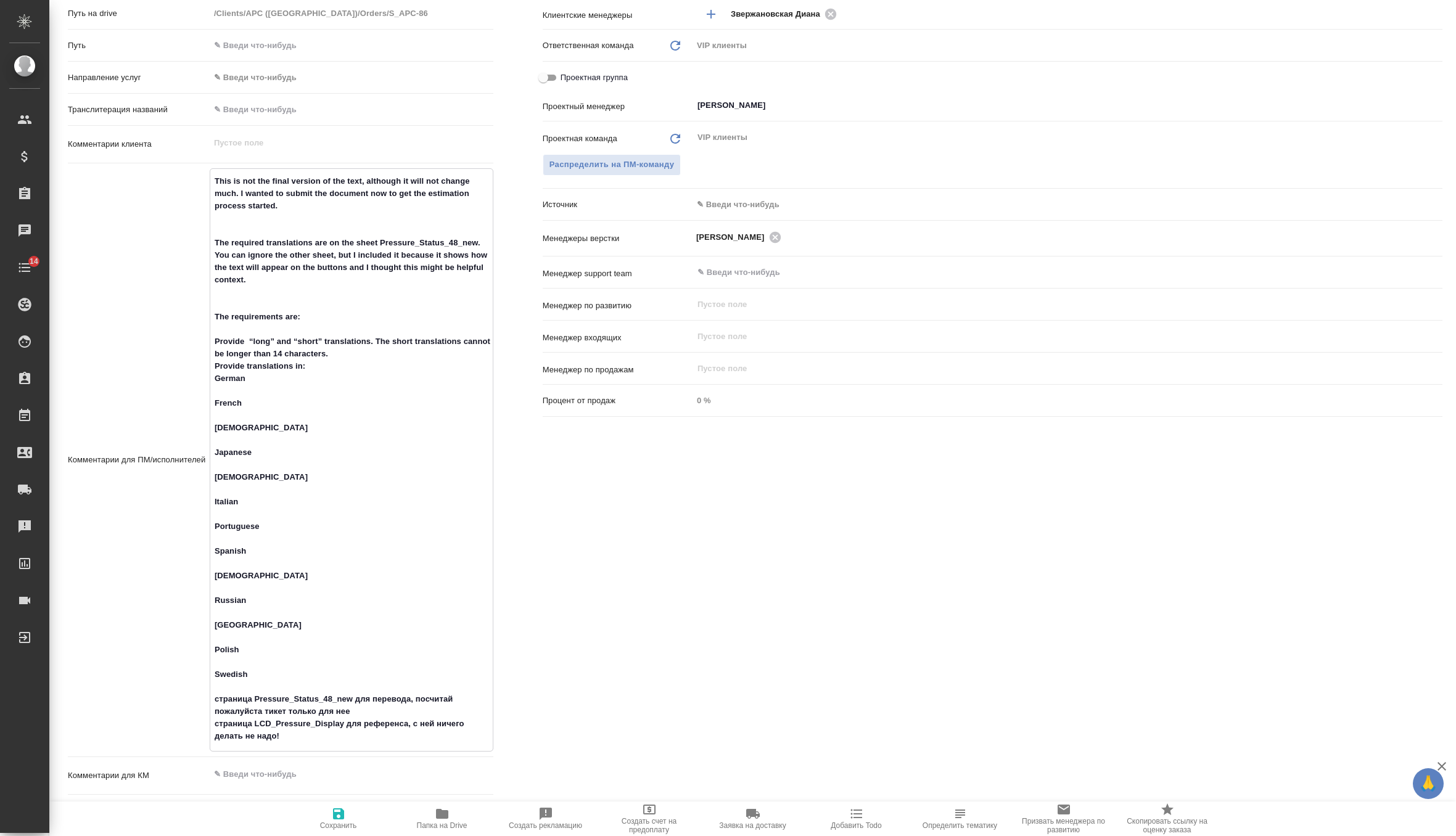
scroll to position [559, 0]
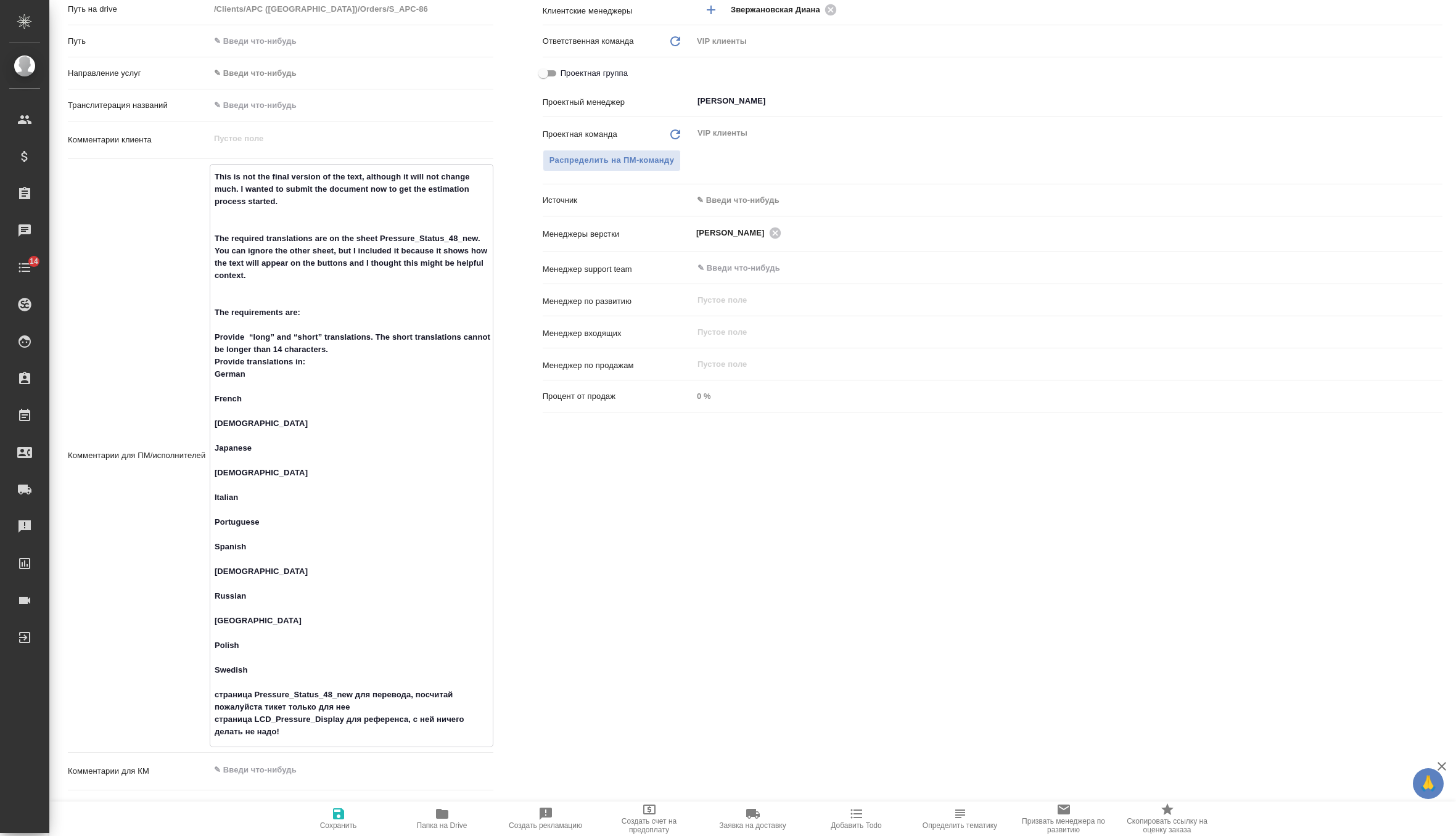
drag, startPoint x: 414, startPoint y: 695, endPoint x: 420, endPoint y: 708, distance: 14.3
click at [420, 708] on textarea "This is not the final version of the text, although it will not change much. I …" at bounding box center [351, 455] width 282 height 576
type textarea "This is not the final version of the text, although it will not change much. I …"
type textarea "x"
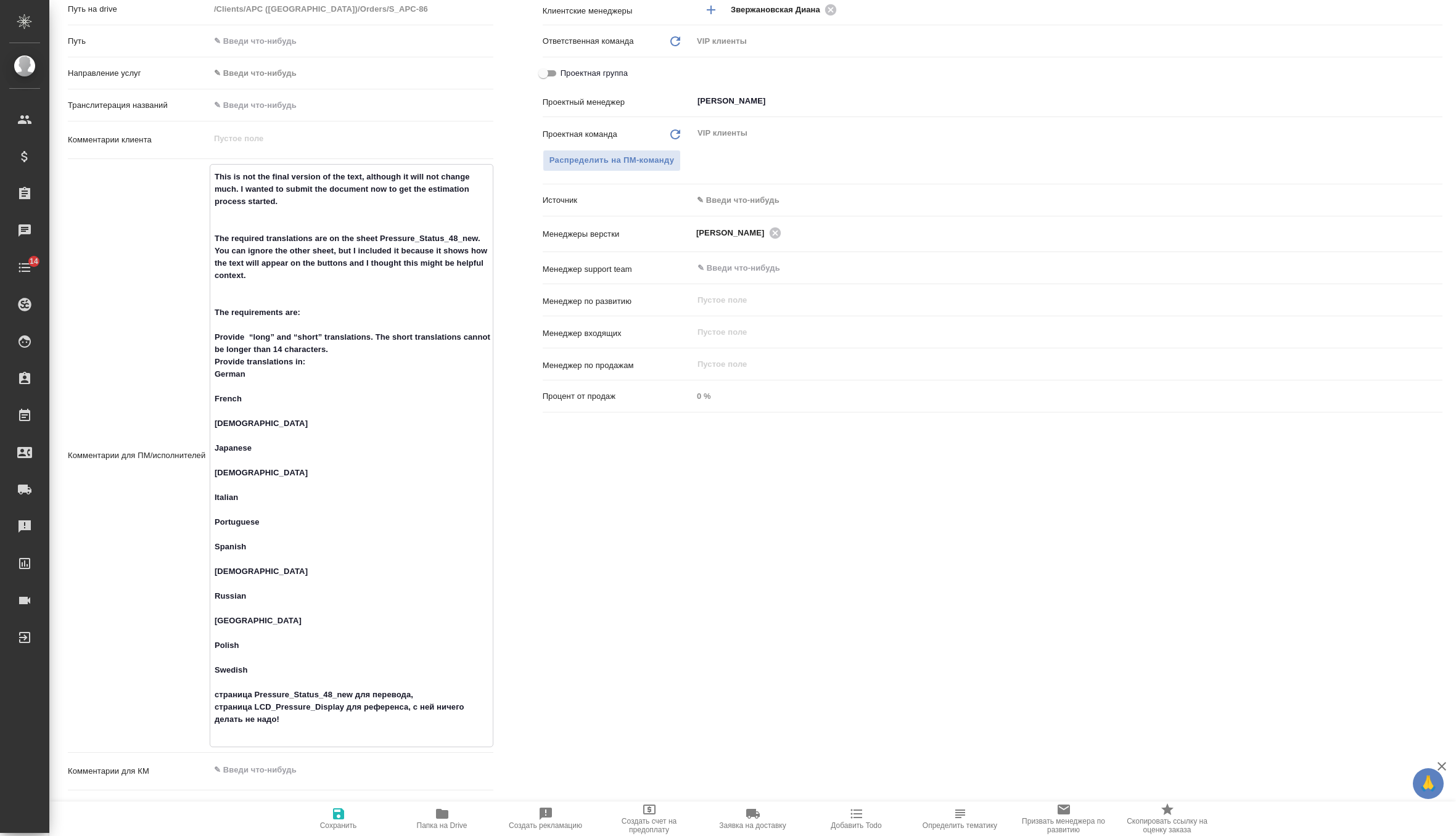
type textarea "x"
type textarea "This is not the final version of the text, although it will not change much. I …"
type textarea "x"
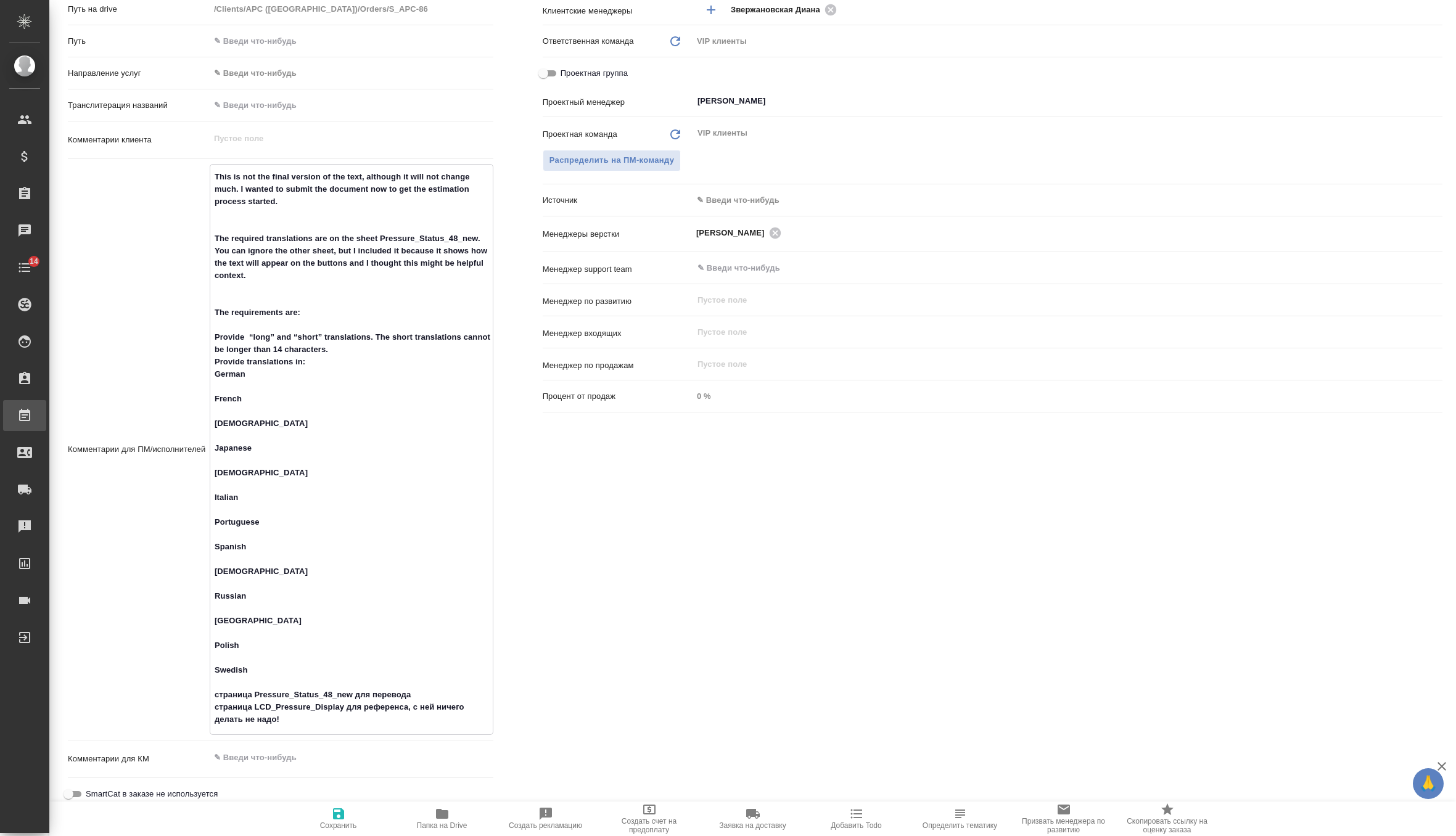
type textarea "x"
type textarea "This is not the final version of the text, although it will not change much. I …"
type textarea "x"
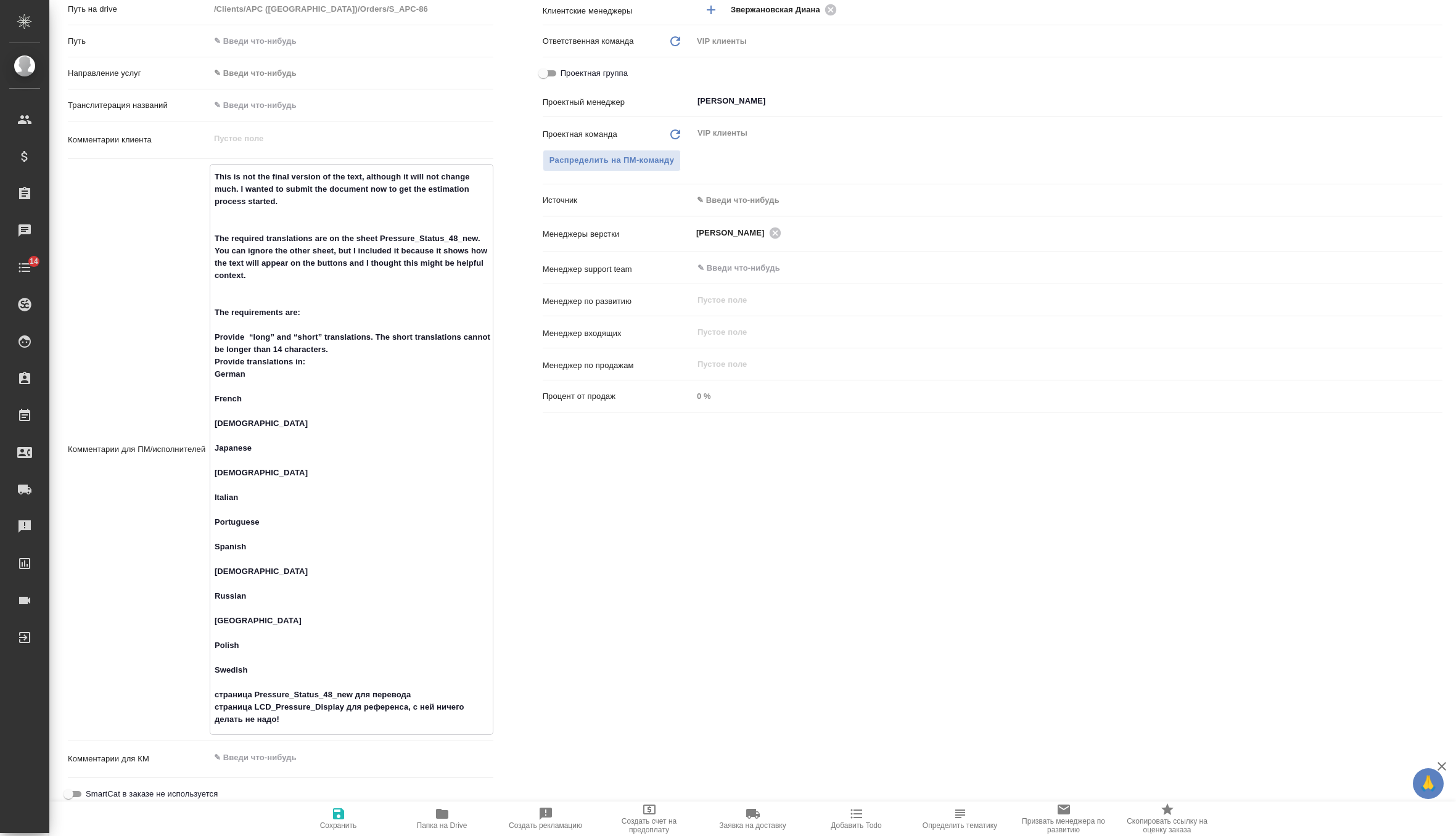
type textarea "x"
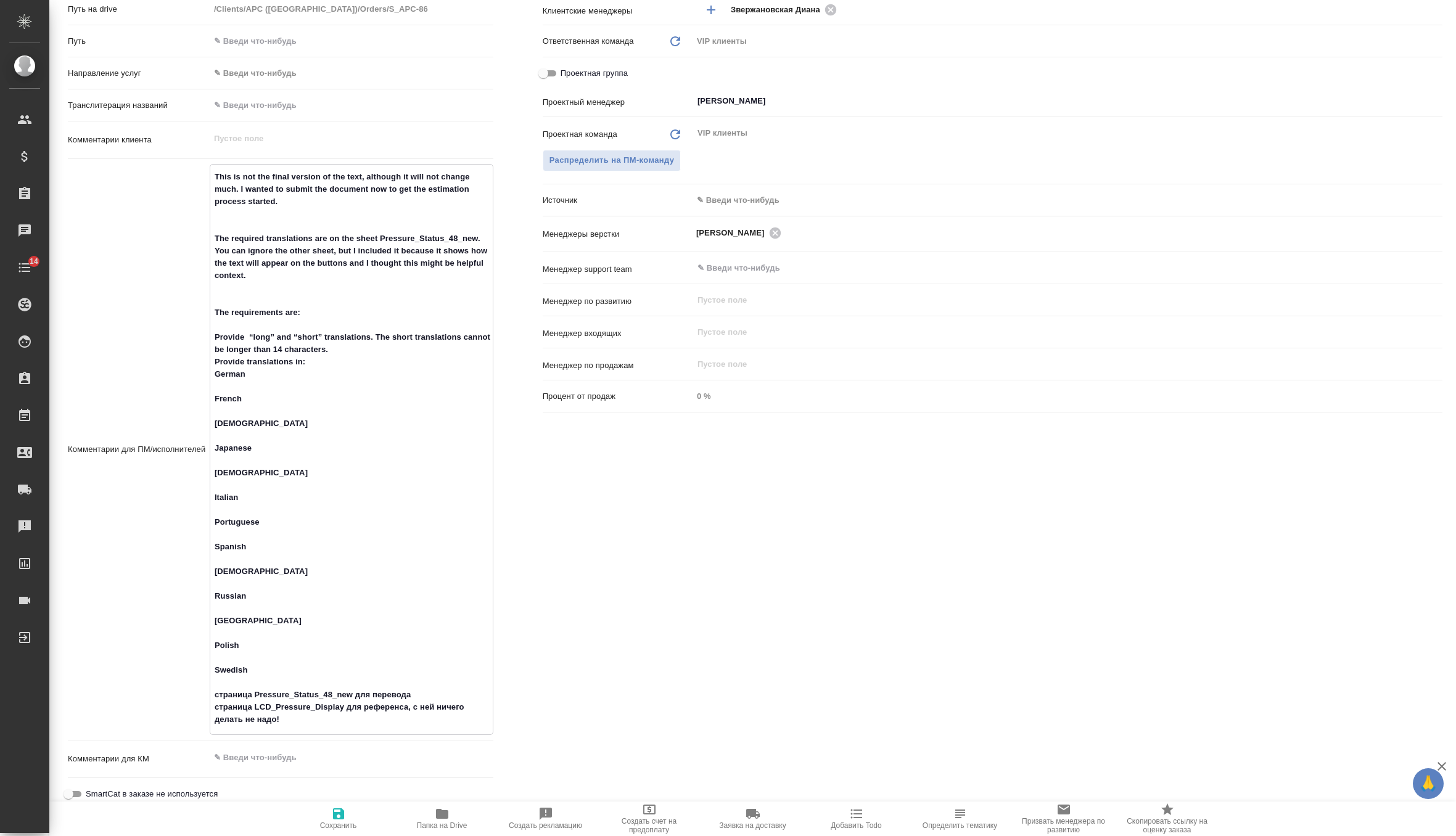
type textarea "x"
click at [236, 411] on textarea "This is not the final version of the text, although it will not change much. I …" at bounding box center [351, 448] width 282 height 563
type textarea "x"
type textarea "This is not the final version of the text, although it will not change much. I …"
type textarea "x"
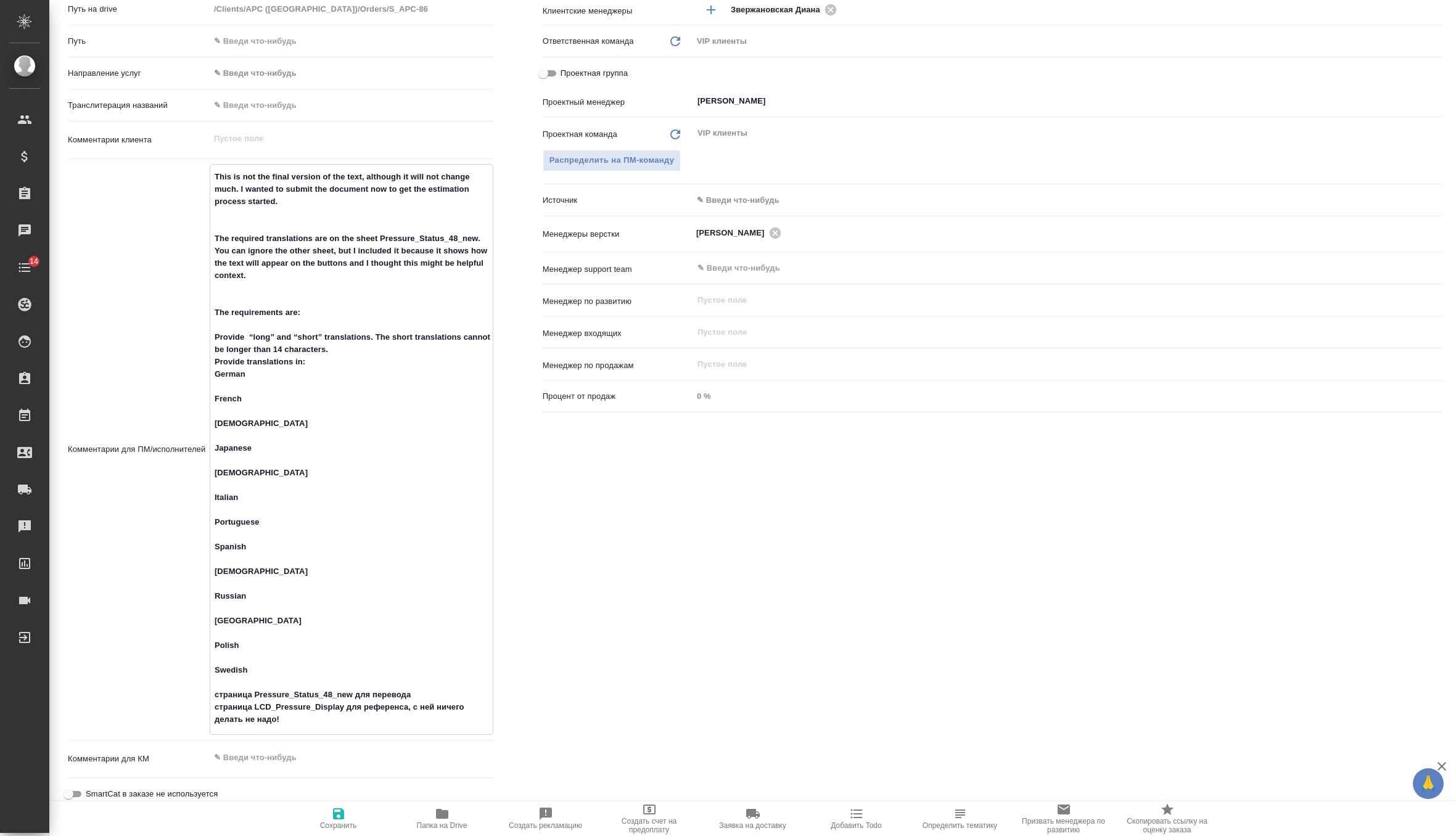
type textarea "x"
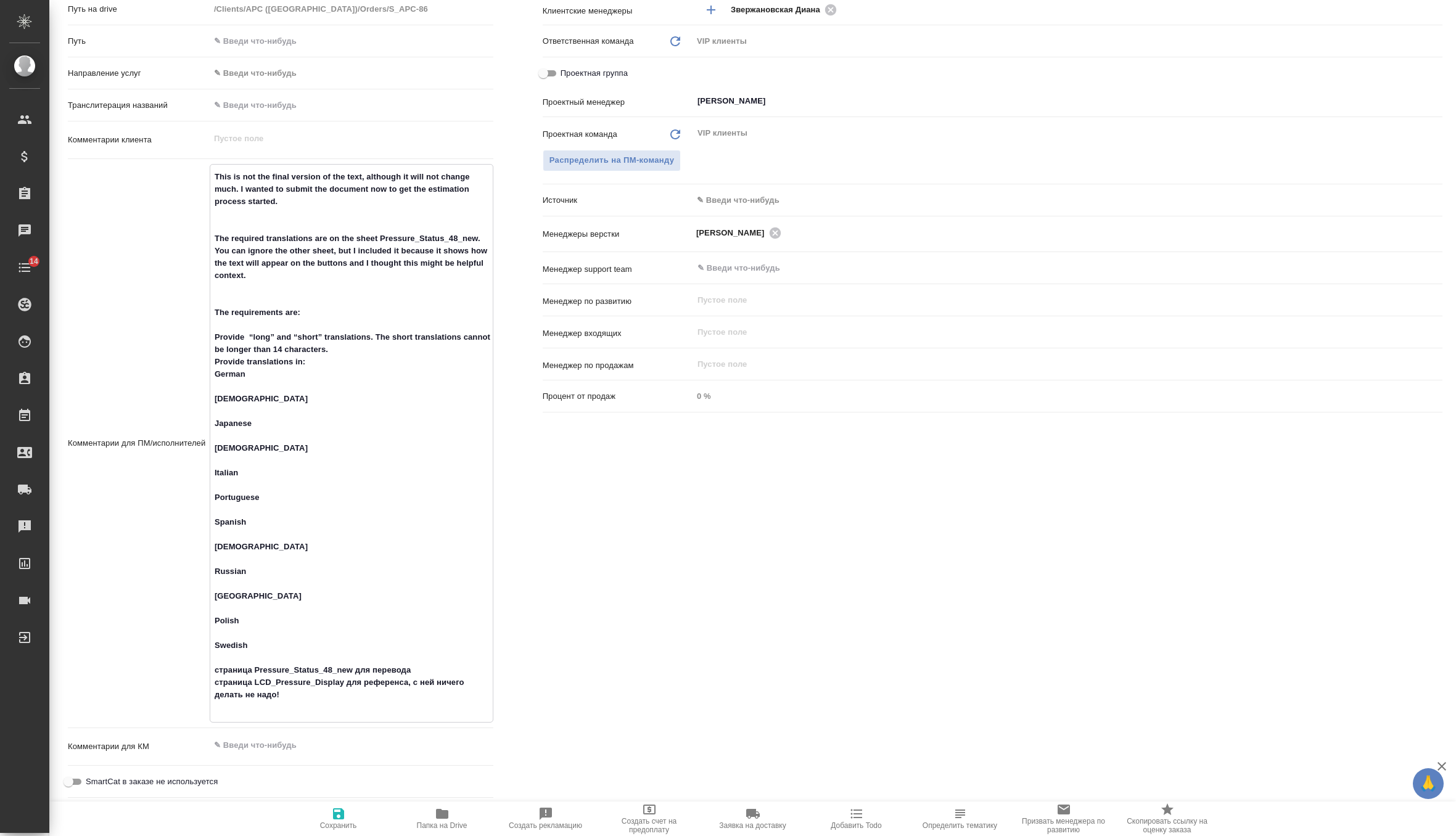
click at [248, 374] on textarea "This is not the final version of the text, although it will not change much. I …" at bounding box center [351, 442] width 282 height 551
click at [240, 389] on textarea "This is not the final version of the text, although it will not change much. I …" at bounding box center [351, 442] width 282 height 551
type textarea "This is not the final version of the text, although it will not change much. I …"
type textarea "x"
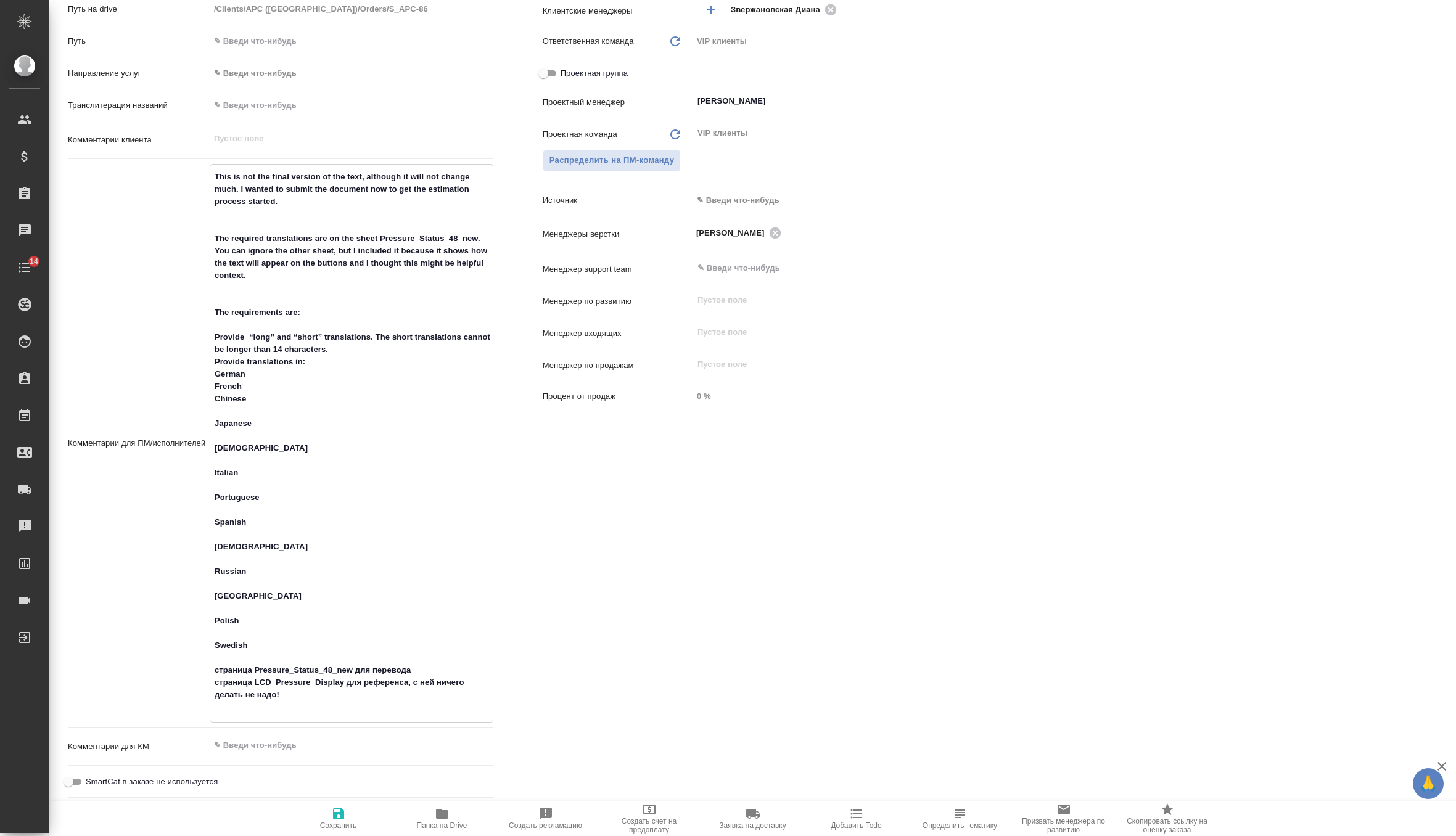
type textarea "x"
click at [231, 630] on textarea "This is not the final version of the text, although it will not change much. I …" at bounding box center [351, 436] width 282 height 539
type textarea "x"
type textarea "This is not the final version of the text, although it will not change much. I …"
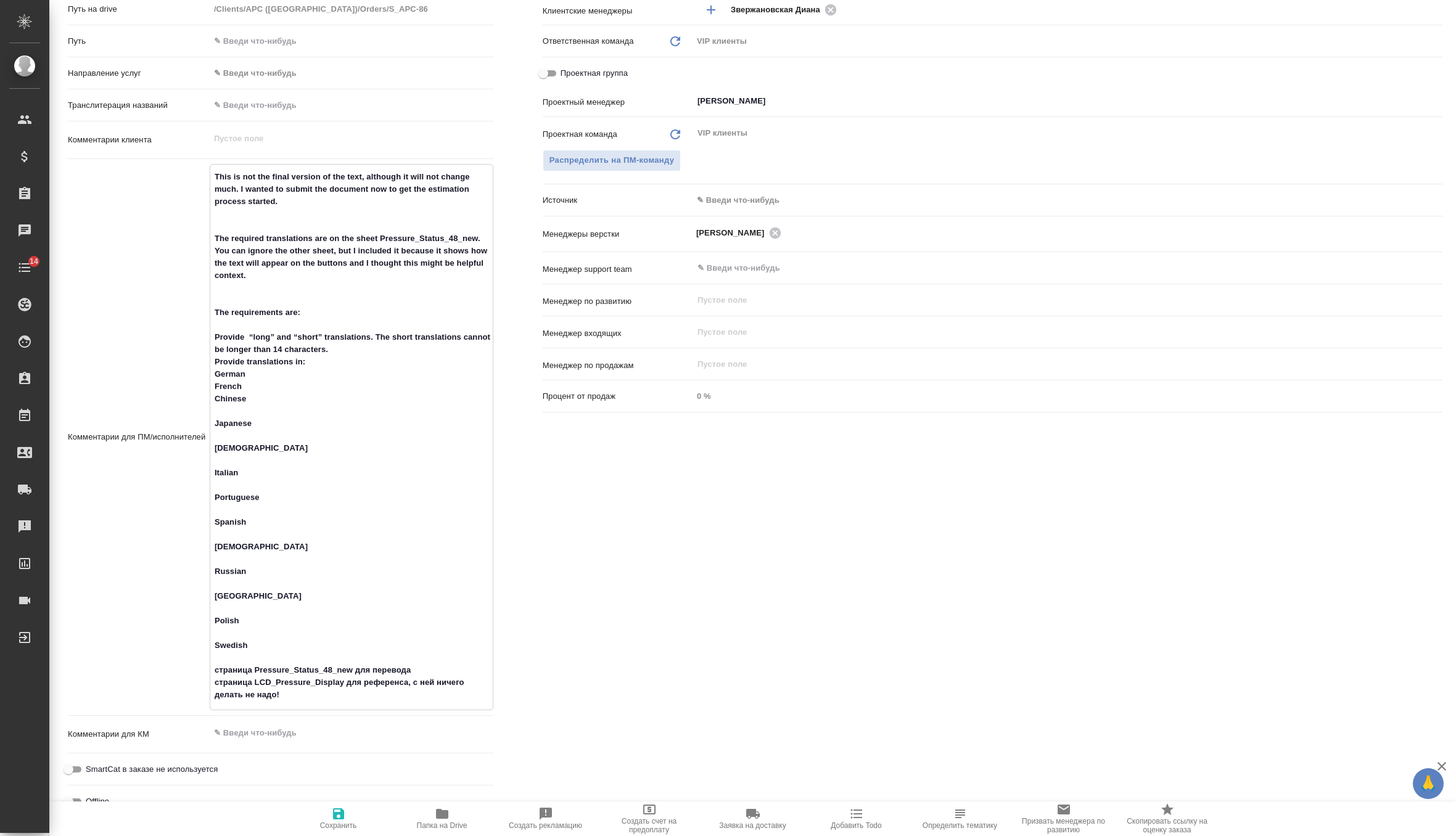
type textarea "x"
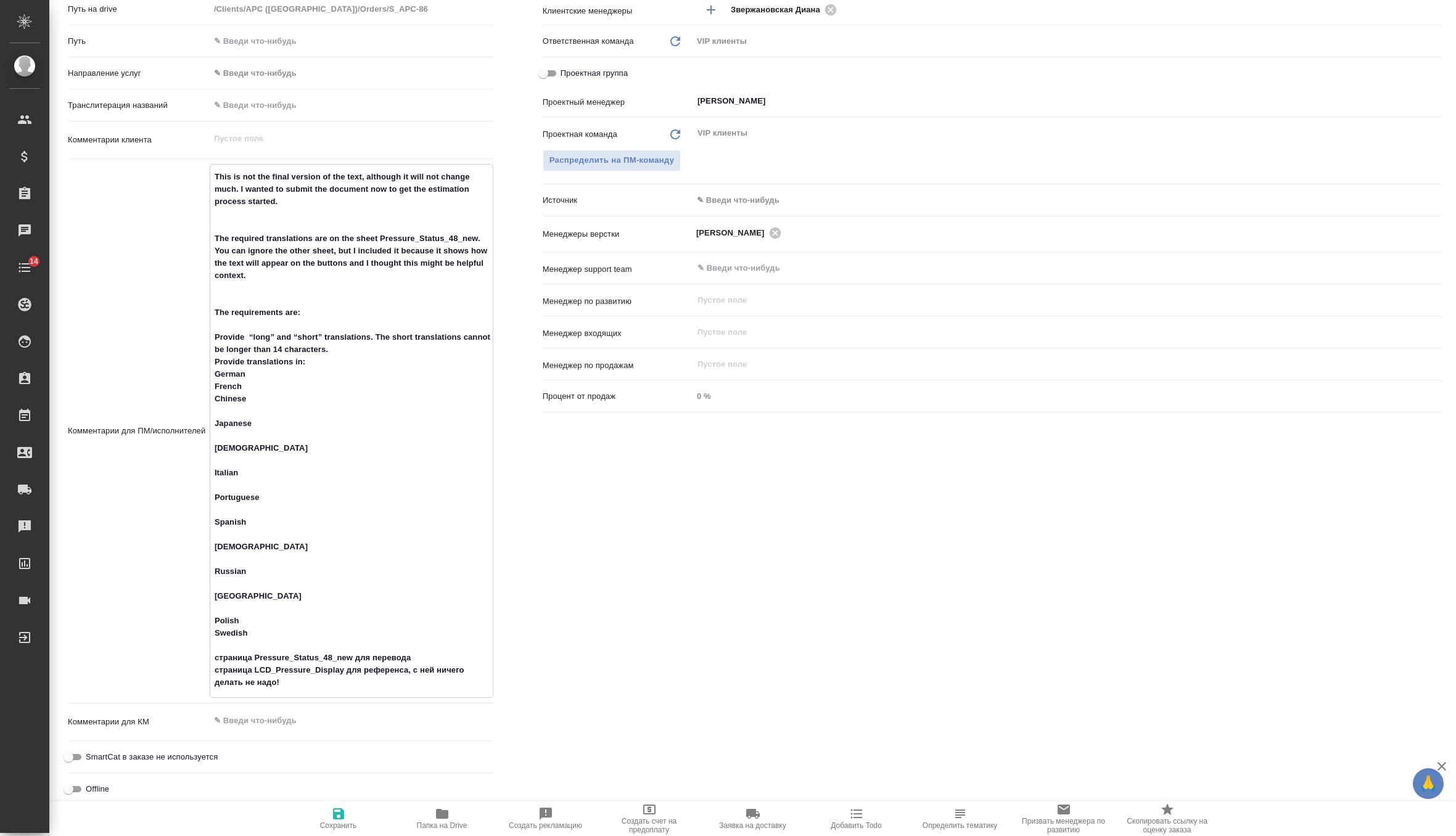
click at [236, 611] on textarea "This is not the final version of the text, although it will not change much. I …" at bounding box center [351, 430] width 282 height 527
type textarea "This is not the final version of the text, although it will not change much. I …"
type textarea "x"
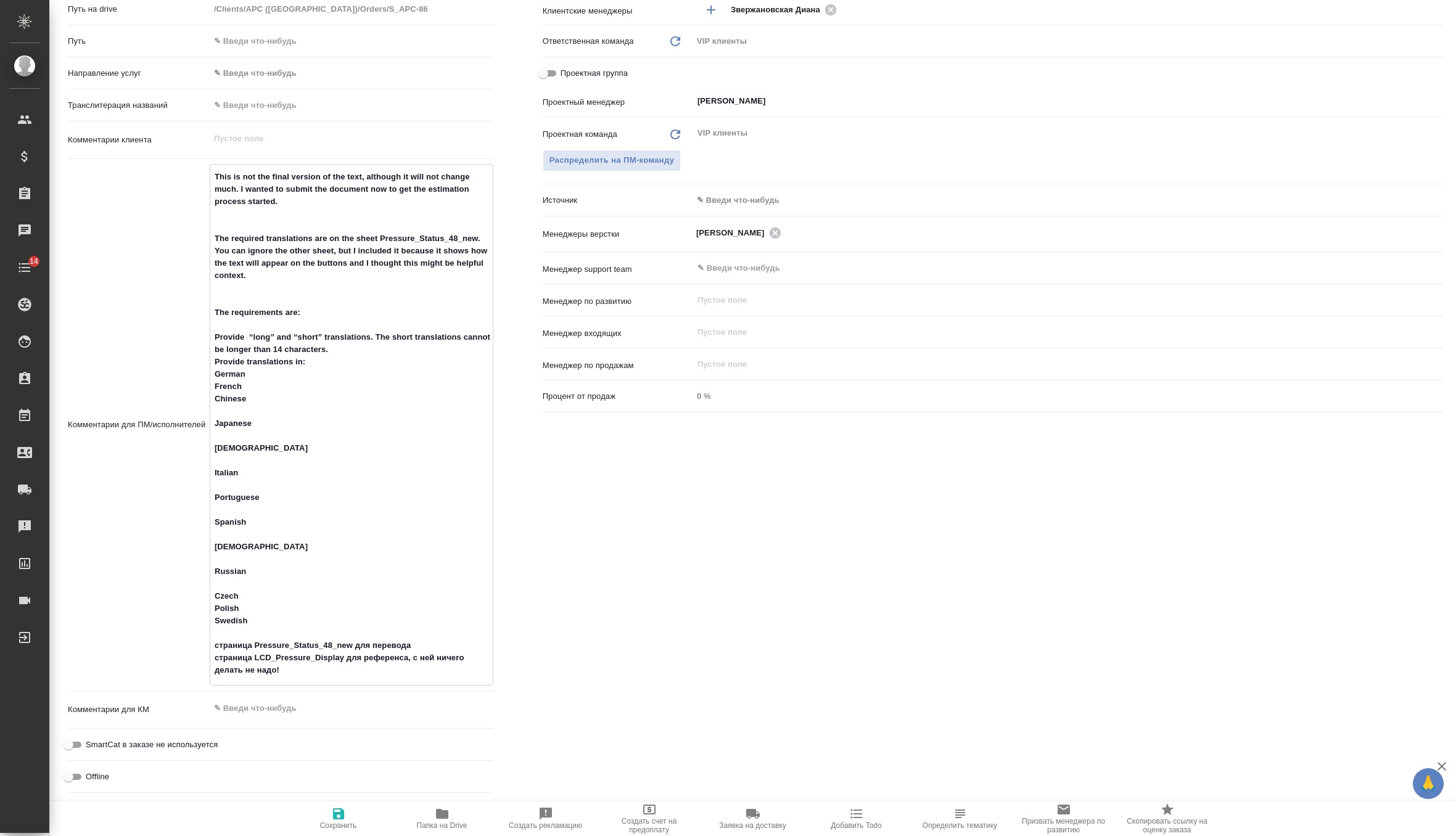
click at [236, 579] on textarea "This is not the final version of the text, although it will not change much. I …" at bounding box center [351, 424] width 282 height 514
type textarea "x"
type textarea "This is not the final version of the text, although it will not change much. I …"
type textarea "x"
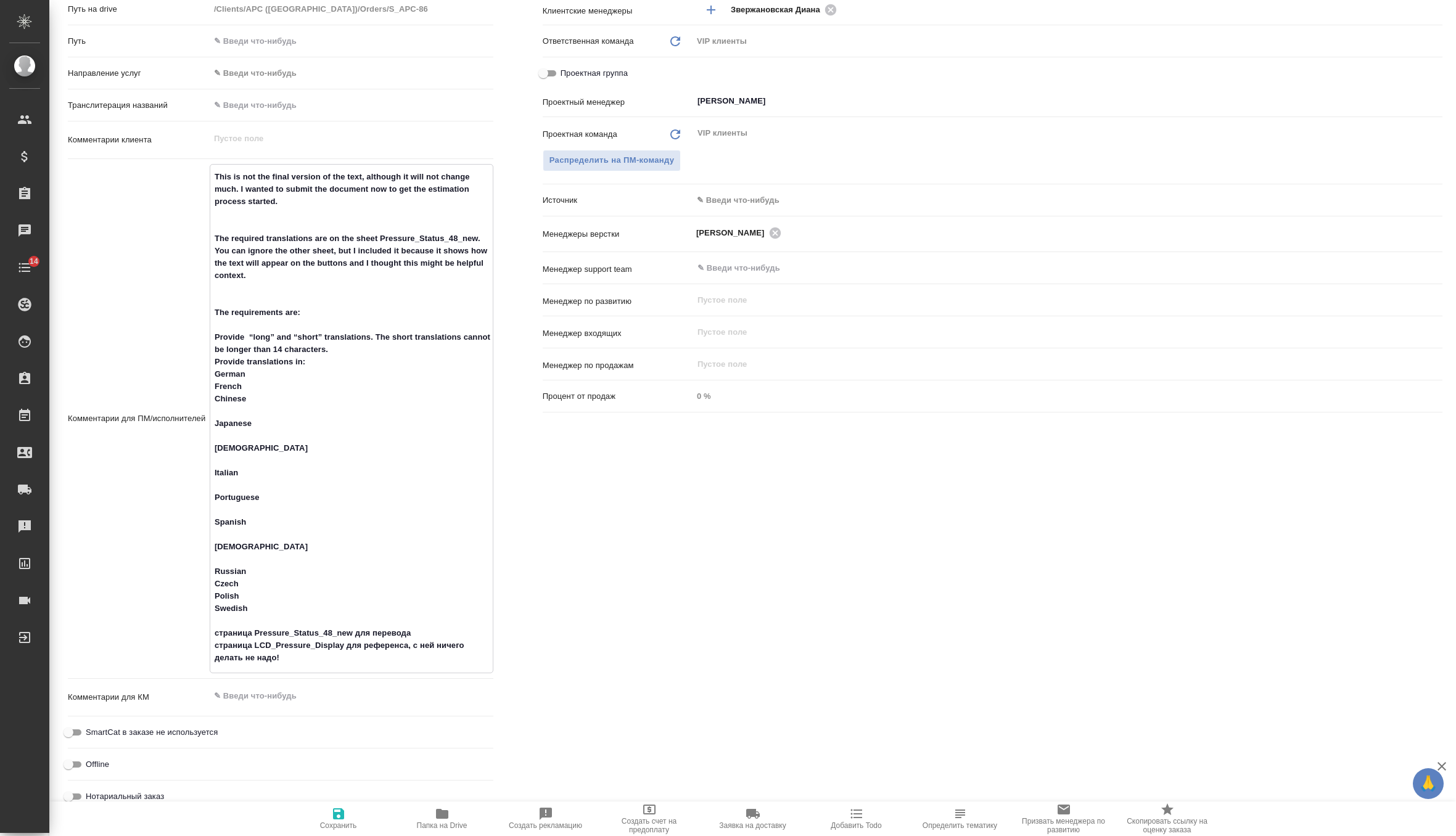
click at [232, 556] on textarea "This is not the final version of the text, although it will not change much. I …" at bounding box center [351, 418] width 282 height 501
type textarea "This is not the final version of the text, although it will not change much. I …"
type textarea "x"
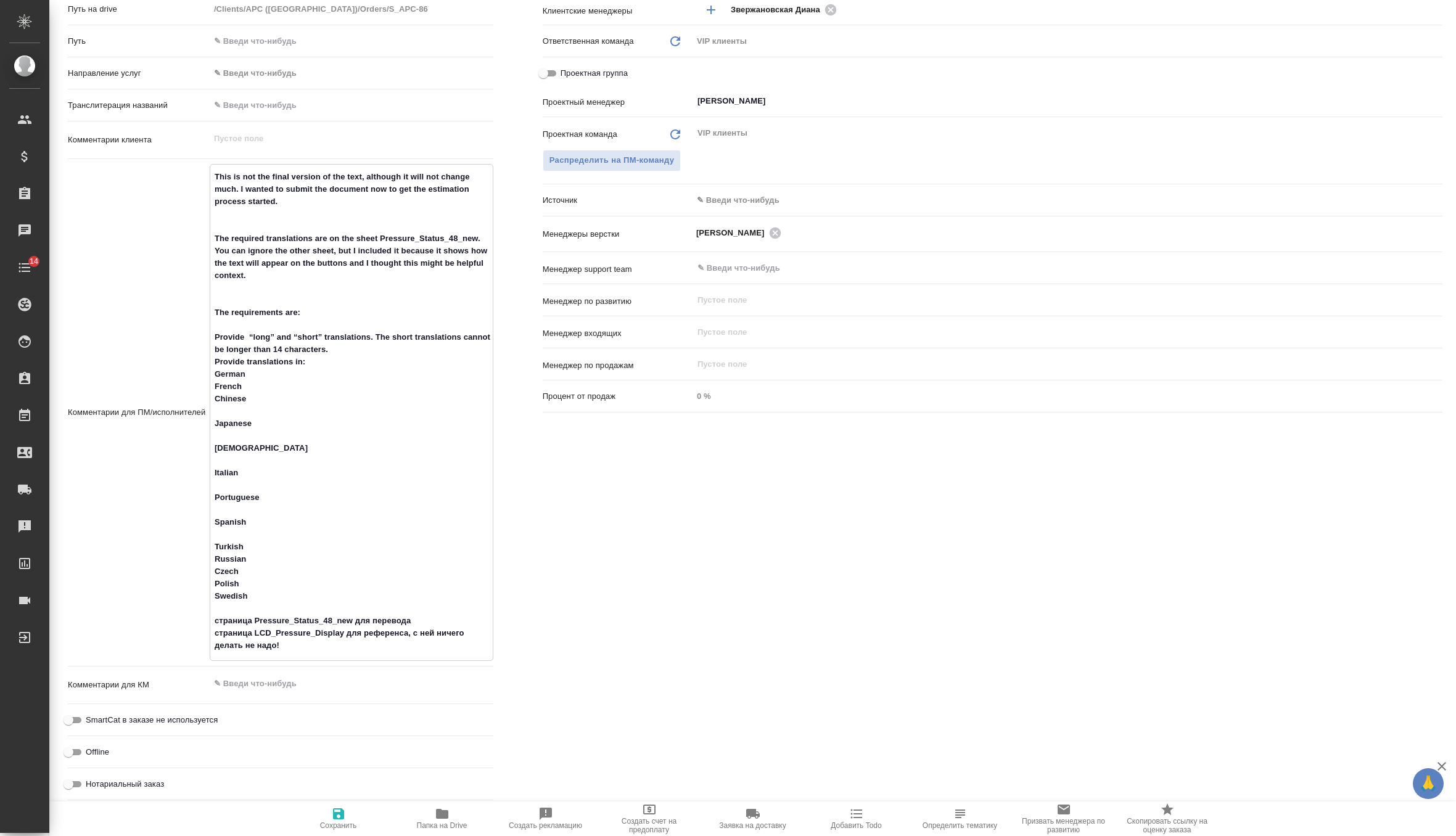
click at [239, 531] on textarea "This is not the final version of the text, although it will not change much. I …" at bounding box center [351, 412] width 282 height 490
type textarea "x"
type textarea "This is not the final version of the text, although it will not change much. I …"
type textarea "x"
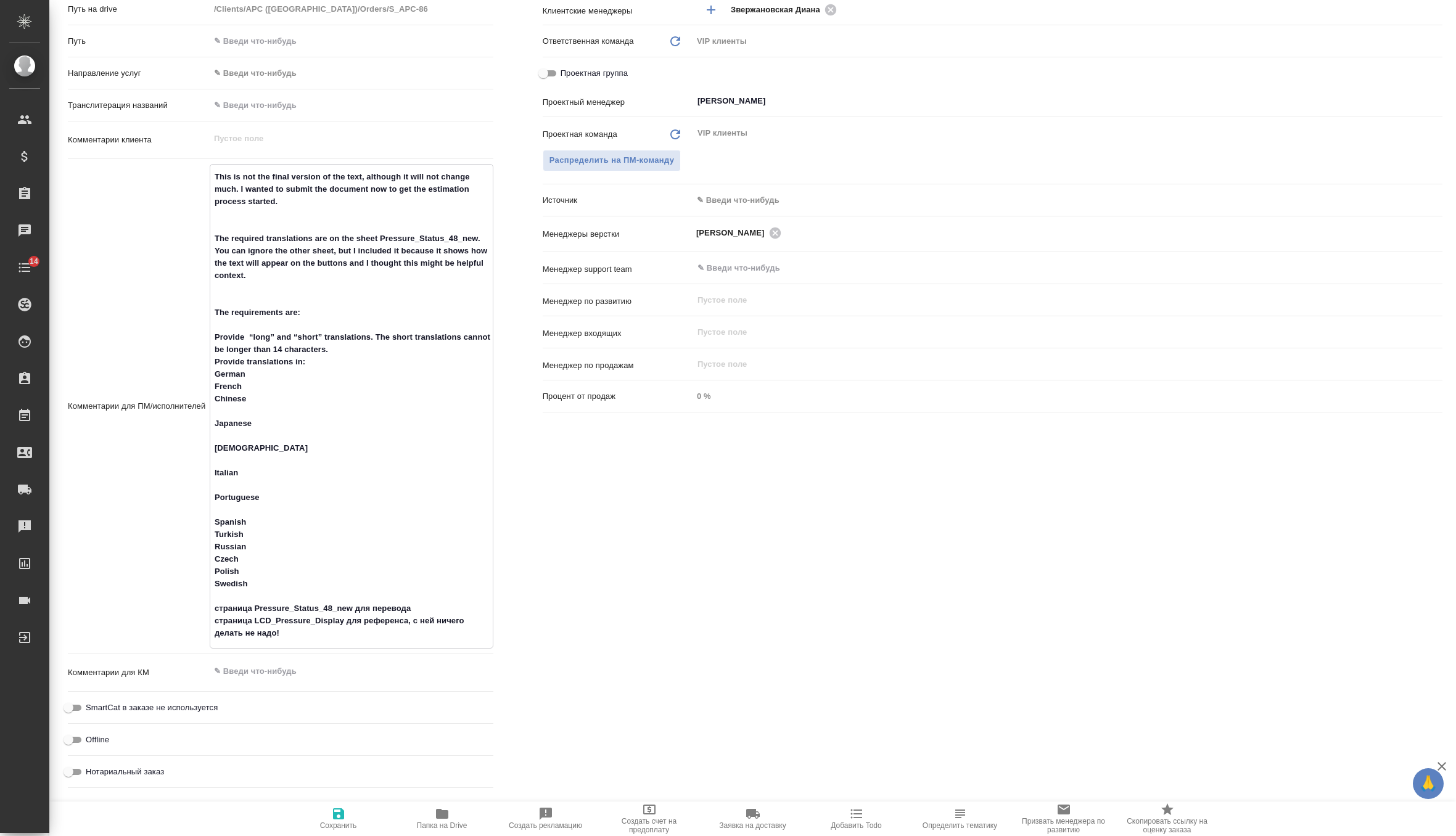
click at [242, 504] on textarea "This is not the final version of the text, although it will not change much. I …" at bounding box center [351, 405] width 282 height 477
type textarea "x"
type textarea "This is not the final version of the text, although it will not change much. I …"
type textarea "x"
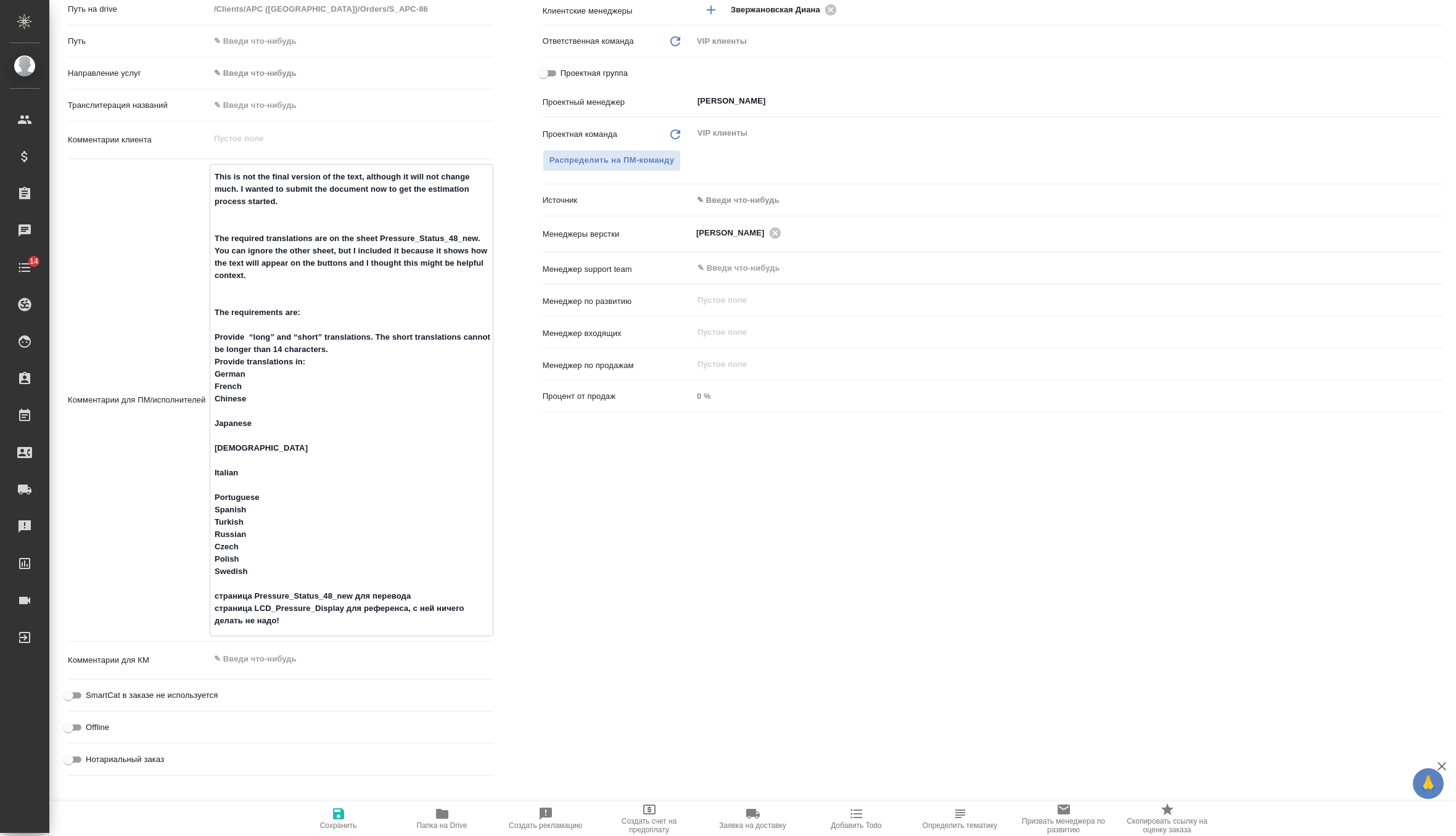
click at [244, 483] on textarea "This is not the final version of the text, although it will not change much. I …" at bounding box center [351, 399] width 282 height 465
type textarea "x"
type textarea "This is not the final version of the text, although it will not change much. I …"
type textarea "x"
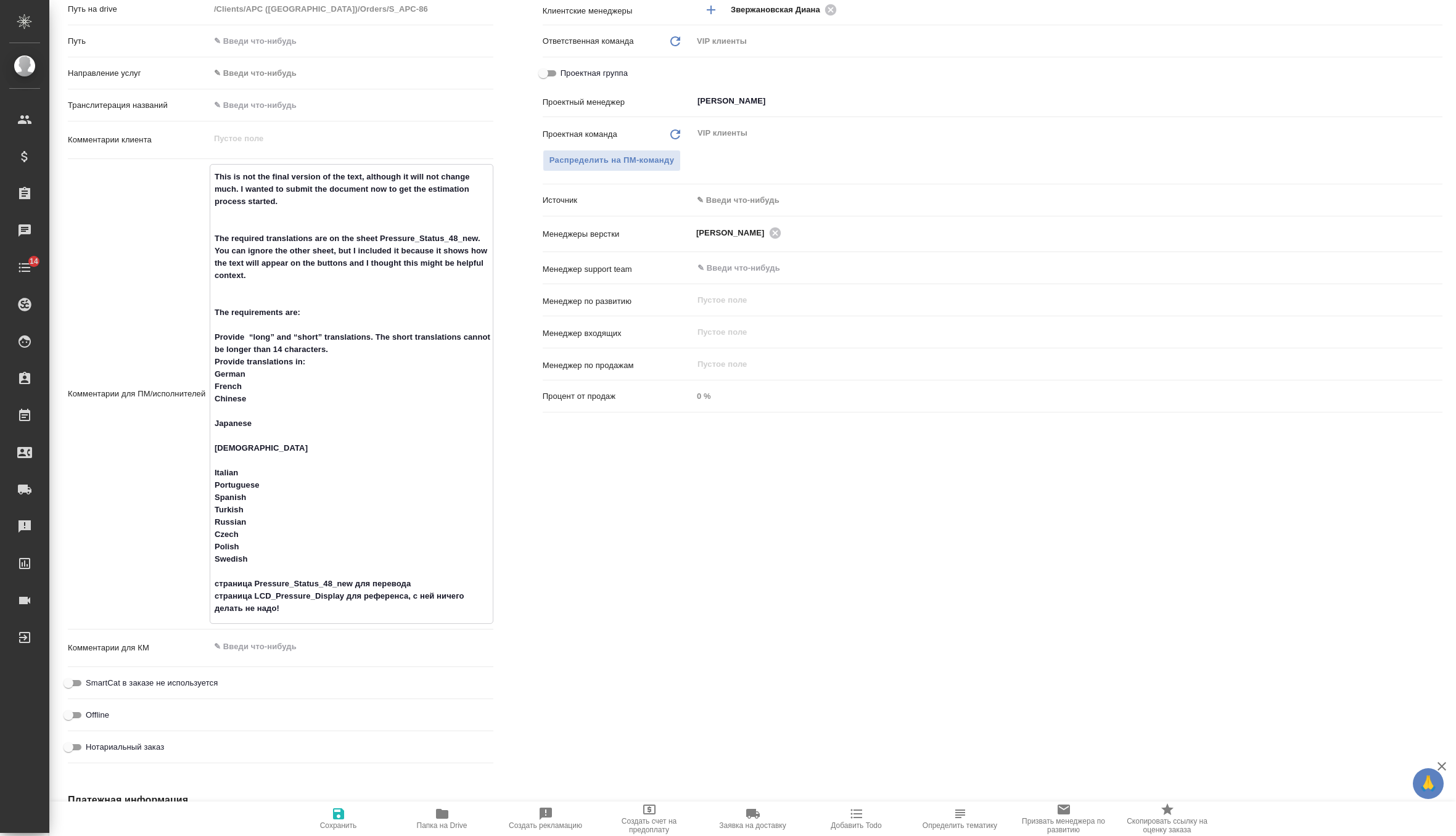
click at [246, 461] on textarea "This is not the final version of the text, although it will not change much. I …" at bounding box center [351, 393] width 282 height 452
type textarea "This is not the final version of the text, although it will not change much. I …"
type textarea "x"
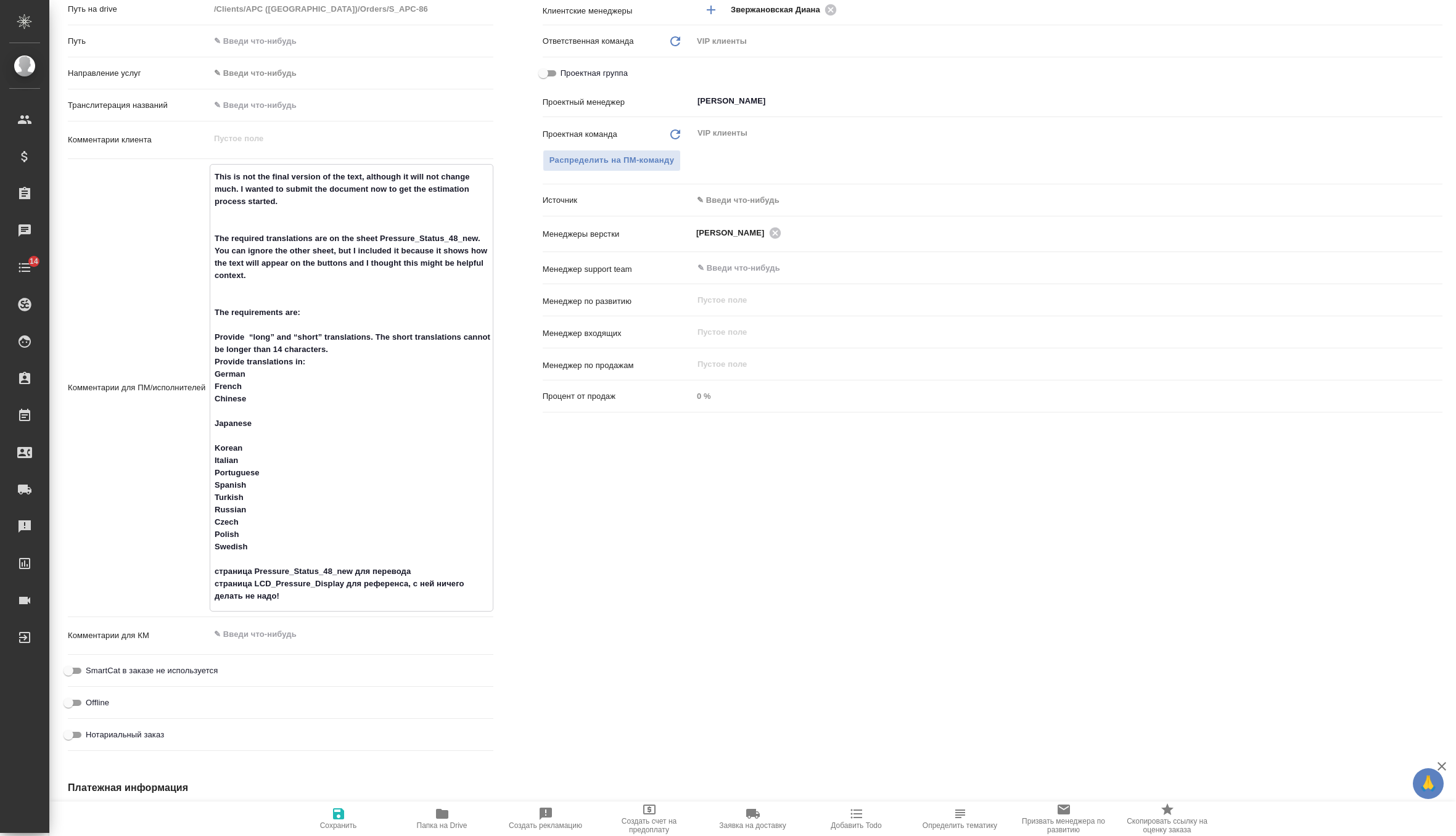
click at [248, 434] on textarea "This is not the final version of the text, although it will not change much. I …" at bounding box center [351, 387] width 282 height 440
type textarea "x"
type textarea "This is not the final version of the text, although it will not change much. I …"
type textarea "x"
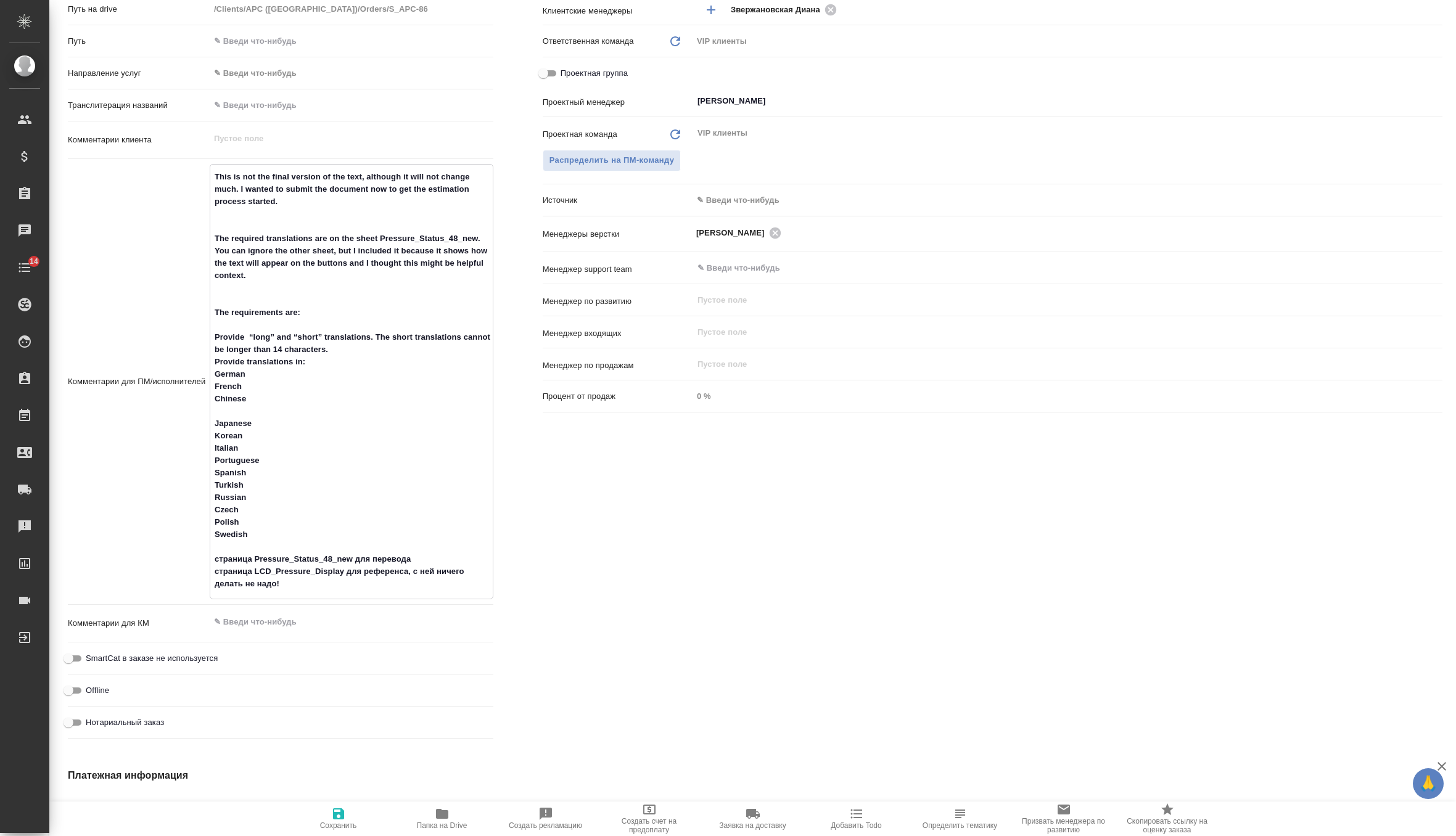
click at [251, 414] on textarea "This is not the final version of the text, although it will not change much. I …" at bounding box center [351, 380] width 282 height 428
type textarea "x"
type textarea "This is not the final version of the text, although it will not change much. I …"
type textarea "x"
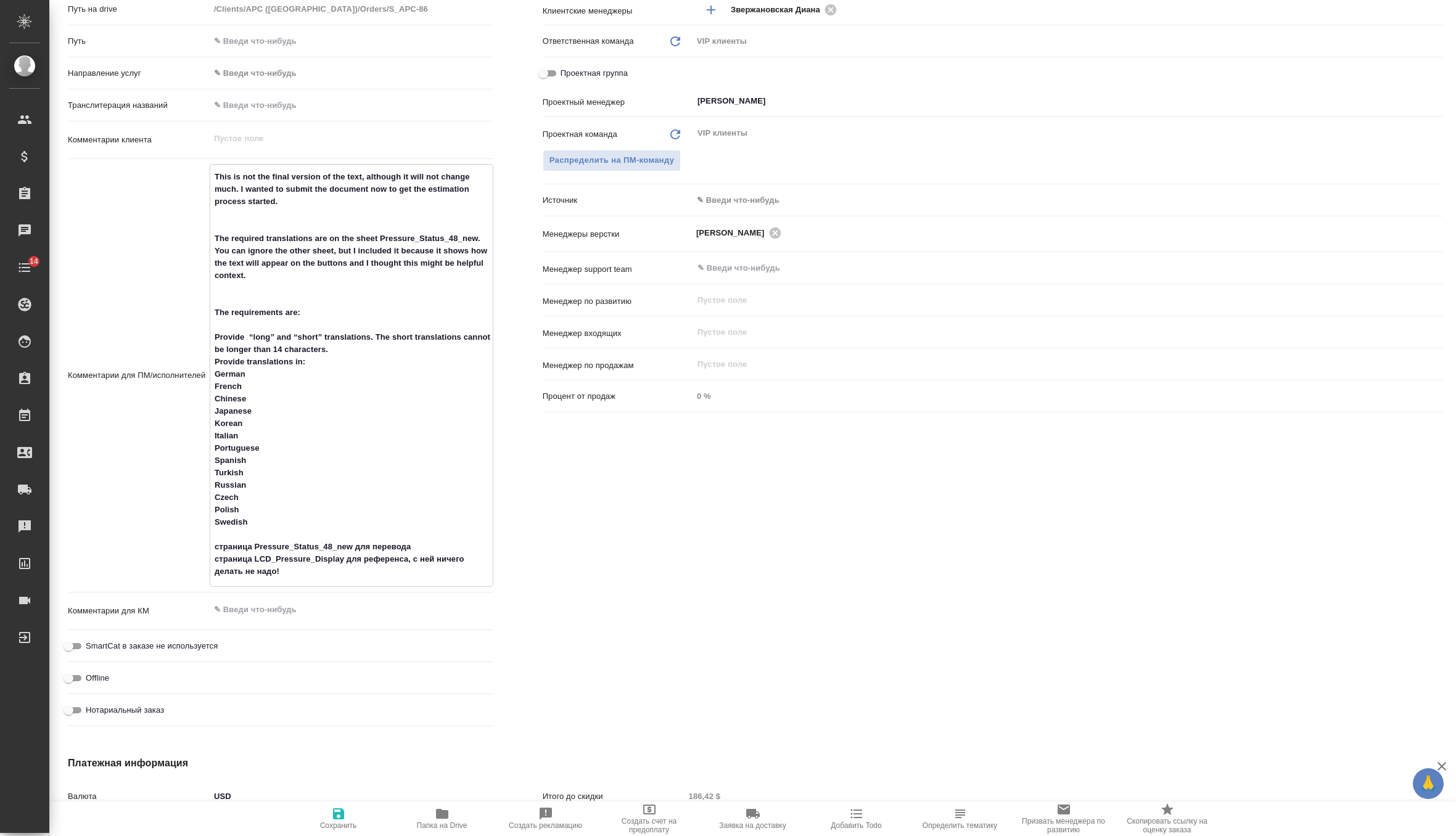
type textarea "This is not the final version of the text, although it will not change much. I …"
type textarea "x"
click at [331, 802] on button "Сохранить" at bounding box center [338, 818] width 103 height 35
type textarea "x"
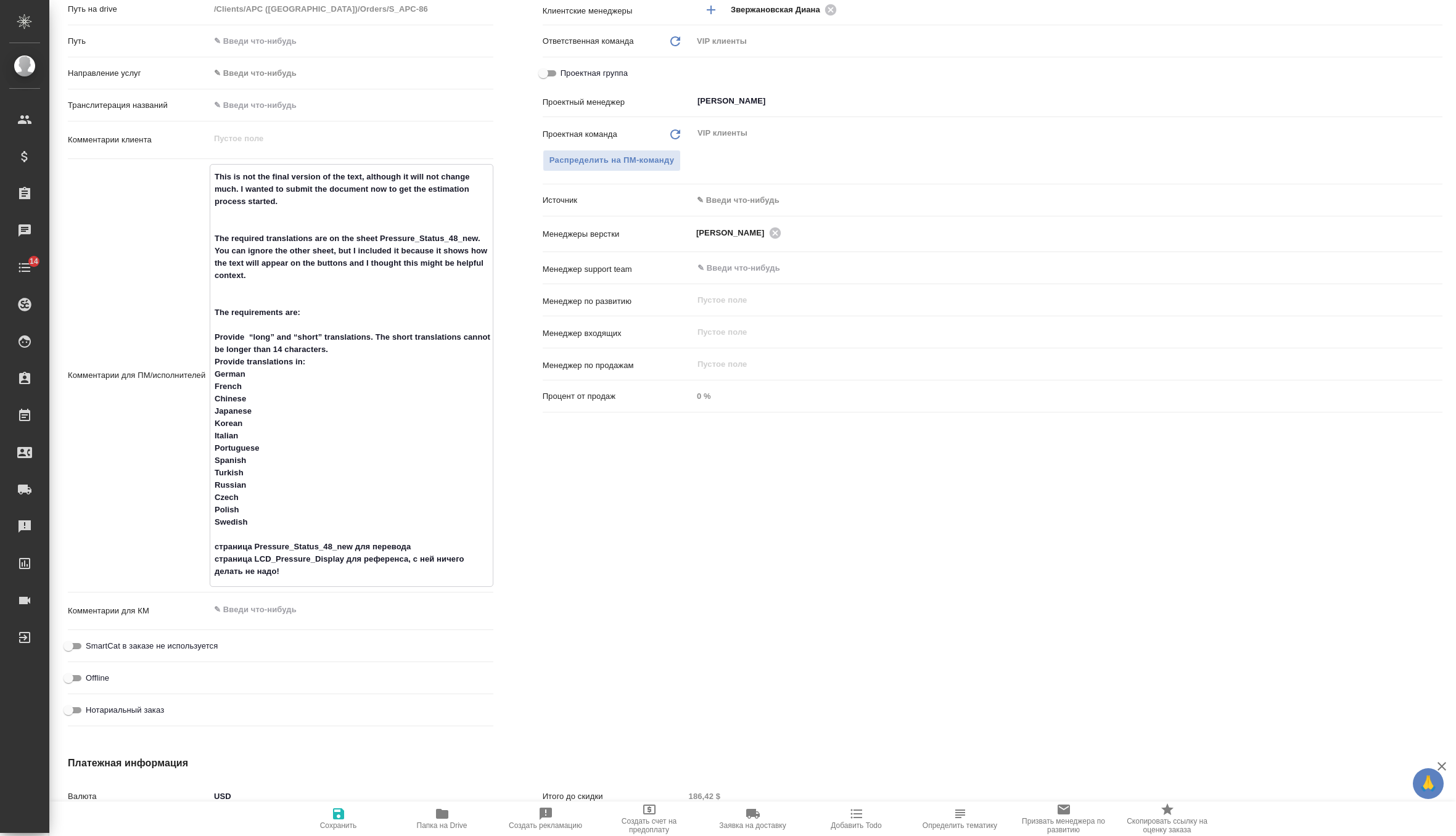
type textarea "x"
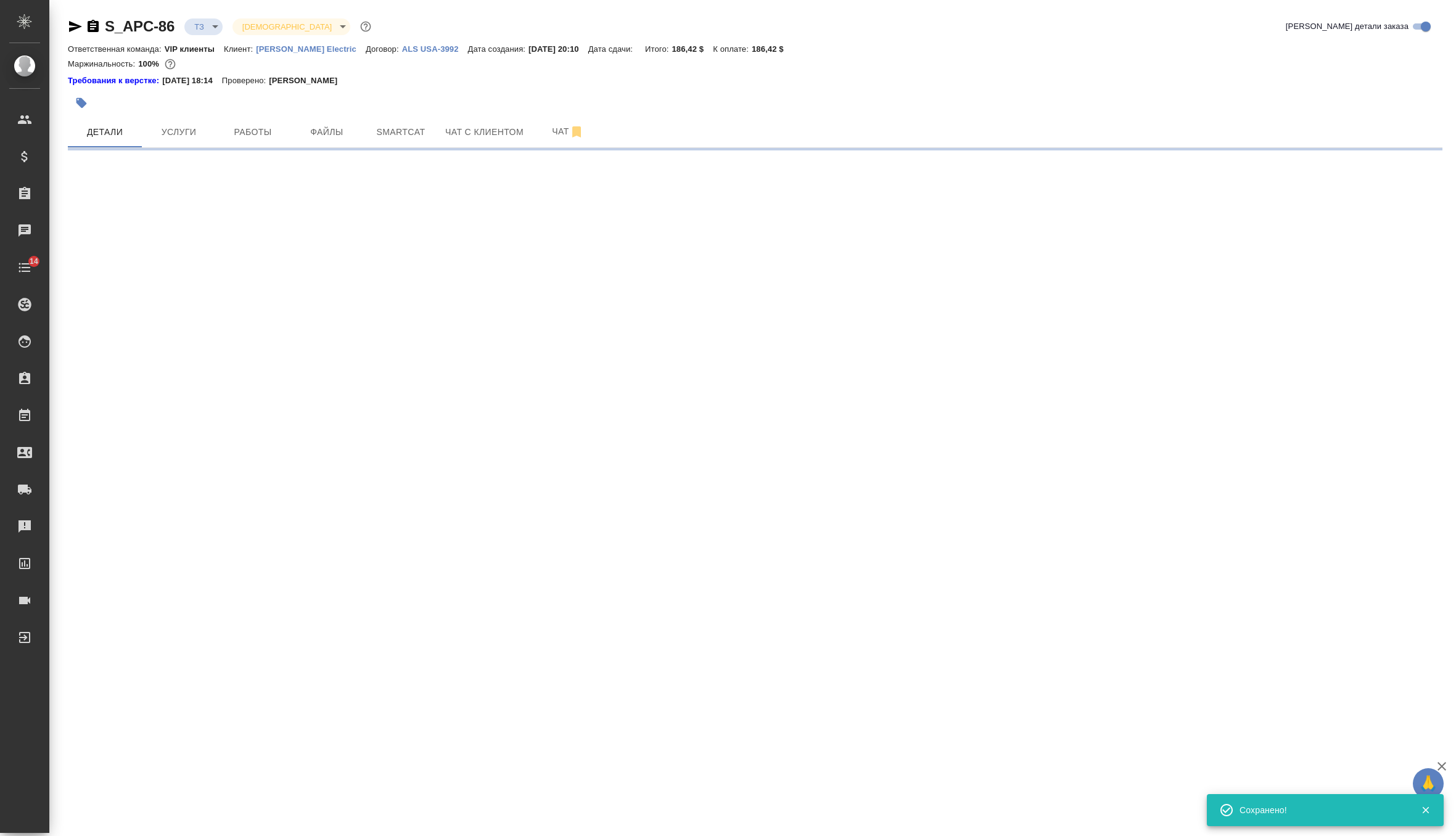
scroll to position [0, 0]
select select "RU"
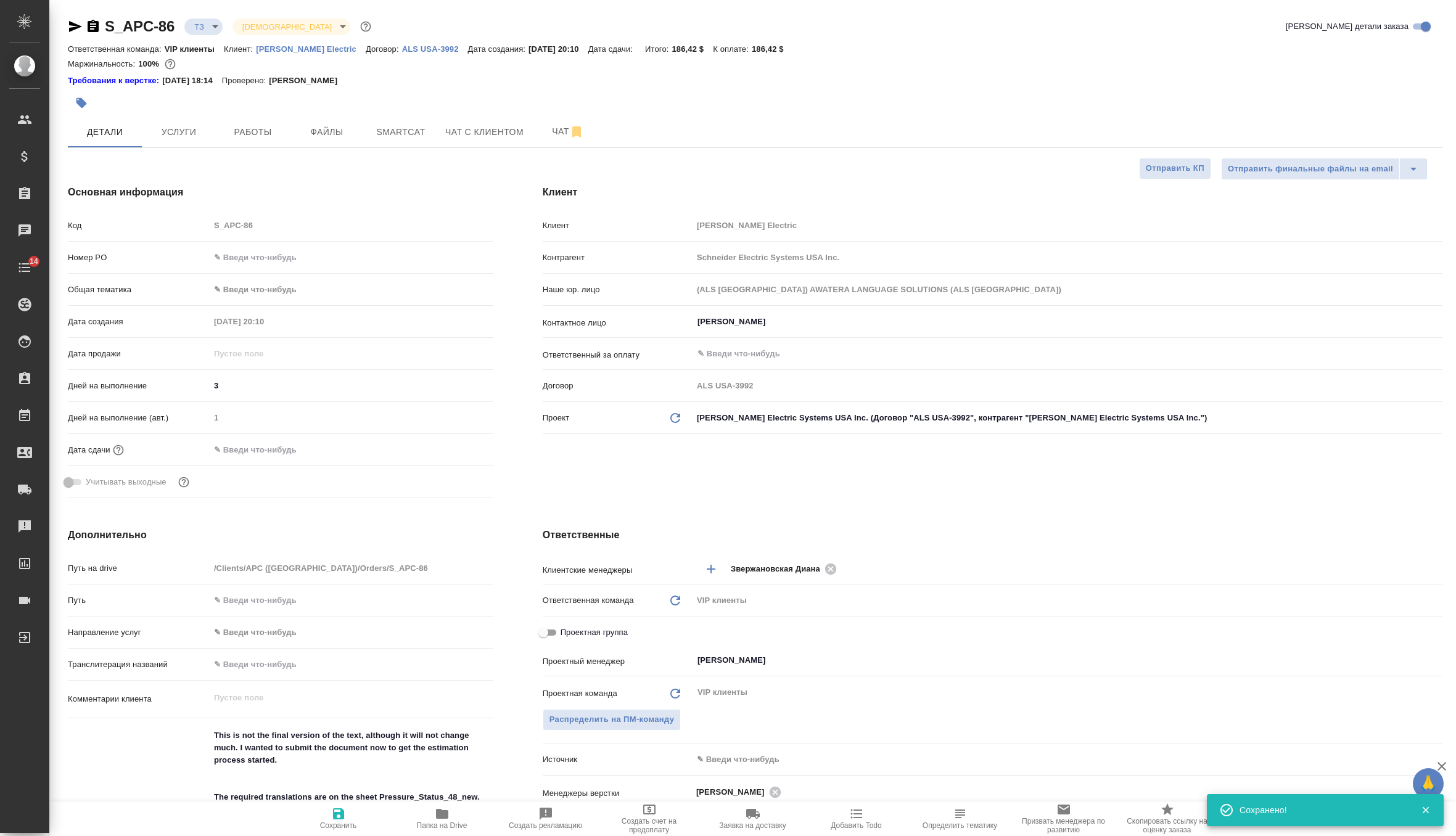
type textarea "x"
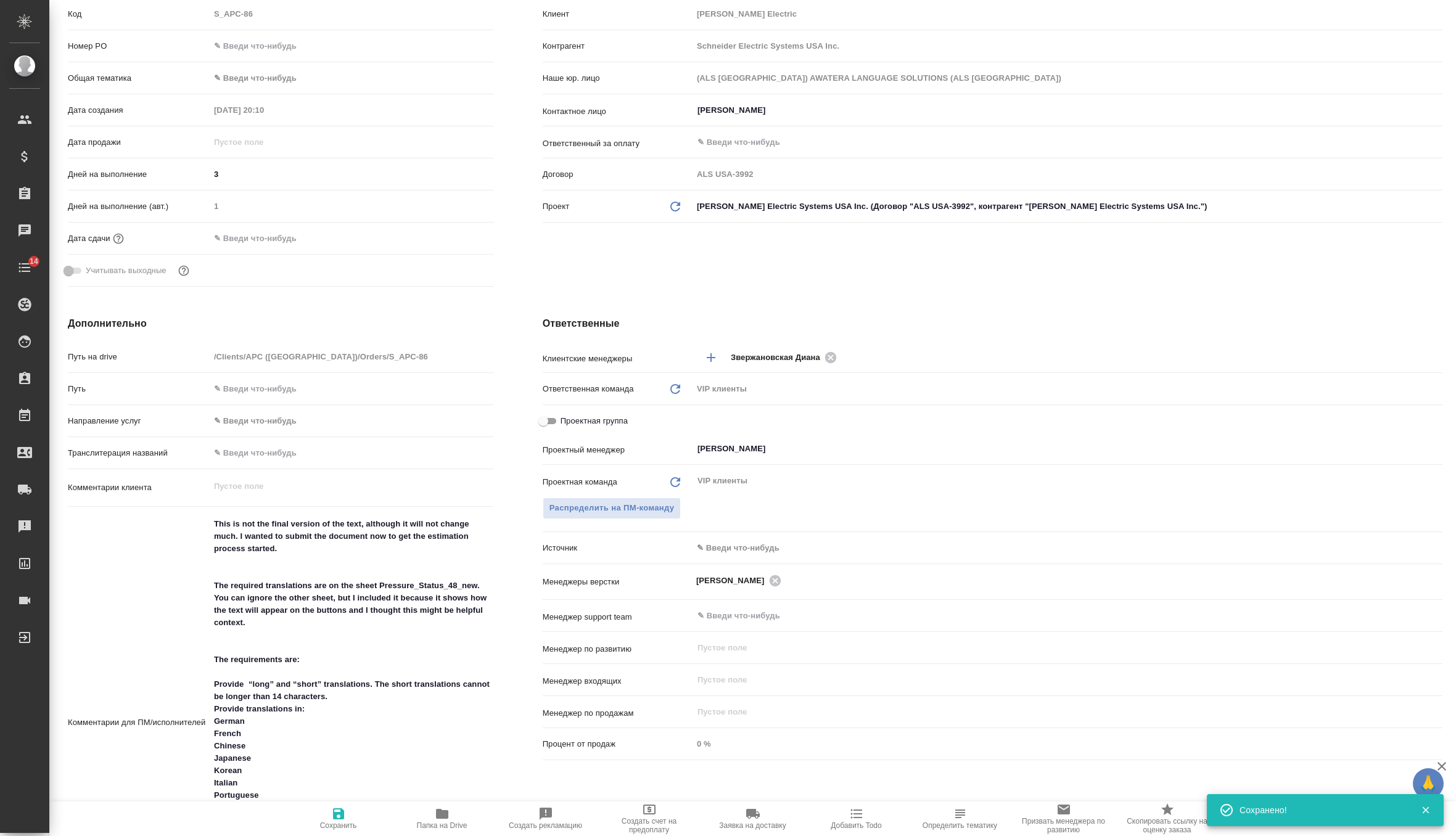
scroll to position [236, 0]
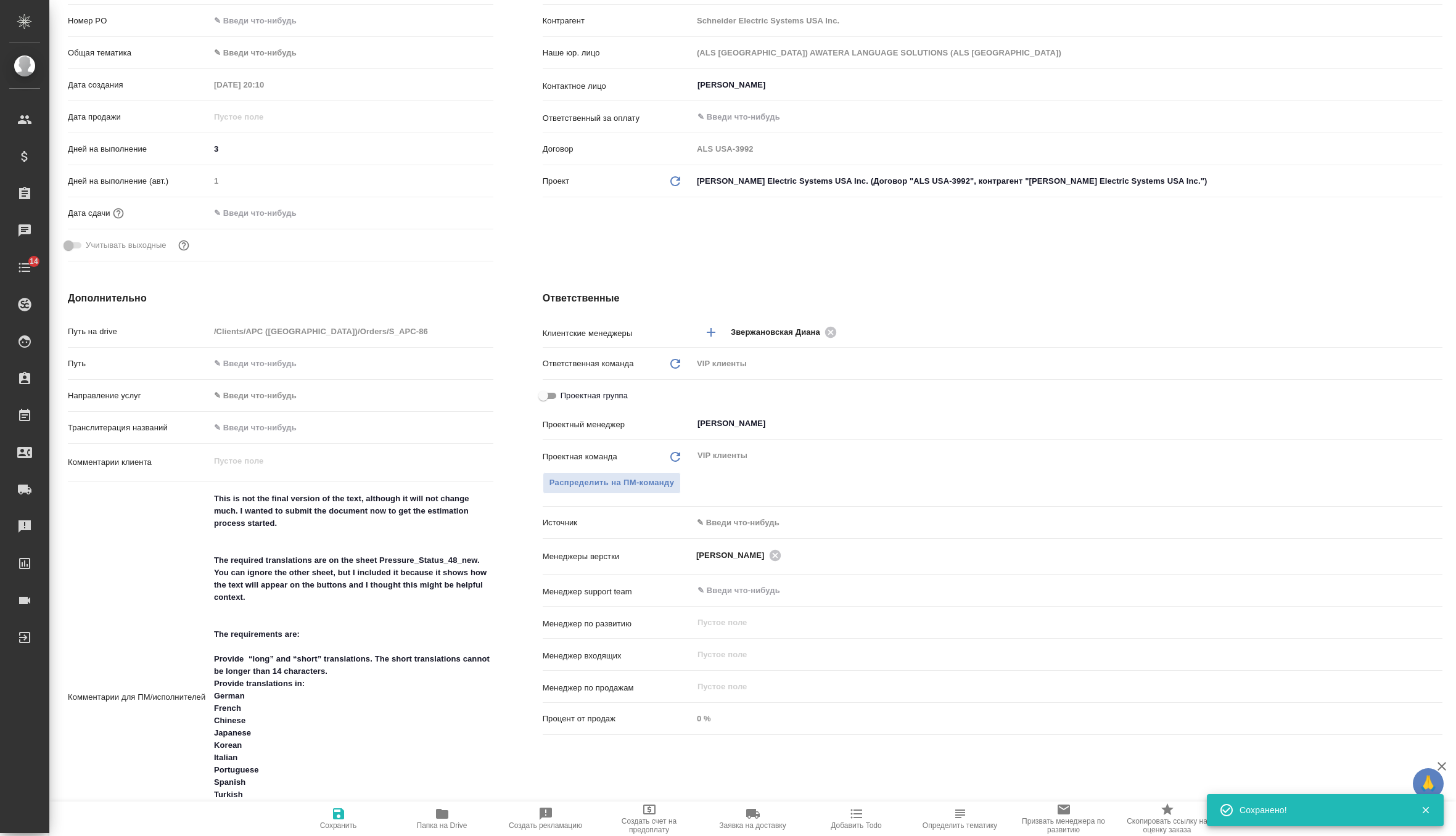
type textarea "x"
drag, startPoint x: 269, startPoint y: 540, endPoint x: 169, endPoint y: 501, distance: 107.3
click at [169, 501] on div "Комментарии для ПМ/исполнителей This is not the final version of the text, alth…" at bounding box center [281, 697] width 425 height 423
type textarea "x"
type textarea "The required translations are on the sheet Pressure_Status_48_new. You can igno…"
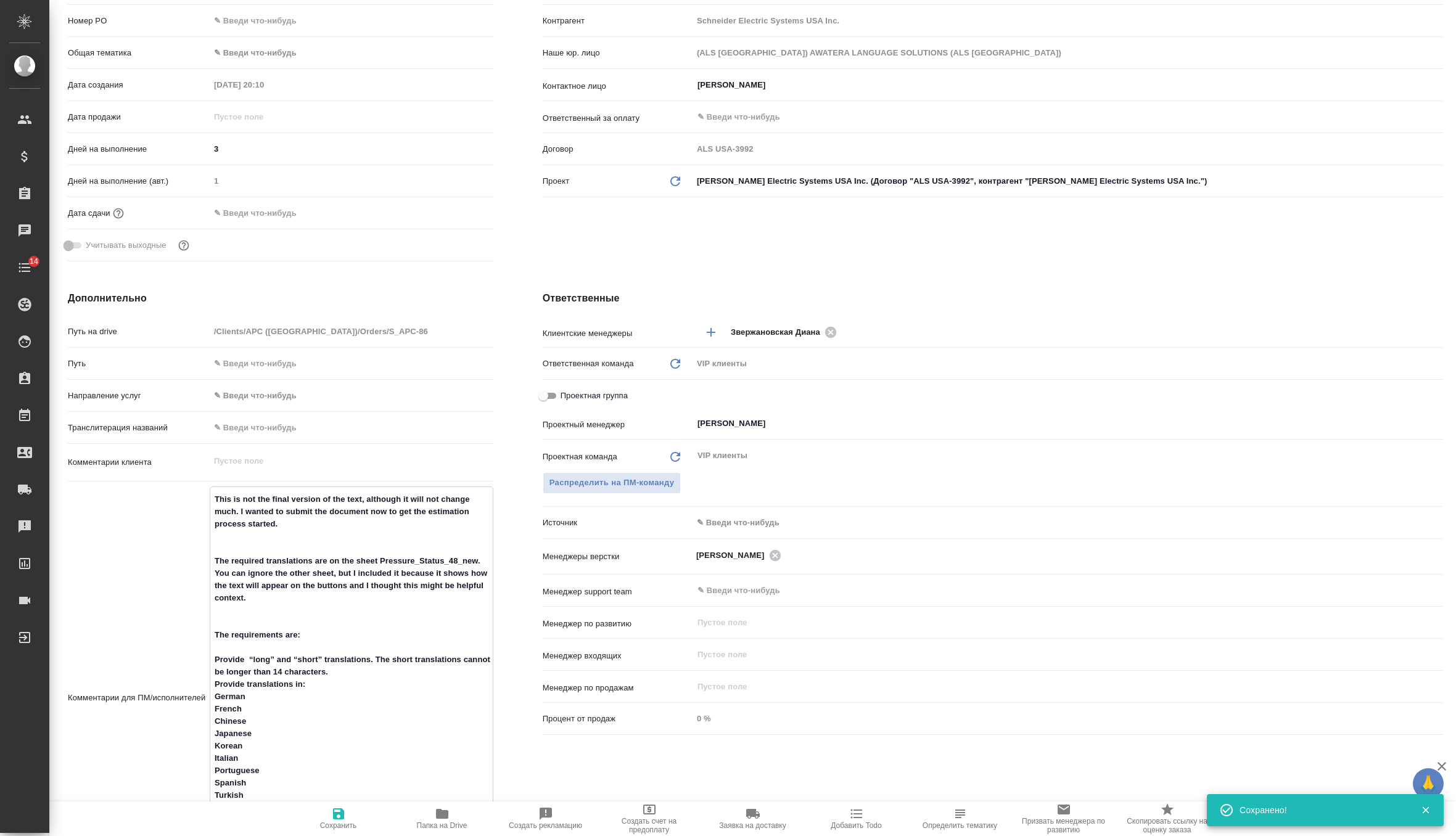
type textarea "x"
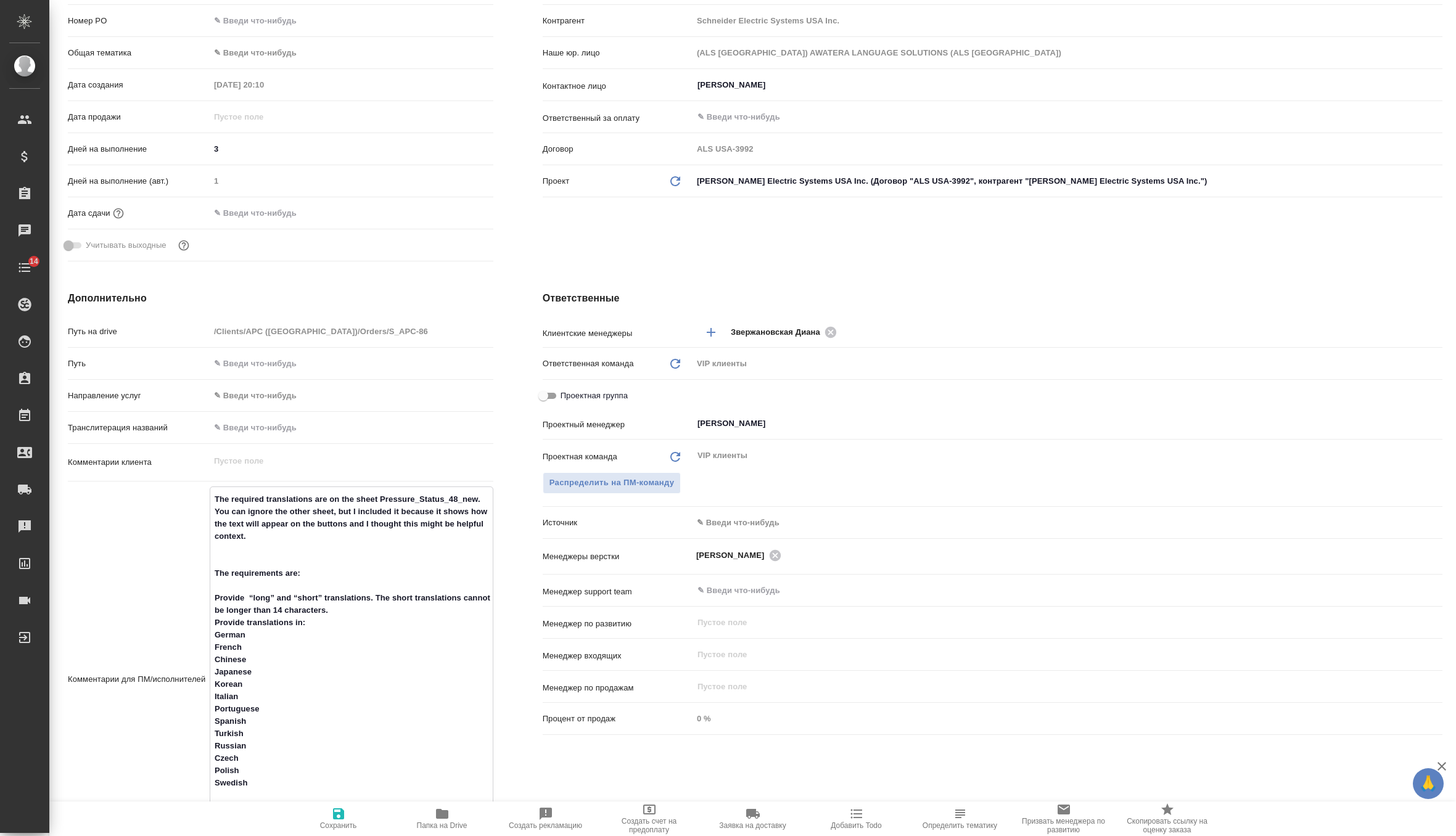
type textarea "The required translations are on the sheet Pressure_Status_48_new. You can igno…"
type textarea "x"
type textarea "The required translations are on the sheet Pressure_Status_48_new. You can igno…"
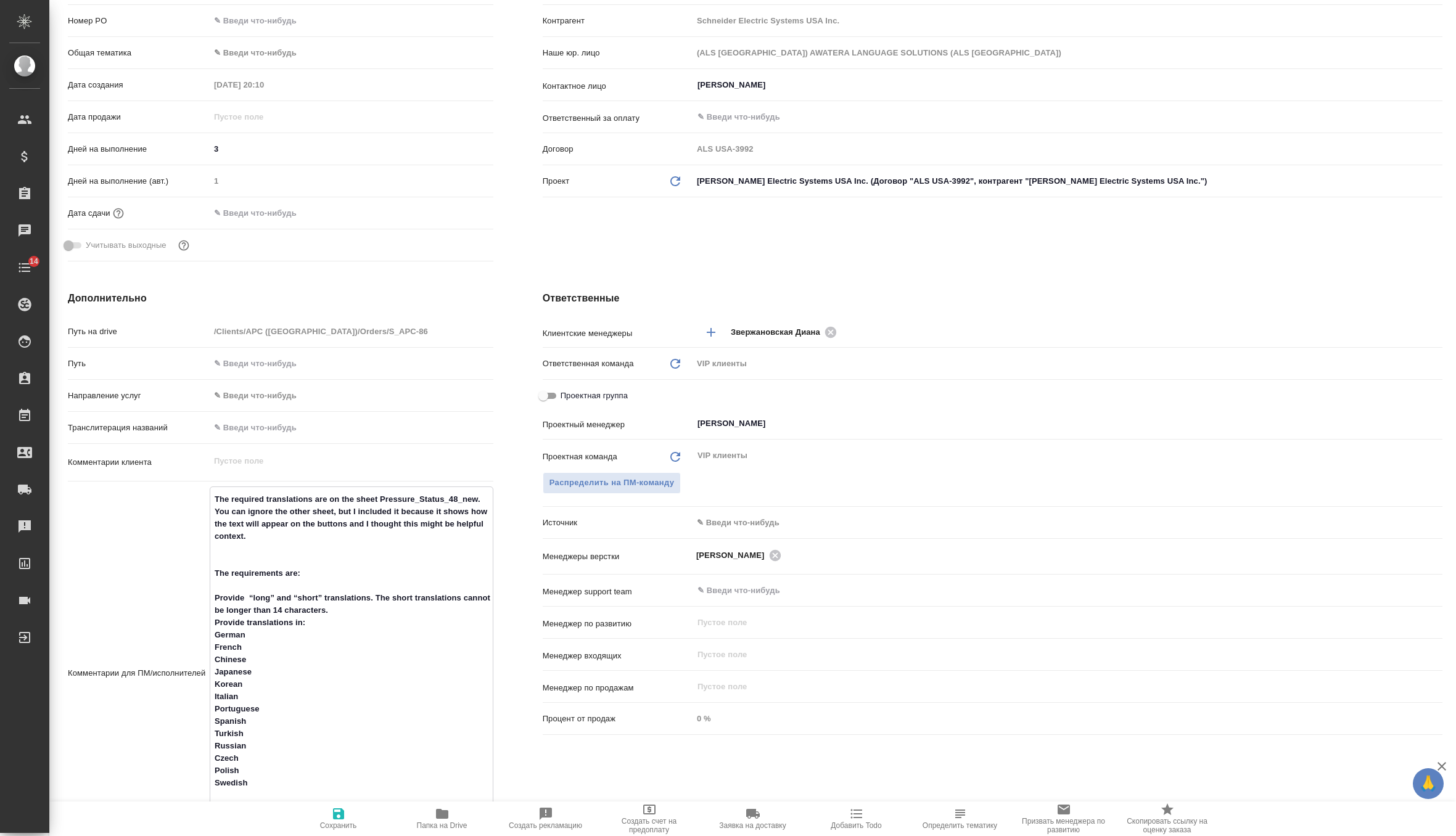
type textarea "x"
click at [244, 559] on textarea "The required translations are on the sheet Pressure_Status_48_new. You can igno…" at bounding box center [351, 666] width 282 height 354
type textarea "The required translations are on the sheet Pressure_Status_48_new. You can igno…"
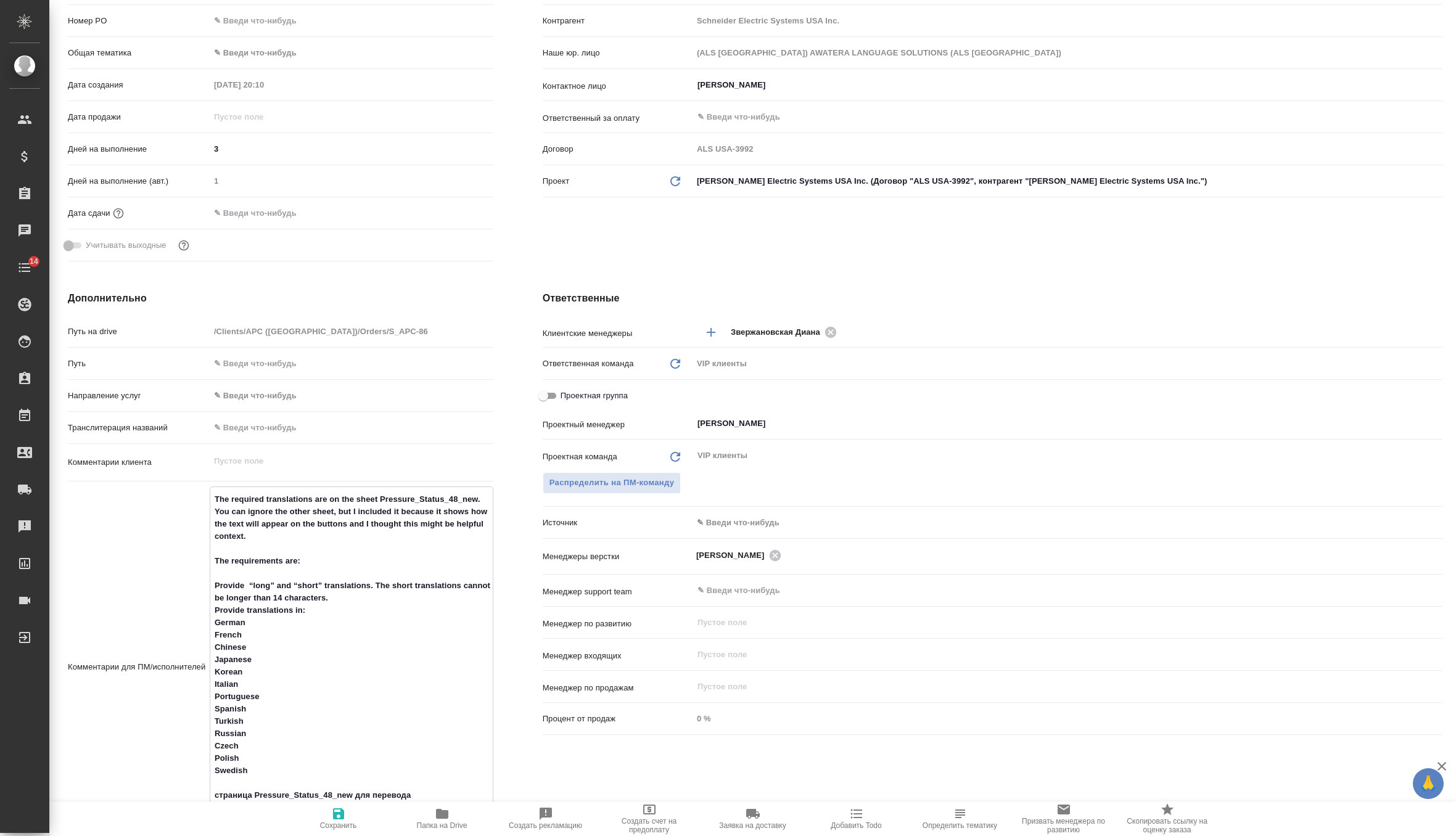
type textarea "x"
click at [367, 600] on textarea "The required translations are on the sheet Pressure_Status_48_new. You can igno…" at bounding box center [351, 659] width 282 height 341
type textarea "x"
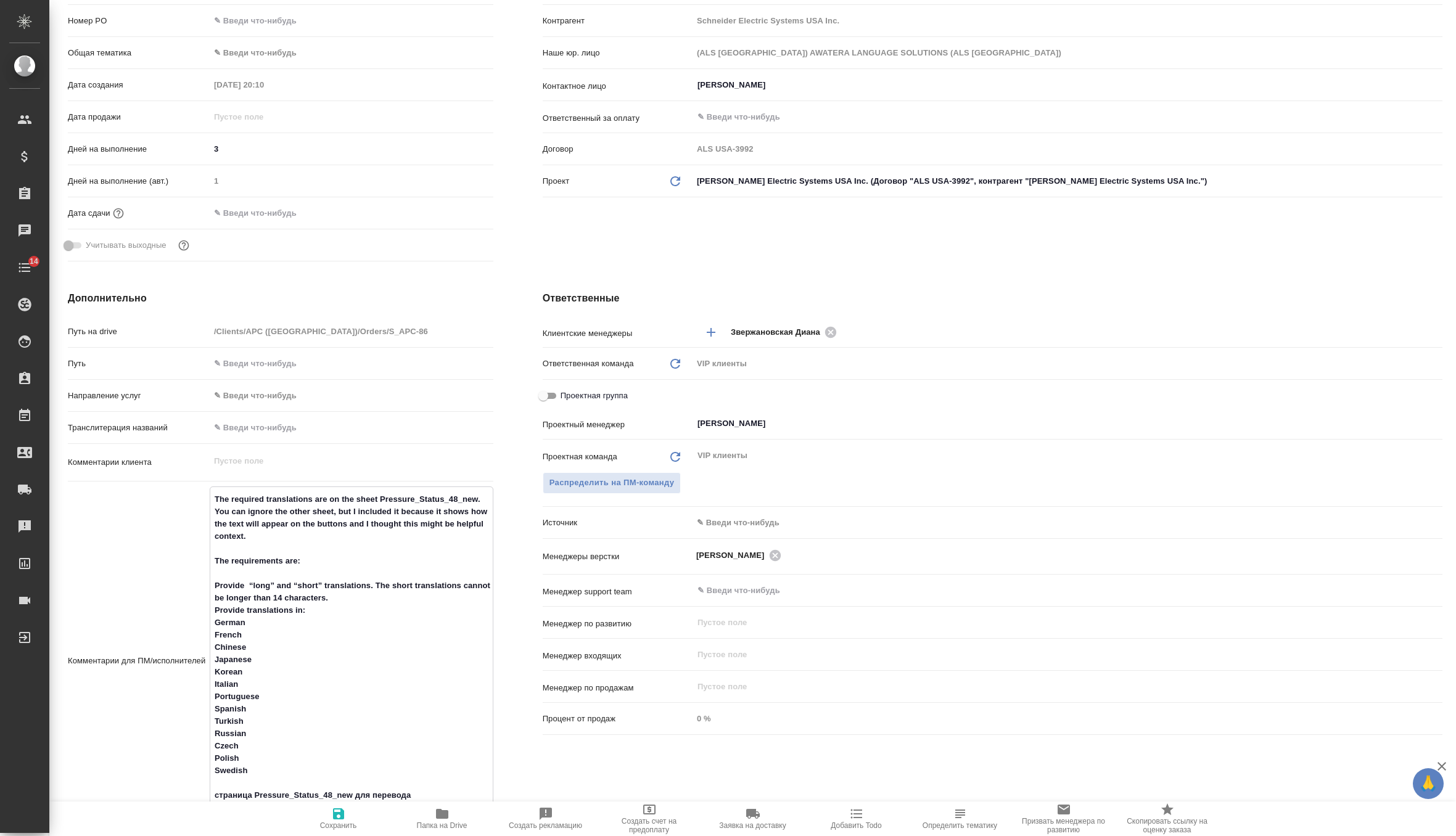
type textarea "The required translations are on the sheet Pressure_Status_48_new. You can igno…"
type textarea "x"
type textarea "The required translations are on the sheet Pressure_Status_48_new. You can igno…"
type textarea "x"
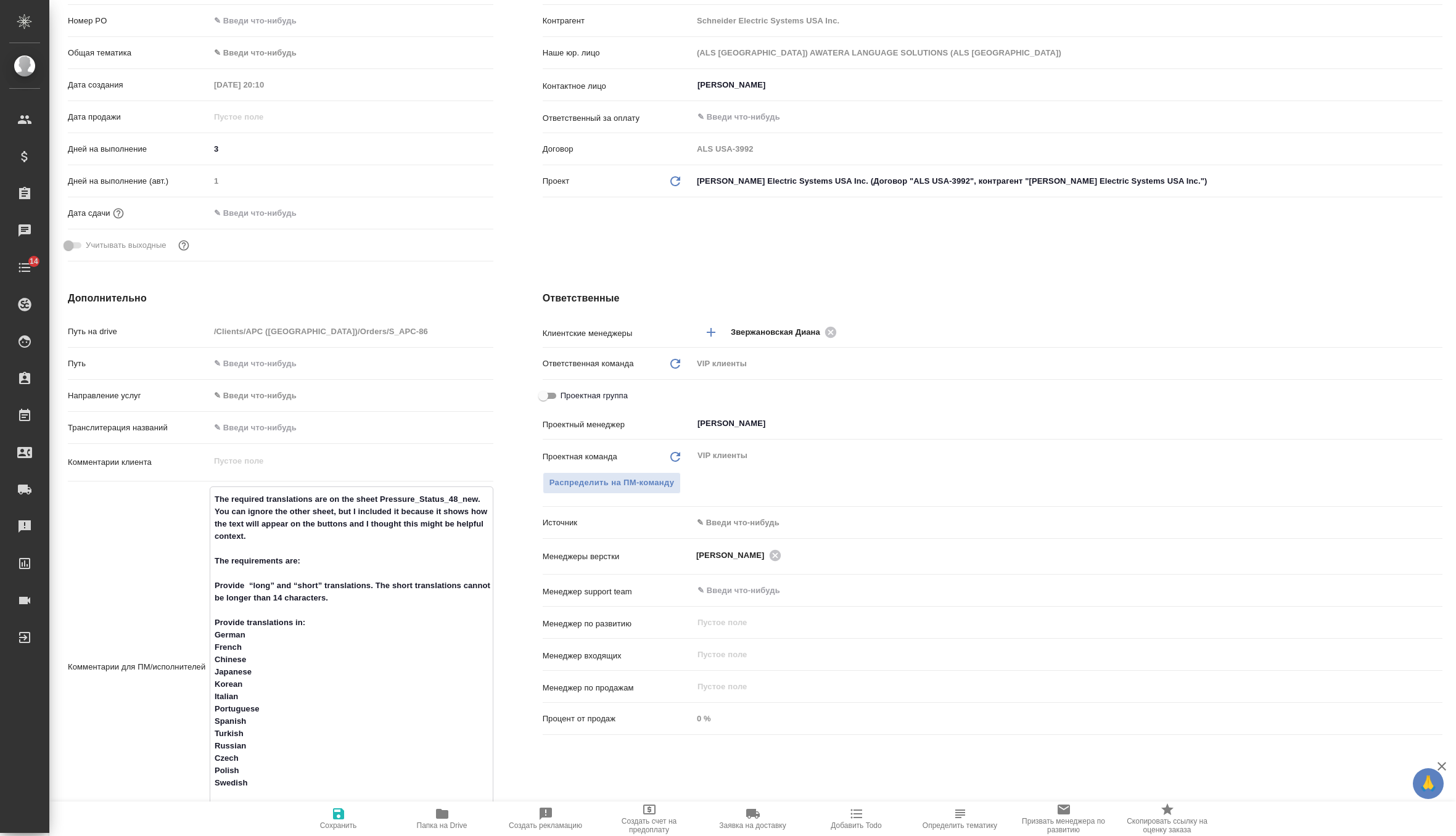
click at [342, 822] on span "Сохранить" at bounding box center [339, 826] width 37 height 8
type textarea "x"
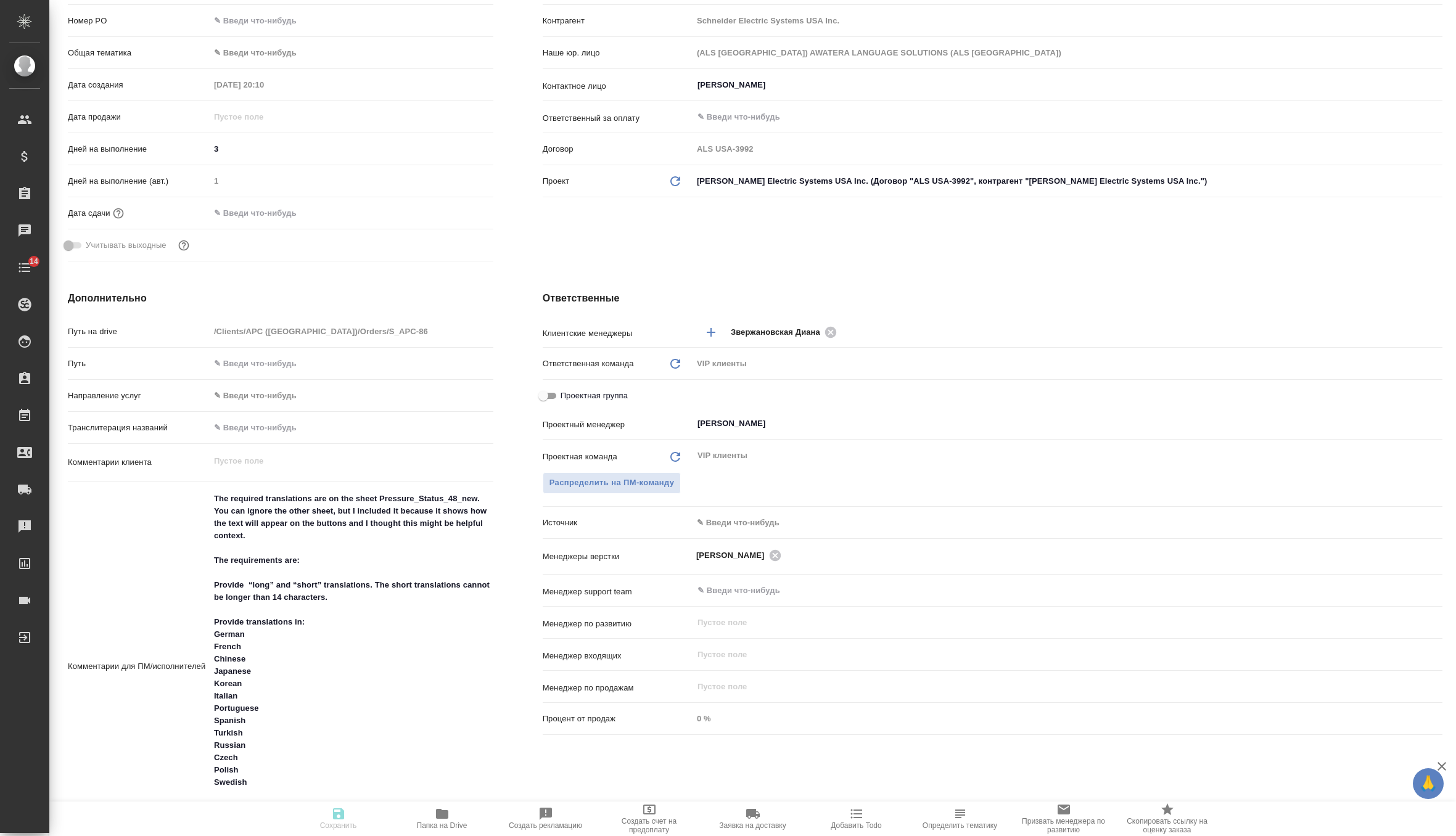
type textarea "x"
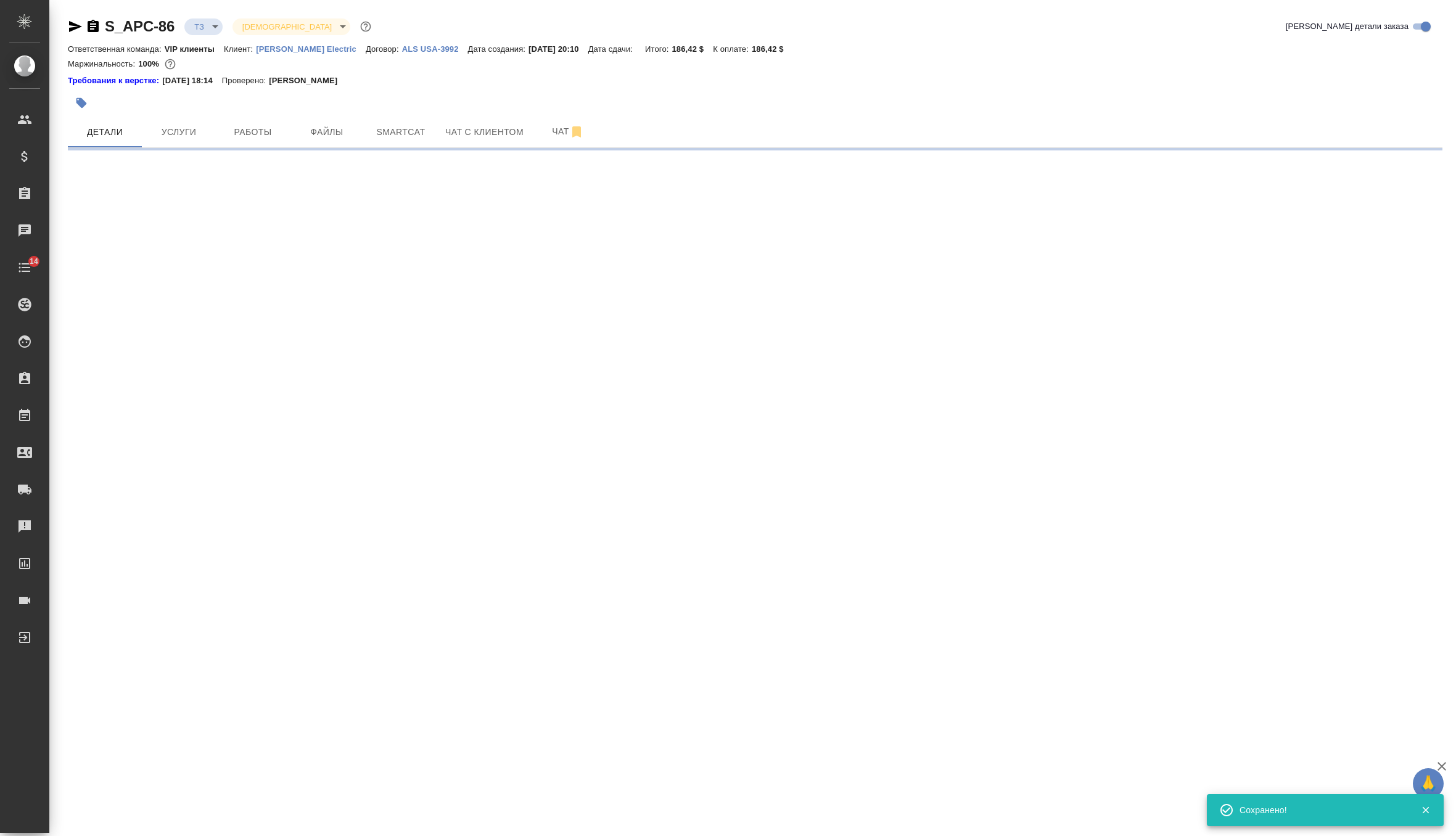
scroll to position [0, 0]
select select "RU"
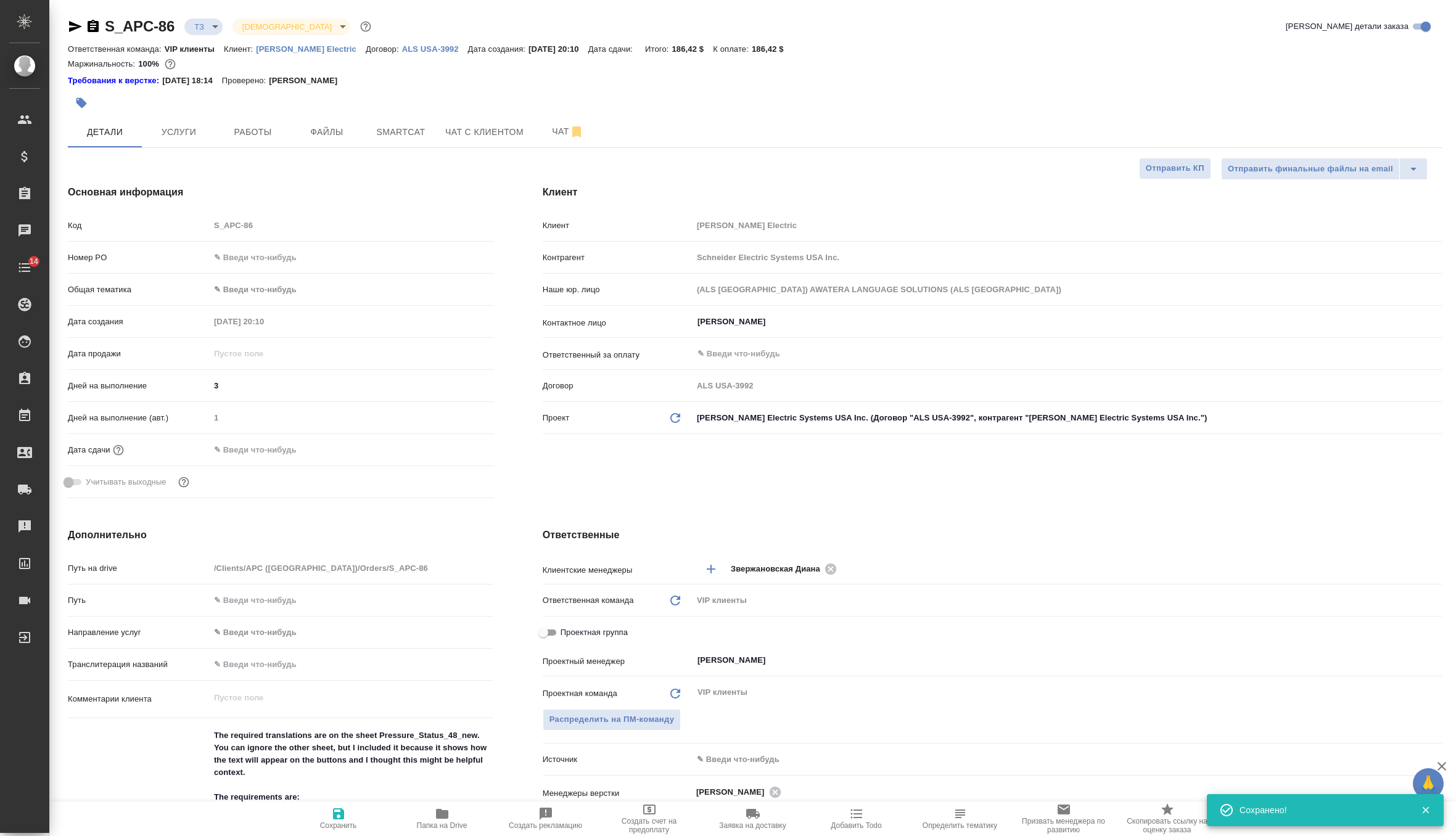
type textarea "x"
click at [554, 125] on span "Чат" at bounding box center [568, 131] width 59 height 15
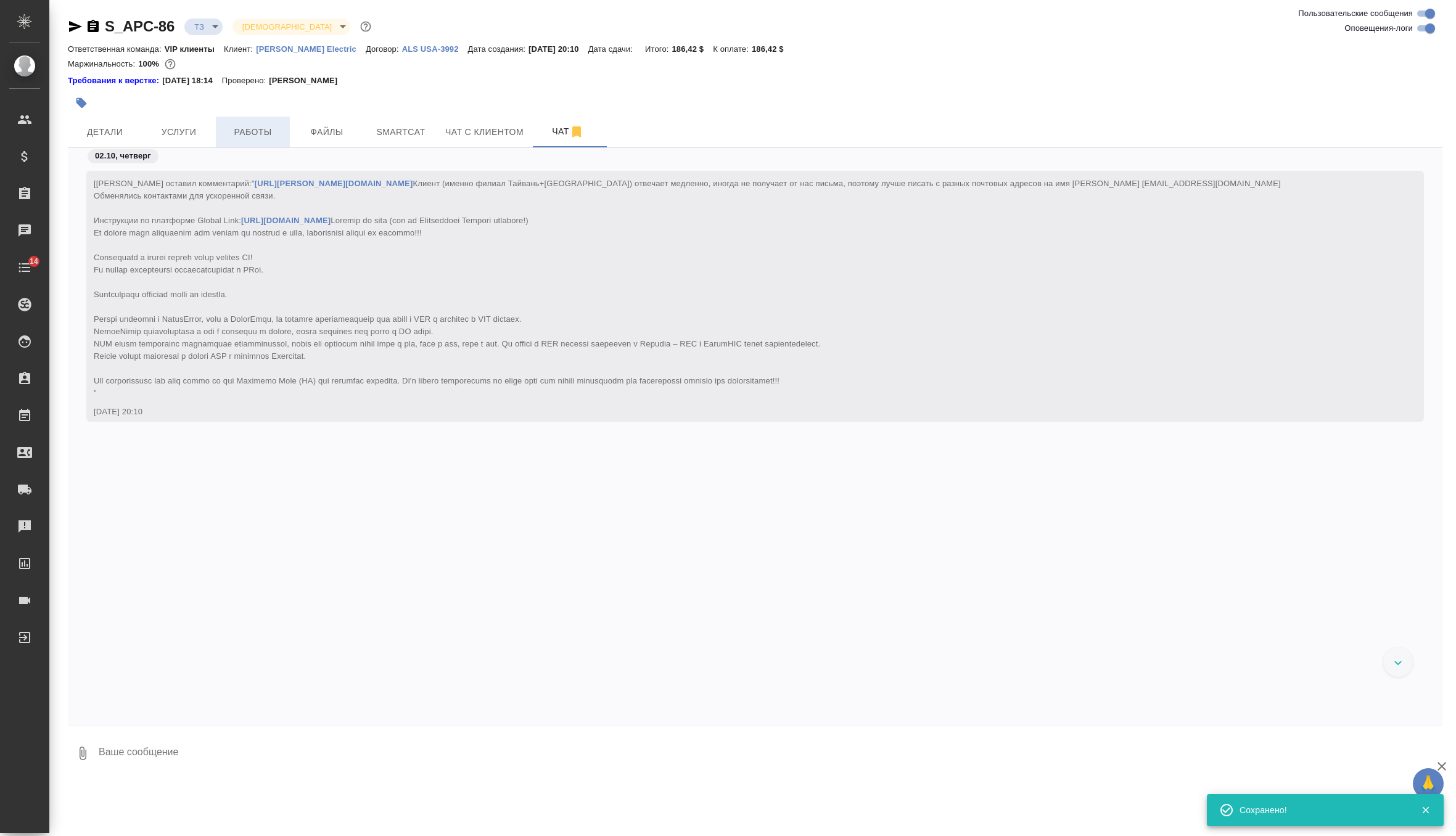
scroll to position [7526, 0]
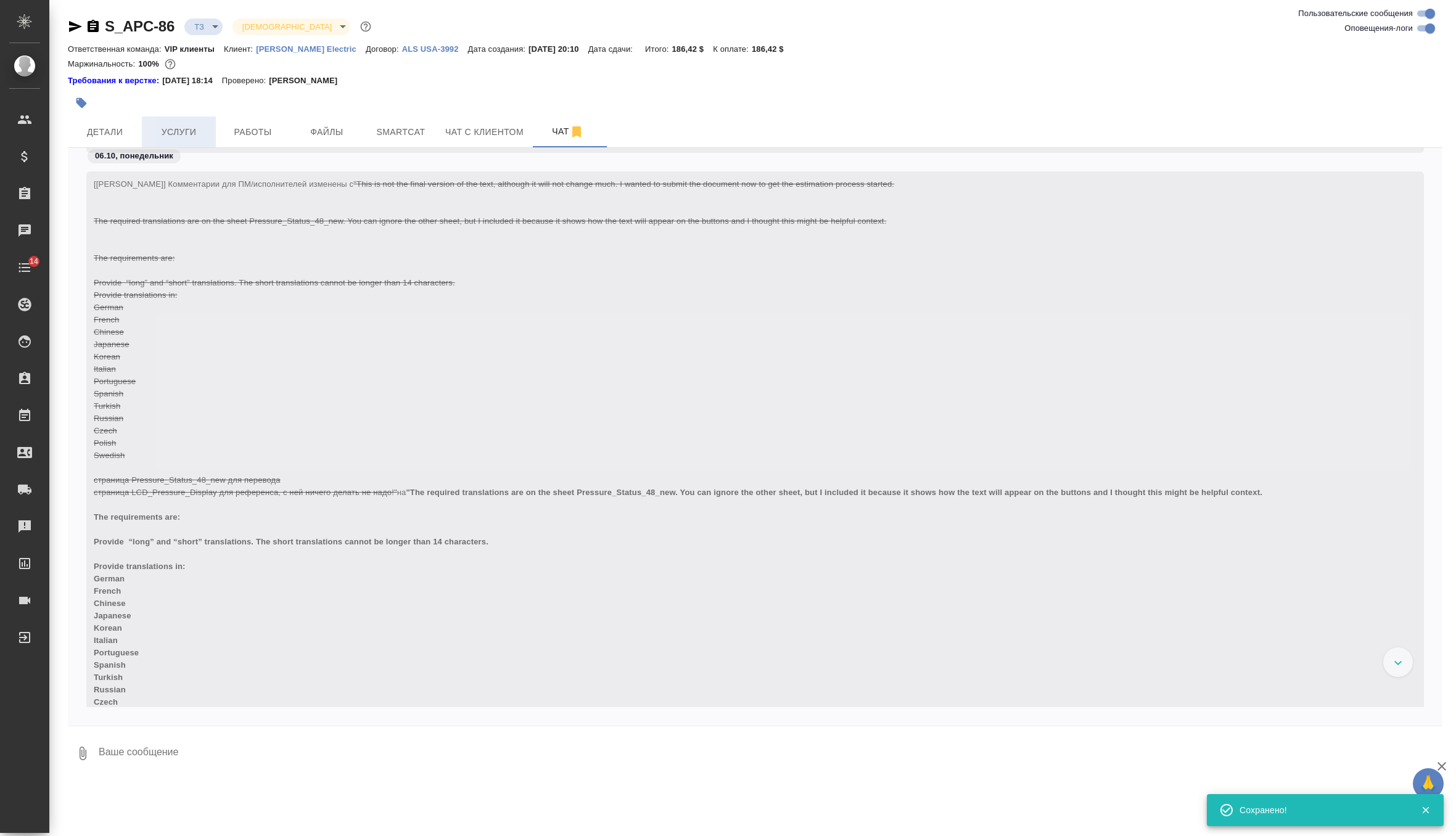
click at [187, 137] on span "Услуги" at bounding box center [179, 132] width 59 height 15
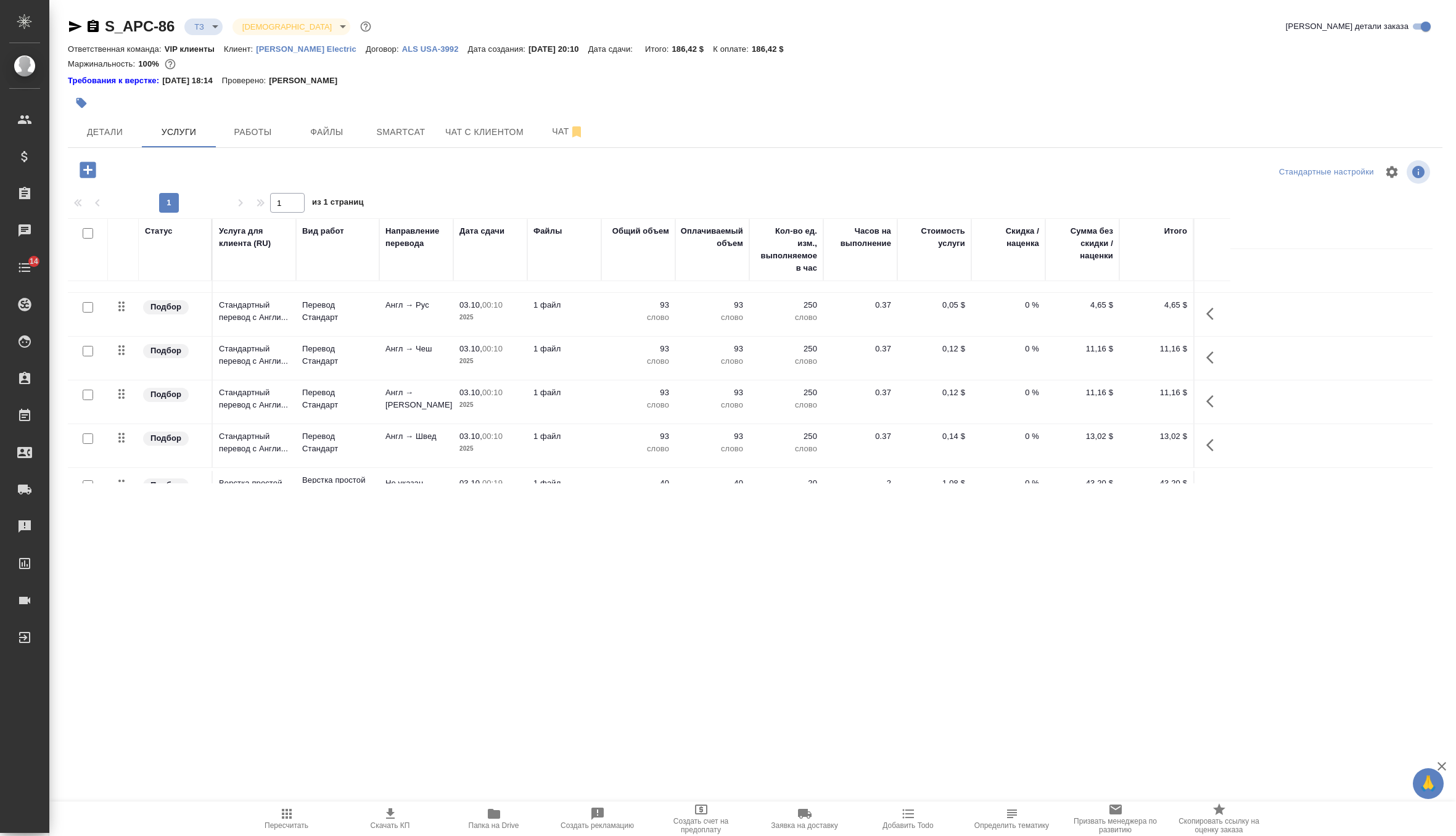
scroll to position [459, 0]
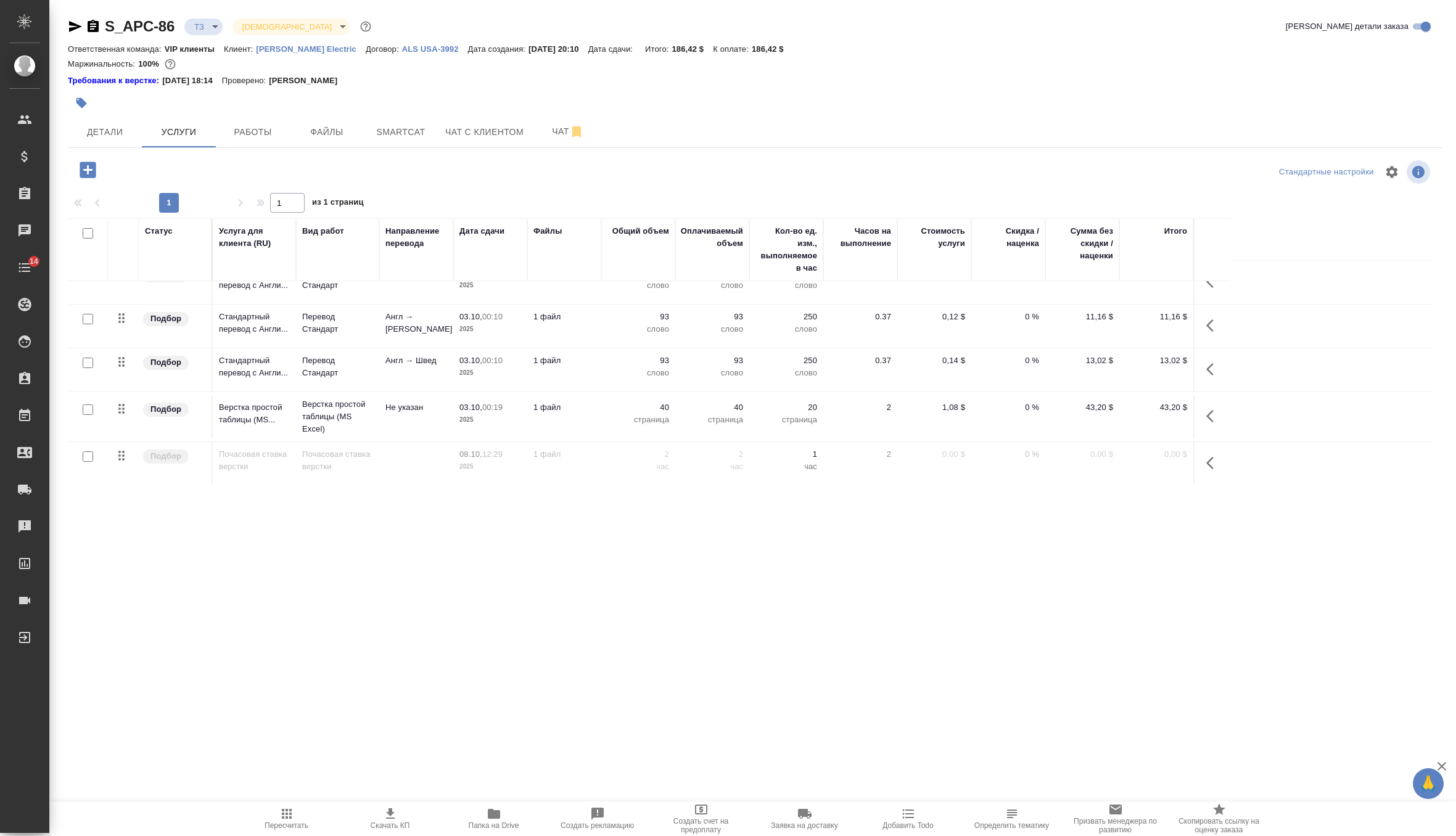
click at [309, 47] on p "Schneider Electric" at bounding box center [311, 48] width 110 height 9
click at [545, 140] on button "Чат" at bounding box center [568, 132] width 74 height 30
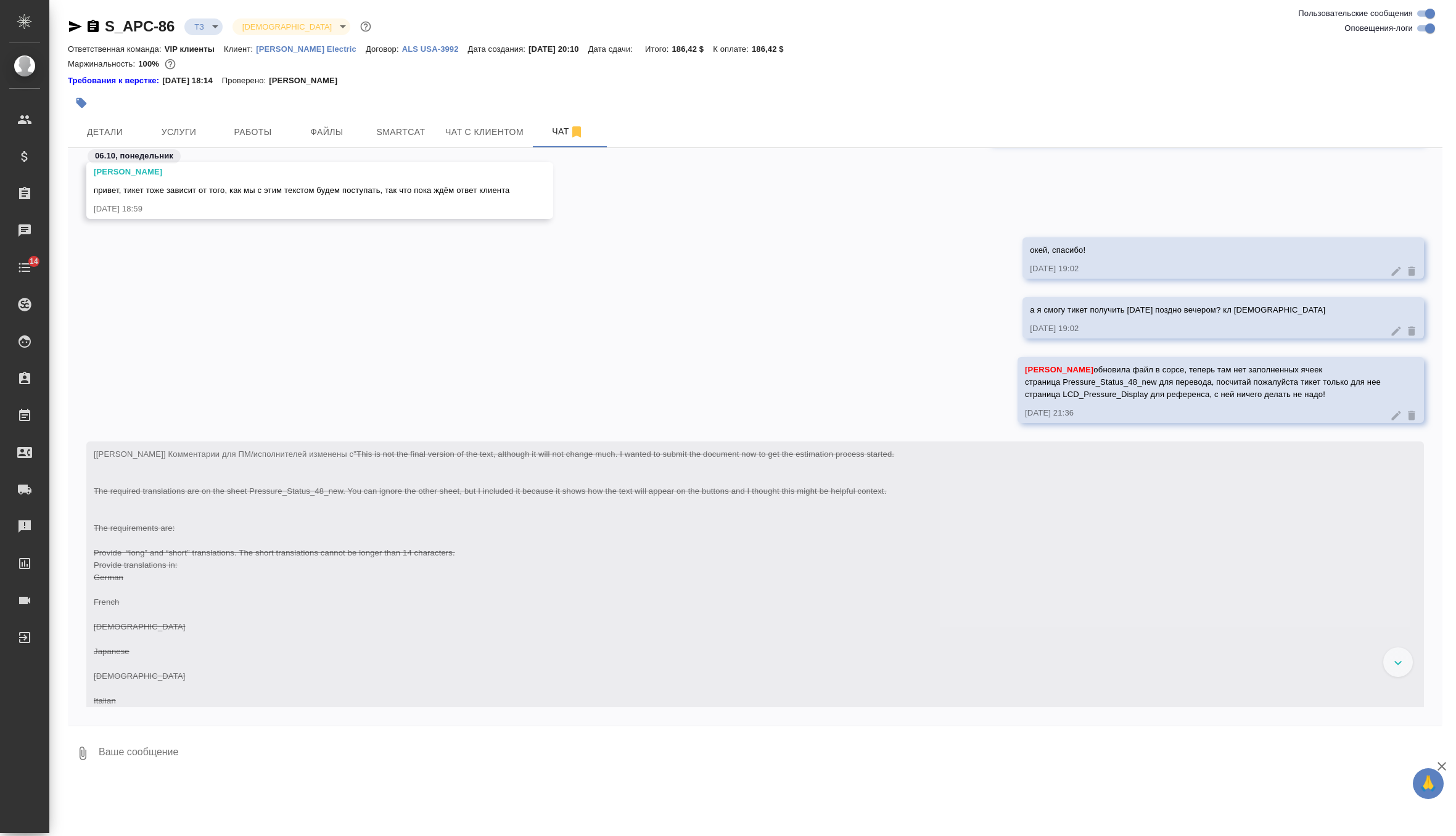
scroll to position [3911, 0]
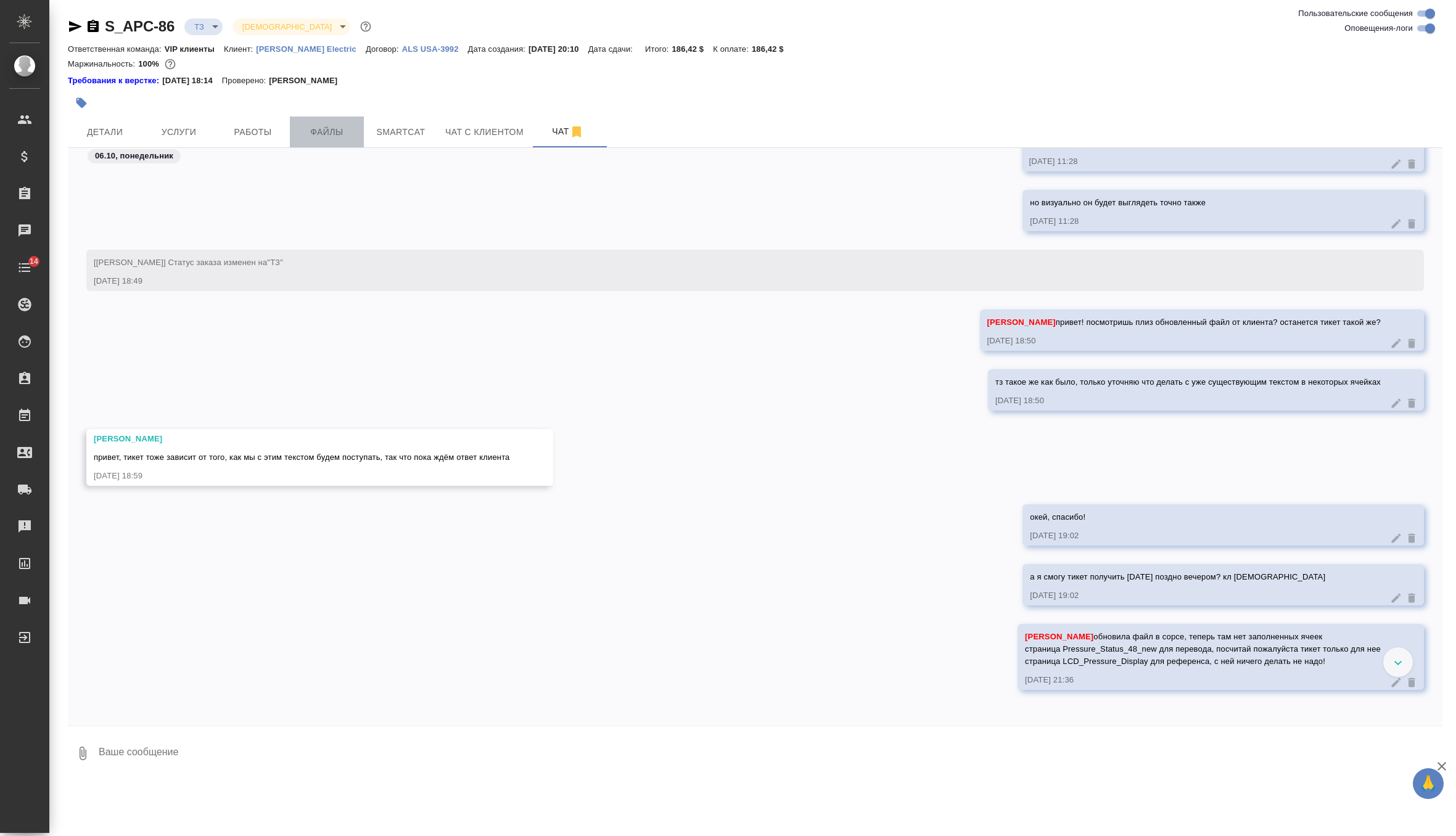
click at [325, 130] on span "Файлы" at bounding box center [327, 132] width 59 height 15
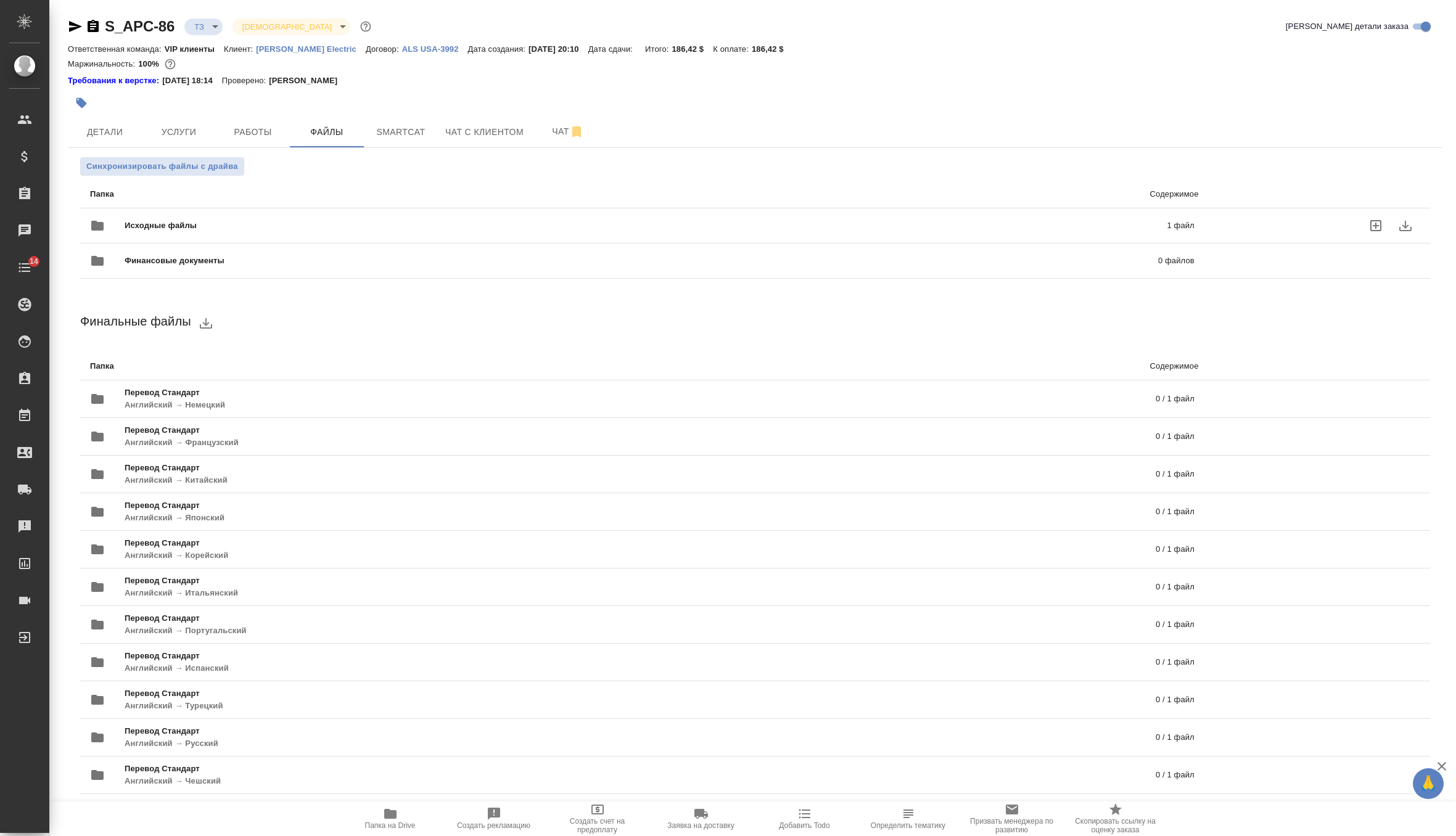
click at [242, 228] on span "Исходные файлы" at bounding box center [403, 225] width 558 height 13
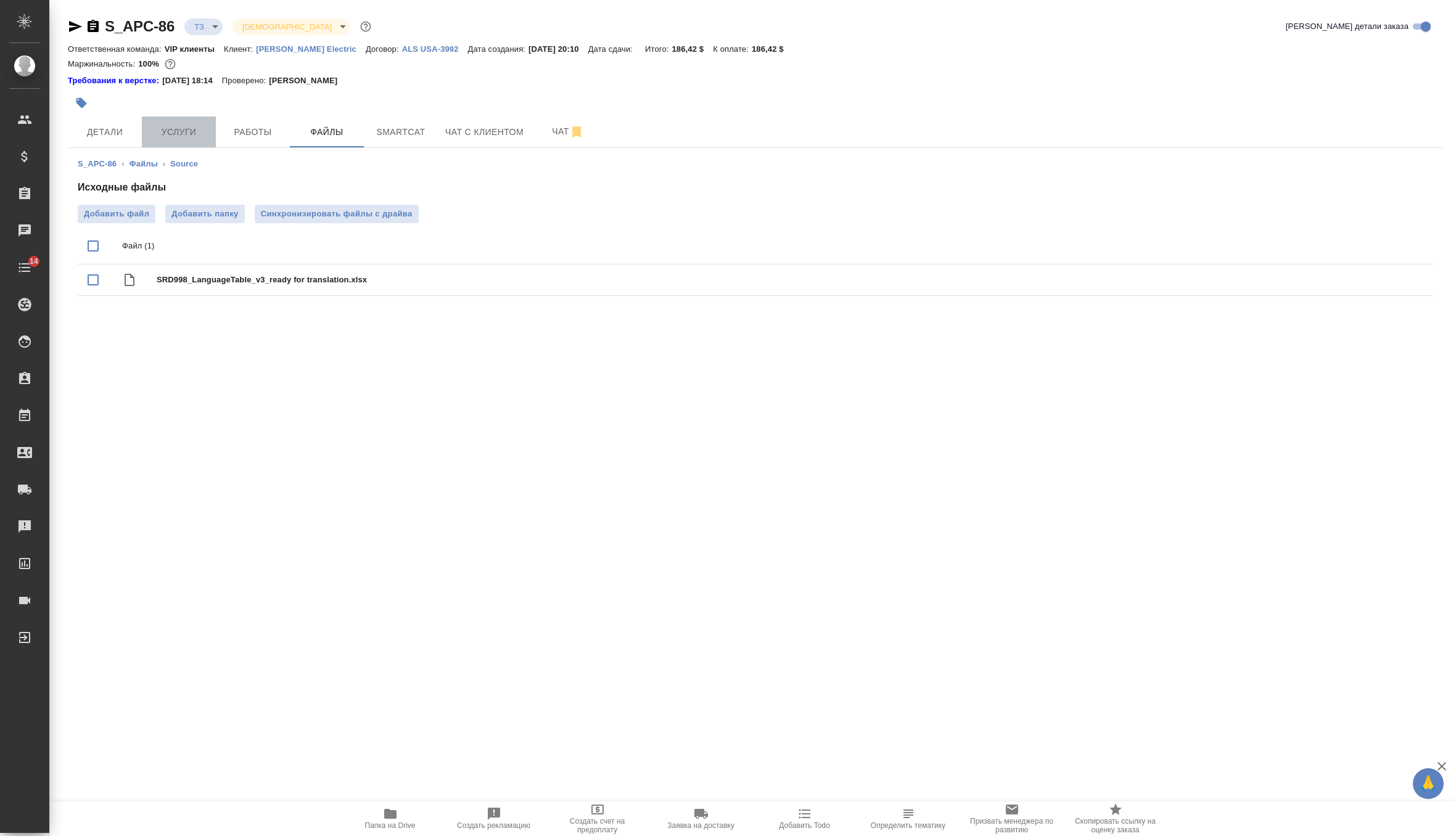
click at [184, 125] on span "Услуги" at bounding box center [179, 132] width 59 height 15
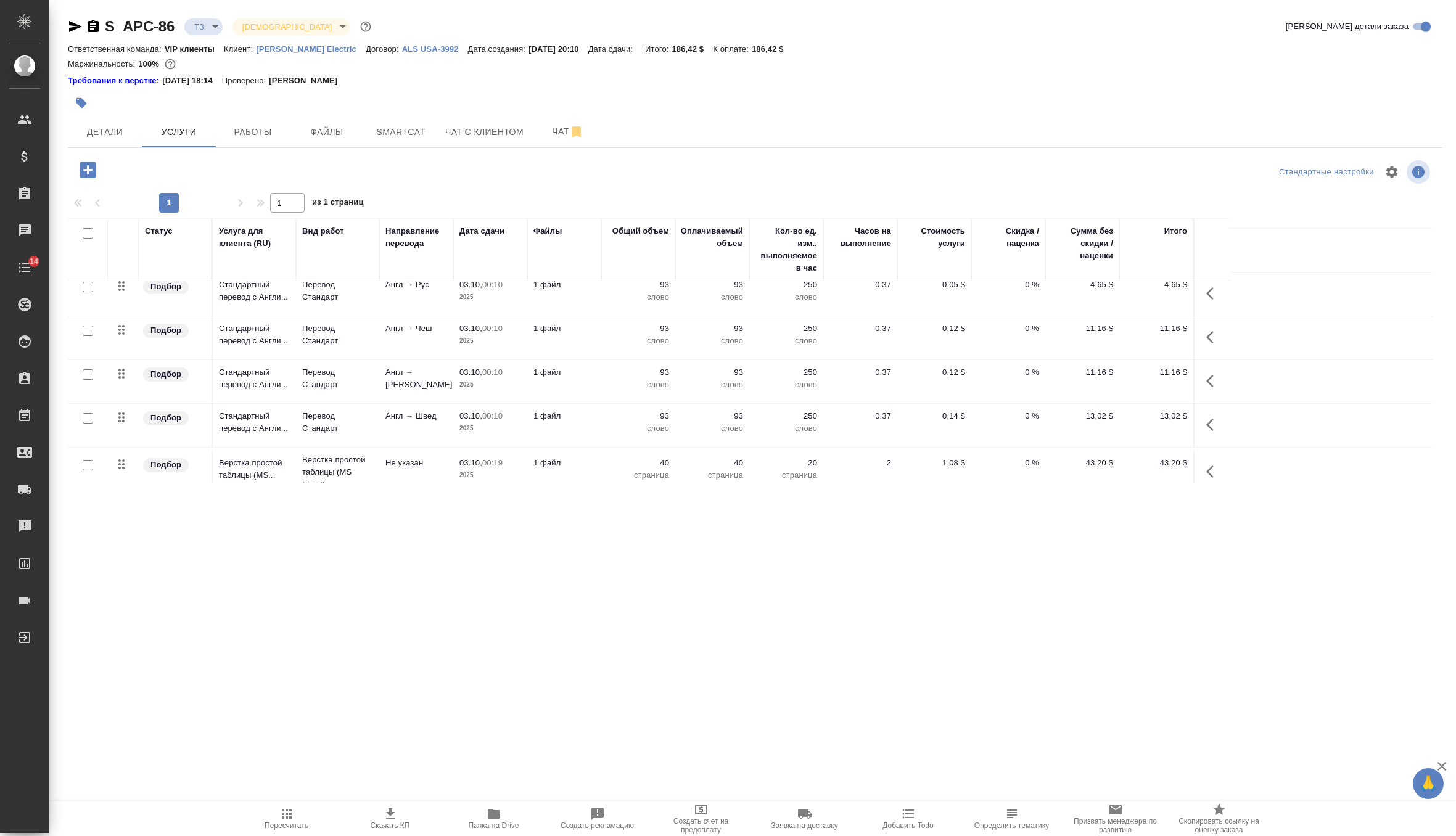
scroll to position [459, 0]
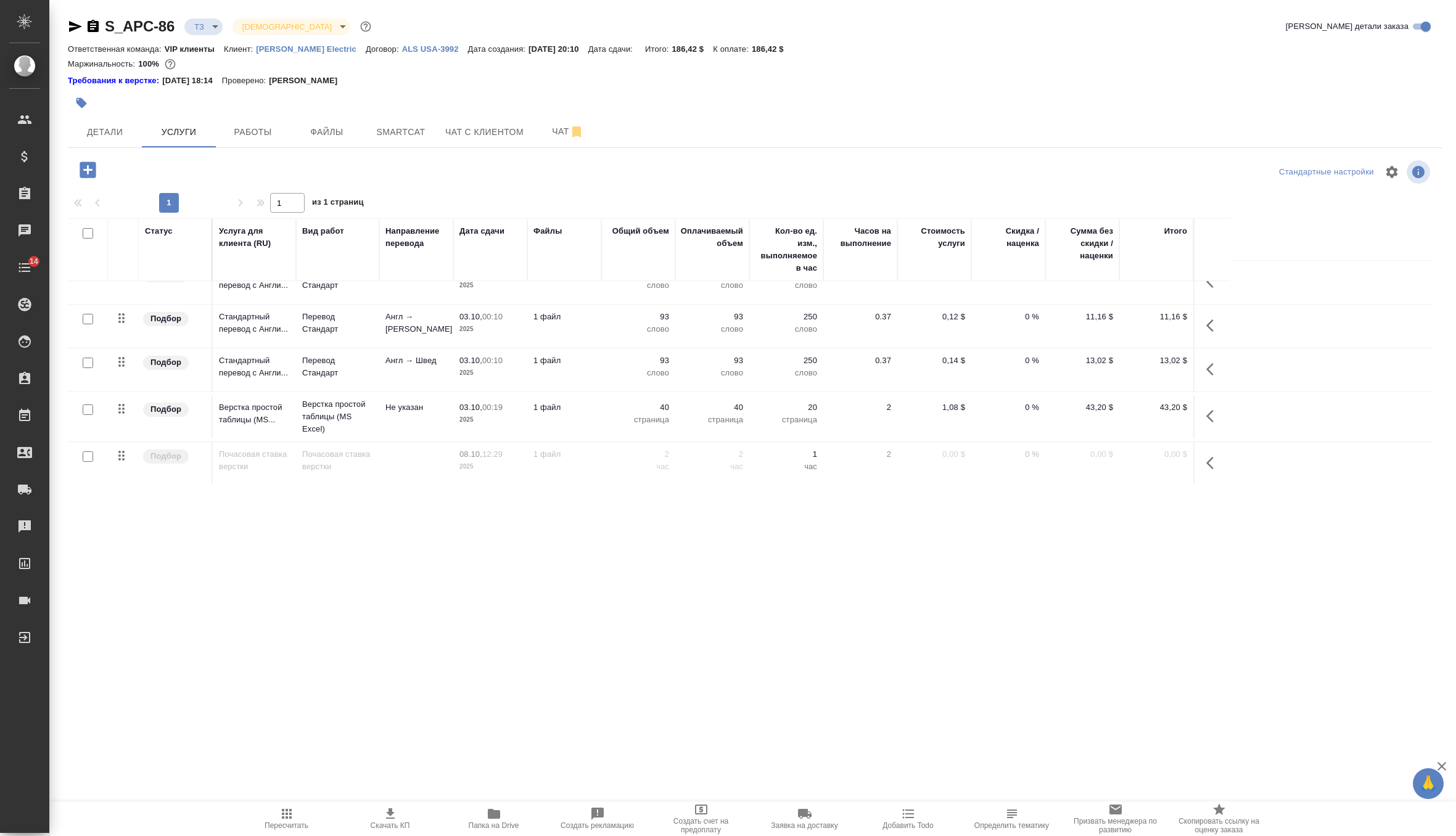
click at [584, 423] on td "1 файл" at bounding box center [564, 417] width 74 height 43
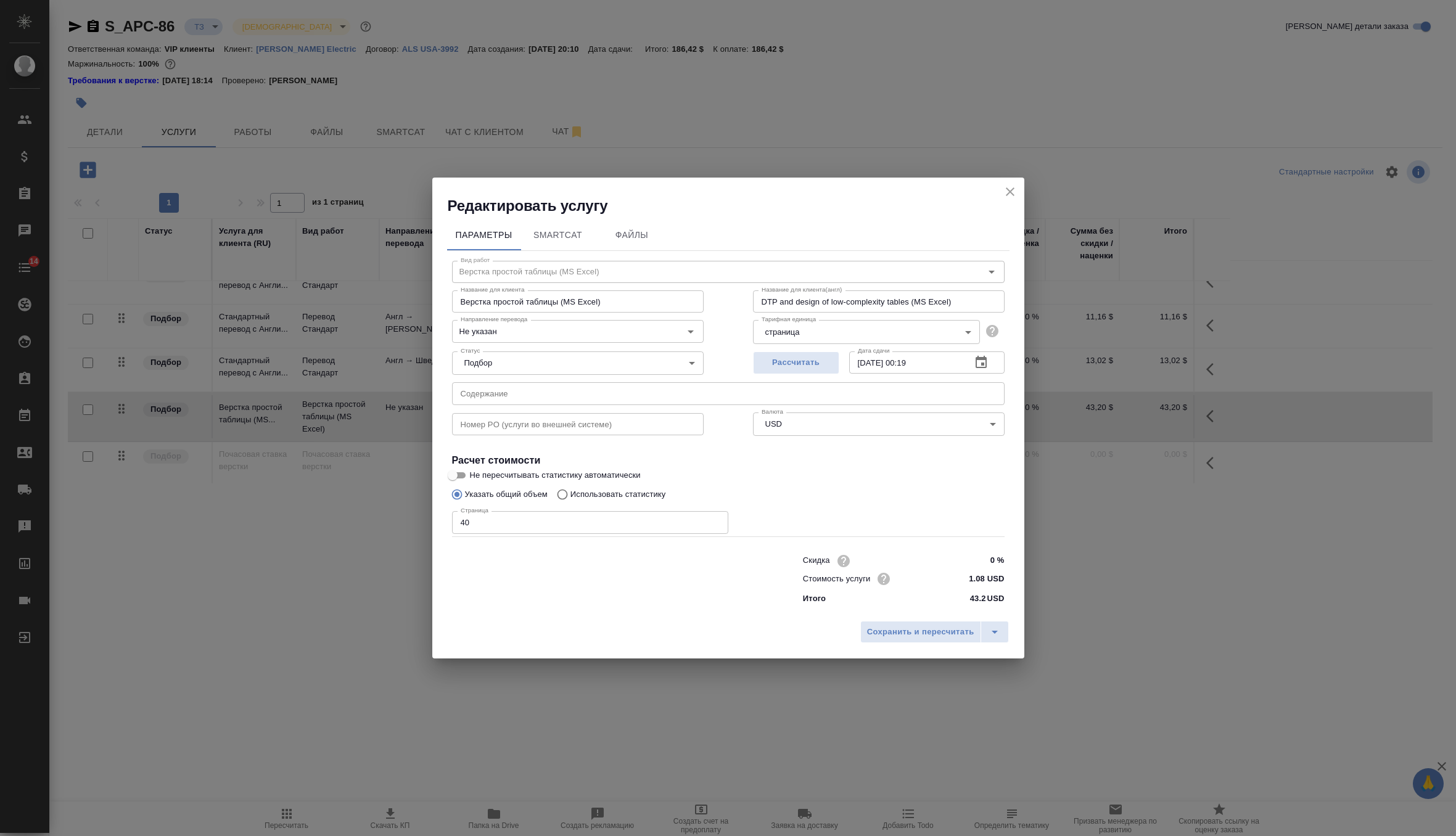
click at [577, 523] on input "40" at bounding box center [591, 522] width 276 height 22
click at [1003, 182] on div "Редактировать услугу" at bounding box center [728, 197] width 592 height 38
click at [1005, 190] on icon "close" at bounding box center [1010, 191] width 14 height 14
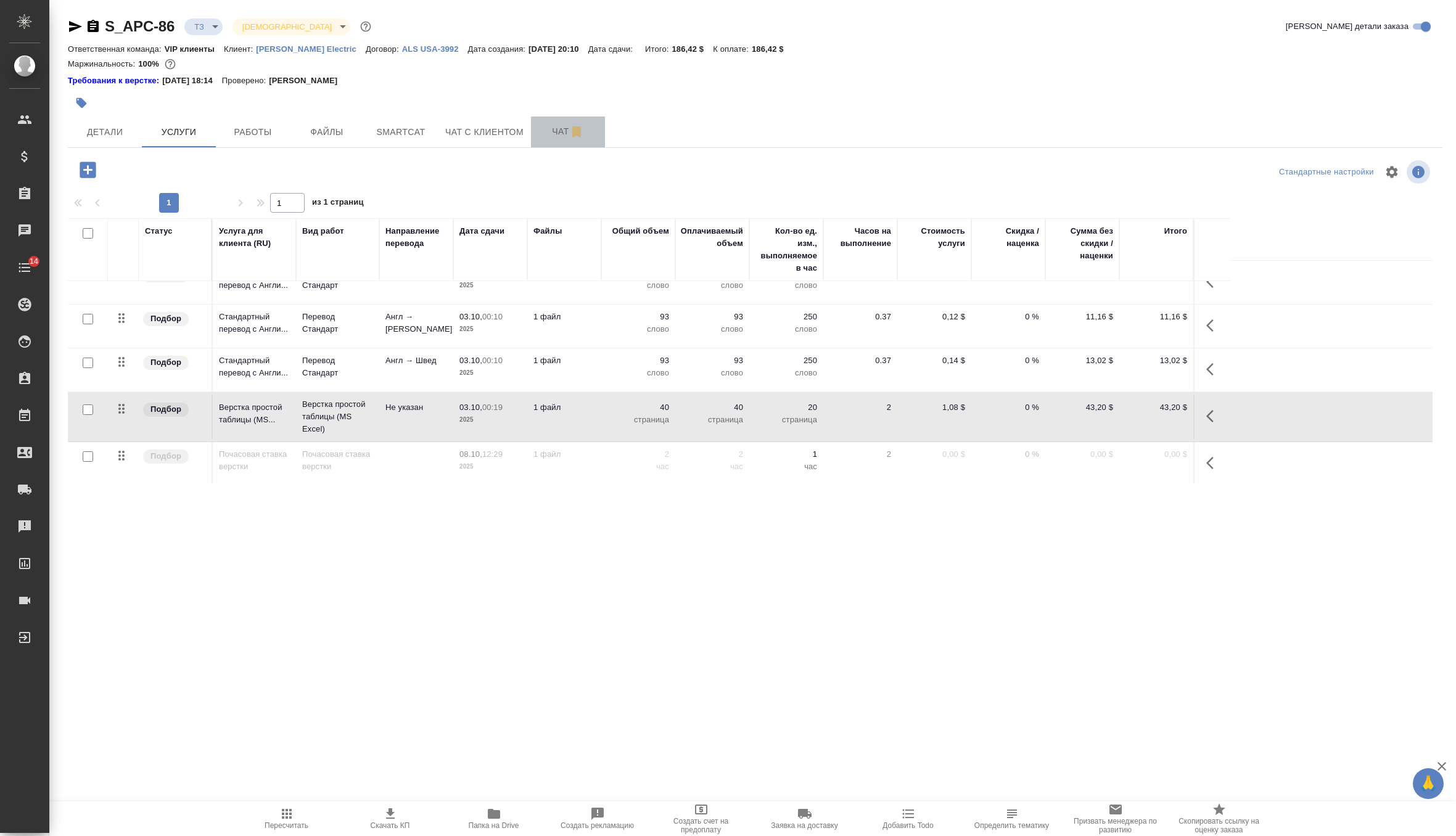
click at [560, 134] on span "Чат" at bounding box center [568, 131] width 59 height 15
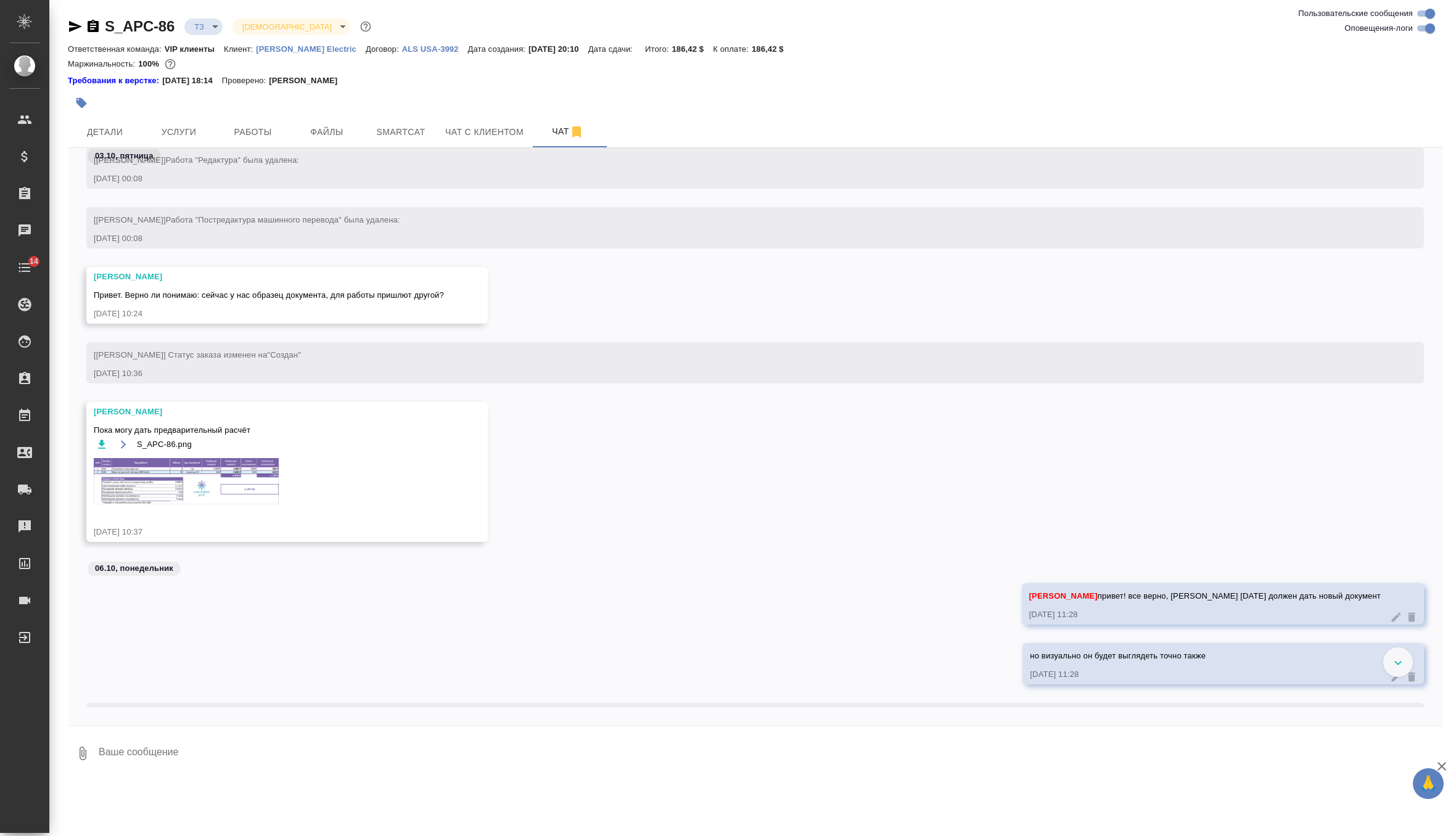
scroll to position [1156, 0]
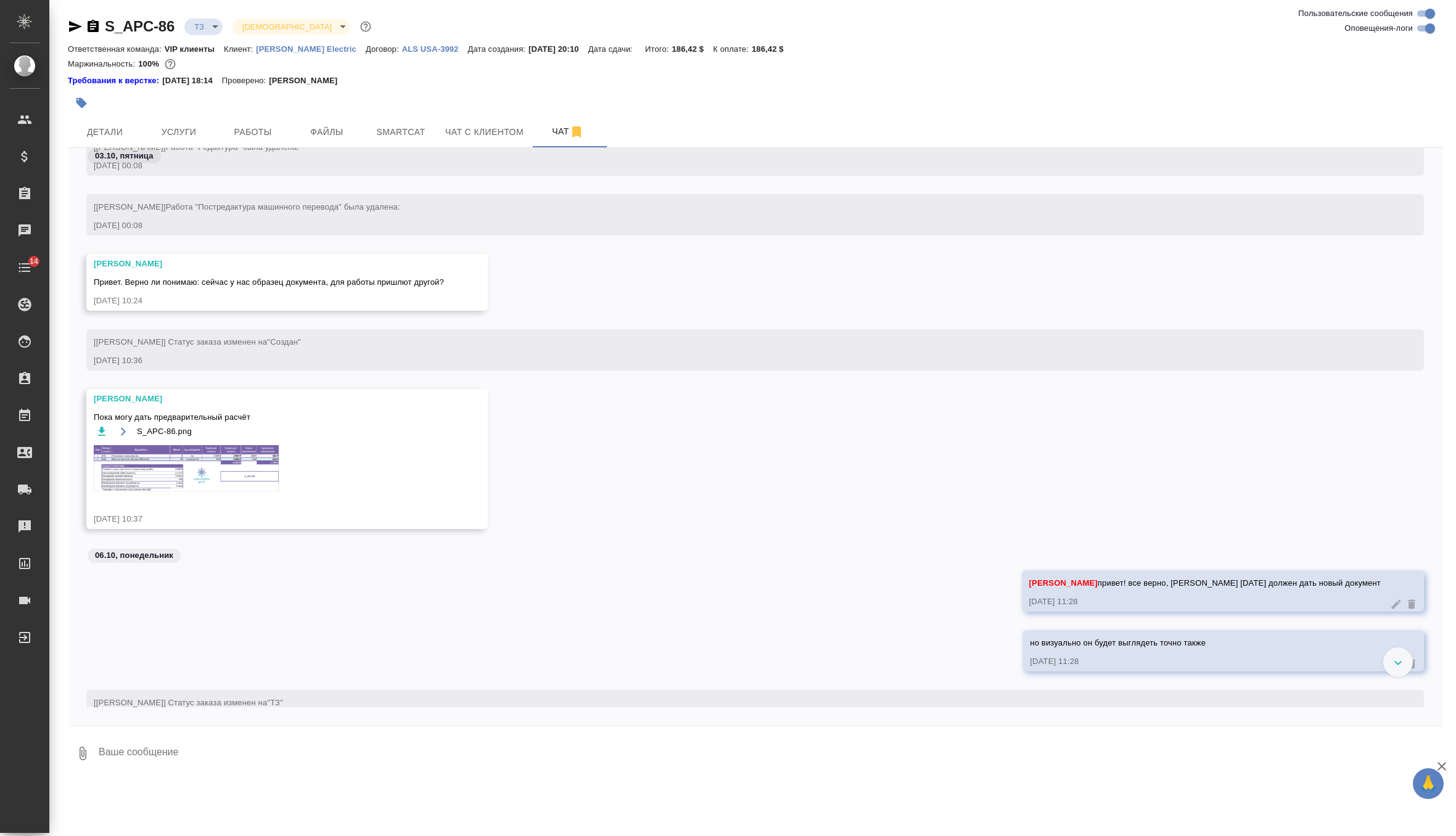
click at [228, 459] on img at bounding box center [186, 468] width 185 height 47
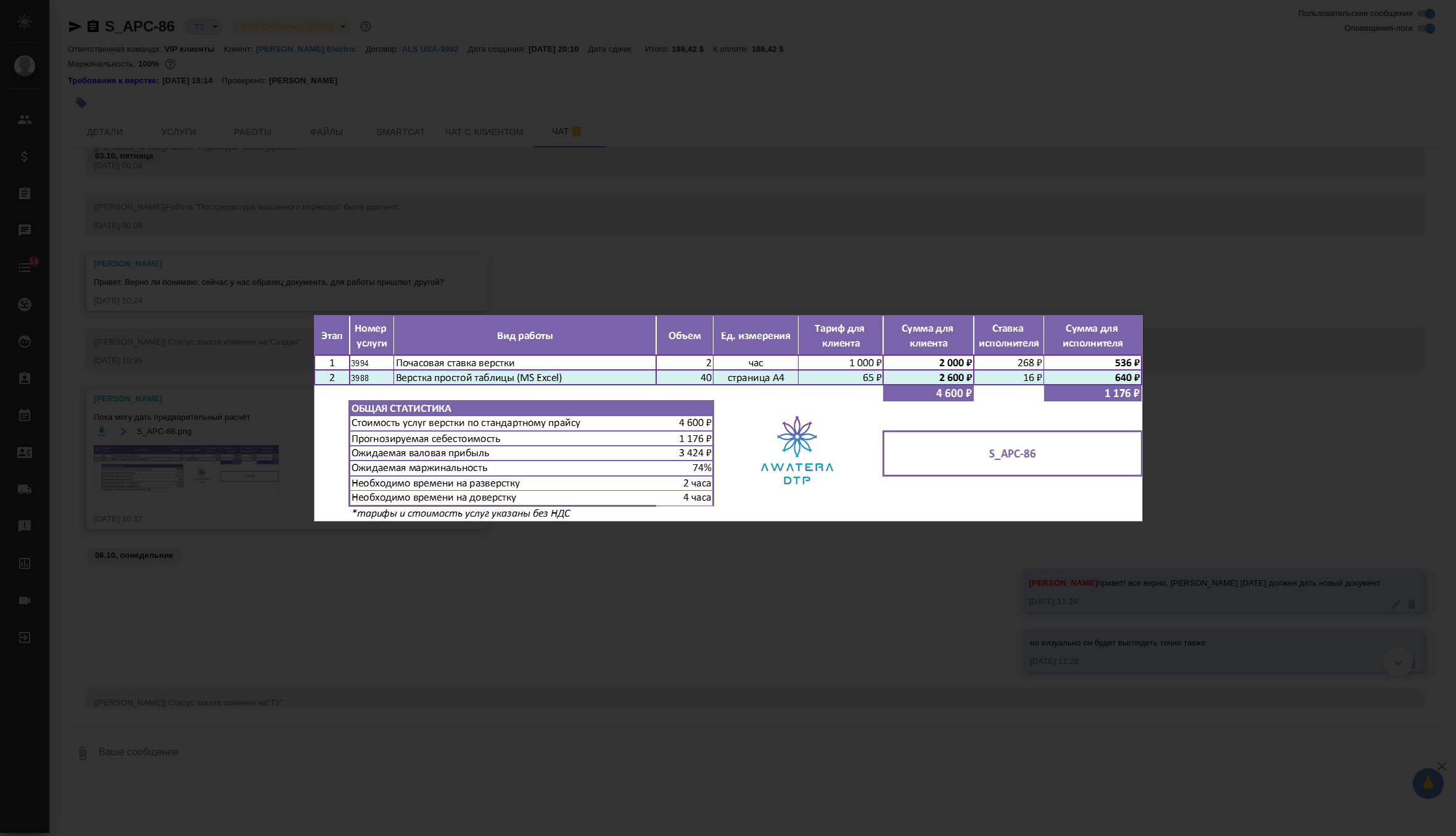
click at [442, 171] on div "S_APC-86.png 1 of 1" at bounding box center [728, 418] width 1456 height 836
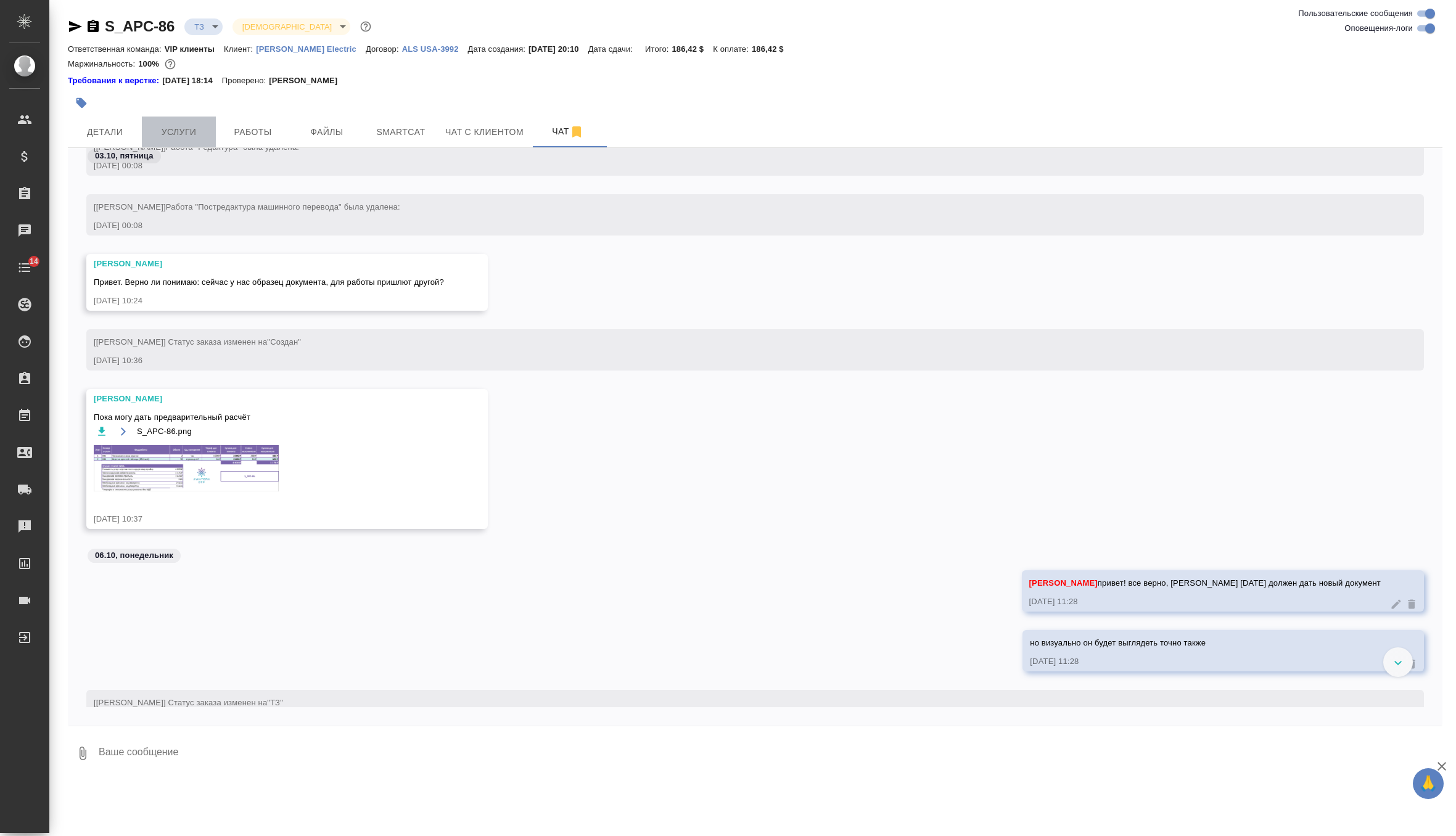
click at [181, 131] on span "Услуги" at bounding box center [179, 132] width 59 height 15
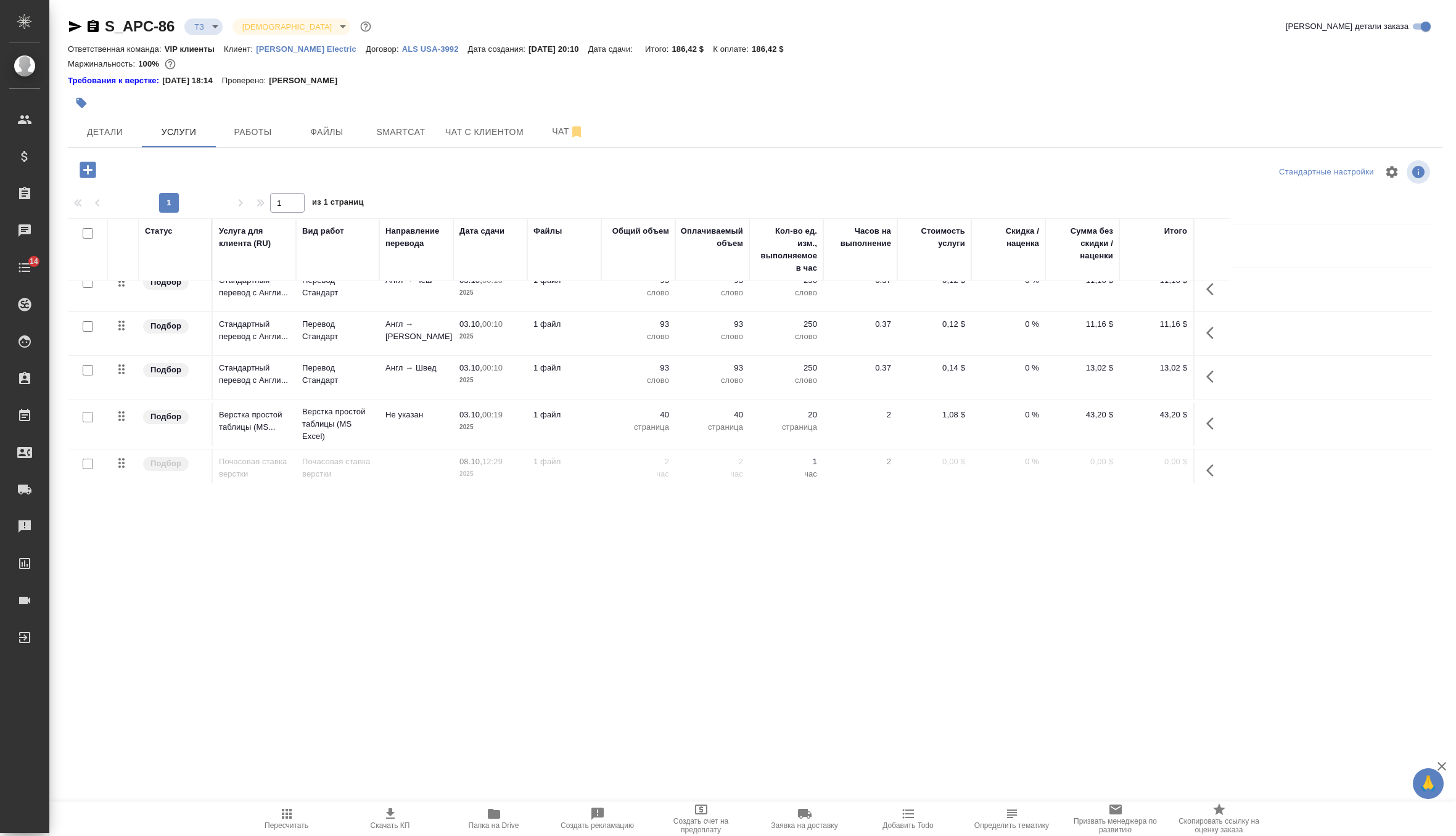
scroll to position [459, 0]
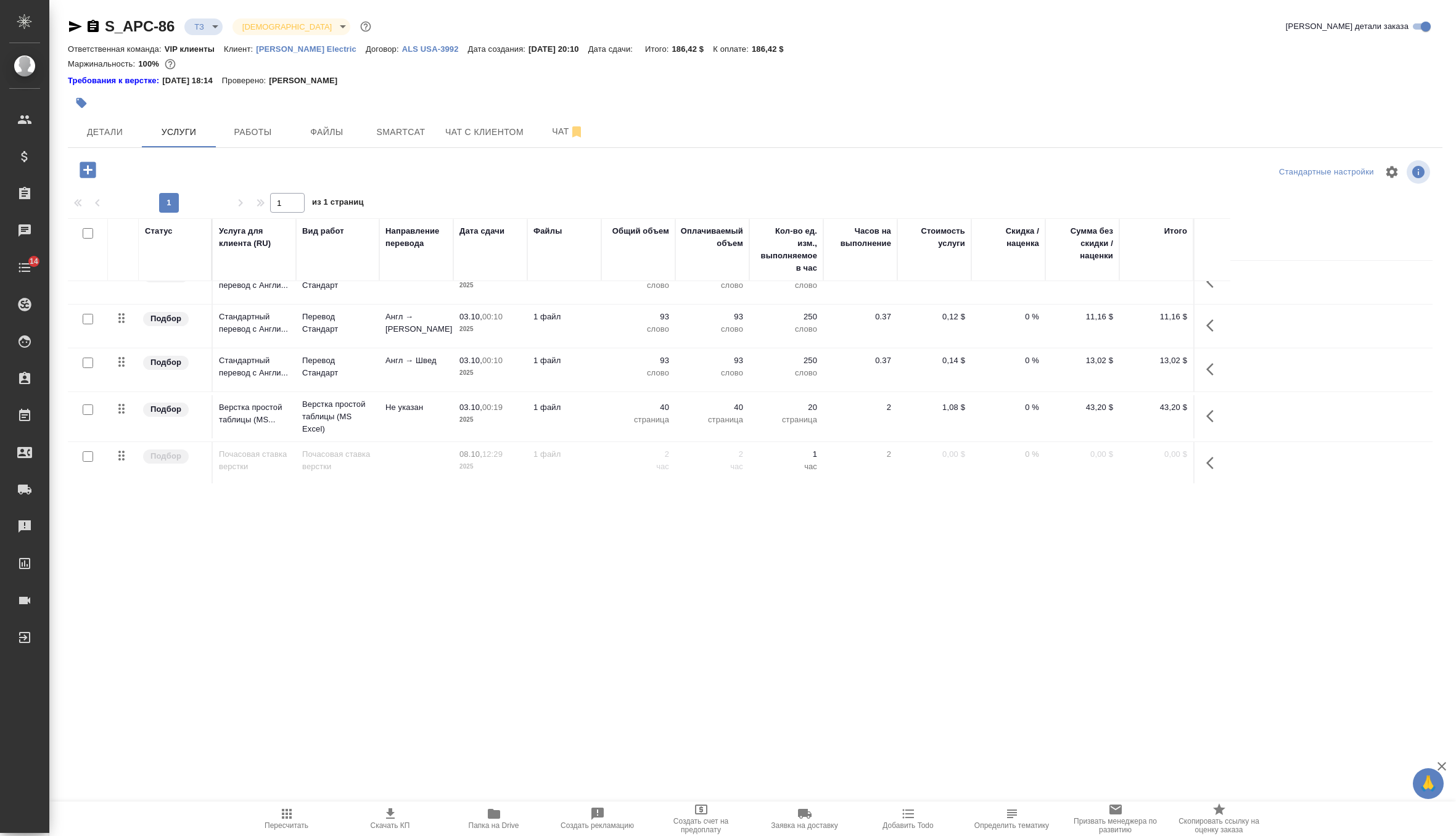
click at [613, 418] on p "страница" at bounding box center [638, 419] width 62 height 13
click at [613, 418] on td "40 страница" at bounding box center [638, 417] width 74 height 43
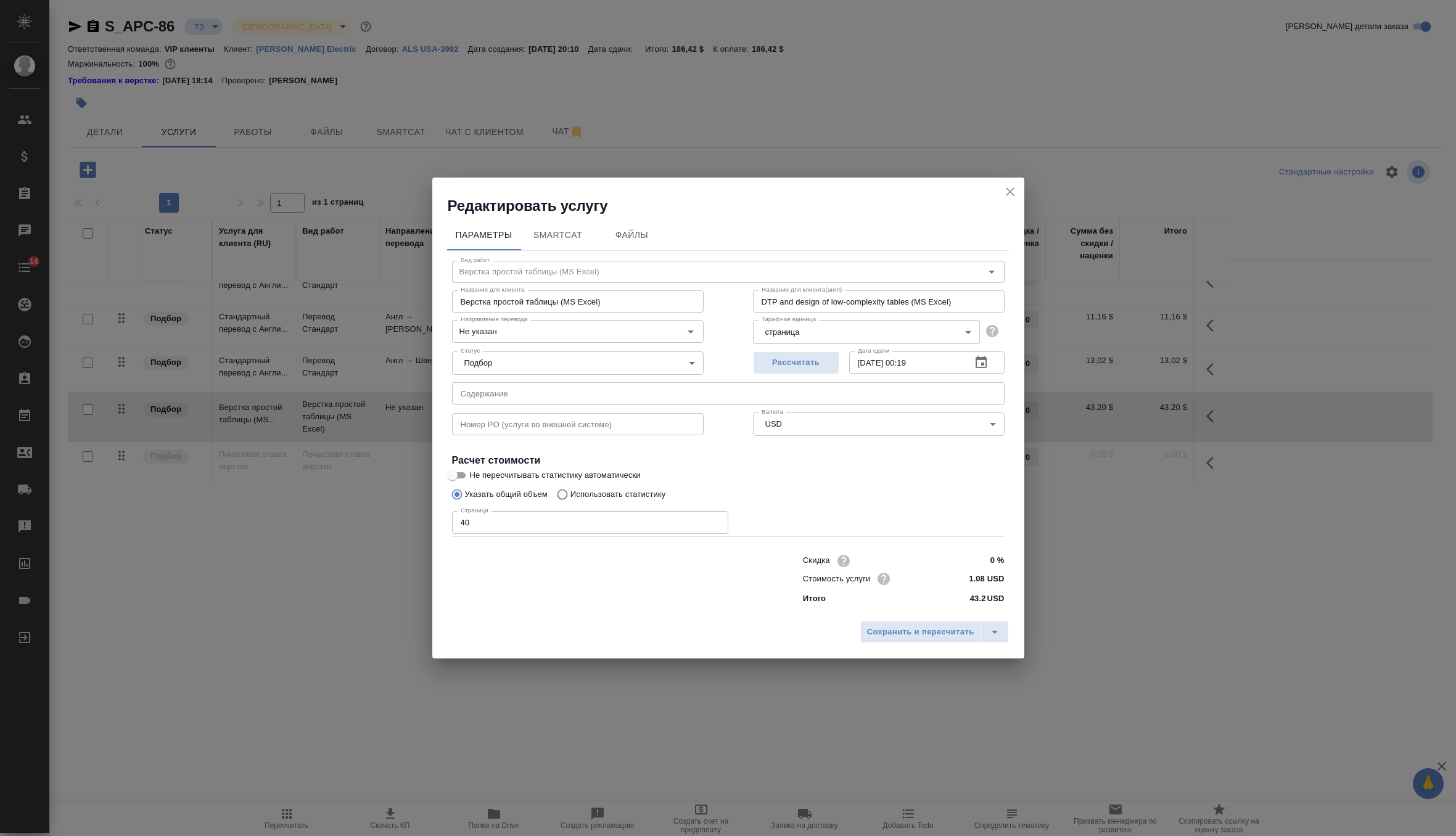
click at [534, 526] on input "40" at bounding box center [591, 522] width 276 height 22
type input "4"
type input "11"
click at [892, 631] on span "Сохранить и пересчитать" at bounding box center [920, 632] width 108 height 14
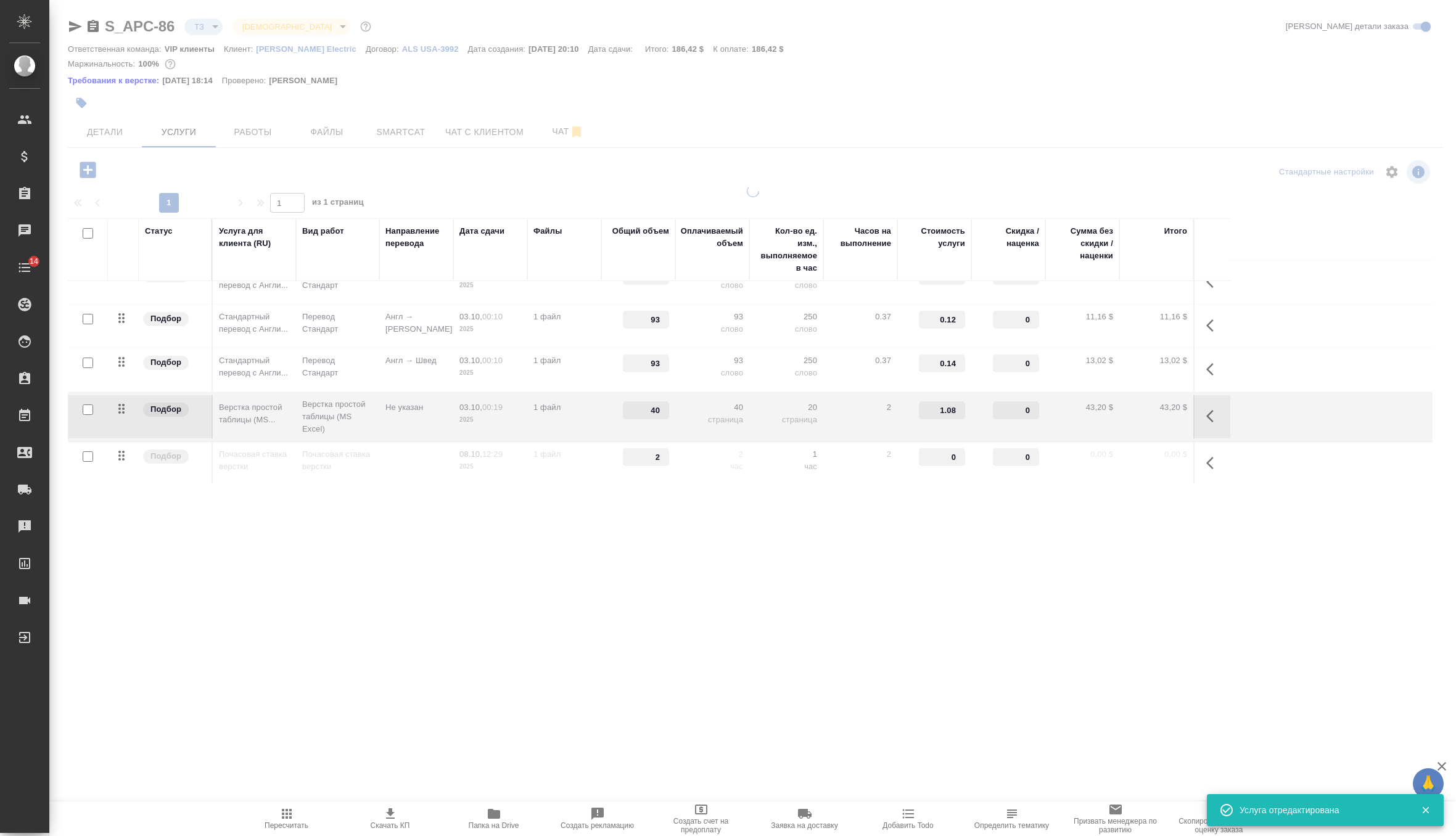
click at [741, 316] on div at bounding box center [753, 349] width 1407 height 329
type input "11"
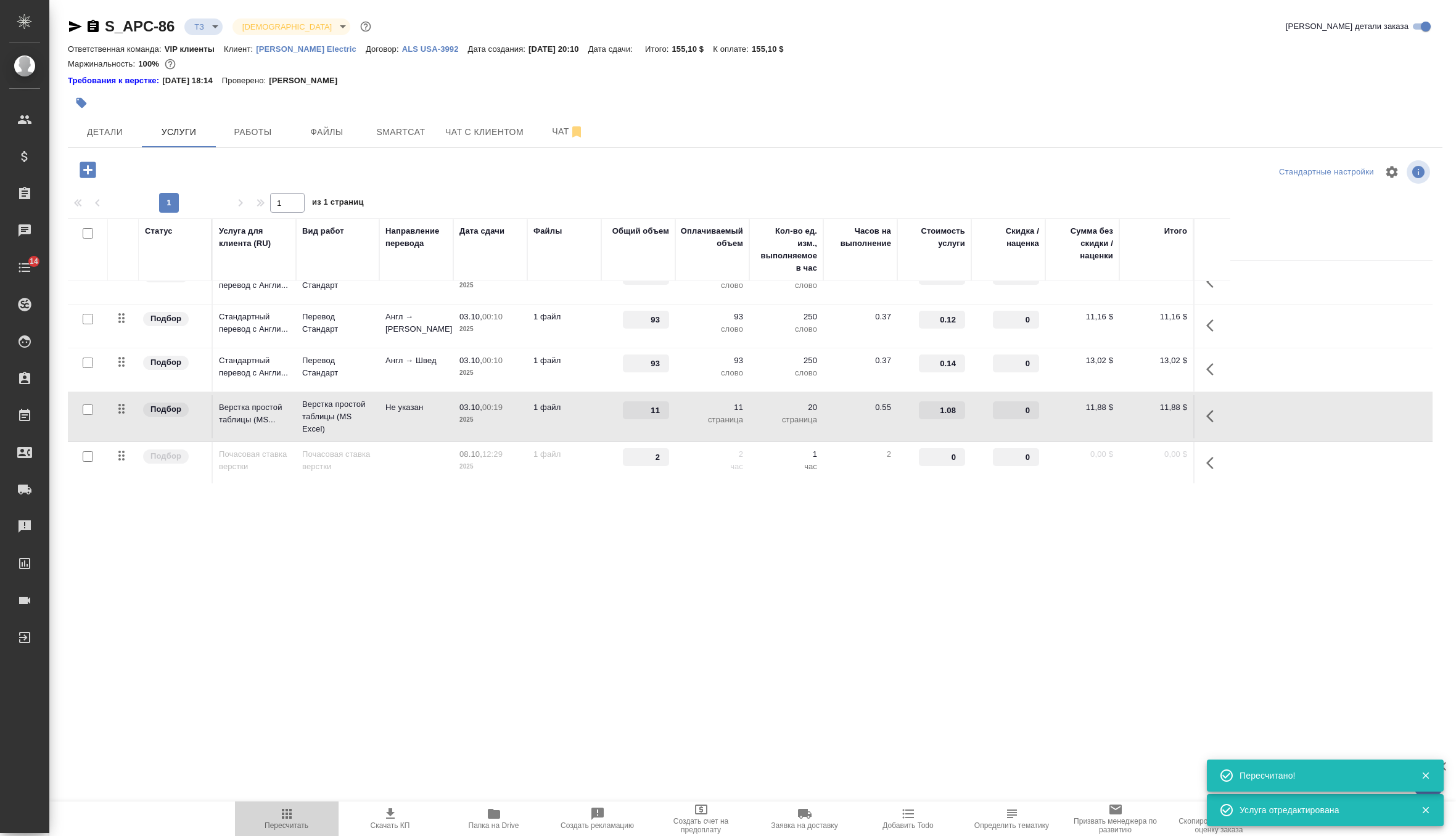
click at [280, 814] on icon "button" at bounding box center [286, 813] width 14 height 14
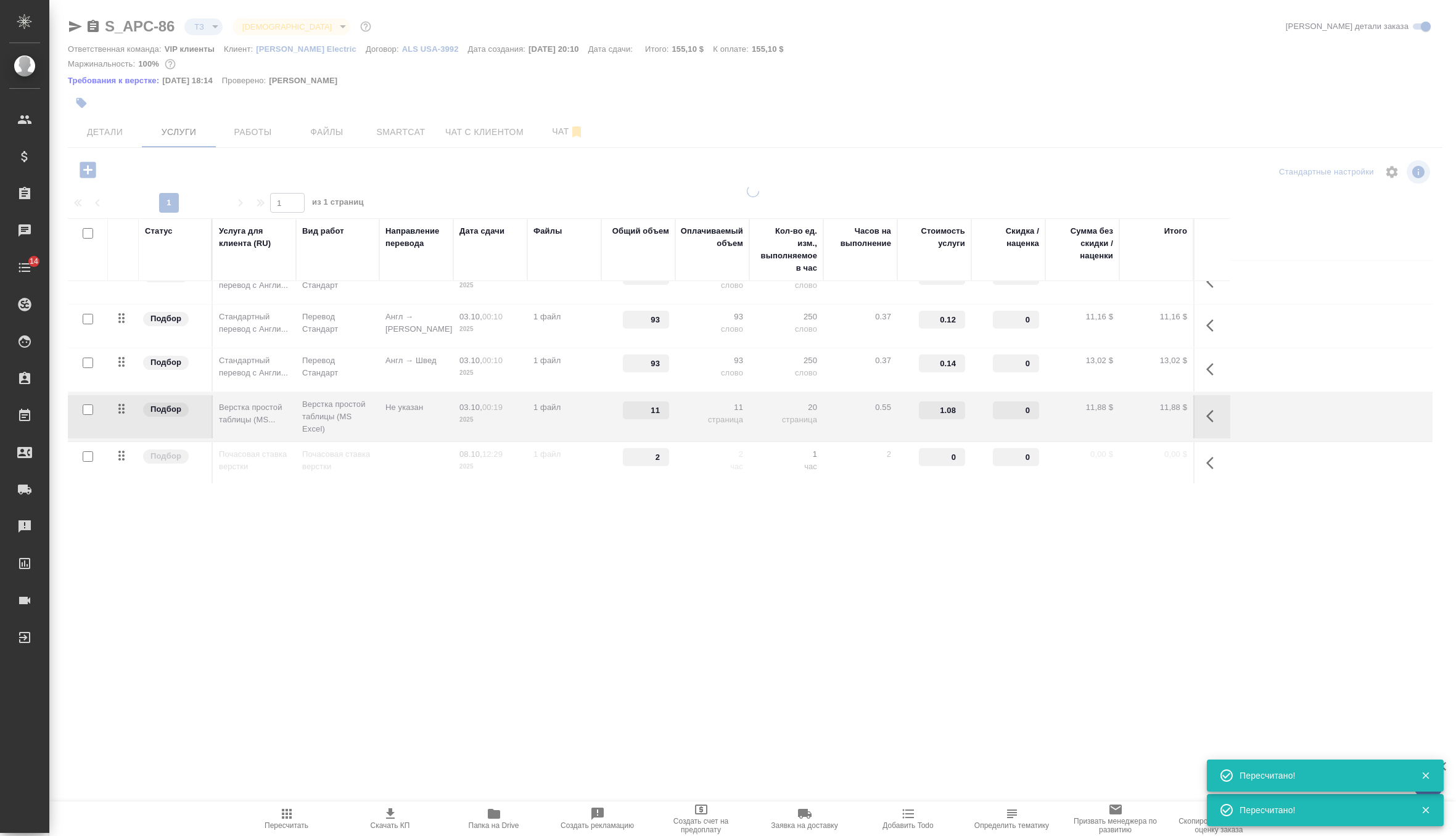
click at [386, 823] on span "Скачать КП" at bounding box center [390, 826] width 40 height 8
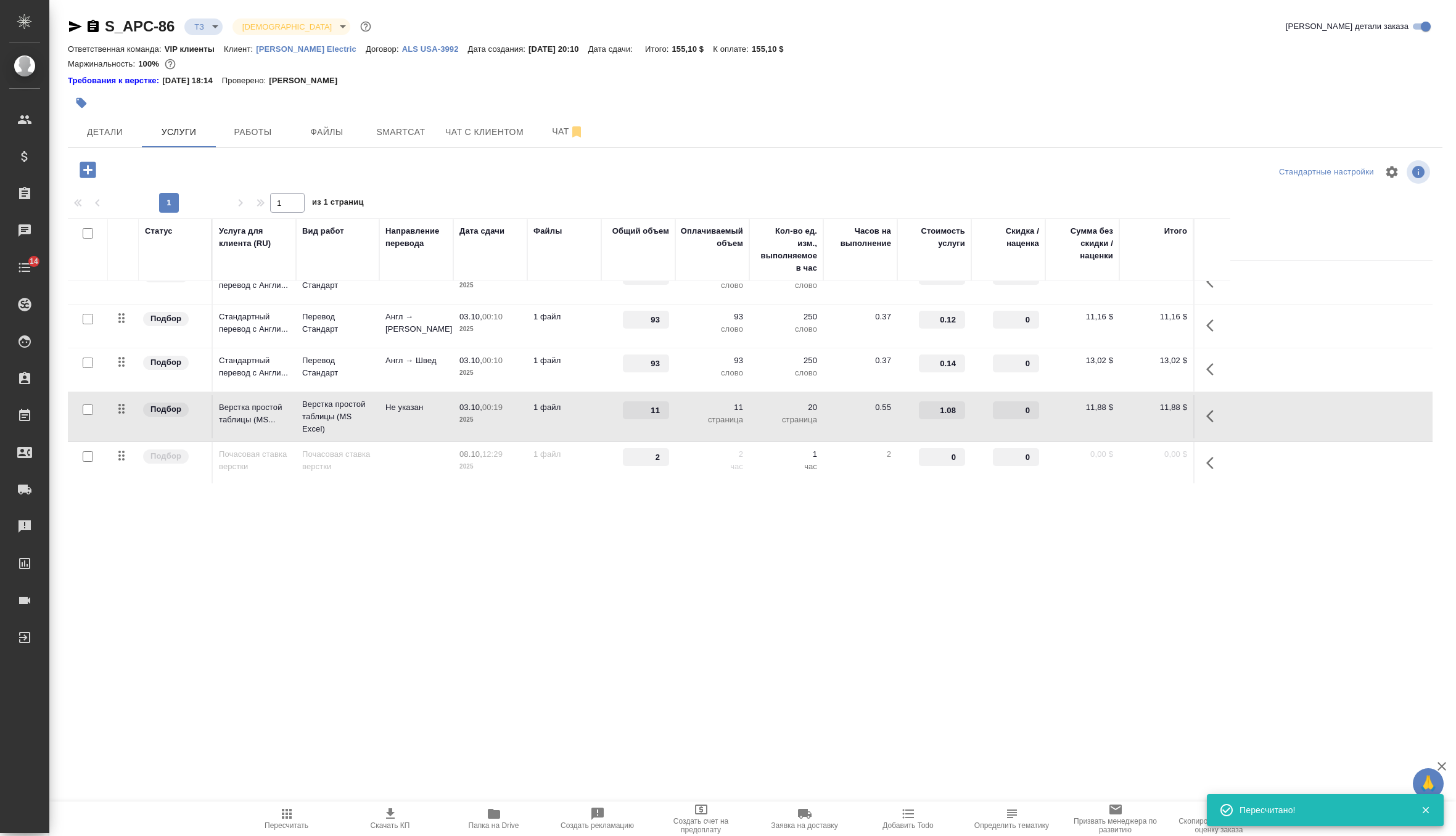
click at [739, 430] on td "11 страница" at bounding box center [712, 417] width 74 height 43
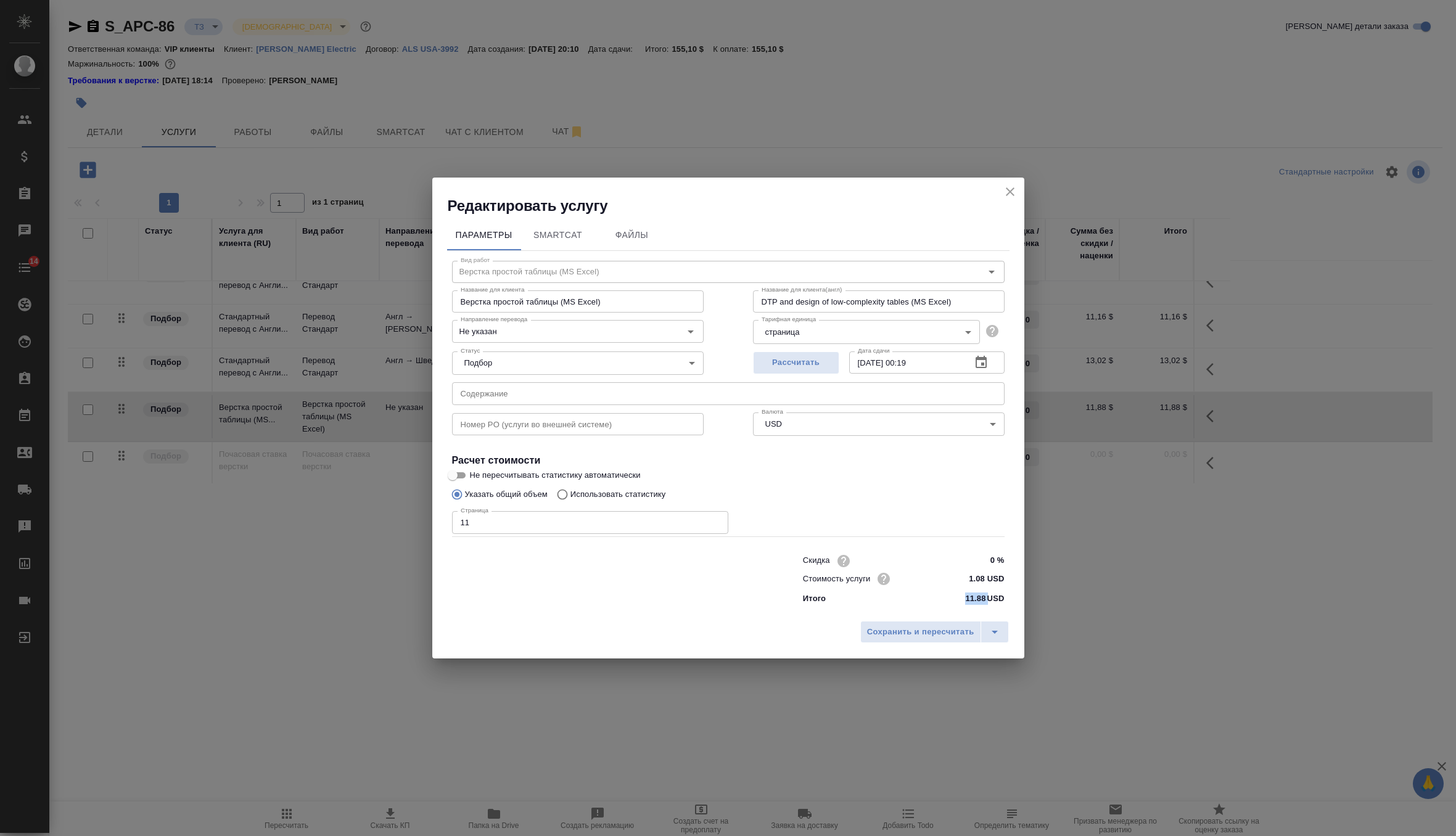
drag, startPoint x: 987, startPoint y: 597, endPoint x: 915, endPoint y: 596, distance: 72.0
click at [915, 596] on div "Итого 11.88 USD" at bounding box center [904, 598] width 202 height 13
copy p "11.88"
click at [1014, 191] on icon "close" at bounding box center [1010, 191] width 14 height 14
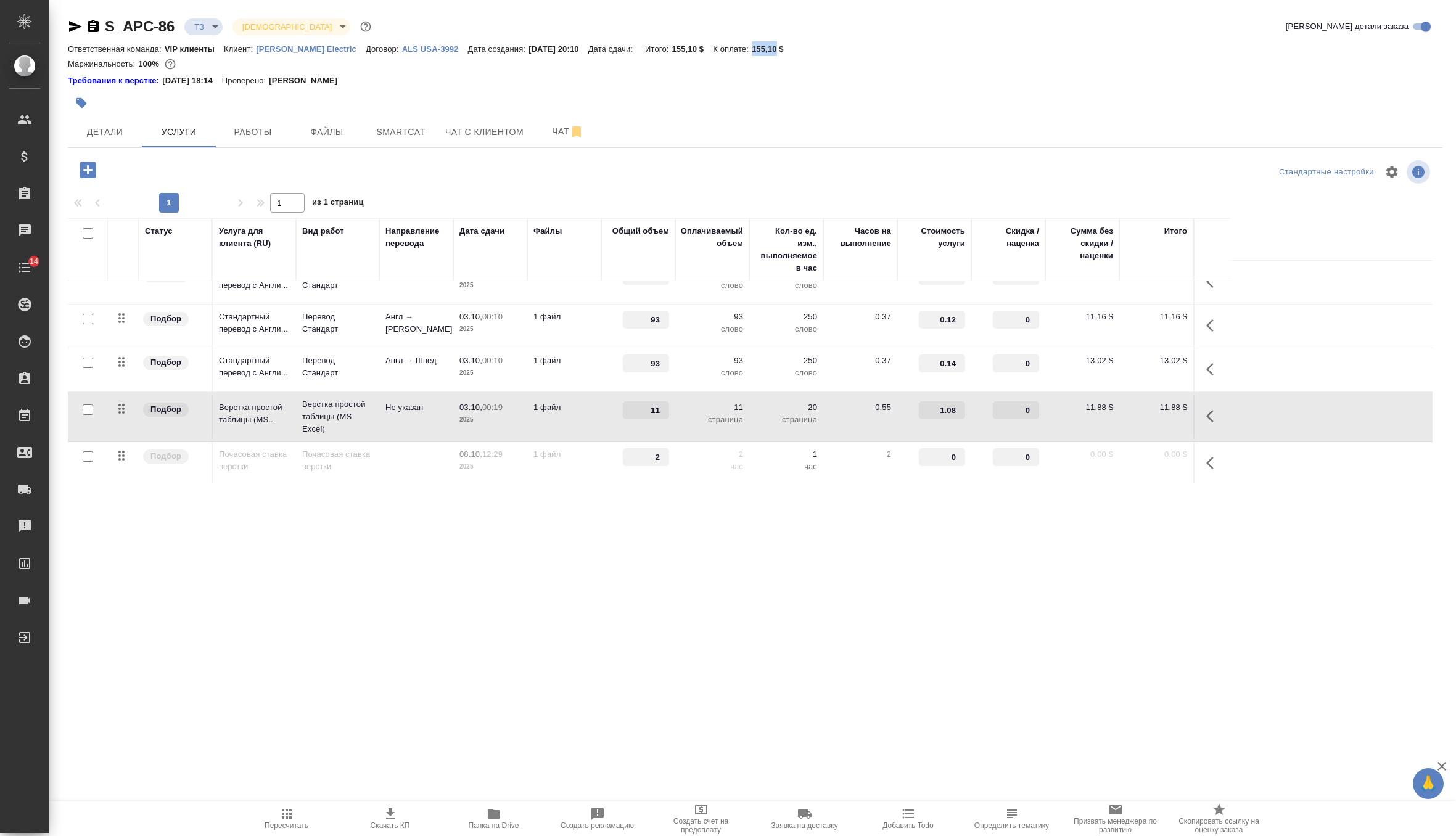
drag, startPoint x: 751, startPoint y: 48, endPoint x: 775, endPoint y: 49, distance: 24.0
click at [775, 49] on p "155,10 $" at bounding box center [772, 48] width 42 height 9
copy p "155,10"
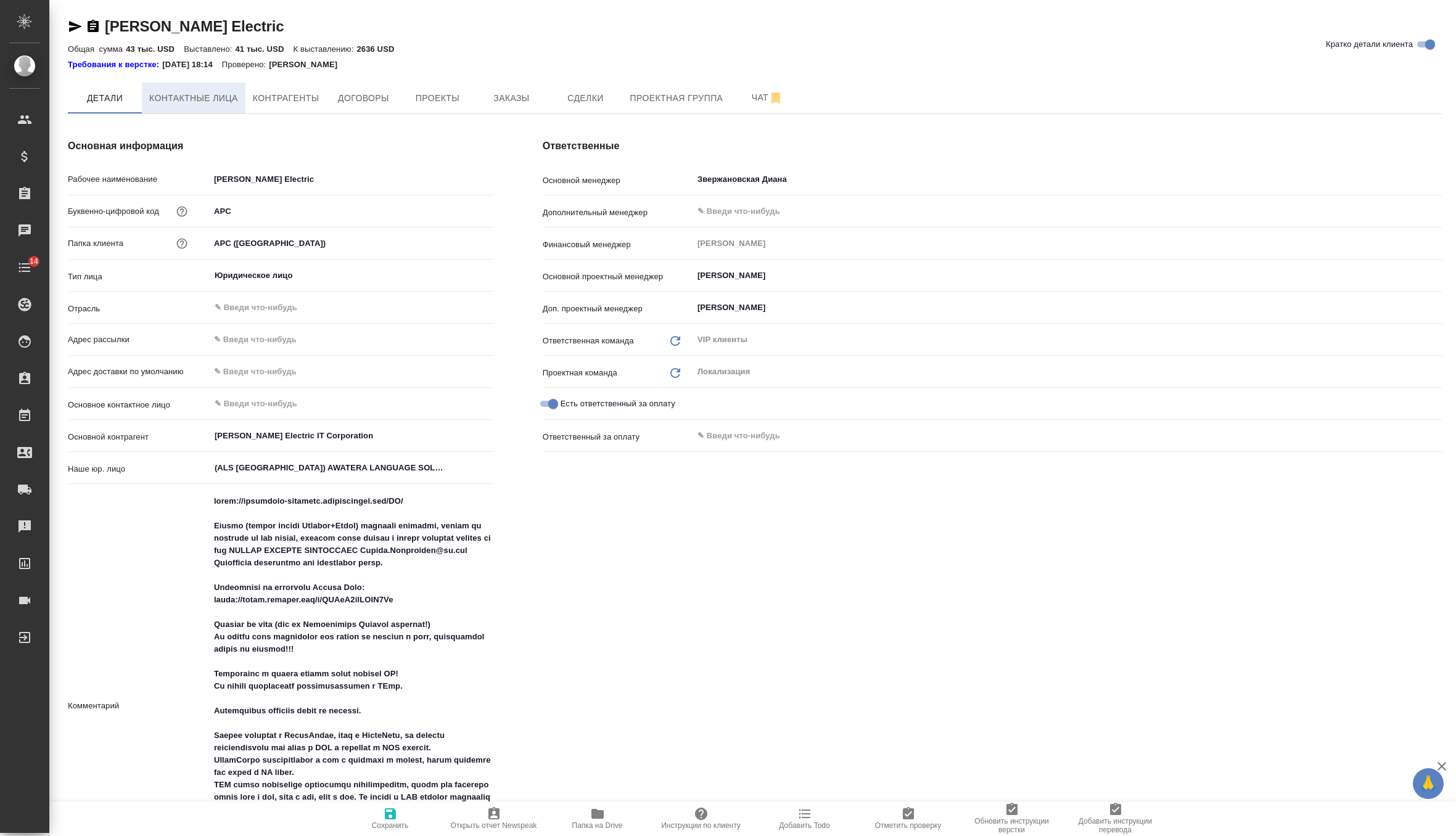
click at [214, 101] on span "Контактные лица" at bounding box center [193, 98] width 89 height 15
click at [278, 110] on div "[PERSON_NAME] Electric Кратко детали клиента Общая сумма 43 тыс. USD Выставлено…" at bounding box center [755, 836] width 1388 height 1672
select select "RU"
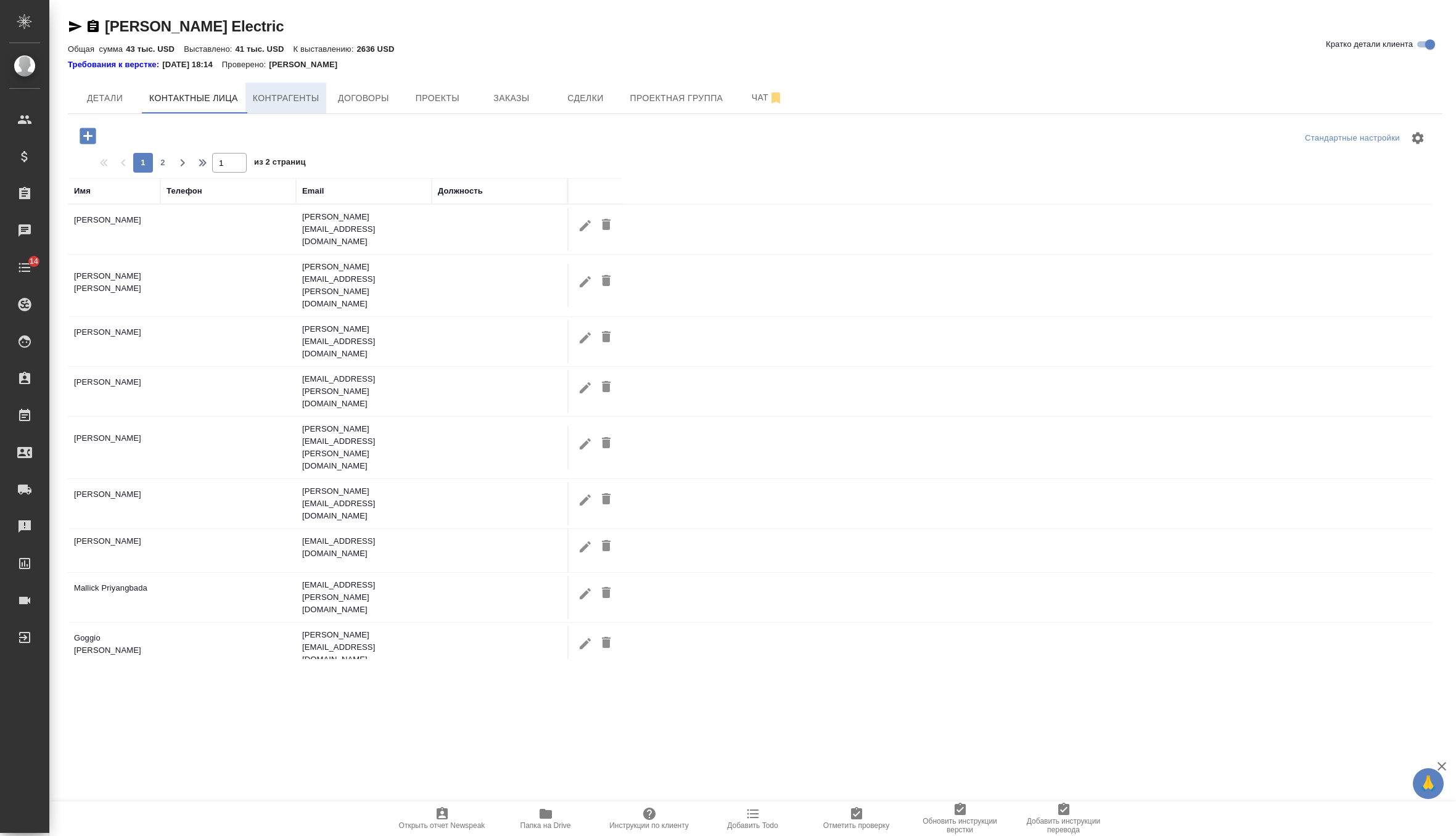
click at [285, 100] on span "Контрагенты" at bounding box center [286, 98] width 67 height 15
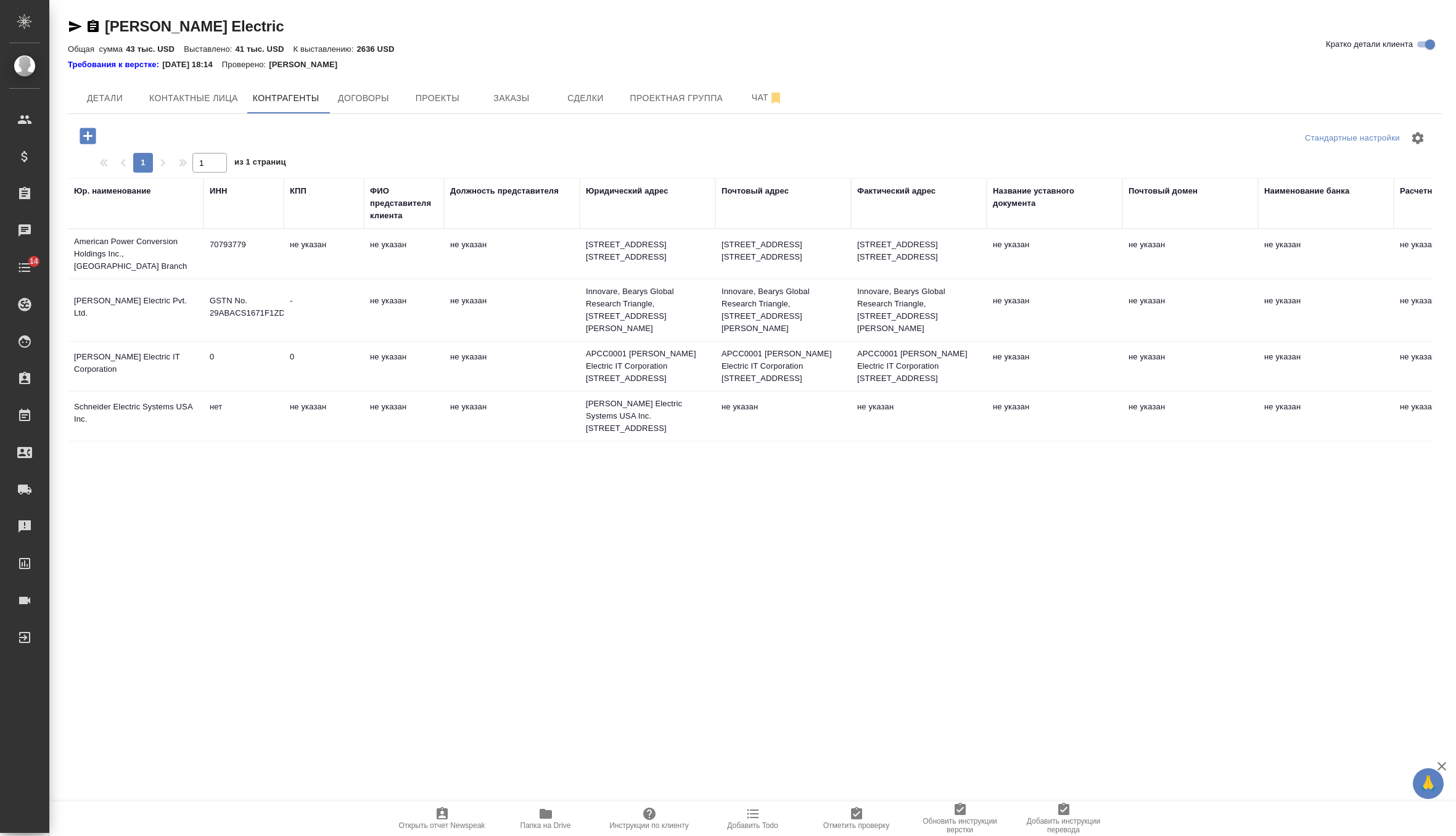
scroll to position [19, 0]
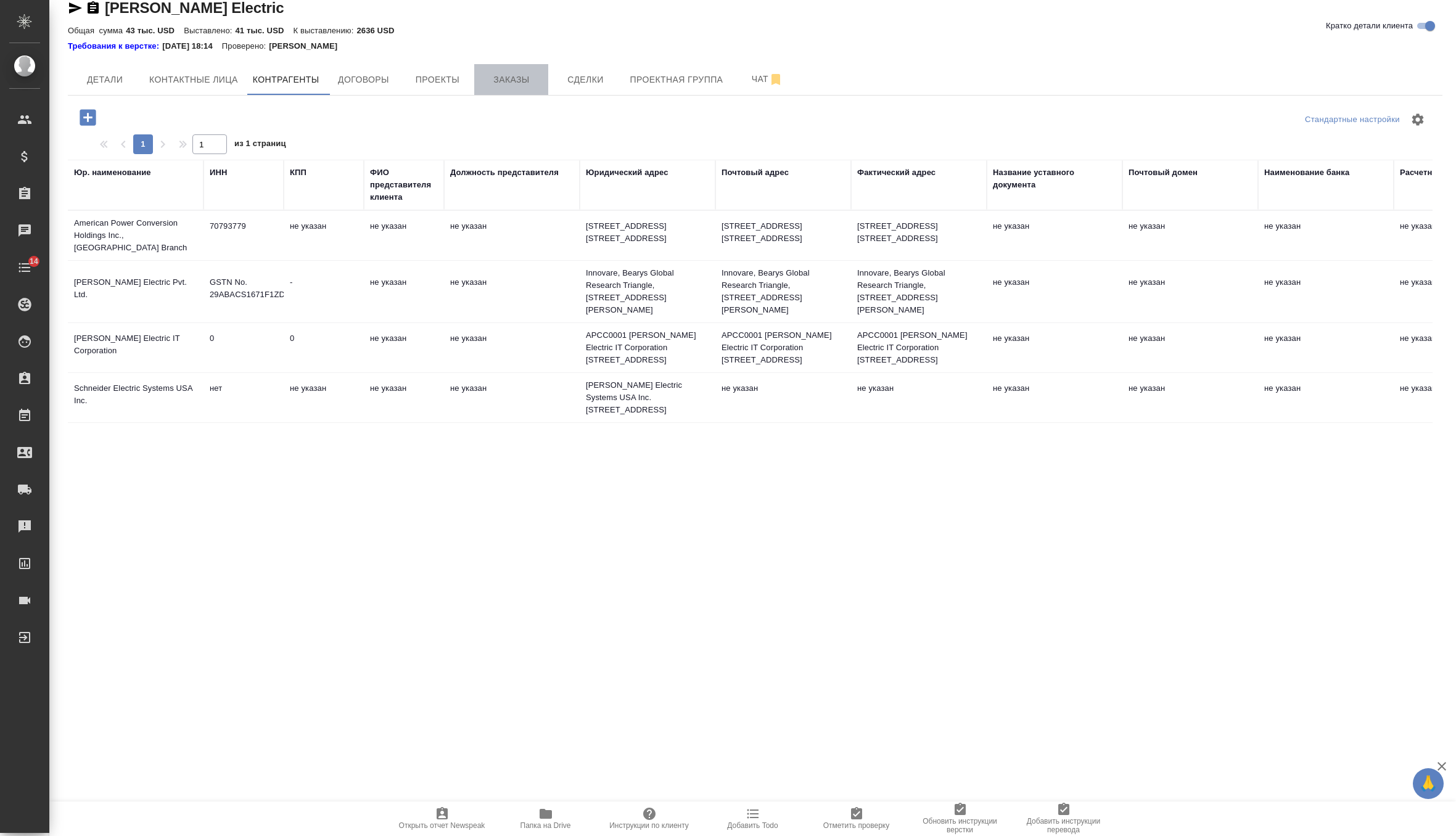
click at [518, 87] on button "Заказы" at bounding box center [511, 80] width 74 height 30
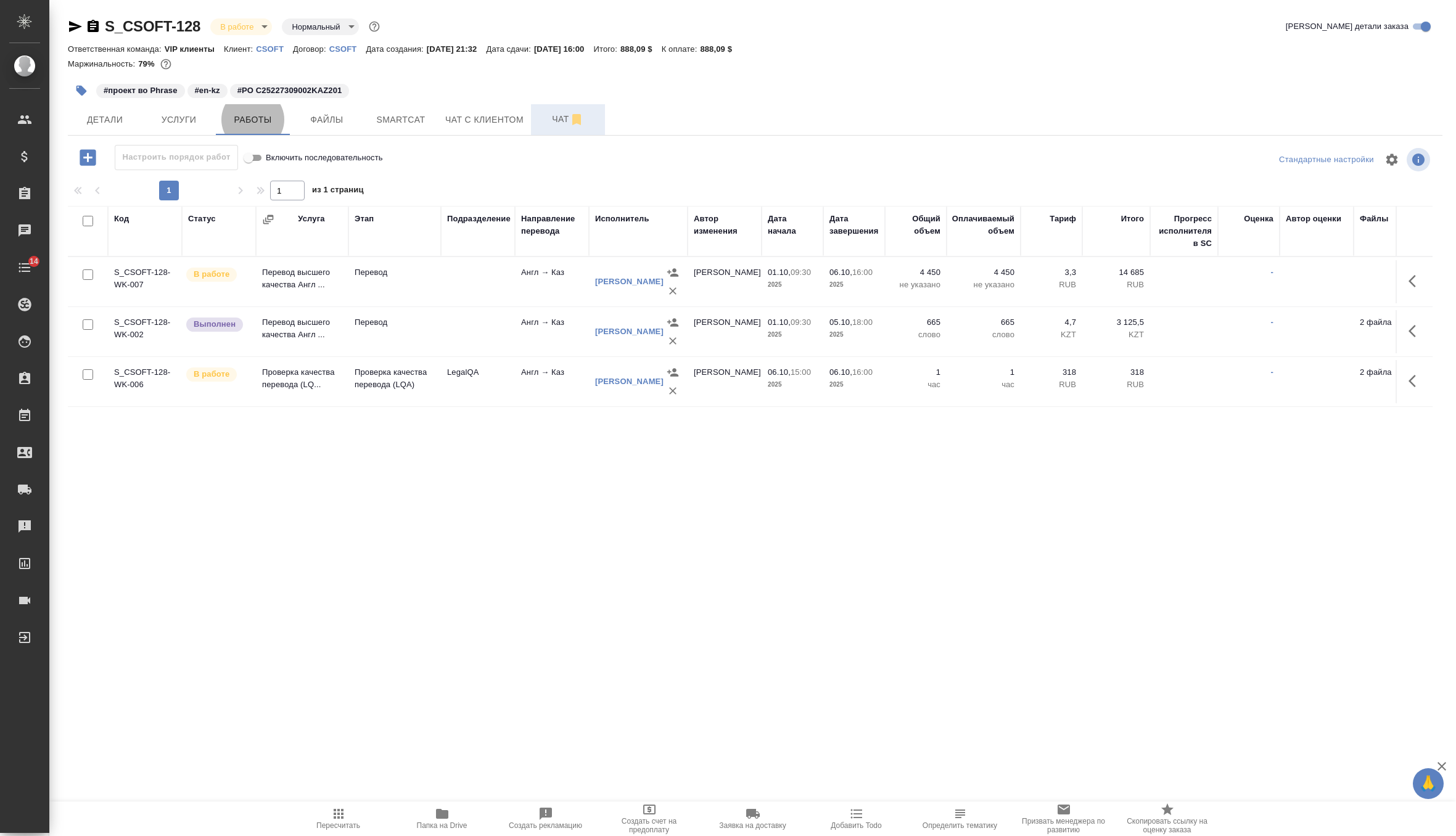
click at [558, 122] on span "Чат" at bounding box center [568, 119] width 59 height 15
